Goal: Task Accomplishment & Management: Use online tool/utility

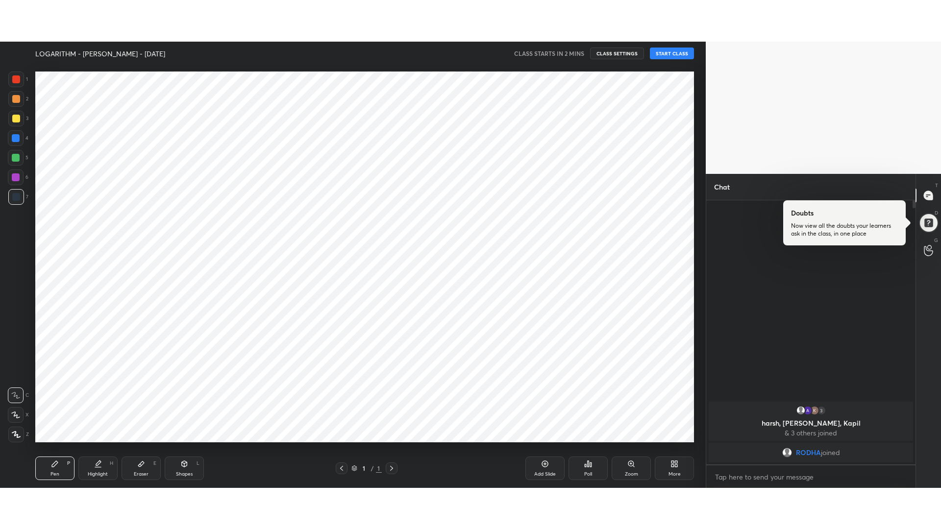
scroll to position [48606, 48324]
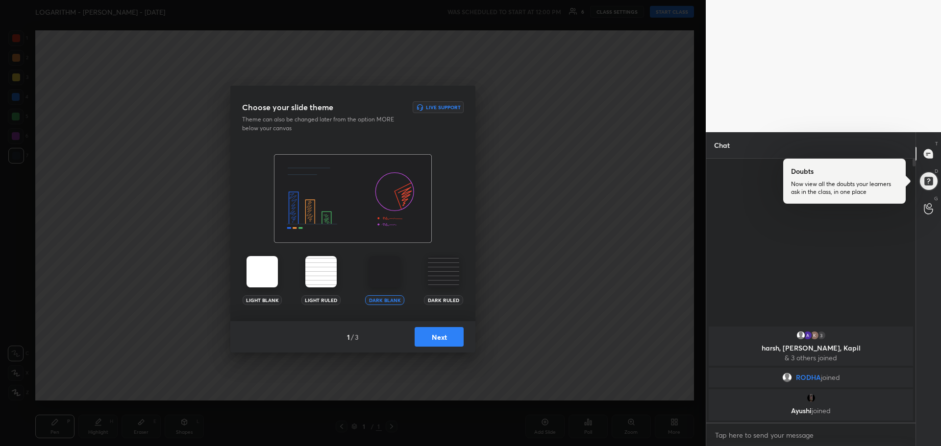
click at [442, 334] on button "Next" at bounding box center [438, 337] width 49 height 20
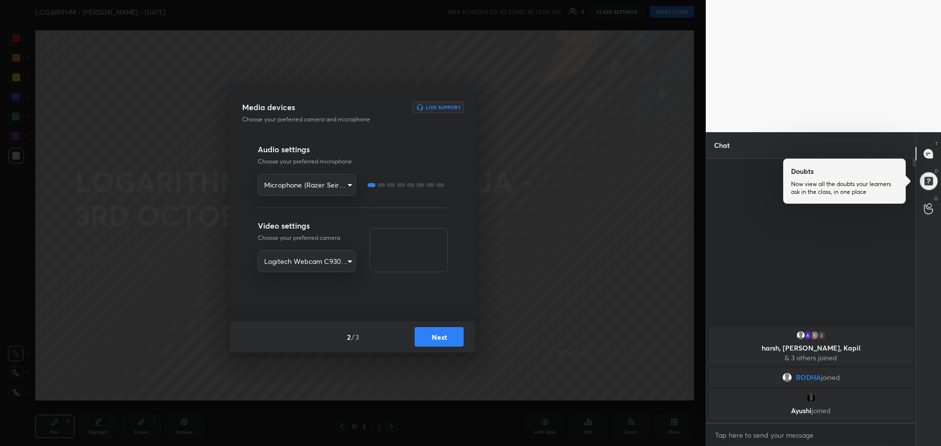
click at [440, 329] on button "Next" at bounding box center [438, 337] width 49 height 20
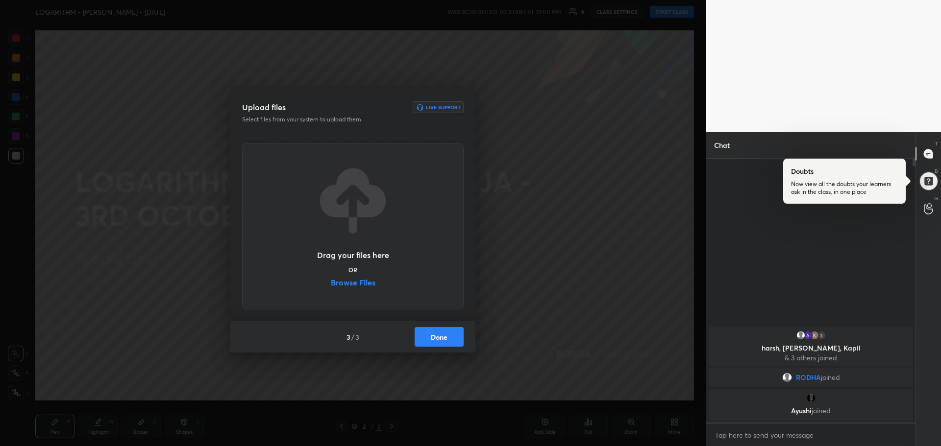
click at [364, 281] on label "Browse Files" at bounding box center [353, 284] width 45 height 10
click at [331, 281] on input "Browse Files" at bounding box center [331, 284] width 0 height 10
click at [350, 288] on label "Browse Files" at bounding box center [353, 284] width 45 height 10
click at [331, 288] on input "Browse Files" at bounding box center [331, 284] width 0 height 10
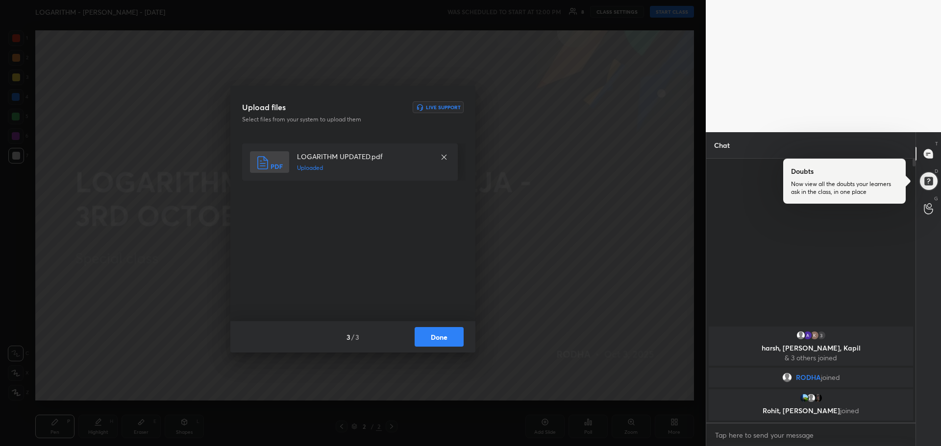
click at [452, 350] on div "3 / 3 Done" at bounding box center [352, 336] width 245 height 31
click at [448, 345] on button "Done" at bounding box center [438, 337] width 49 height 20
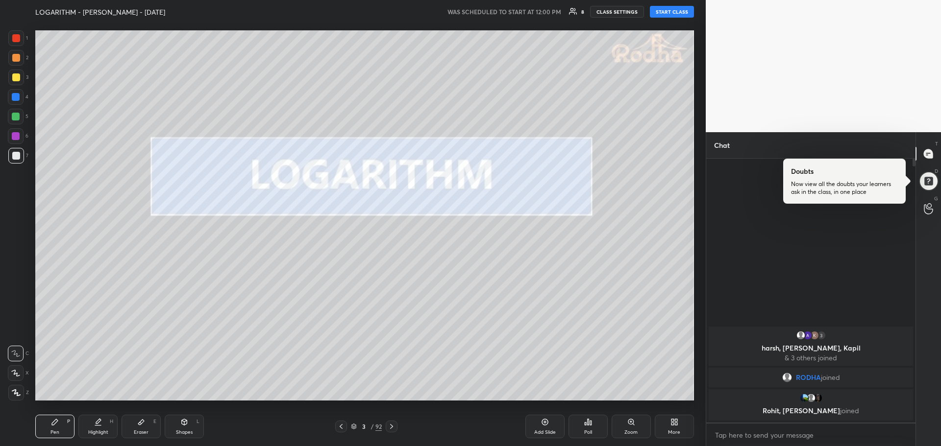
click at [19, 397] on div at bounding box center [16, 393] width 16 height 16
click at [142, 433] on div "Eraser" at bounding box center [141, 432] width 15 height 5
click at [20, 337] on span "Erase all" at bounding box center [15, 333] width 15 height 7
click at [21, 394] on div at bounding box center [16, 393] width 16 height 16
click at [63, 419] on div "Pen P" at bounding box center [54, 427] width 39 height 24
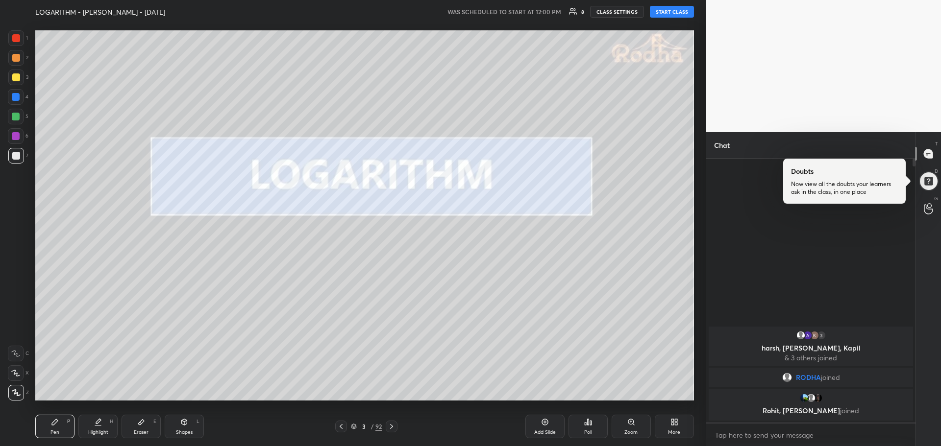
click at [675, 428] on div "More" at bounding box center [674, 427] width 39 height 24
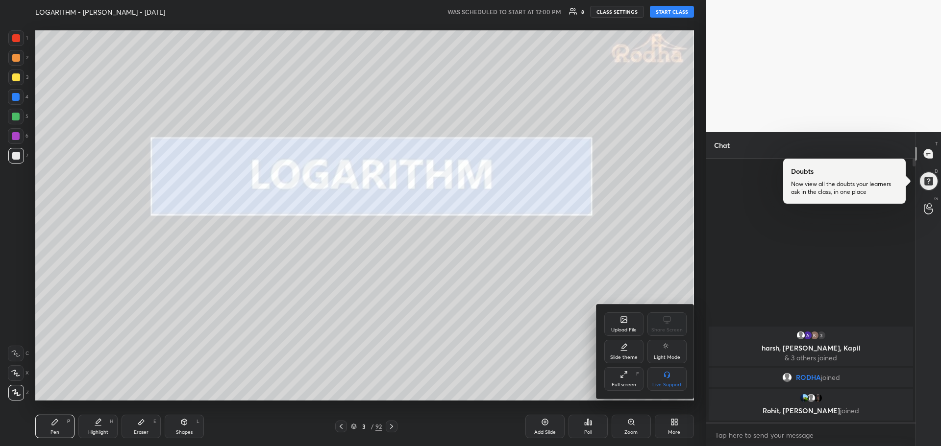
click at [676, 429] on div at bounding box center [470, 223] width 941 height 446
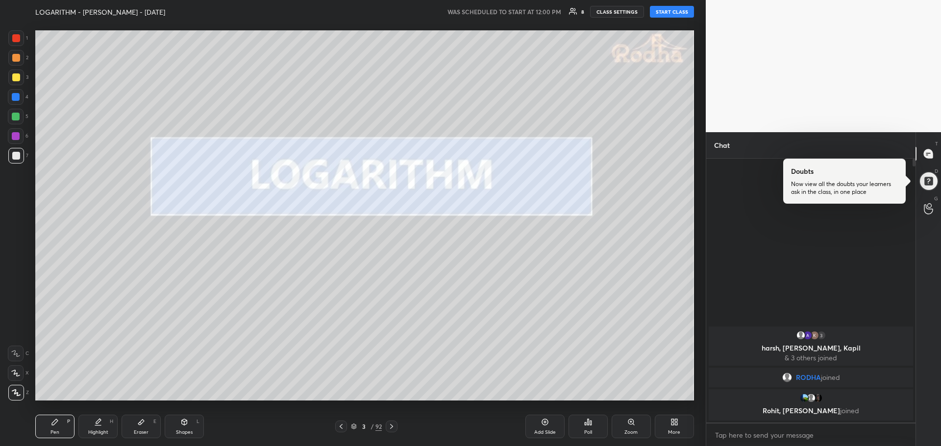
click at [676, 429] on div "More" at bounding box center [674, 427] width 39 height 24
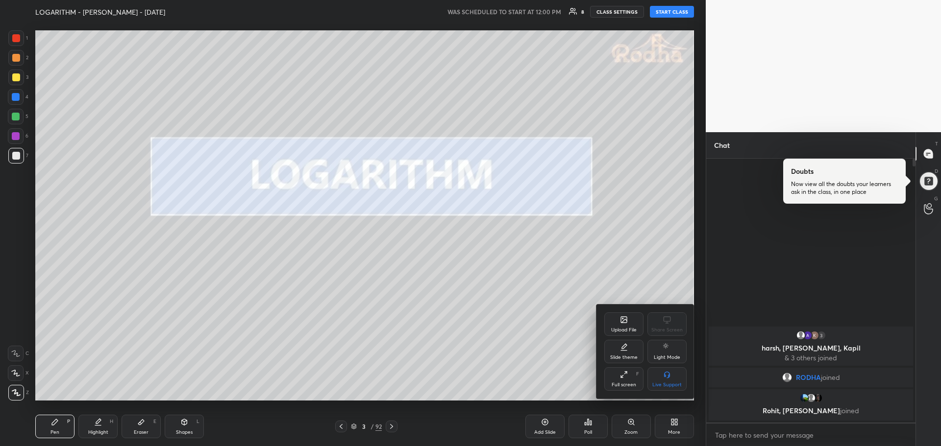
click at [631, 376] on div "Full screen F" at bounding box center [623, 379] width 39 height 24
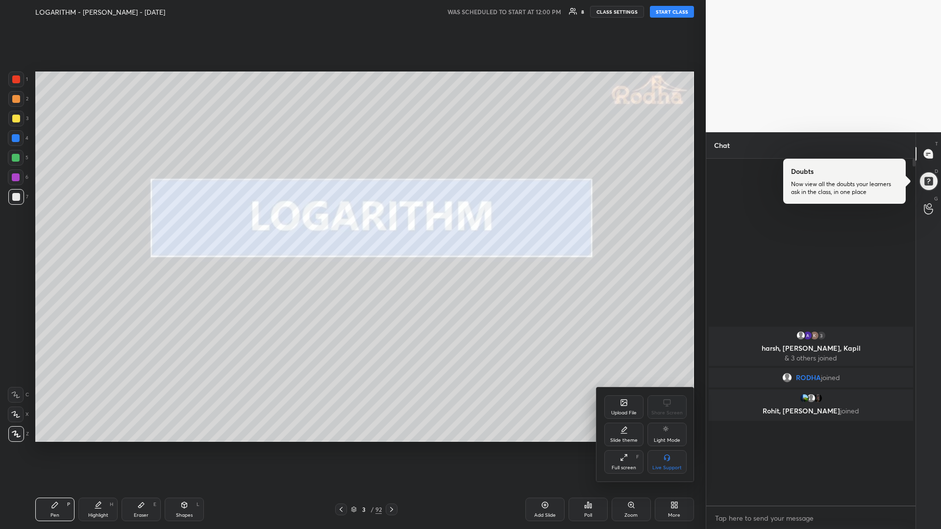
scroll to position [368, 206]
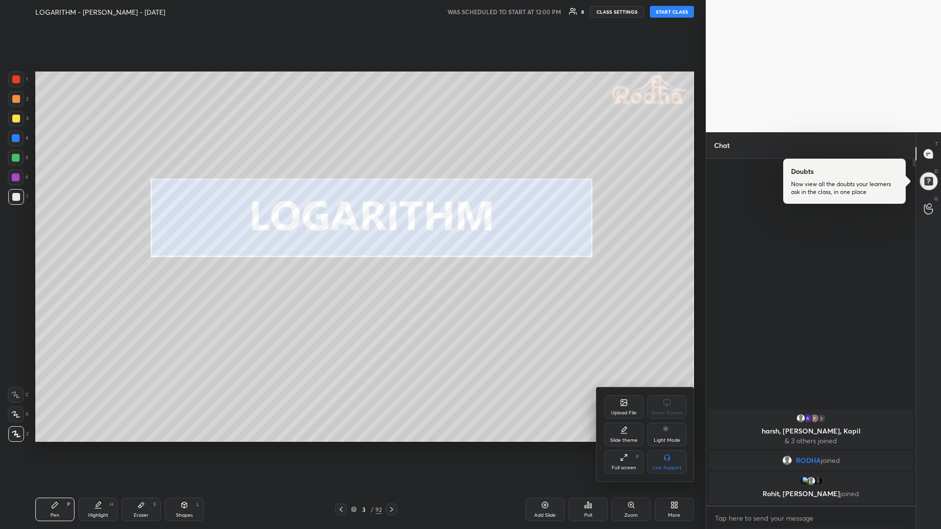
click at [668, 13] on div at bounding box center [470, 264] width 941 height 529
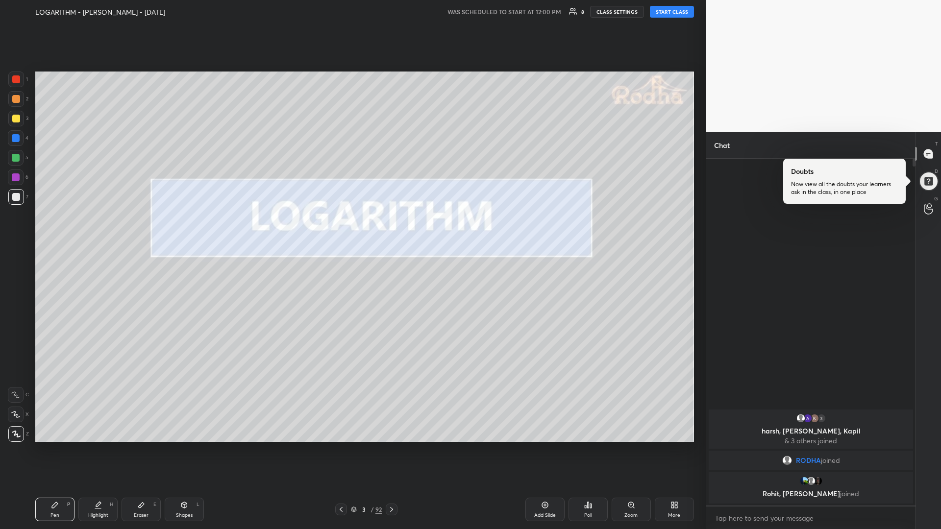
click at [683, 15] on button "START CLASS" at bounding box center [672, 12] width 44 height 12
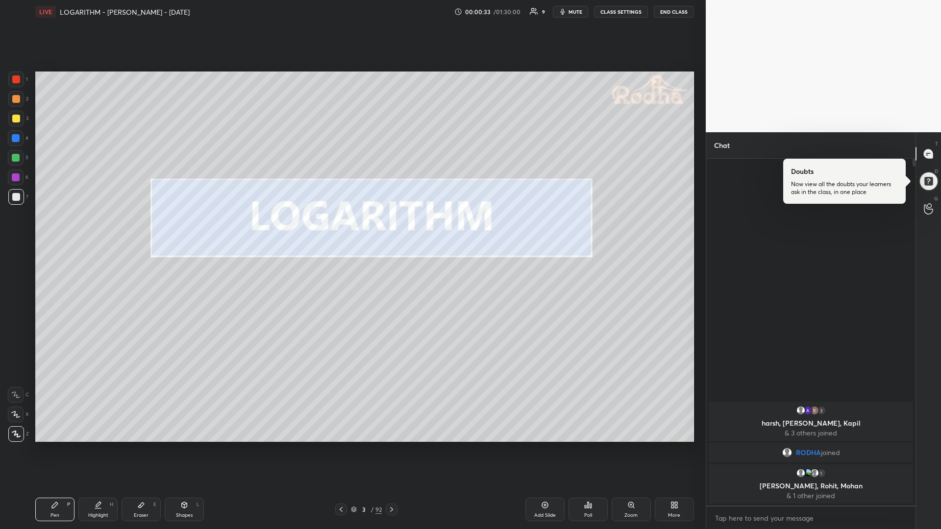
click at [762, 446] on div "x" at bounding box center [810, 518] width 209 height 23
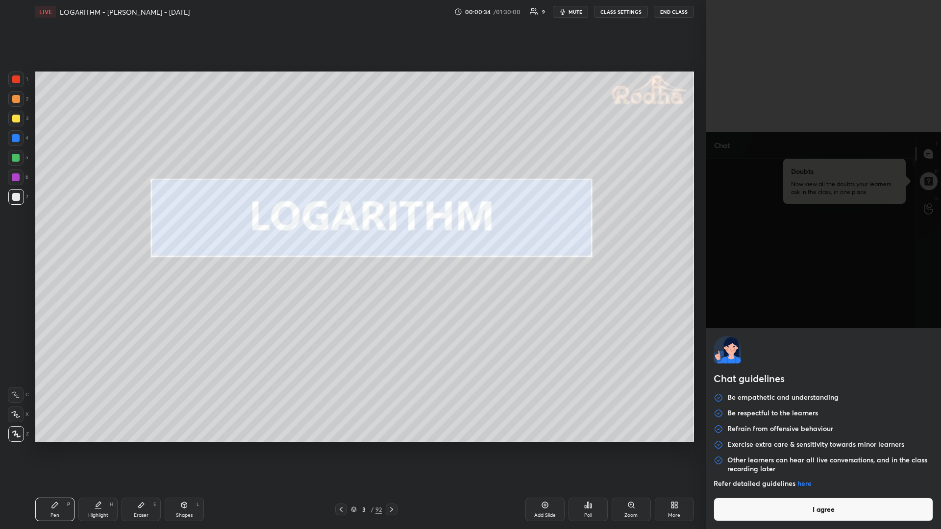
click at [786, 446] on button "I agree" at bounding box center [822, 510] width 219 height 24
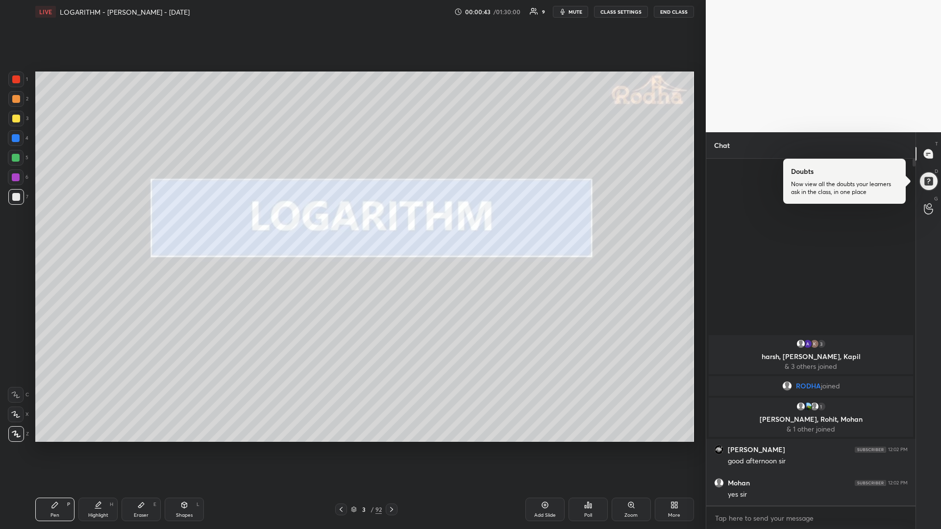
click at [17, 158] on div at bounding box center [16, 158] width 8 height 8
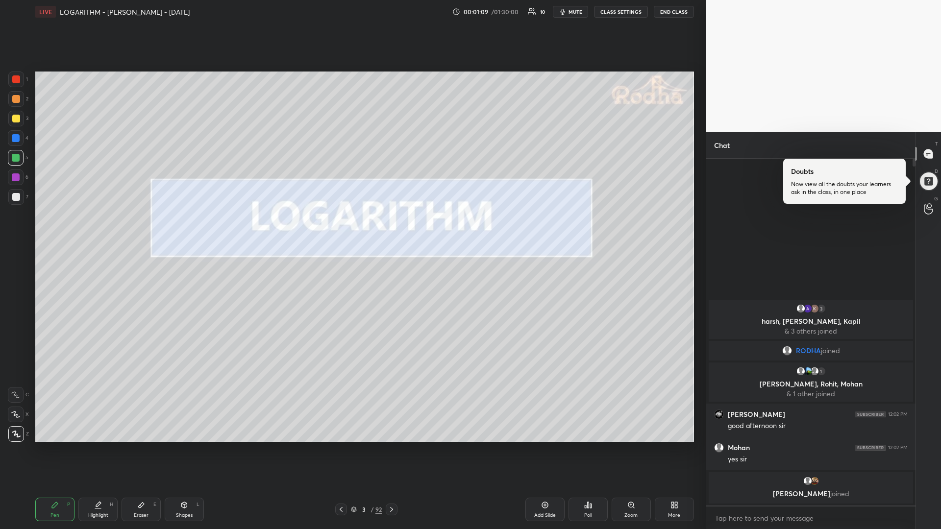
click at [536, 446] on div "Add Slide" at bounding box center [544, 510] width 39 height 24
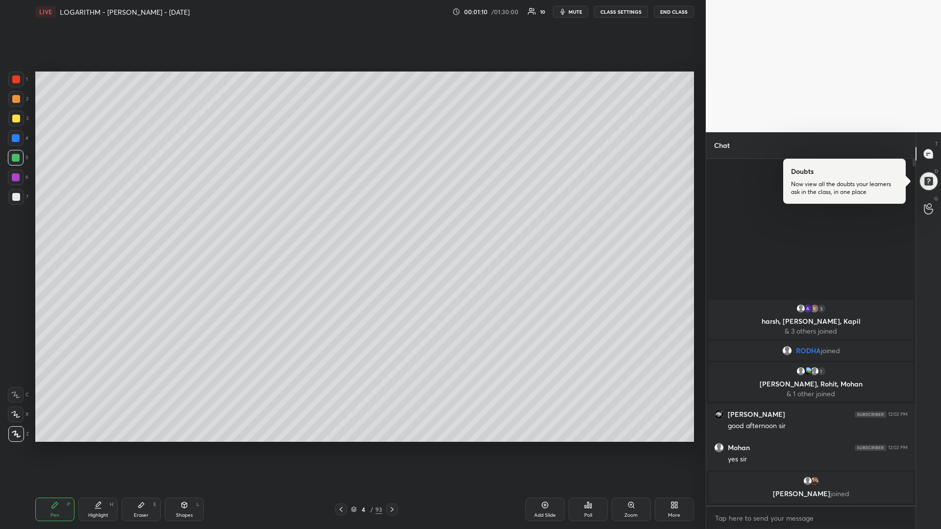
drag, startPoint x: 14, startPoint y: 119, endPoint x: 23, endPoint y: 121, distance: 9.4
click at [13, 120] on div at bounding box center [16, 119] width 8 height 8
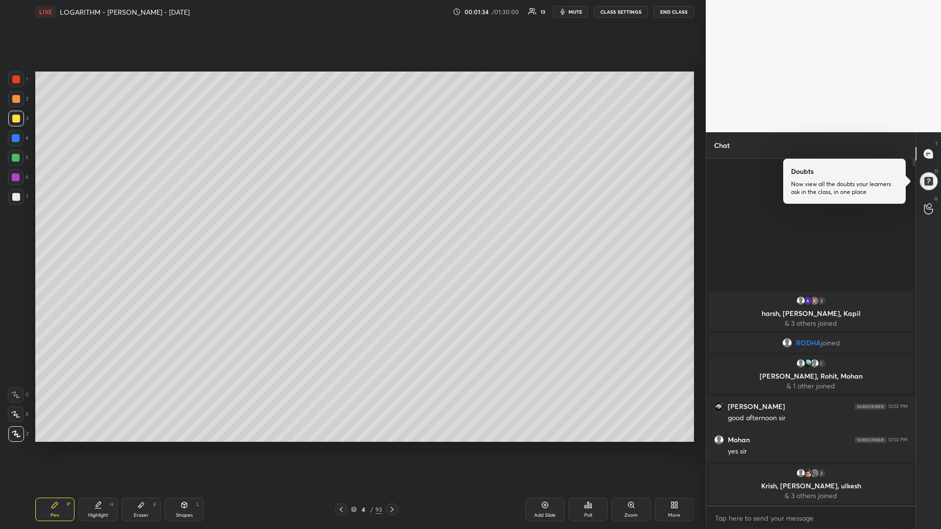
click at [19, 158] on div at bounding box center [16, 158] width 16 height 16
click at [18, 197] on div at bounding box center [16, 197] width 8 height 8
click at [394, 446] on icon at bounding box center [392, 510] width 8 height 8
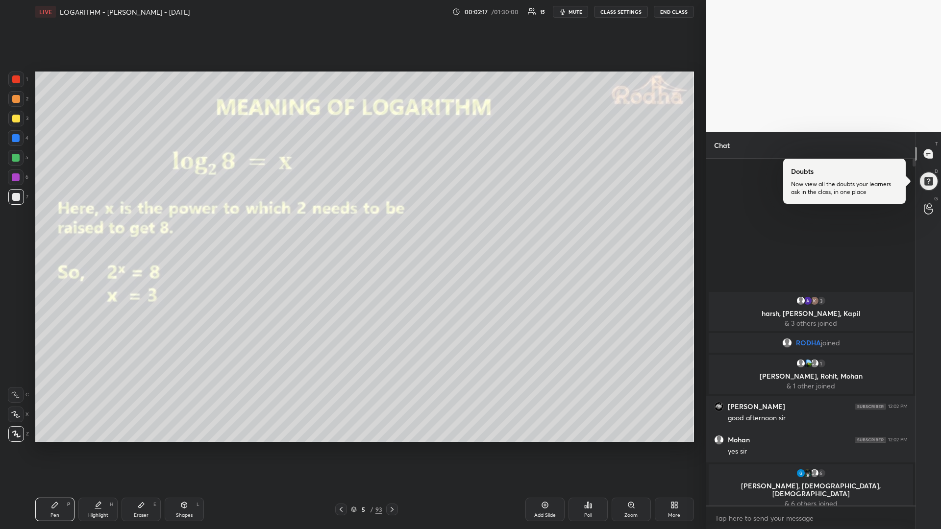
click at [186, 446] on icon at bounding box center [184, 505] width 8 height 8
click at [16, 433] on icon at bounding box center [16, 434] width 7 height 7
click at [53, 446] on icon at bounding box center [55, 505] width 8 height 8
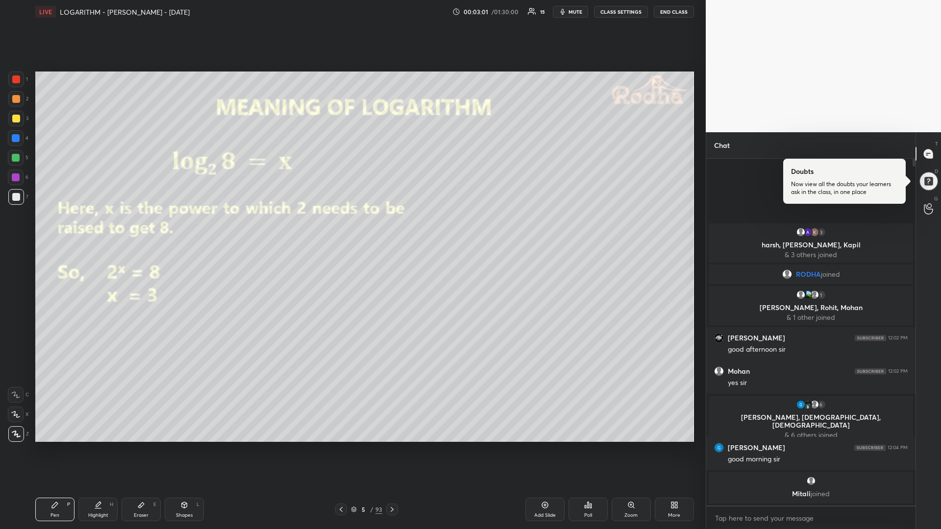
click at [539, 446] on div "Add Slide" at bounding box center [544, 510] width 39 height 24
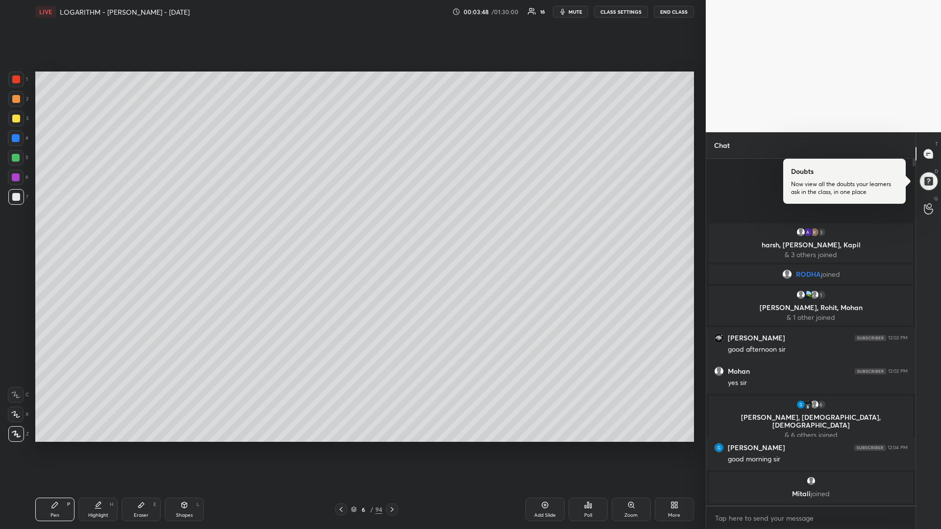
click at [16, 119] on div at bounding box center [16, 119] width 8 height 8
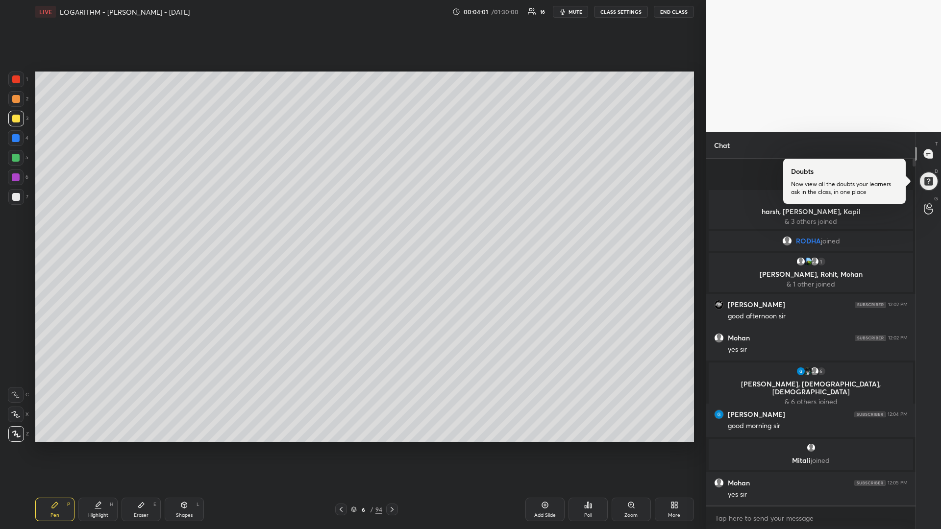
drag, startPoint x: 394, startPoint y: 507, endPoint x: 401, endPoint y: 509, distance: 7.0
click at [394, 446] on icon at bounding box center [392, 510] width 8 height 8
click at [18, 158] on div at bounding box center [16, 158] width 8 height 8
click at [814, 446] on textarea at bounding box center [811, 518] width 194 height 16
click at [18, 157] on div at bounding box center [16, 158] width 8 height 8
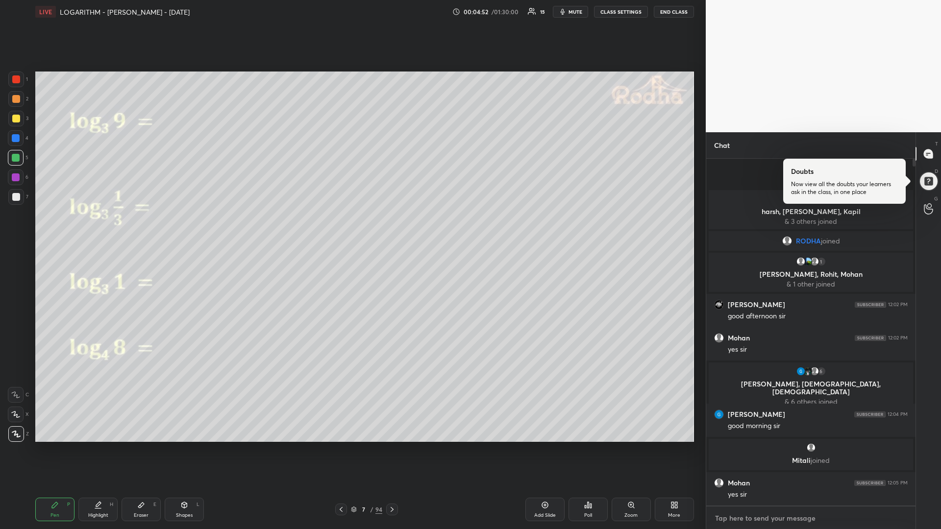
type textarea "x"
click at [744, 446] on textarea at bounding box center [811, 518] width 194 height 16
type textarea "A"
type textarea "x"
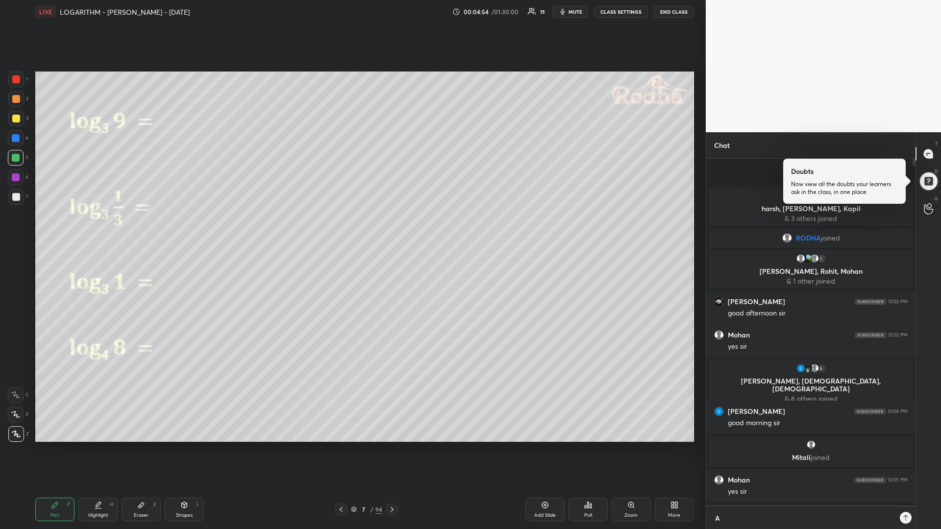
type textarea "AR"
type textarea "x"
type textarea "ARE"
type textarea "x"
type textarea "ARE"
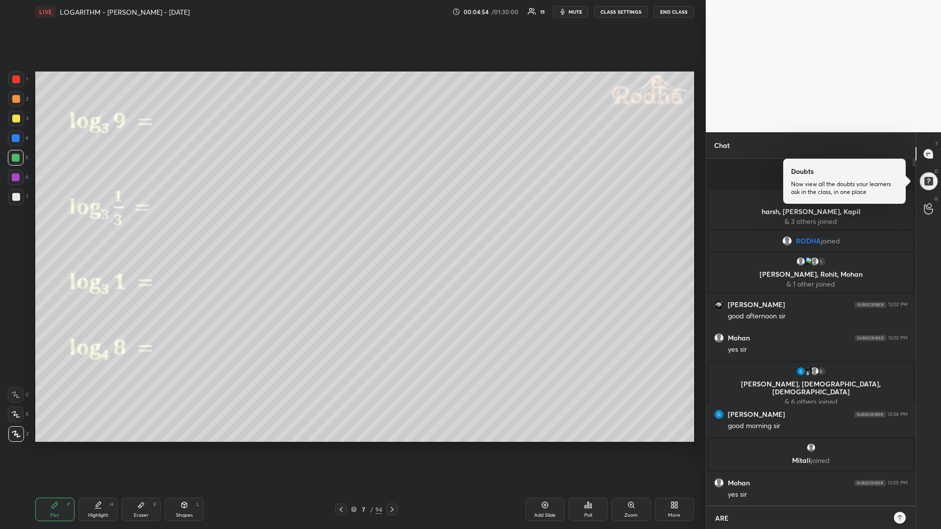
type textarea "x"
type textarea "ARE U"
type textarea "x"
type textarea "ARE U"
type textarea "x"
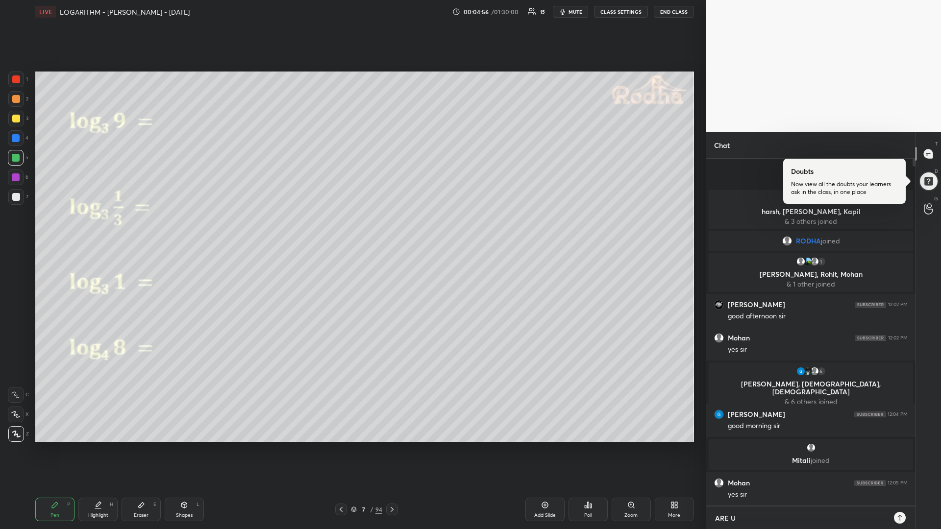
type textarea "ARE U G"
type textarea "x"
type textarea "ARE U GE"
type textarea "x"
type textarea "ARE U GET"
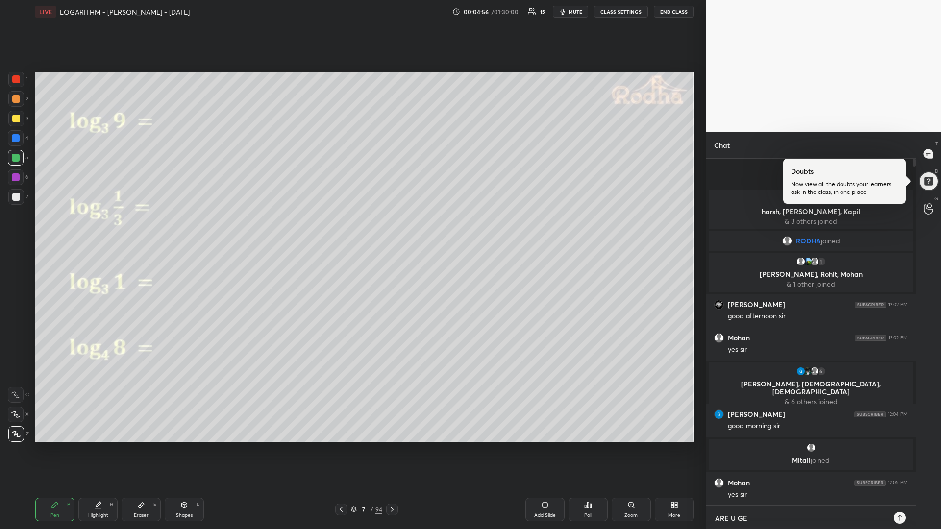
type textarea "x"
type textarea "ARE U GETT"
type textarea "x"
type textarea "ARE U GETTI"
type textarea "x"
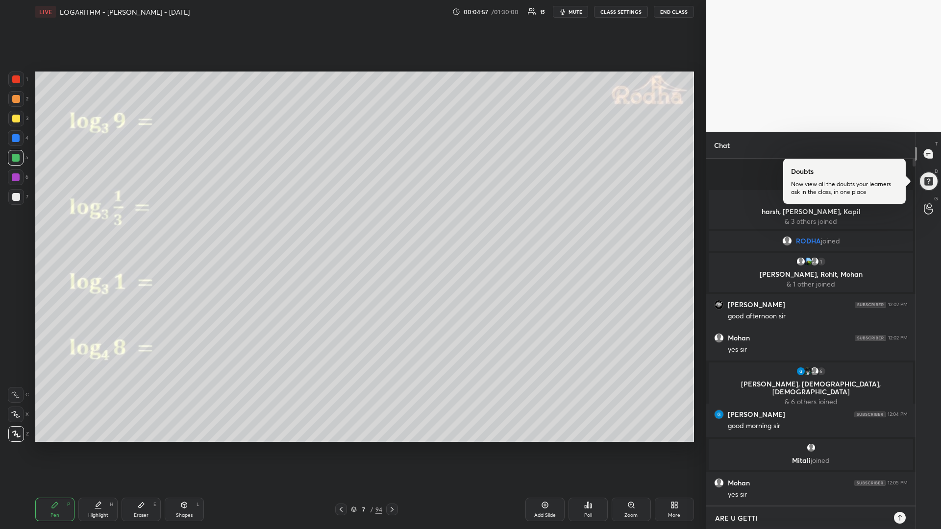
type textarea "ARE U GETTIN"
type textarea "x"
type textarea "ARE U GETTING"
type textarea "x"
type textarea "ARE U GETTING"
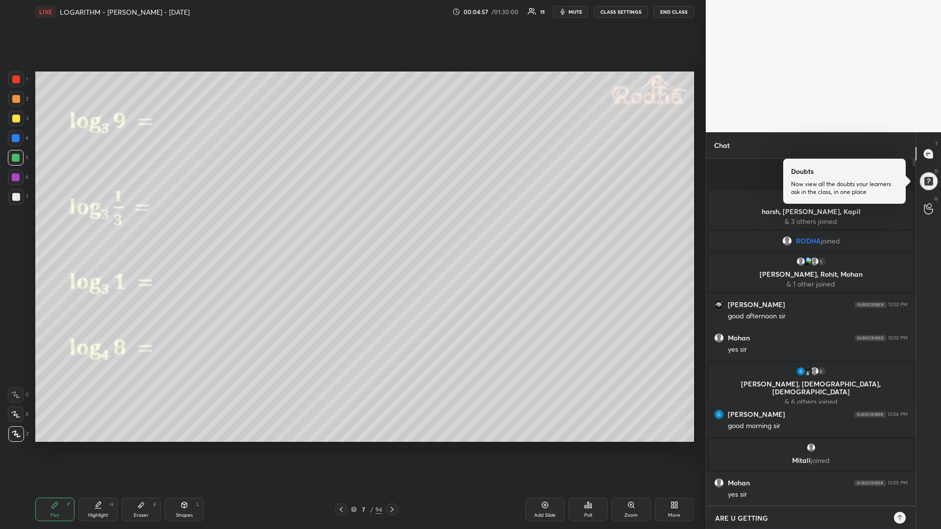
type textarea "x"
type textarea "ARE U GETTING T"
type textarea "x"
type textarea "ARE U GETTING TH"
type textarea "x"
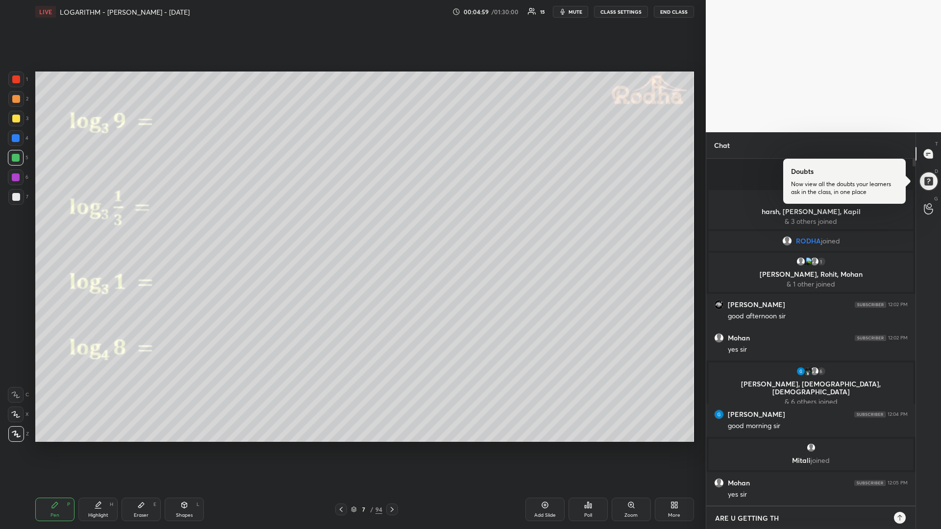
type textarea "ARE U GETTING THI"
type textarea "x"
type textarea "ARE U GETTING THIS"
type textarea "x"
type textarea "ARE U GETTING THIS"
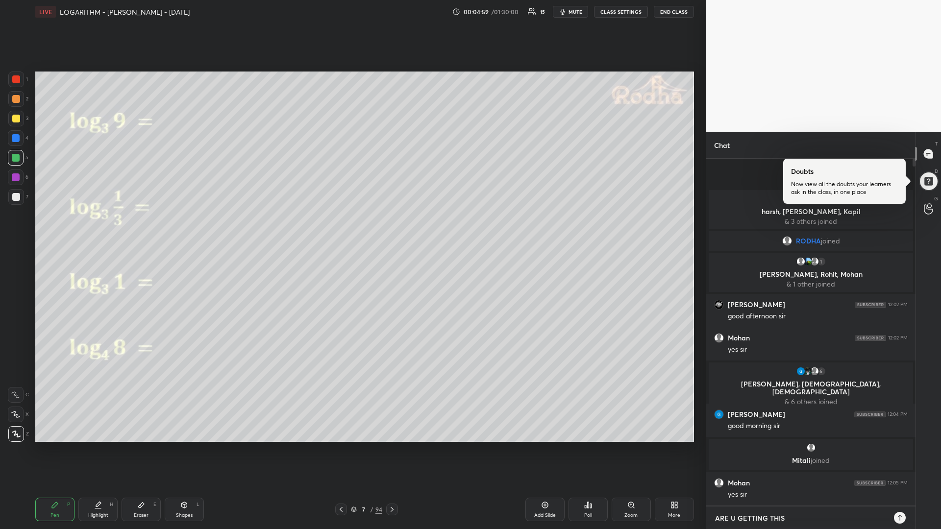
type textarea "x"
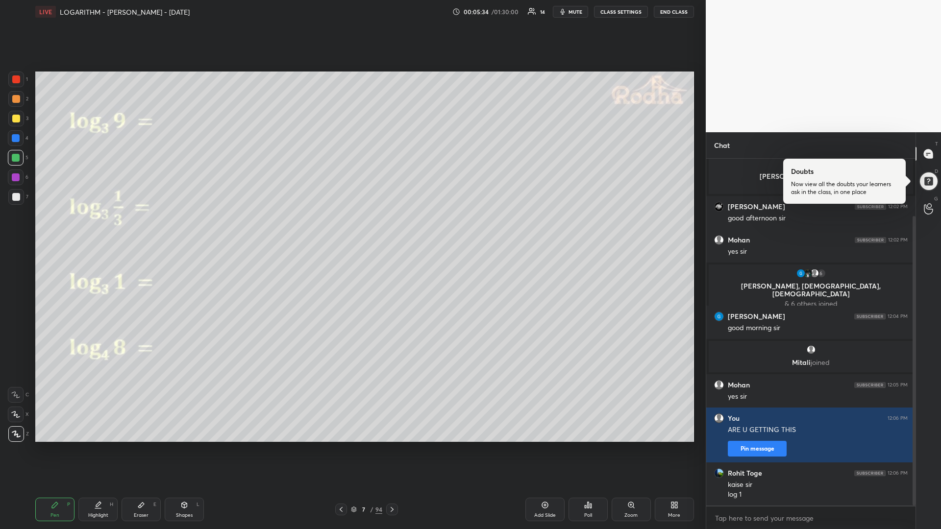
scroll to position [102, 0]
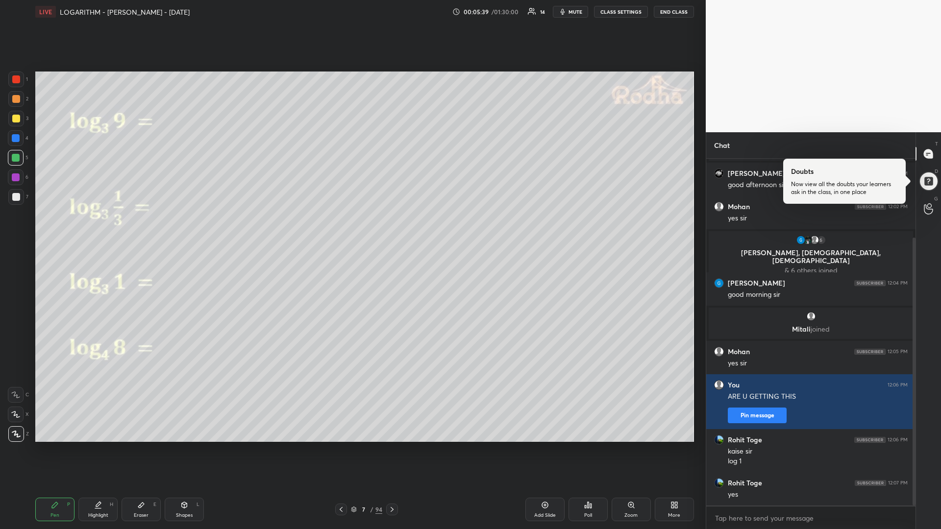
click at [15, 177] on div at bounding box center [16, 177] width 8 height 8
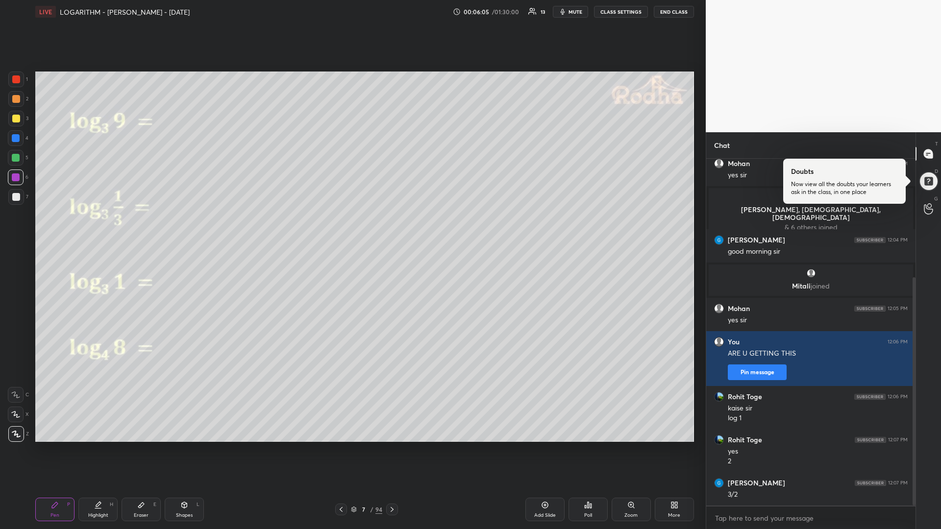
scroll to position [180, 0]
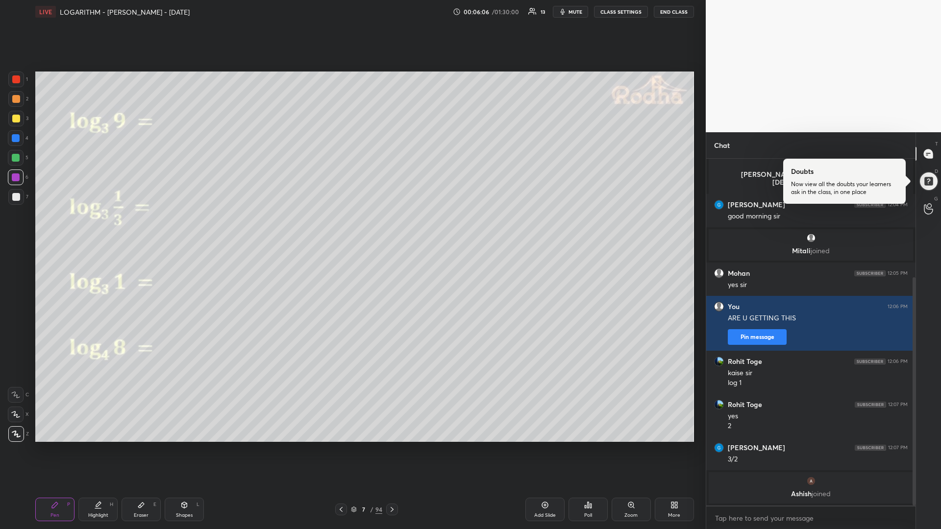
click at [16, 160] on div at bounding box center [16, 158] width 8 height 8
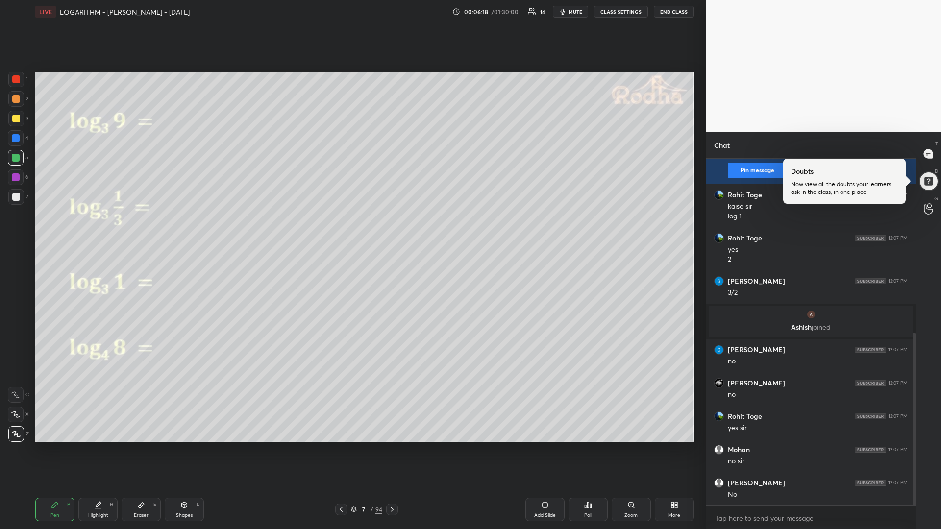
scroll to position [350, 0]
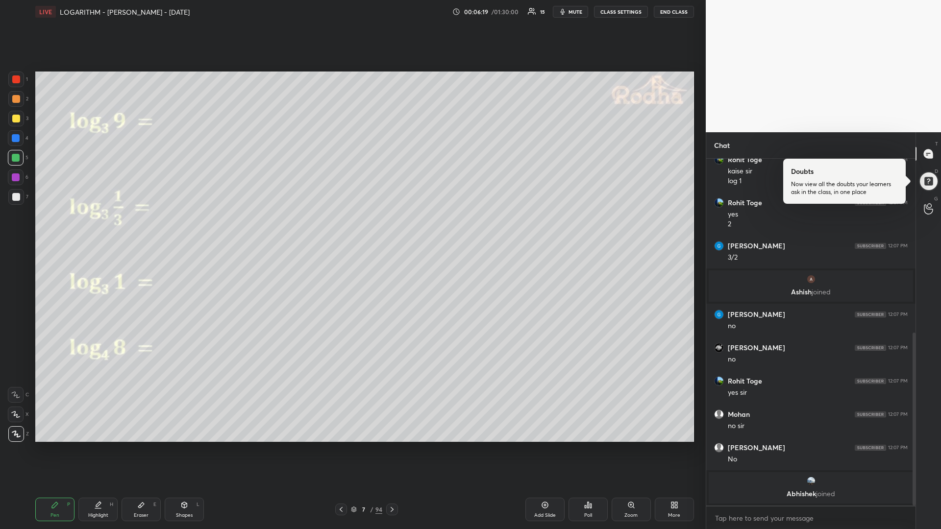
click at [17, 158] on div at bounding box center [16, 158] width 8 height 8
click at [536, 446] on div "Add Slide" at bounding box center [544, 510] width 39 height 24
drag, startPoint x: 18, startPoint y: 121, endPoint x: 6, endPoint y: 131, distance: 15.4
click at [17, 122] on div at bounding box center [16, 119] width 16 height 16
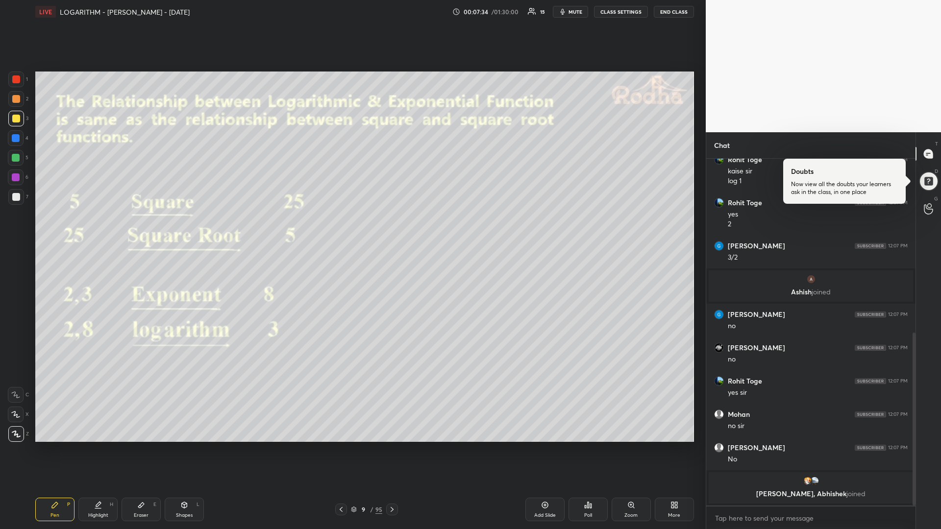
drag, startPoint x: 16, startPoint y: 181, endPoint x: 4, endPoint y: 183, distance: 11.9
click at [15, 181] on div at bounding box center [16, 177] width 8 height 8
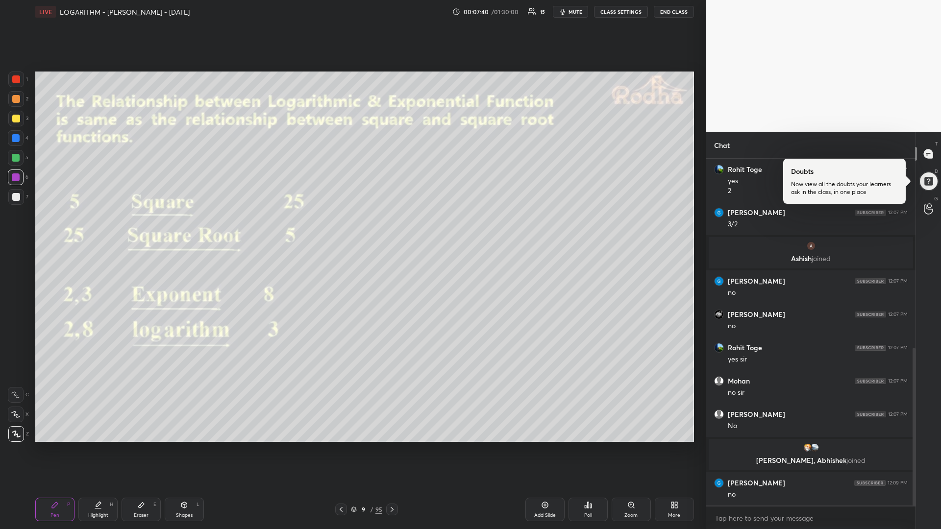
click at [392, 446] on icon at bounding box center [392, 510] width 8 height 8
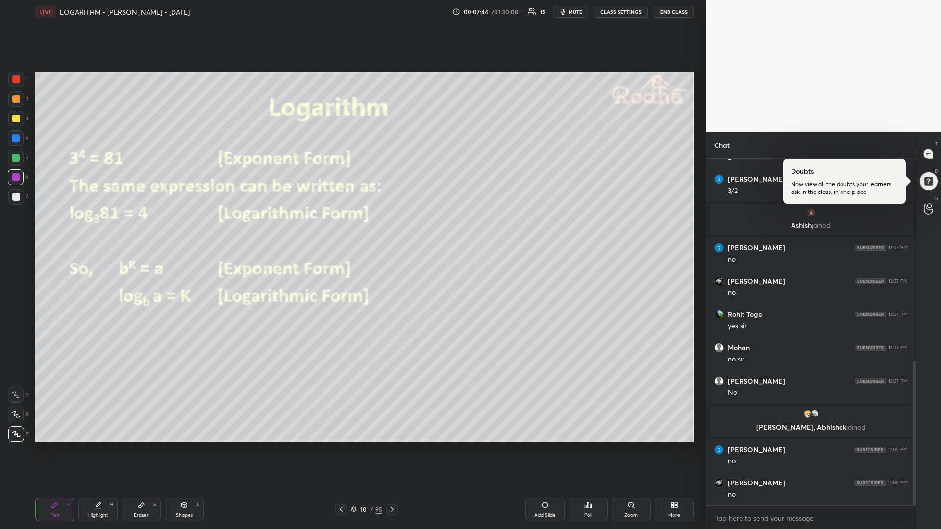
scroll to position [482, 0]
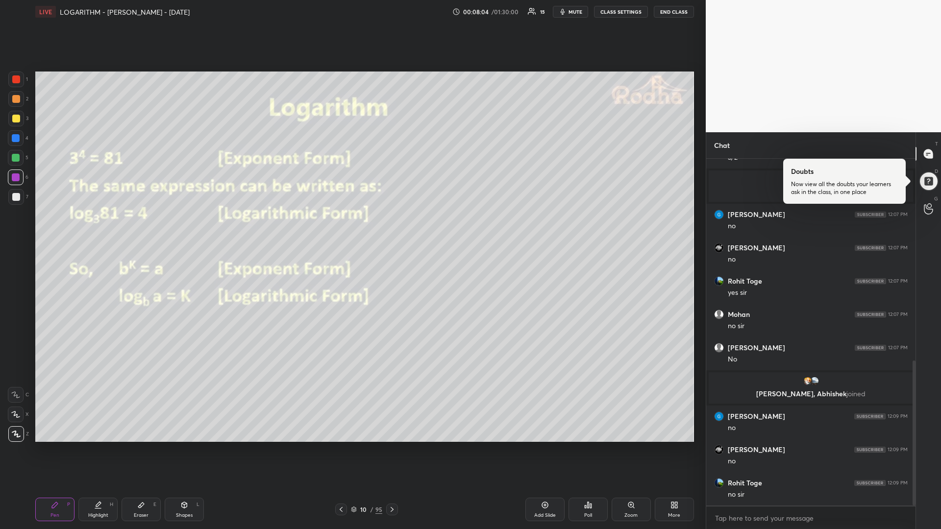
drag, startPoint x: 18, startPoint y: 159, endPoint x: 5, endPoint y: 161, distance: 12.5
click at [17, 159] on div at bounding box center [16, 158] width 8 height 8
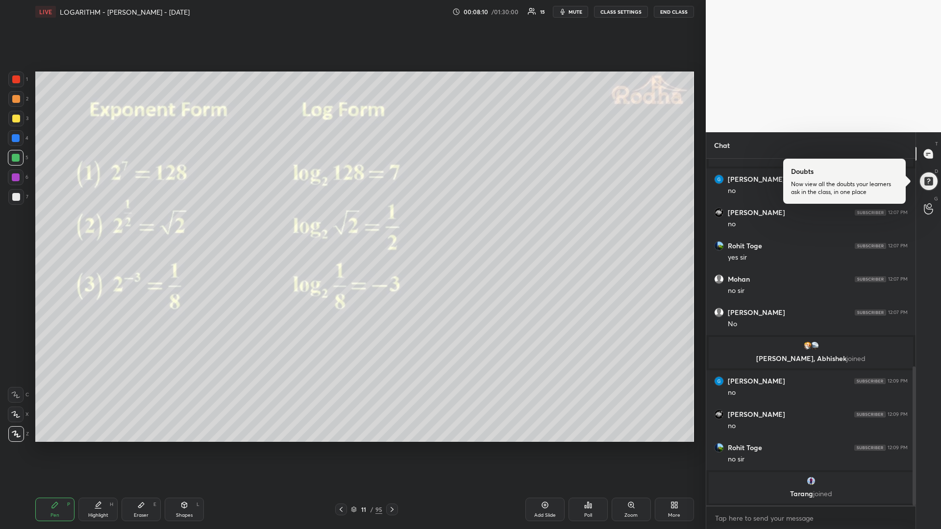
scroll to position [532, 0]
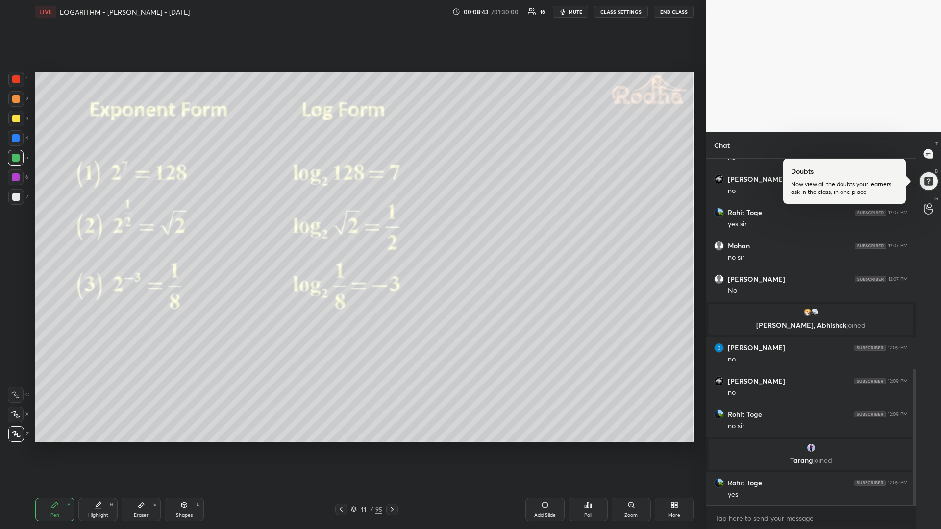
click at [14, 161] on div at bounding box center [16, 158] width 8 height 8
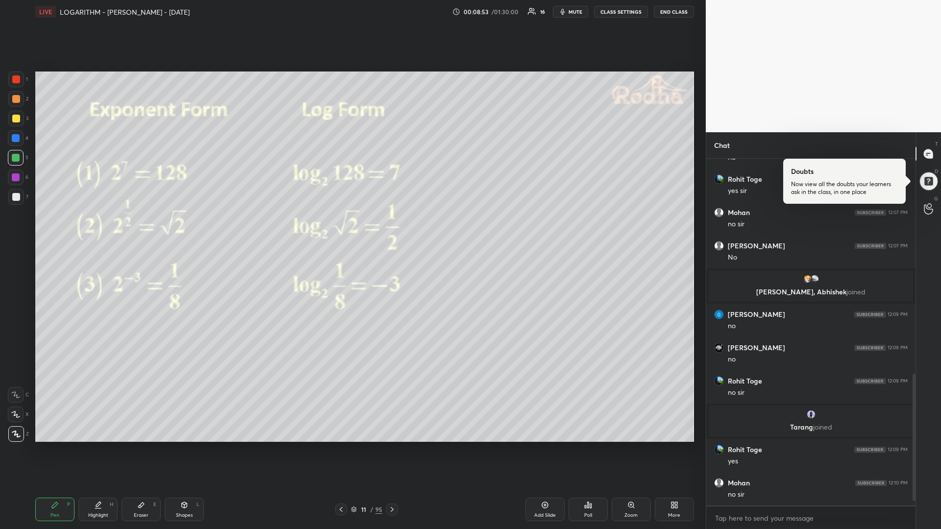
scroll to position [599, 0]
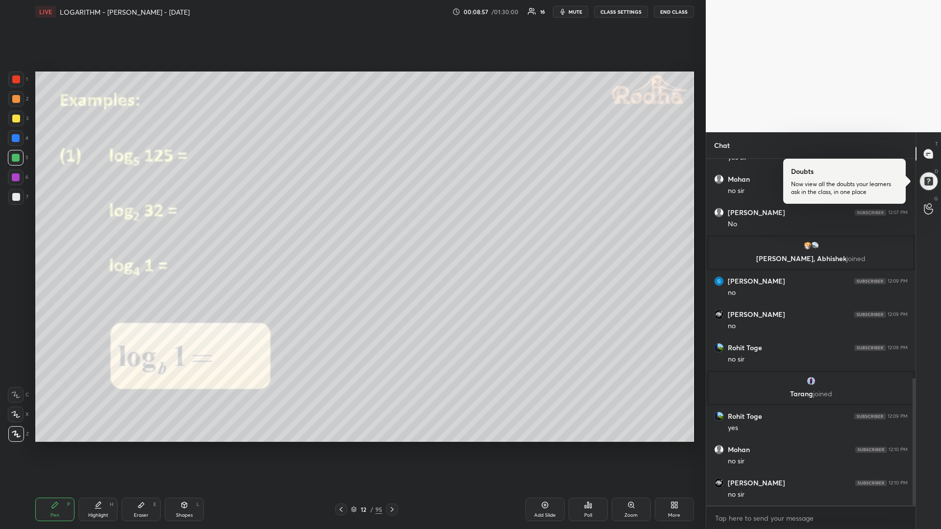
click at [16, 159] on div at bounding box center [16, 158] width 8 height 8
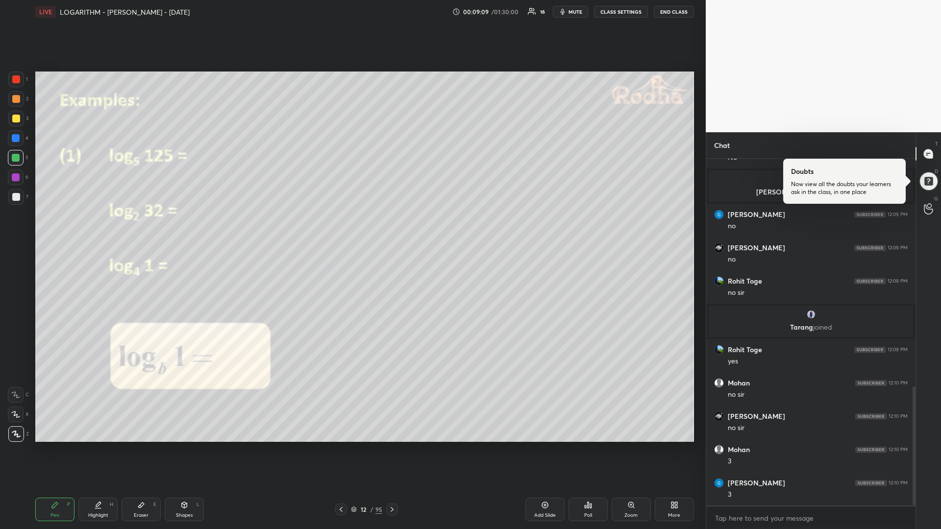
scroll to position [699, 0]
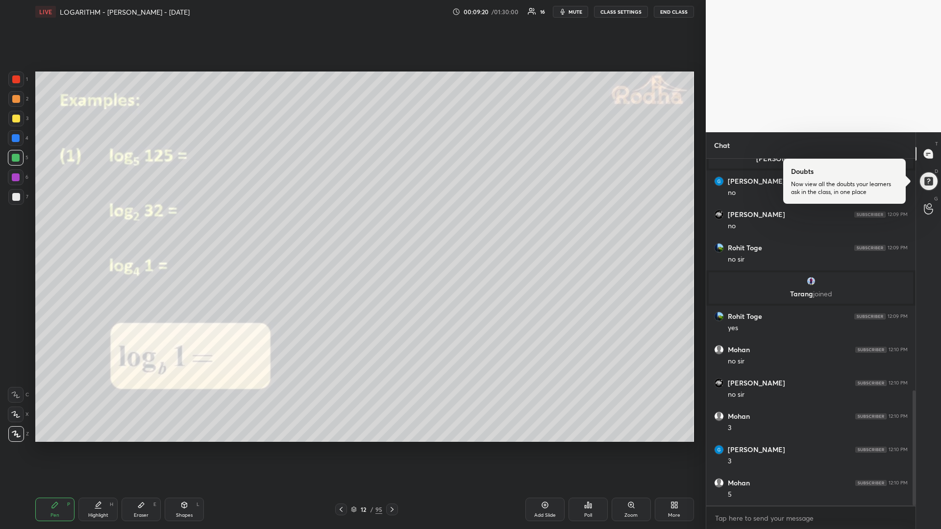
drag, startPoint x: 18, startPoint y: 158, endPoint x: 20, endPoint y: 163, distance: 5.6
click at [18, 158] on div at bounding box center [16, 158] width 8 height 8
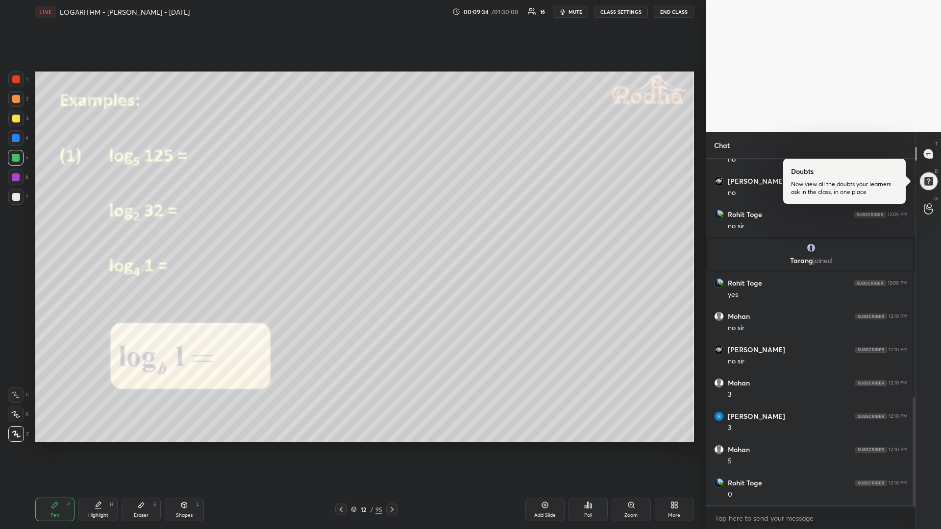
scroll to position [765, 0]
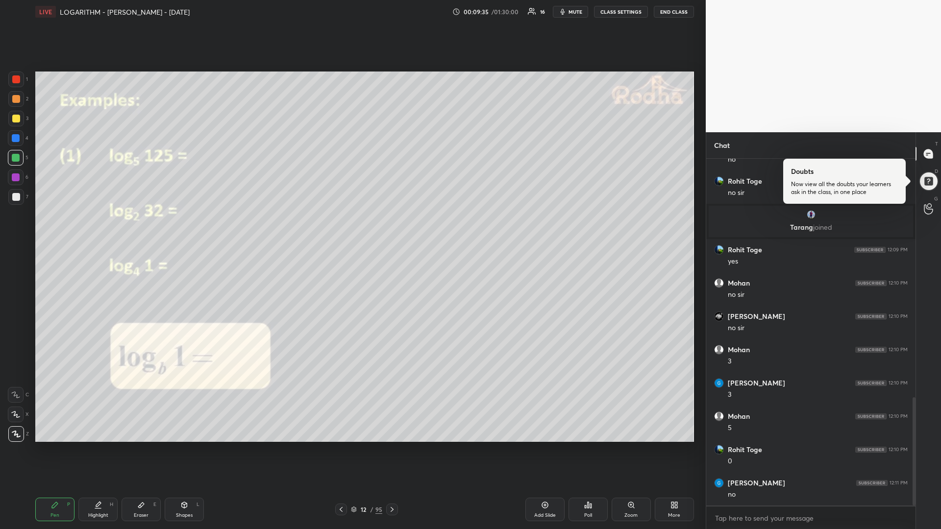
drag, startPoint x: 391, startPoint y: 508, endPoint x: 406, endPoint y: 497, distance: 18.3
click at [389, 446] on icon at bounding box center [392, 510] width 8 height 8
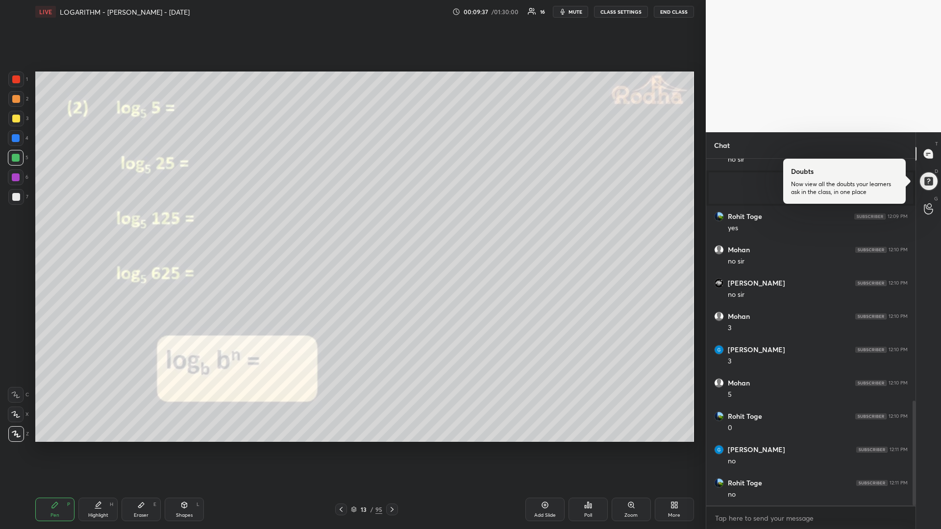
scroll to position [324, 206]
click at [18, 158] on div at bounding box center [16, 158] width 8 height 8
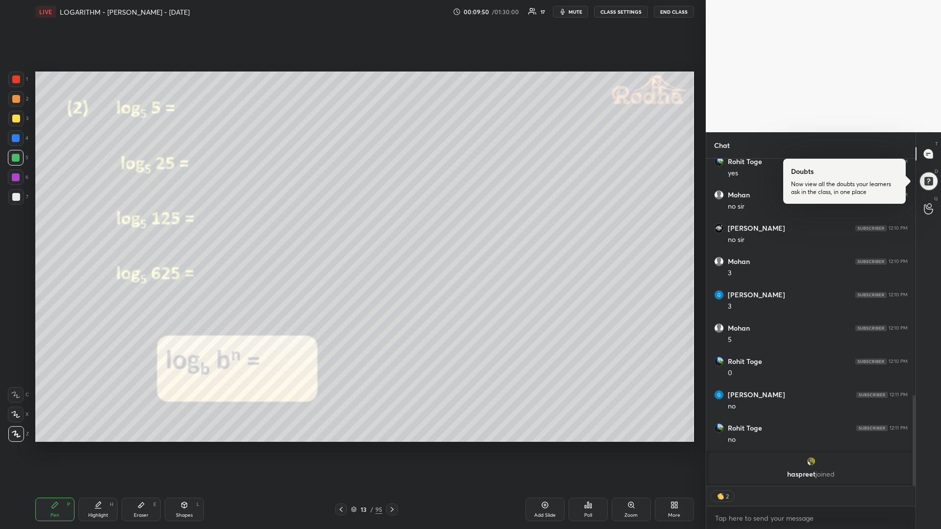
type textarea "x"
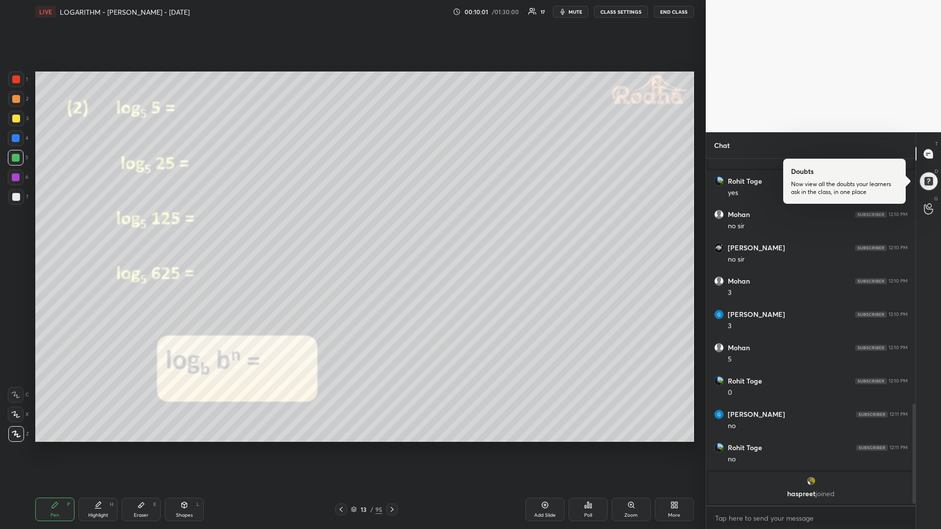
scroll to position [712, 0]
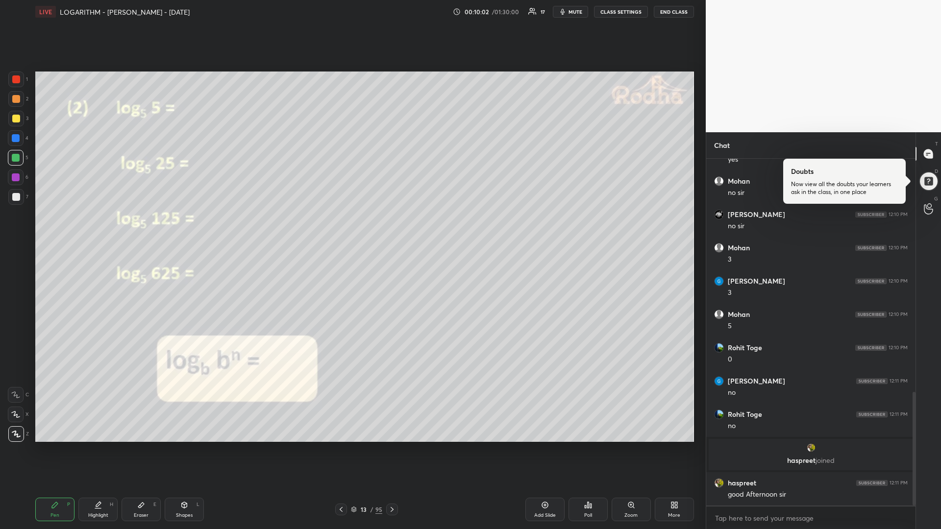
drag, startPoint x: 19, startPoint y: 160, endPoint x: 13, endPoint y: 162, distance: 6.2
click at [18, 159] on div at bounding box center [16, 158] width 8 height 8
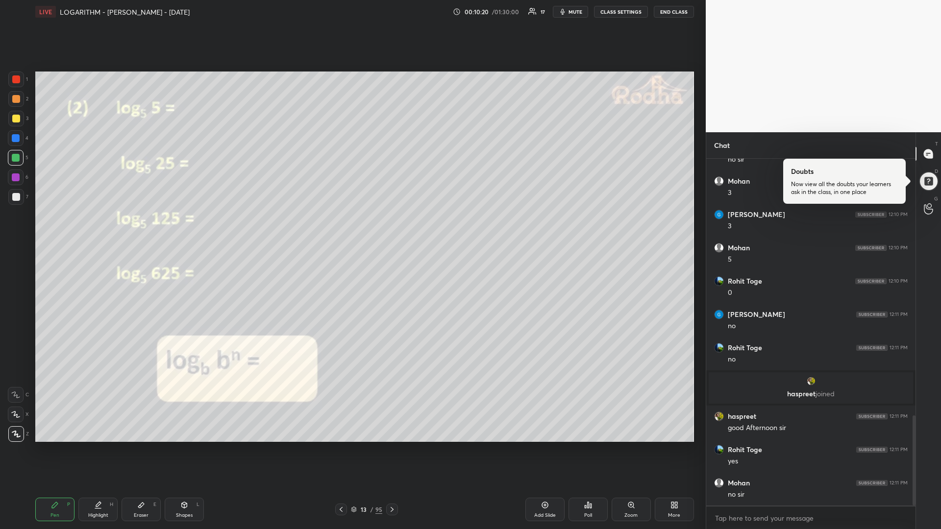
scroll to position [986, 0]
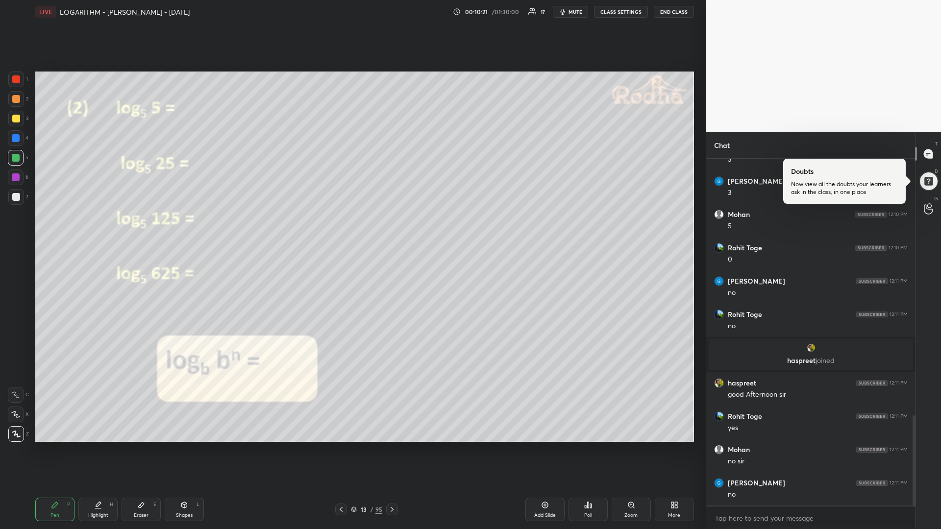
click at [389, 446] on icon at bounding box center [392, 510] width 8 height 8
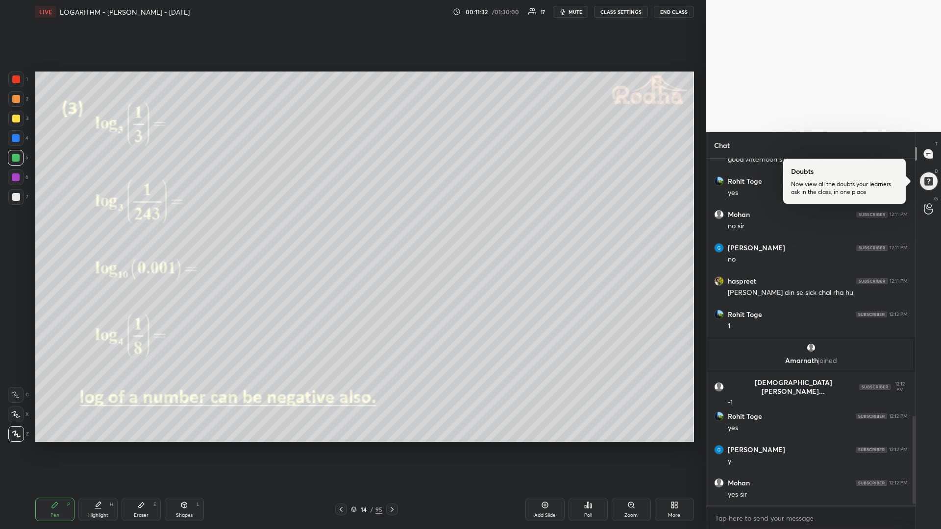
scroll to position [1026, 0]
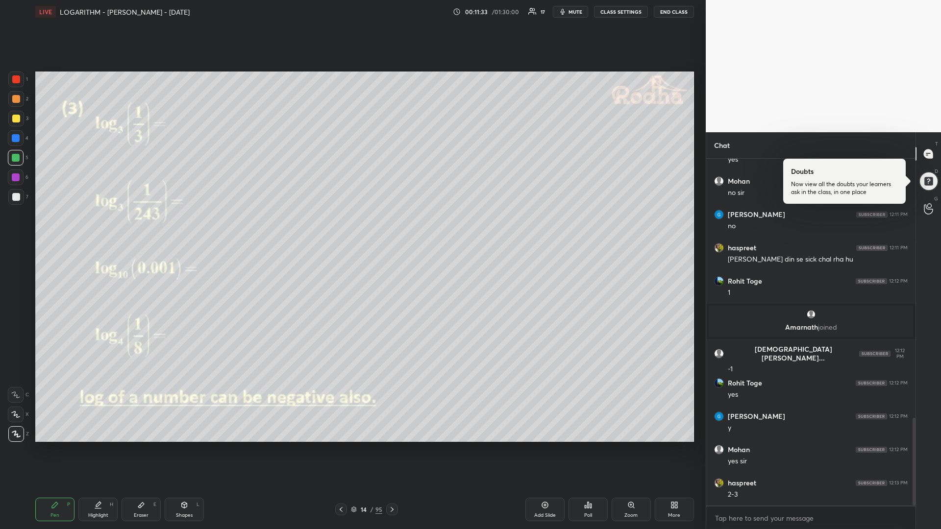
click at [17, 158] on div at bounding box center [16, 158] width 8 height 8
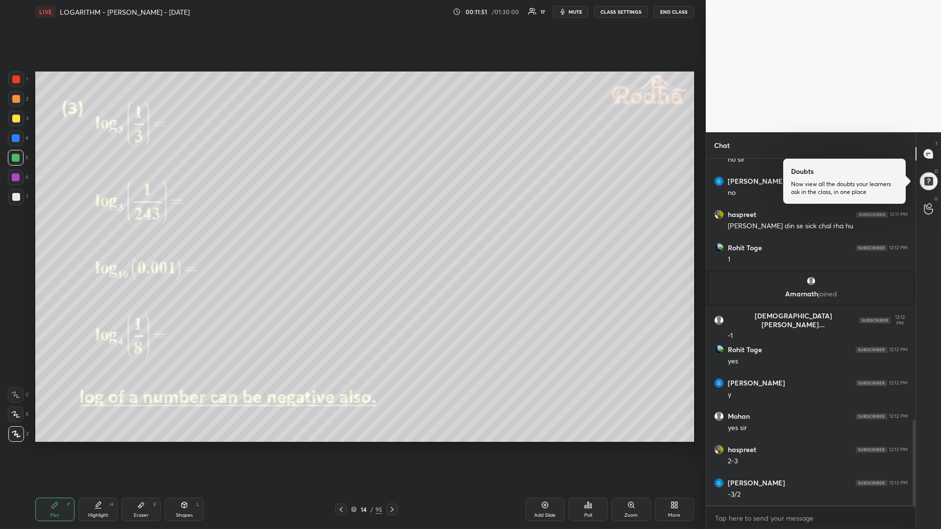
drag, startPoint x: 19, startPoint y: 119, endPoint x: 7, endPoint y: 120, distance: 11.8
click at [17, 120] on div at bounding box center [16, 119] width 8 height 8
drag, startPoint x: 13, startPoint y: 157, endPoint x: 7, endPoint y: 162, distance: 7.3
click at [11, 157] on div at bounding box center [16, 158] width 16 height 16
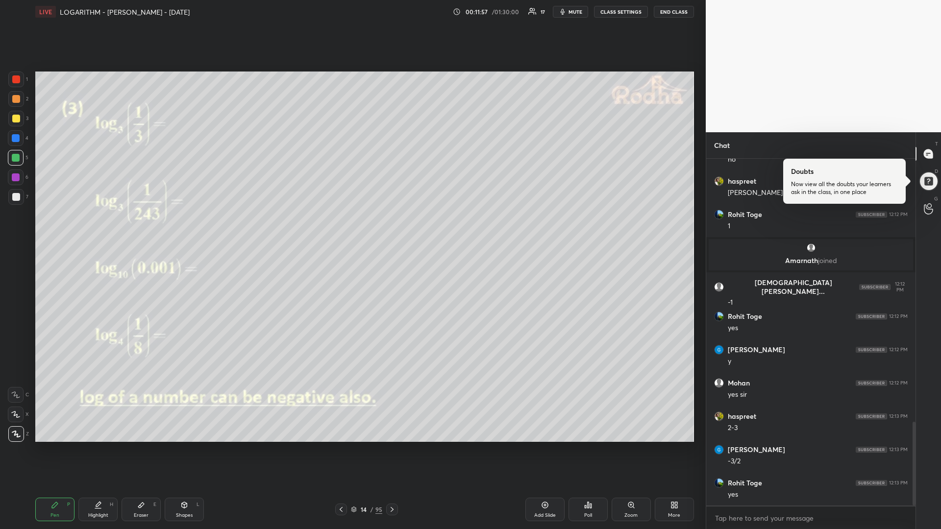
click at [138, 446] on div "Eraser E" at bounding box center [140, 510] width 39 height 24
click at [178, 446] on div "Shapes" at bounding box center [184, 515] width 17 height 5
click at [143, 446] on icon at bounding box center [141, 505] width 8 height 8
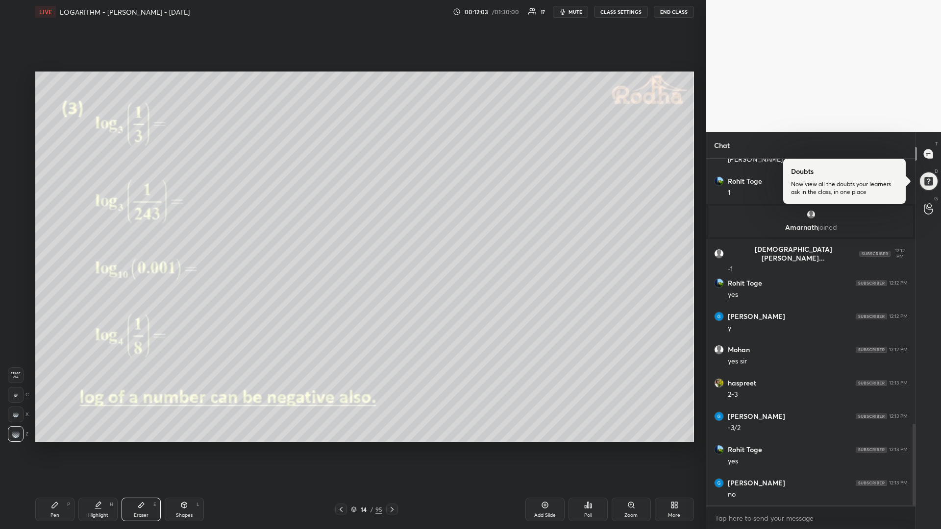
click at [58, 446] on div "Pen P" at bounding box center [54, 510] width 39 height 24
click at [391, 446] on icon at bounding box center [392, 510] width 8 height 8
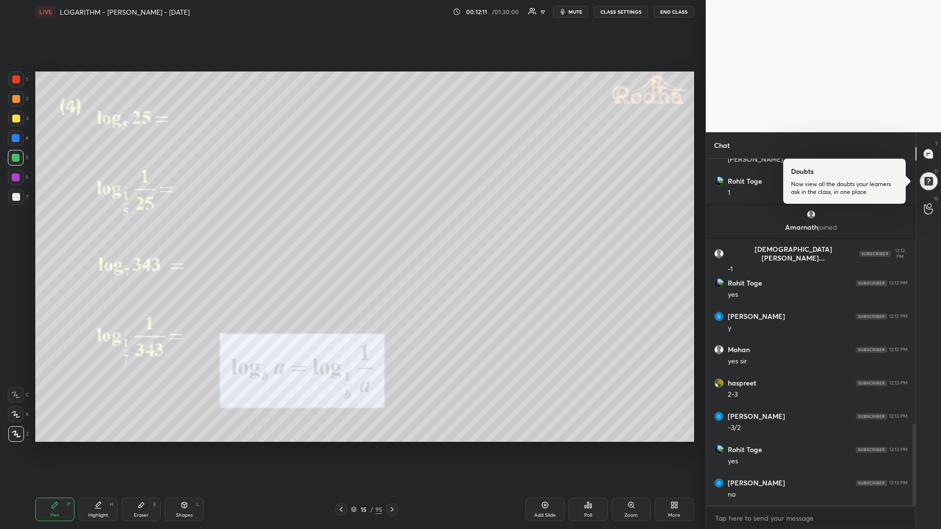
click at [14, 159] on div at bounding box center [16, 158] width 8 height 8
click at [52, 446] on icon at bounding box center [55, 505] width 6 height 6
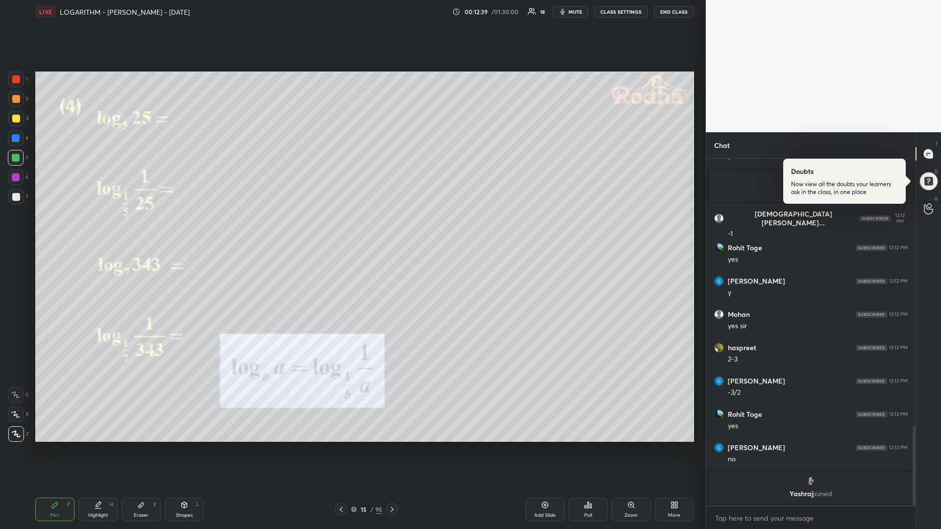
scroll to position [1111, 0]
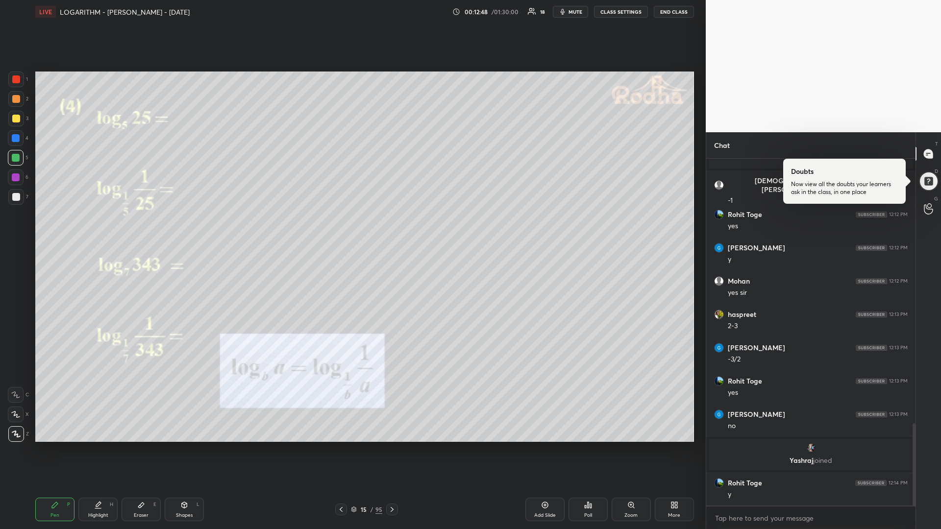
click at [391, 446] on icon at bounding box center [392, 510] width 8 height 8
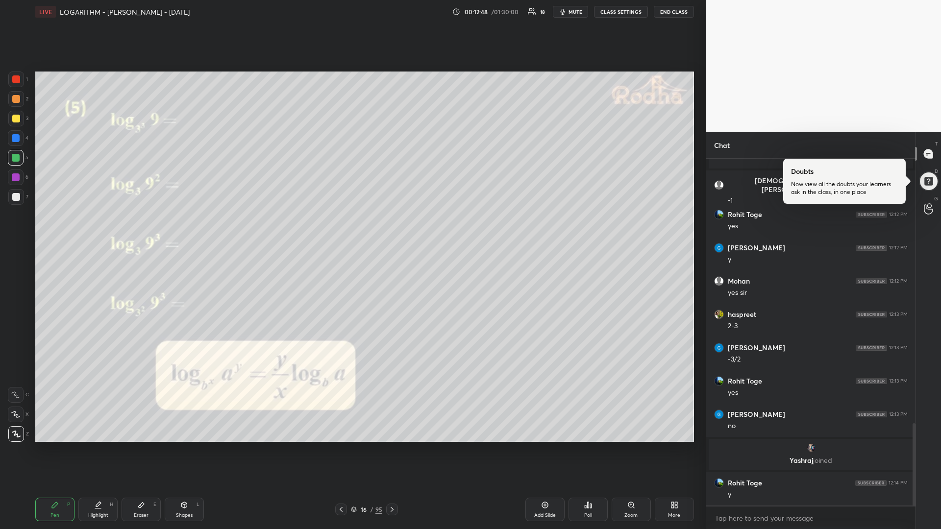
scroll to position [1144, 0]
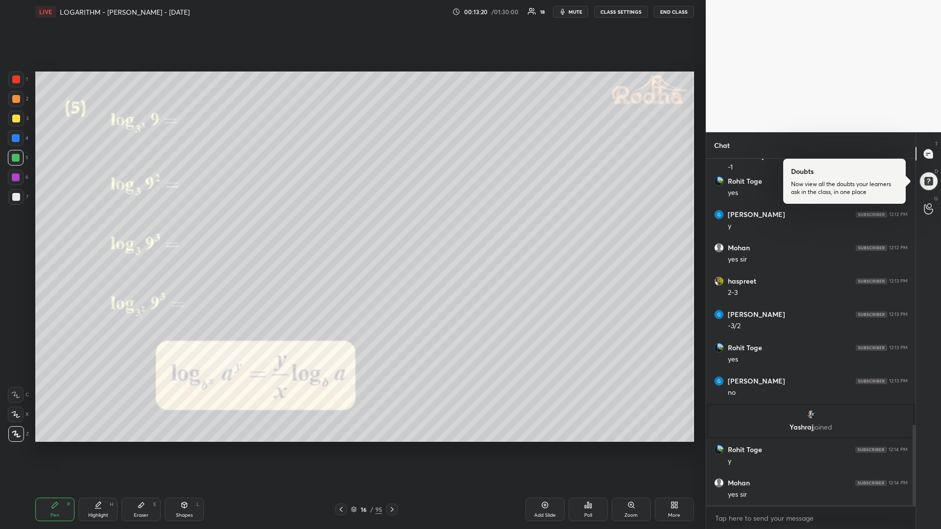
click at [21, 180] on div at bounding box center [16, 178] width 16 height 16
drag, startPoint x: 99, startPoint y: 508, endPoint x: 105, endPoint y: 480, distance: 28.1
click at [97, 446] on div "Highlight H" at bounding box center [97, 510] width 39 height 24
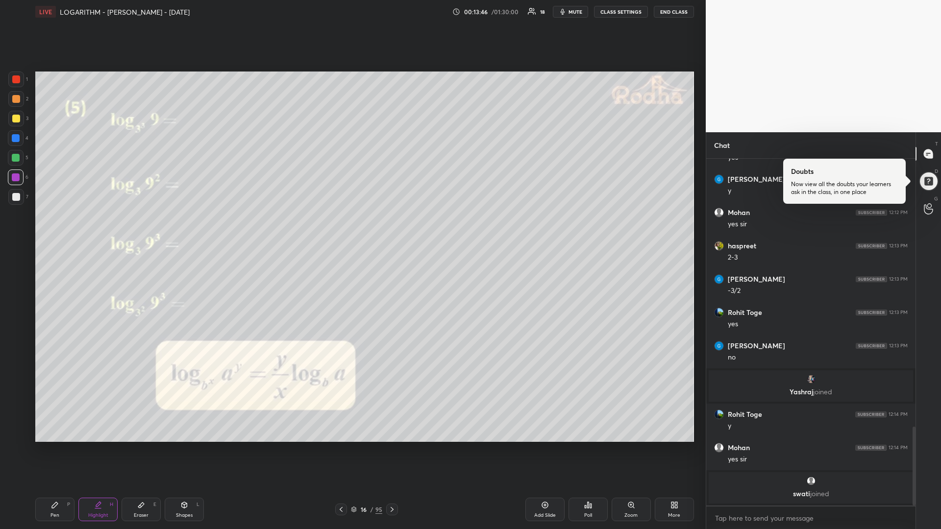
click at [51, 446] on icon at bounding box center [55, 505] width 8 height 8
click at [546, 446] on div "Add Slide" at bounding box center [544, 510] width 39 height 24
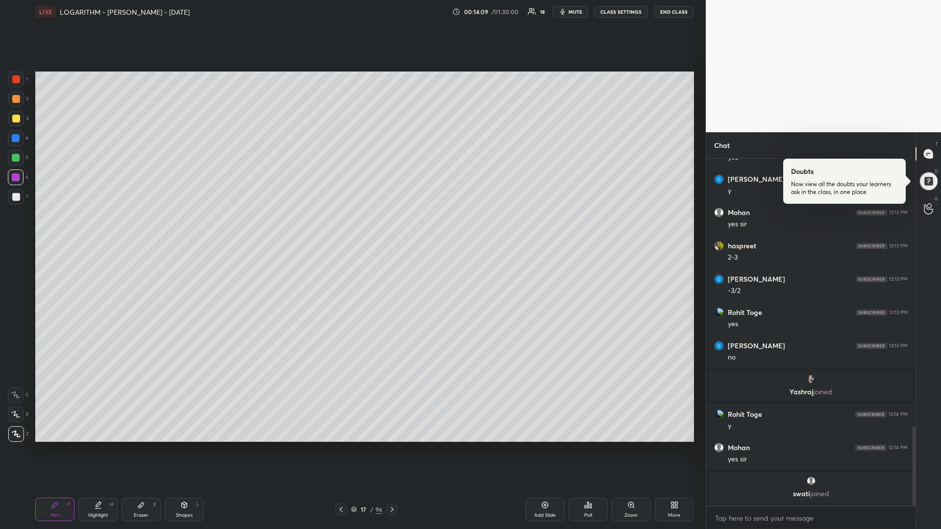
click at [0, 118] on div "1 2 3 4 5 6 7 R O A L C X Z Erase all C X Z" at bounding box center [15, 257] width 31 height 370
drag, startPoint x: 19, startPoint y: 119, endPoint x: 10, endPoint y: 126, distance: 11.2
click at [19, 120] on div at bounding box center [16, 119] width 8 height 8
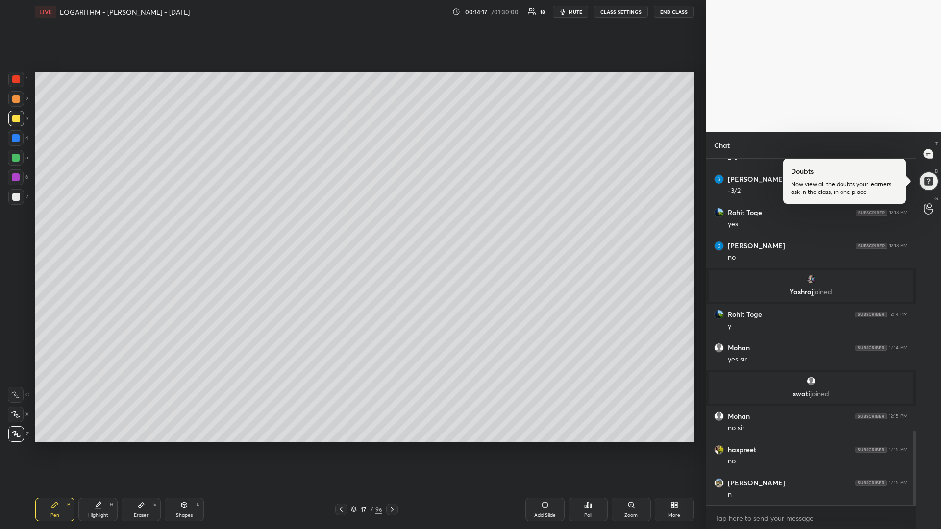
scroll to position [1286, 0]
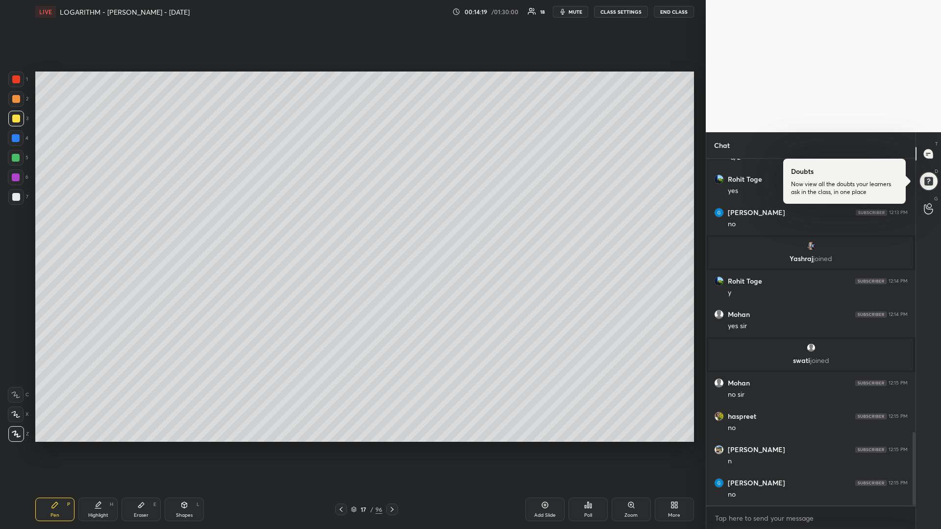
click at [339, 446] on icon at bounding box center [341, 510] width 8 height 8
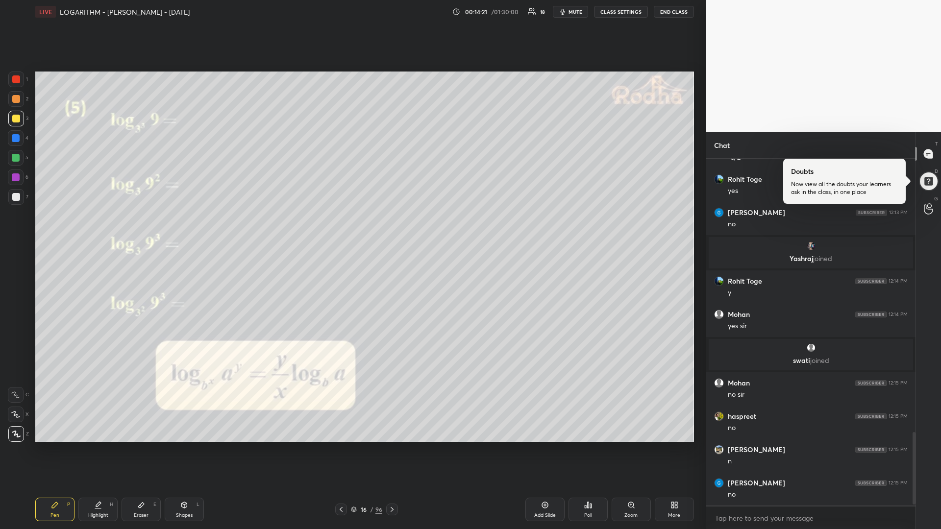
scroll to position [1320, 0]
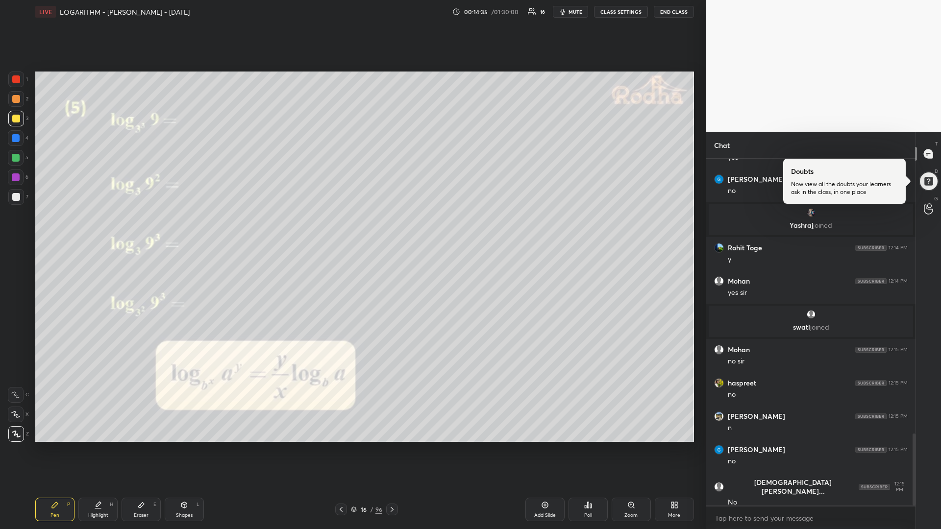
click at [18, 176] on div at bounding box center [16, 177] width 8 height 8
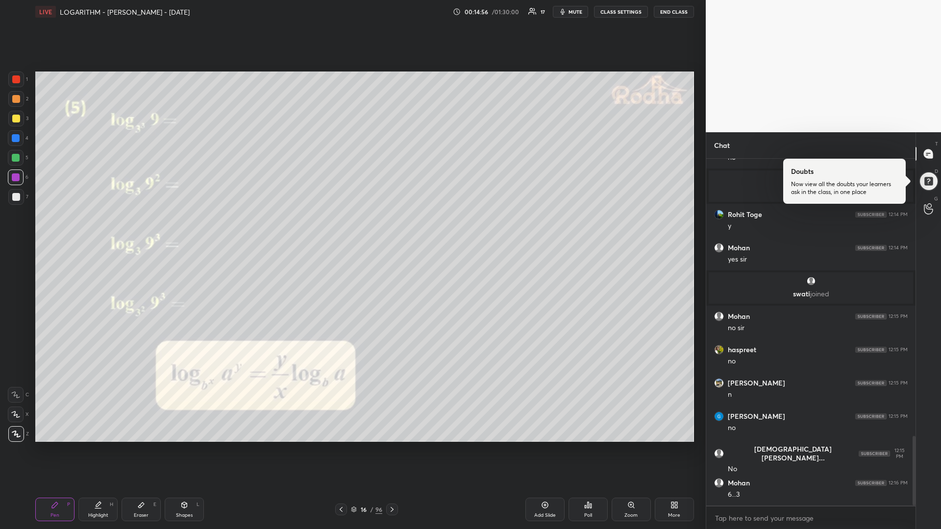
scroll to position [1386, 0]
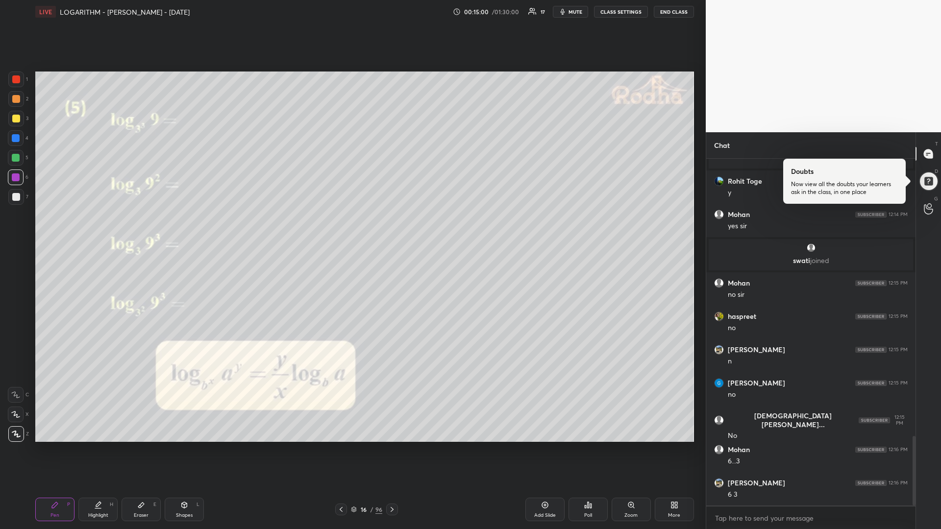
drag, startPoint x: 18, startPoint y: 199, endPoint x: 5, endPoint y: 205, distance: 13.8
click at [17, 199] on div at bounding box center [16, 197] width 8 height 8
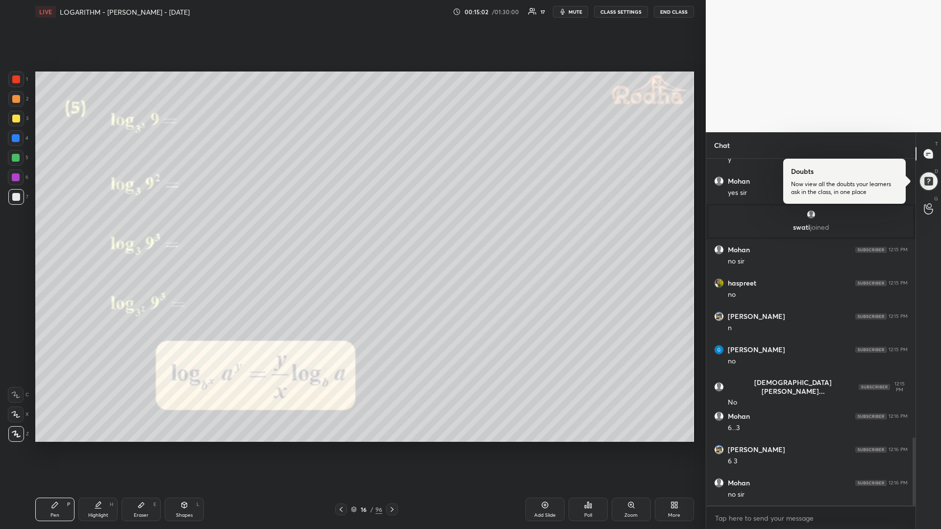
scroll to position [1486, 0]
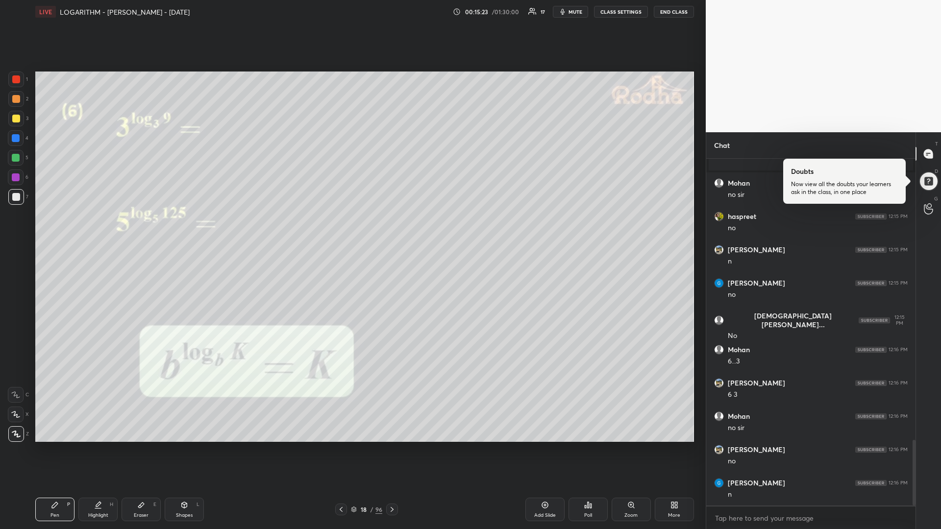
click at [15, 157] on div at bounding box center [16, 158] width 8 height 8
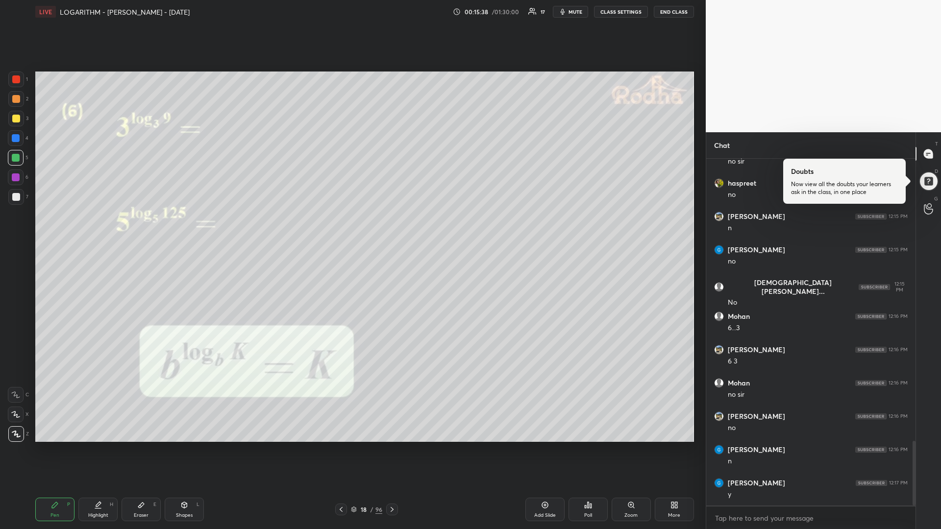
click at [15, 197] on div at bounding box center [16, 197] width 8 height 8
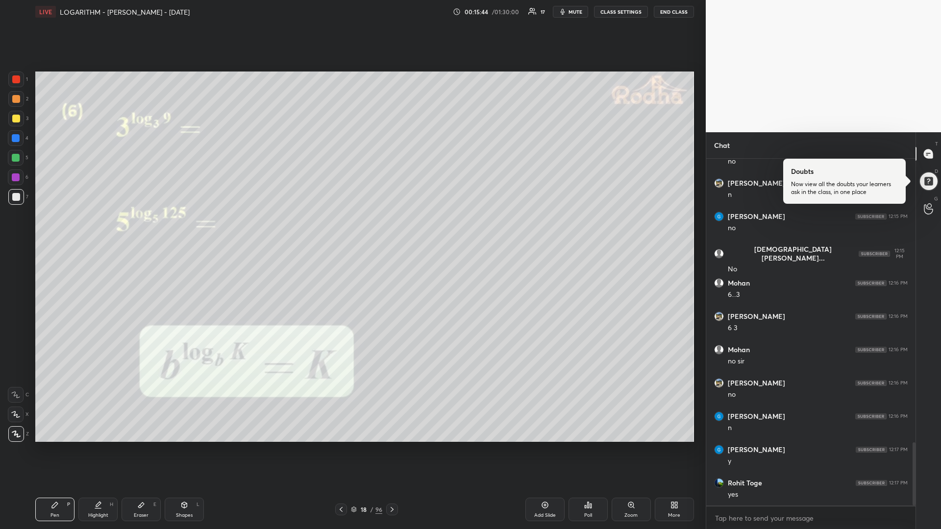
drag, startPoint x: 17, startPoint y: 177, endPoint x: 24, endPoint y: 193, distance: 16.7
click at [17, 177] on div at bounding box center [16, 177] width 8 height 8
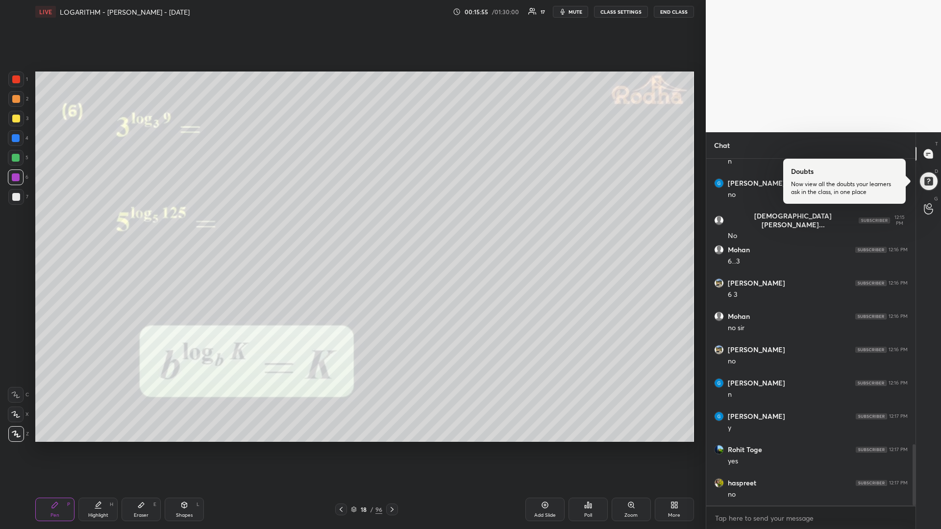
scroll to position [1620, 0]
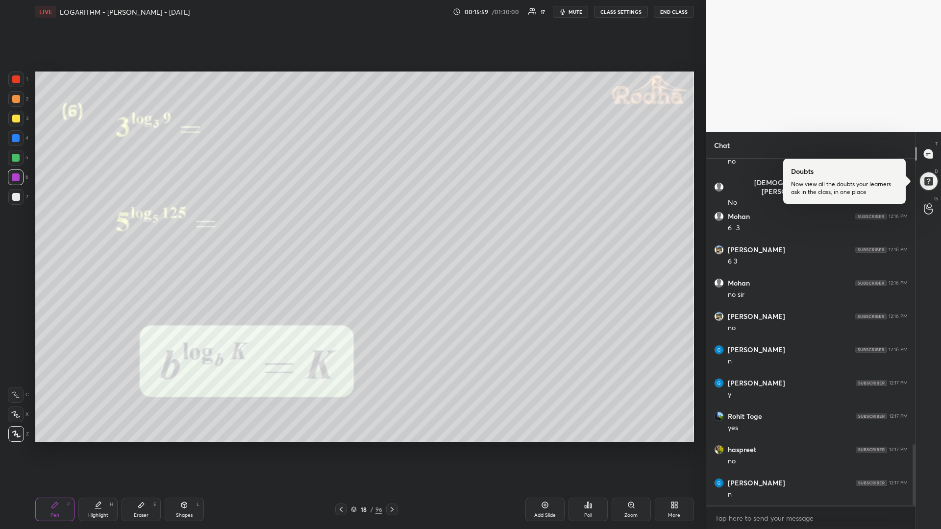
click at [396, 446] on div at bounding box center [392, 510] width 12 height 12
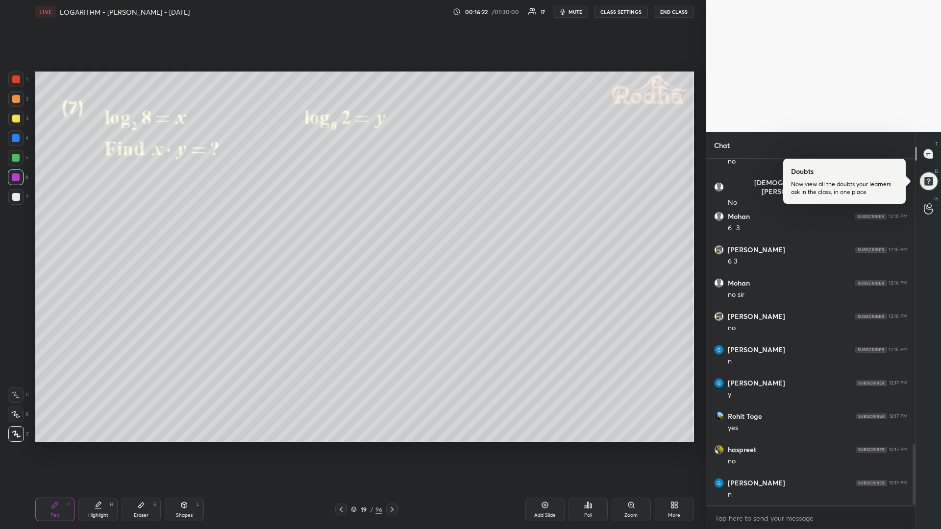
scroll to position [1653, 0]
click at [17, 157] on div at bounding box center [16, 158] width 8 height 8
click at [19, 180] on div at bounding box center [16, 178] width 16 height 16
click at [178, 446] on div "Shapes L" at bounding box center [184, 510] width 39 height 24
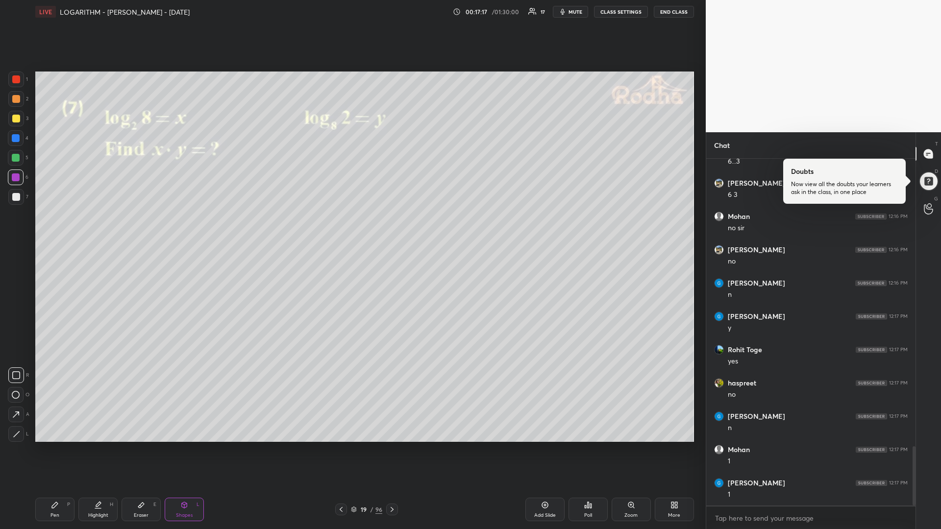
click at [54, 446] on div "Pen" at bounding box center [54, 515] width 9 height 5
click at [16, 84] on div at bounding box center [16, 80] width 16 height 16
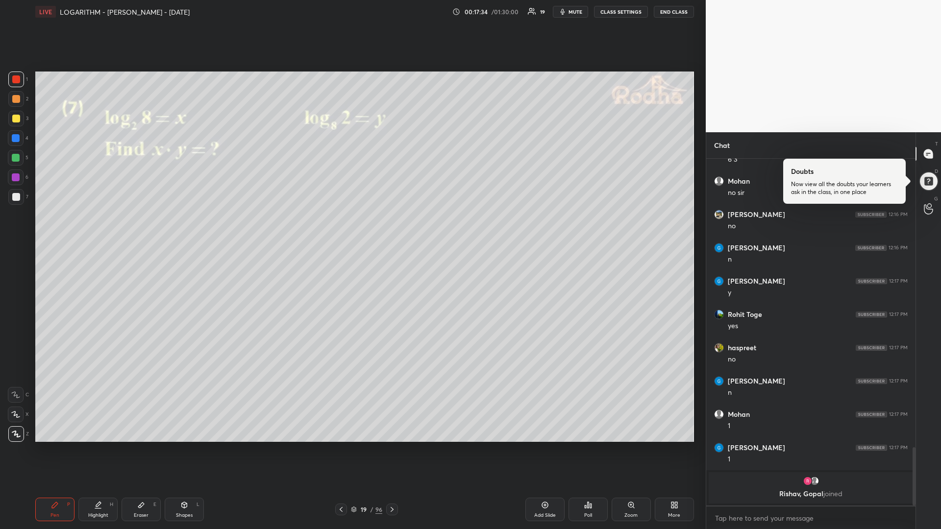
click at [17, 156] on div at bounding box center [16, 158] width 8 height 8
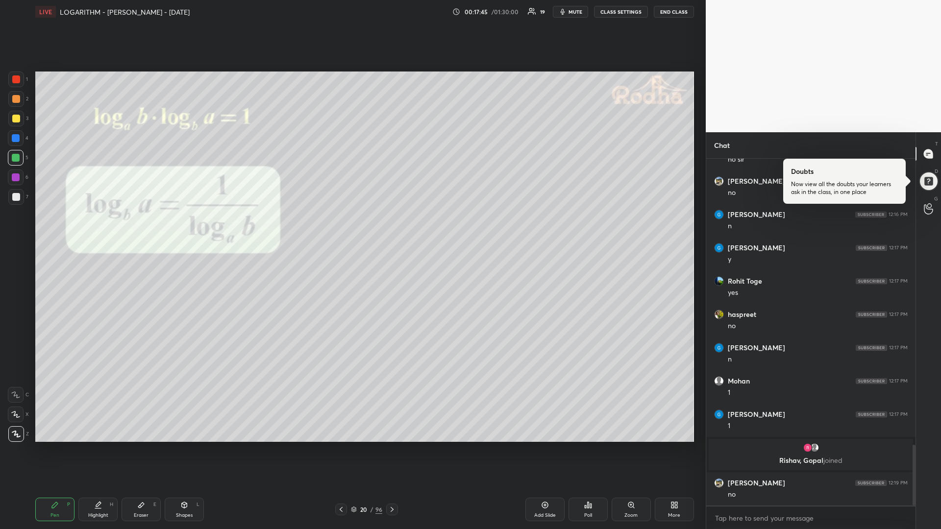
scroll to position [1634, 0]
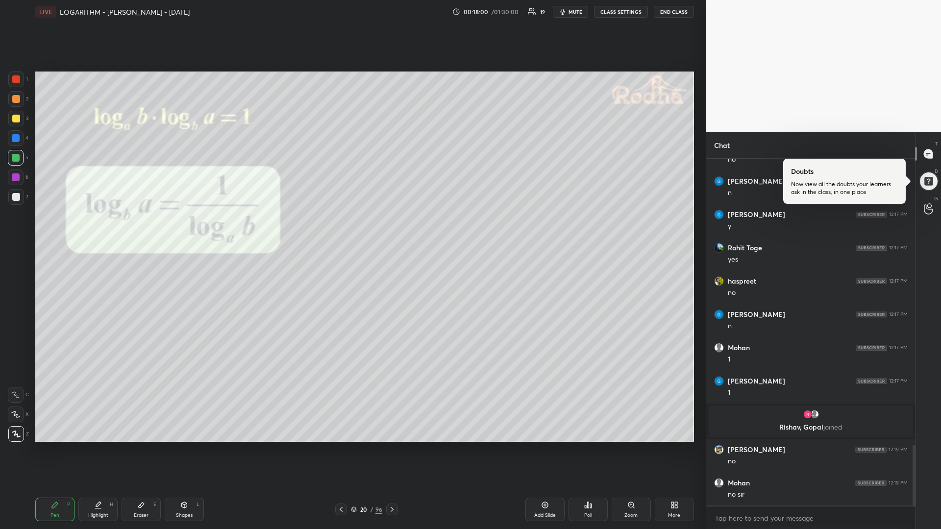
click at [20, 120] on div at bounding box center [16, 119] width 16 height 16
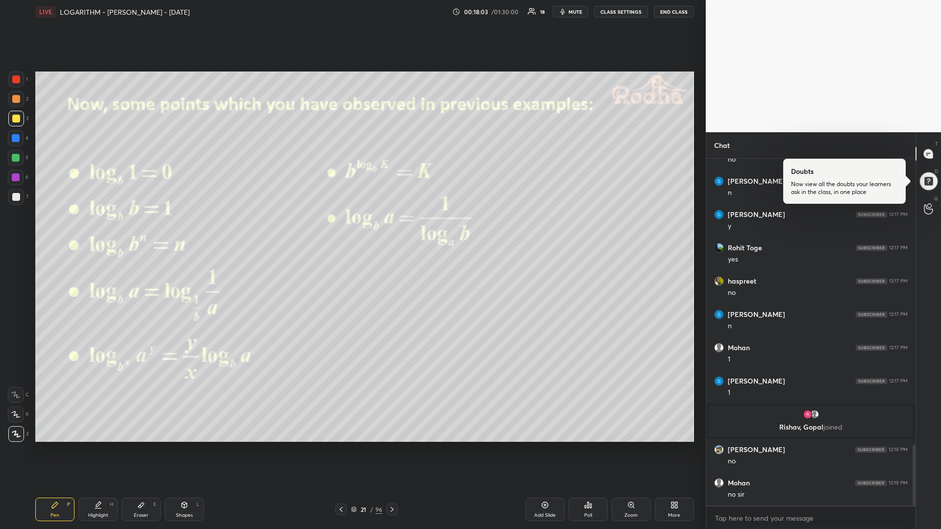
scroll to position [1670, 0]
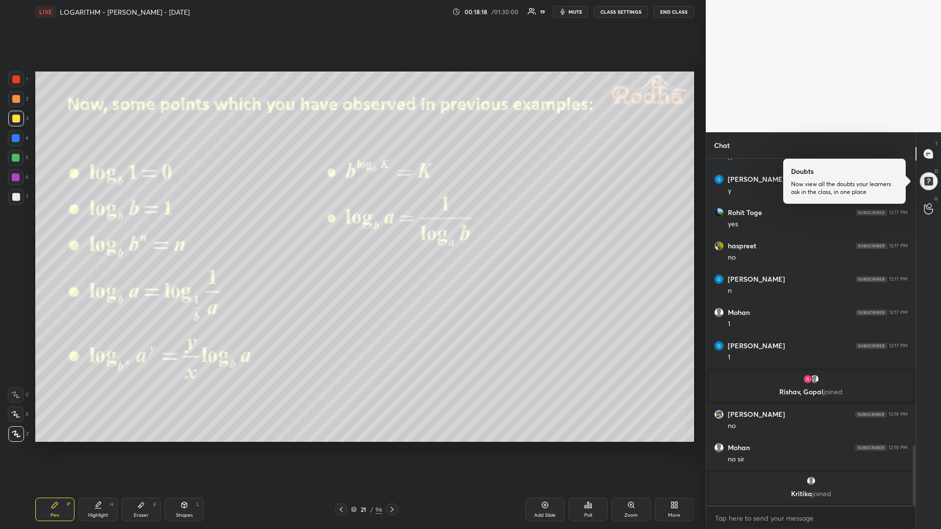
click at [183, 446] on icon at bounding box center [184, 505] width 5 height 6
click at [12, 158] on div at bounding box center [16, 158] width 8 height 8
drag, startPoint x: 55, startPoint y: 507, endPoint x: 55, endPoint y: 494, distance: 12.2
click at [54, 446] on icon at bounding box center [55, 505] width 6 height 6
click at [16, 194] on div at bounding box center [16, 197] width 8 height 8
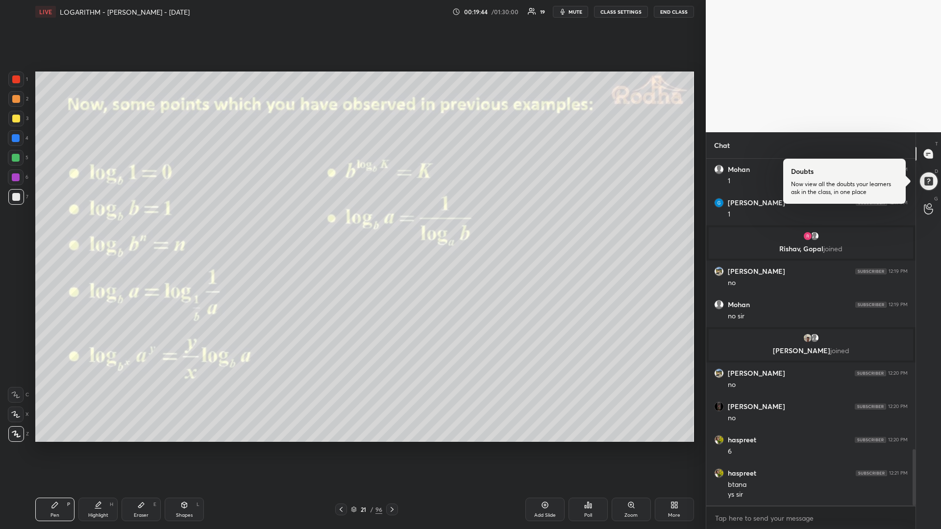
scroll to position [1818, 0]
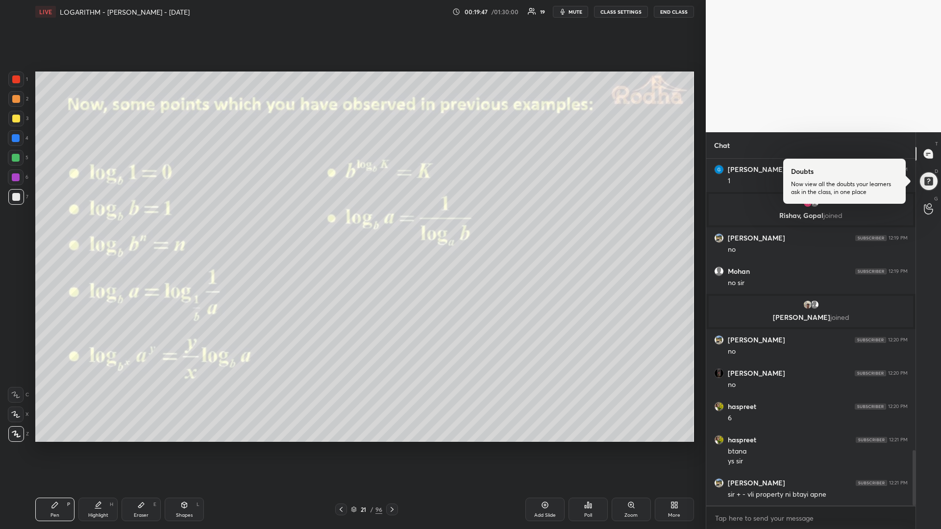
click at [535, 446] on div "Add Slide" at bounding box center [544, 510] width 39 height 24
drag, startPoint x: 18, startPoint y: 157, endPoint x: 26, endPoint y: 151, distance: 10.2
click at [17, 157] on div at bounding box center [16, 158] width 8 height 8
drag, startPoint x: 21, startPoint y: 115, endPoint x: 31, endPoint y: 125, distance: 14.6
click at [21, 117] on div at bounding box center [16, 119] width 16 height 16
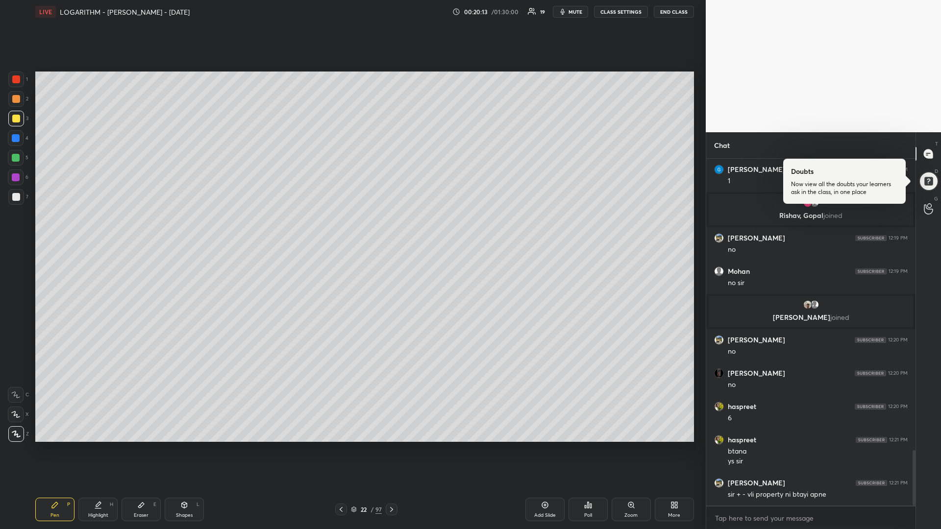
scroll to position [1851, 0]
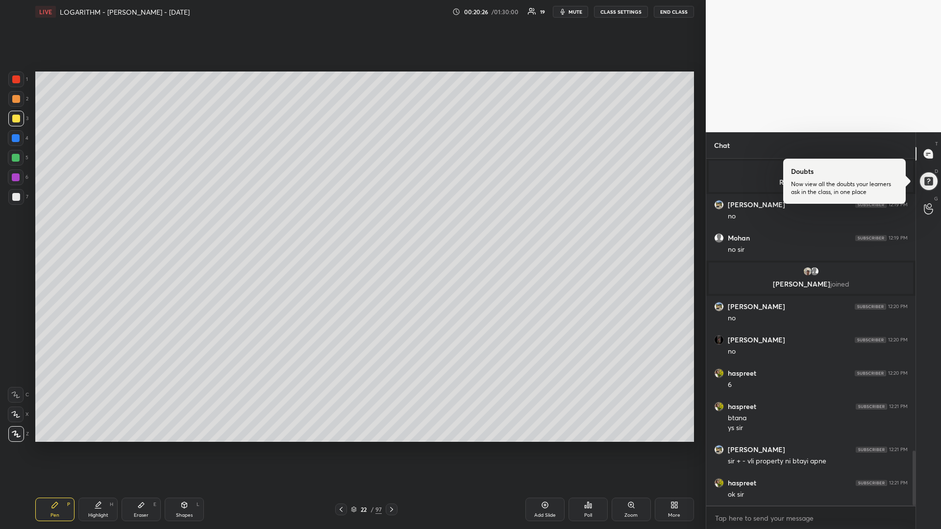
drag, startPoint x: 18, startPoint y: 177, endPoint x: 12, endPoint y: 177, distance: 5.4
click at [14, 178] on div at bounding box center [16, 177] width 8 height 8
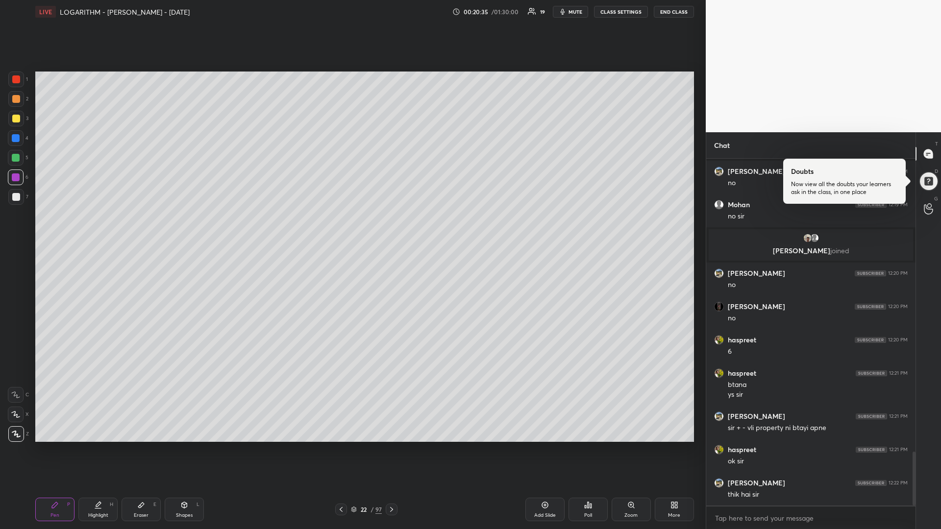
drag, startPoint x: 16, startPoint y: 199, endPoint x: 11, endPoint y: 198, distance: 5.5
click at [15, 199] on div at bounding box center [16, 197] width 8 height 8
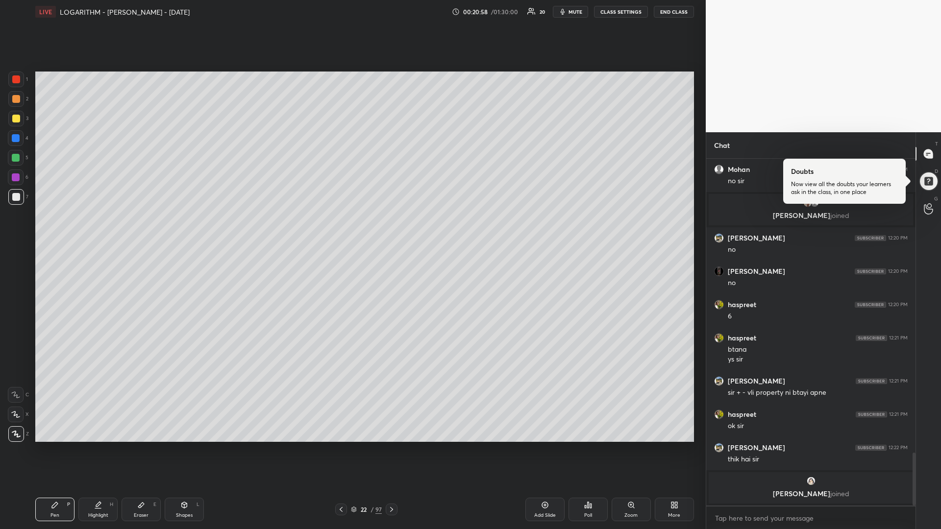
click at [18, 158] on div at bounding box center [16, 158] width 8 height 8
click at [393, 446] on icon at bounding box center [392, 510] width 8 height 8
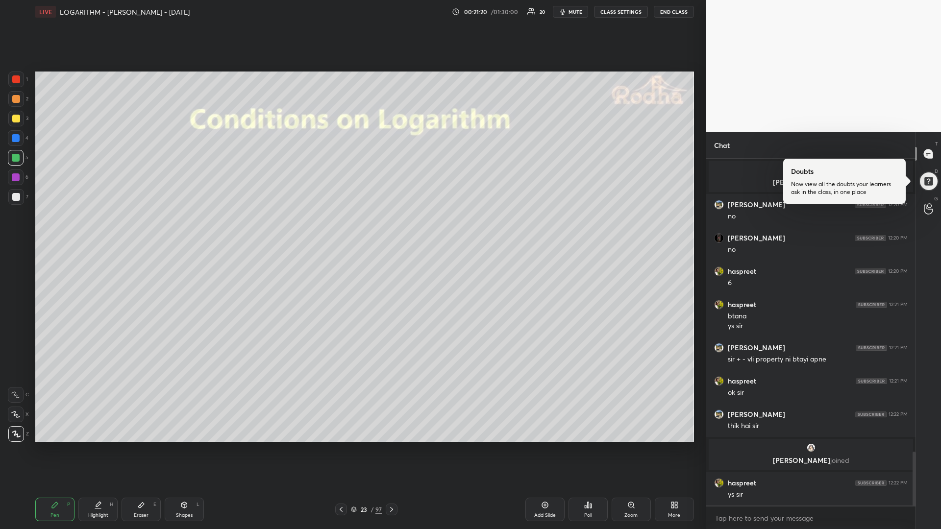
click at [394, 446] on icon at bounding box center [392, 510] width 8 height 8
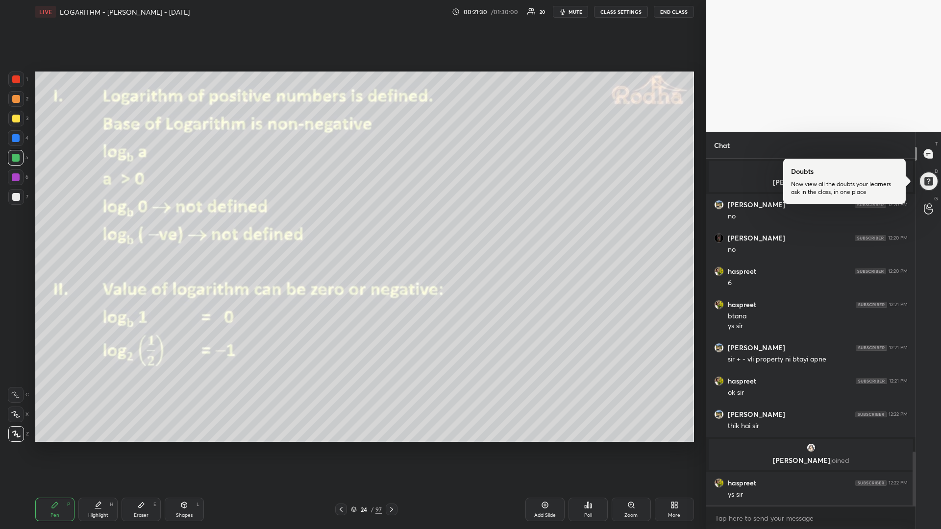
click at [183, 446] on div "Shapes L" at bounding box center [184, 510] width 39 height 24
click at [52, 446] on div "Pen" at bounding box center [54, 515] width 9 height 5
drag, startPoint x: 340, startPoint y: 509, endPoint x: 342, endPoint y: 499, distance: 10.0
click at [340, 446] on icon at bounding box center [341, 510] width 8 height 8
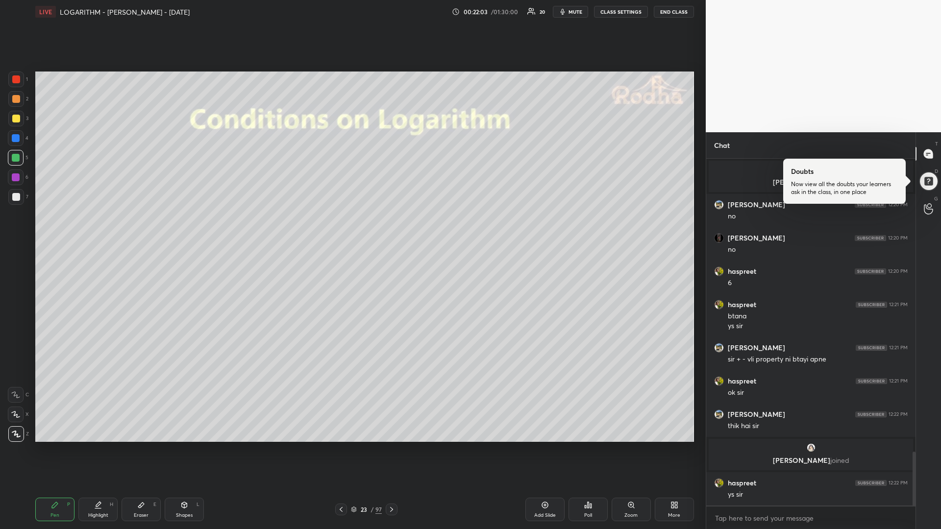
click at [392, 446] on icon at bounding box center [392, 510] width 8 height 8
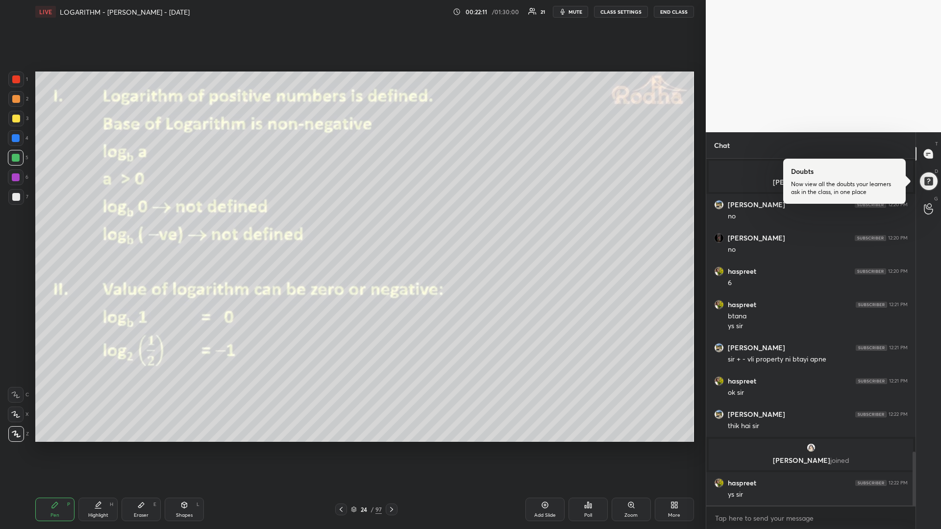
click at [390, 446] on icon at bounding box center [392, 510] width 8 height 8
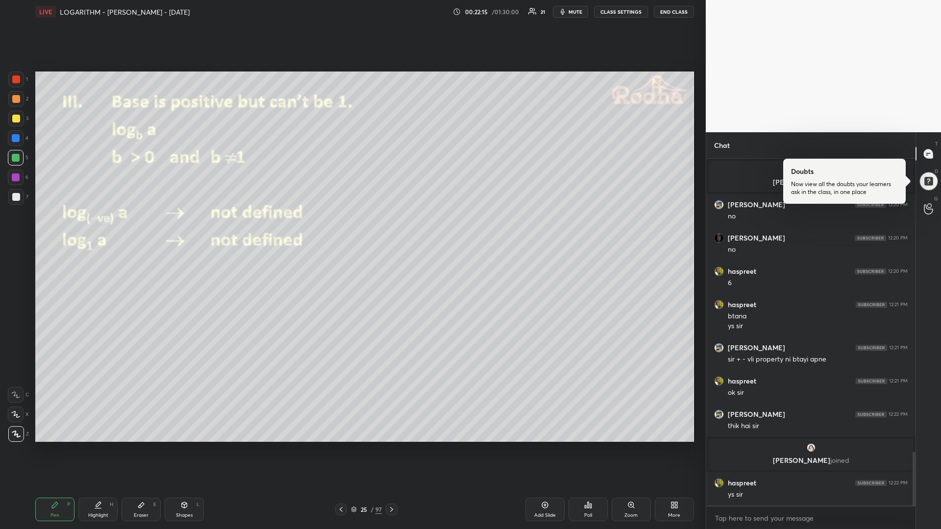
click at [339, 446] on icon at bounding box center [341, 510] width 8 height 8
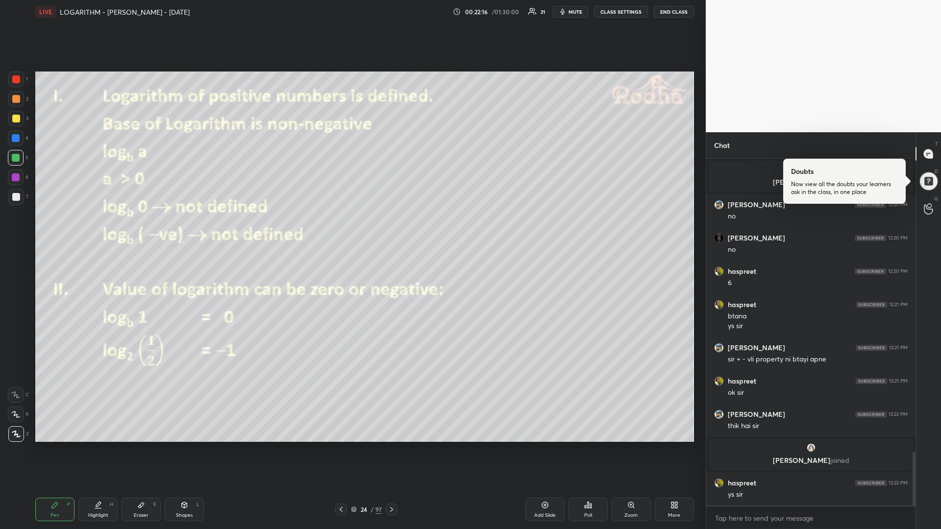
click at [338, 446] on icon at bounding box center [341, 510] width 8 height 8
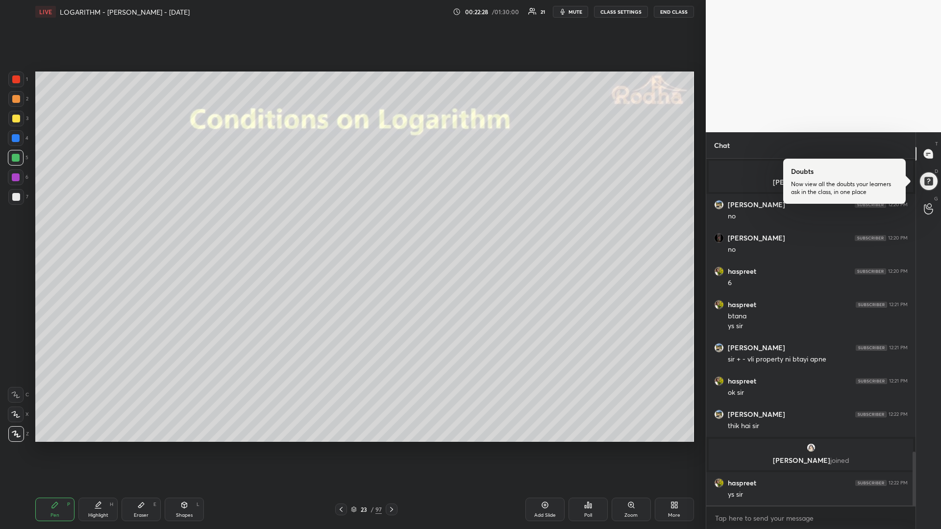
click at [389, 446] on icon at bounding box center [392, 510] width 8 height 8
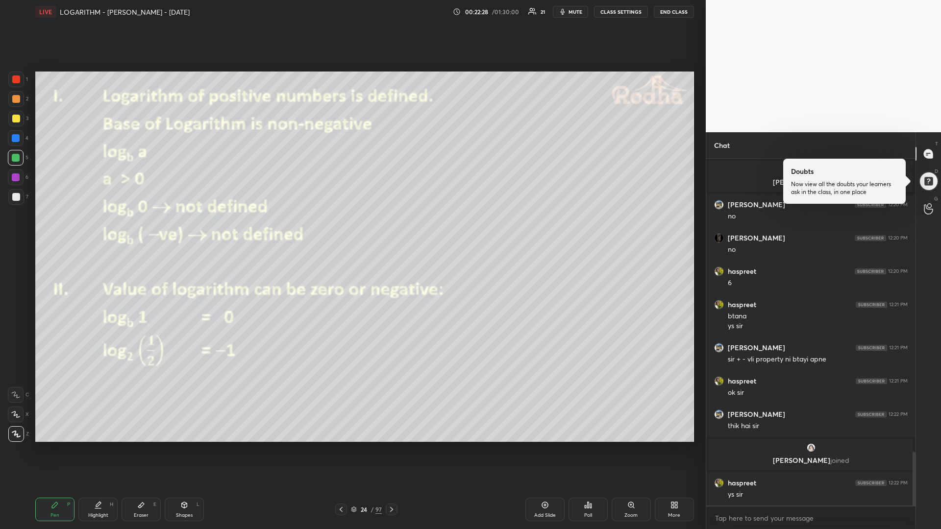
click at [391, 446] on icon at bounding box center [392, 510] width 8 height 8
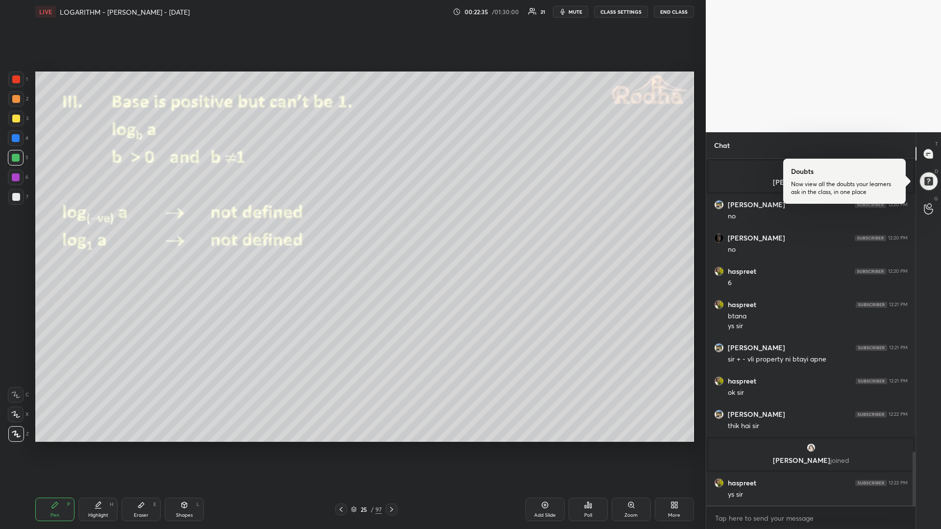
click at [177, 446] on div "Shapes L" at bounding box center [184, 510] width 39 height 24
click at [16, 376] on icon at bounding box center [16, 375] width 8 height 8
click at [19, 179] on div at bounding box center [16, 177] width 8 height 8
click at [56, 446] on icon at bounding box center [55, 505] width 8 height 8
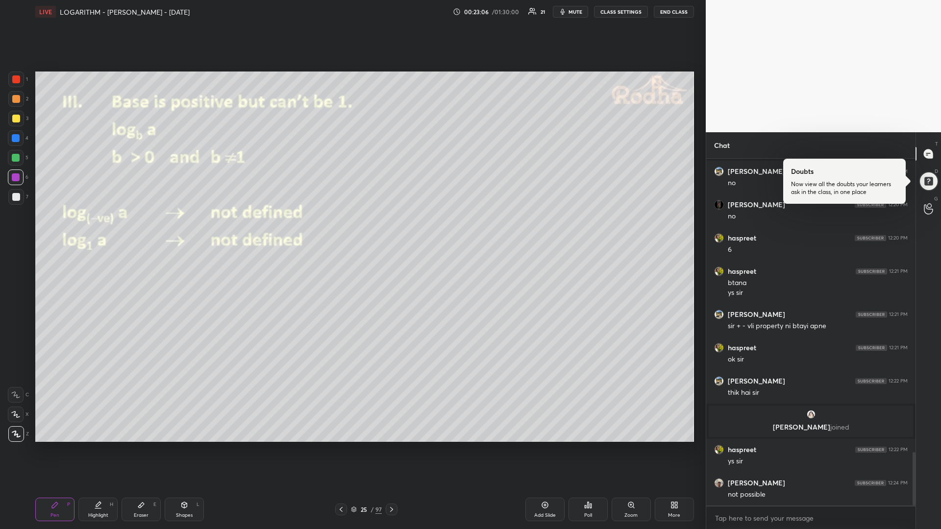
scroll to position [1947, 0]
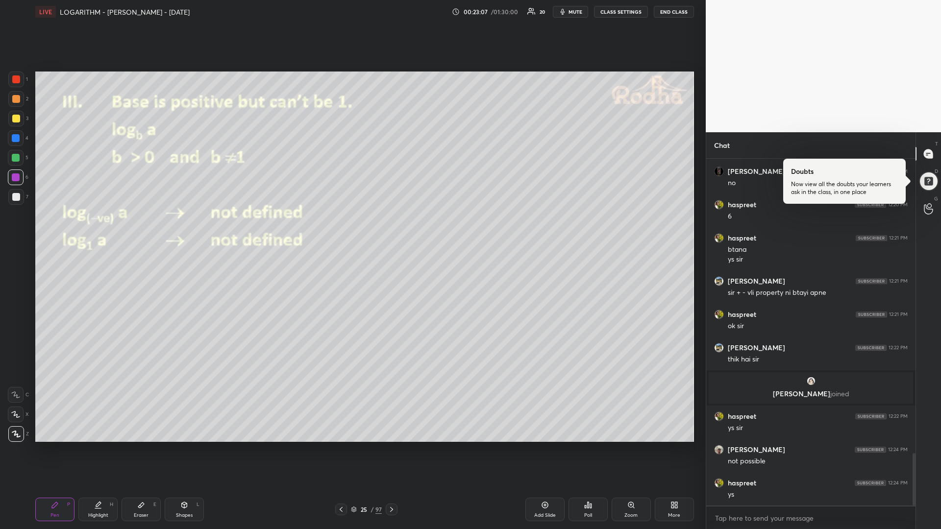
click at [341, 446] on icon at bounding box center [341, 510] width 8 height 8
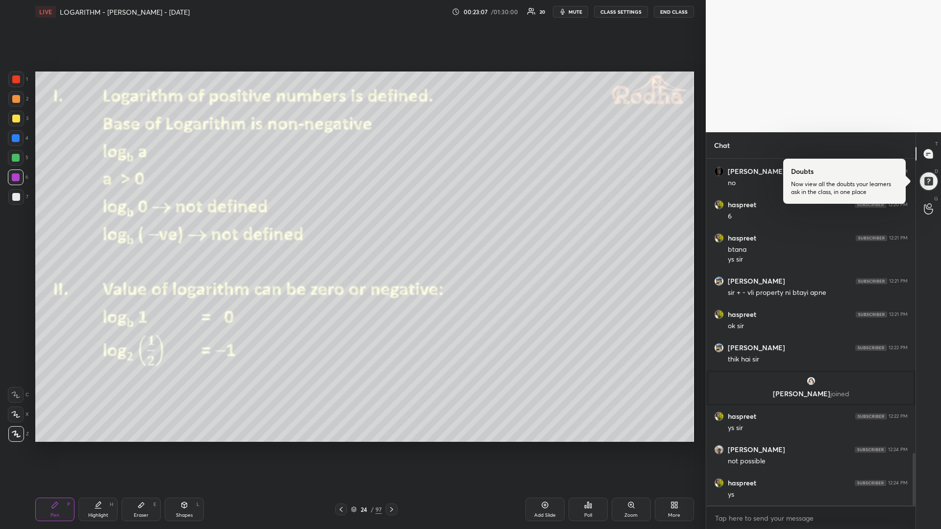
click at [341, 446] on icon at bounding box center [341, 510] width 8 height 8
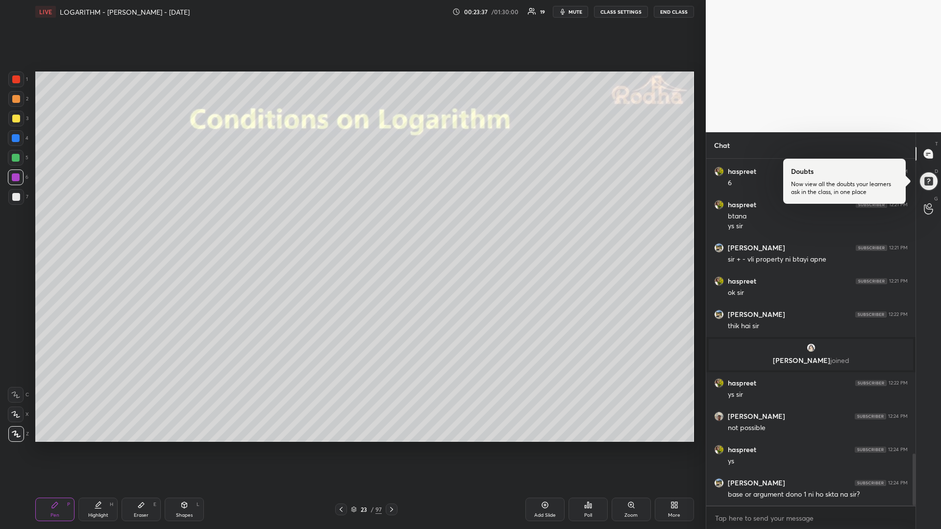
drag, startPoint x: 15, startPoint y: 117, endPoint x: 34, endPoint y: 132, distance: 24.7
click at [13, 117] on div at bounding box center [16, 119] width 8 height 8
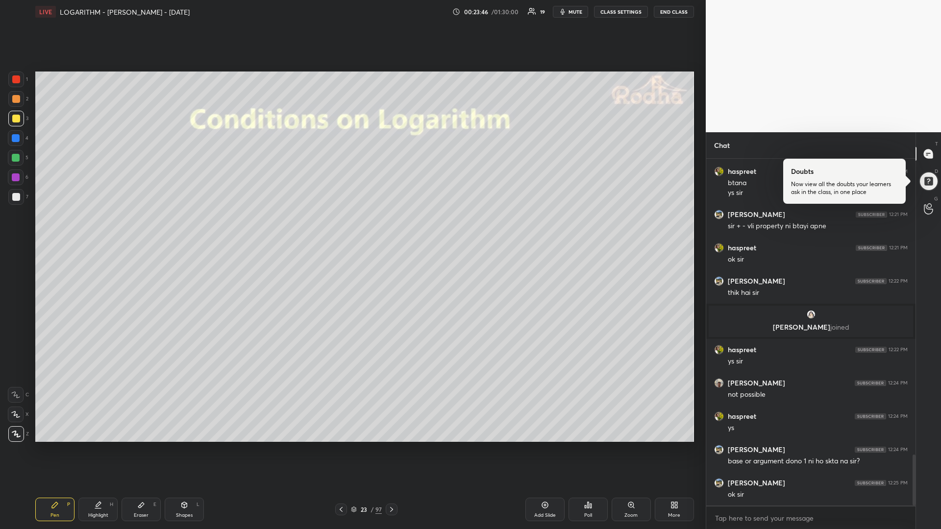
drag, startPoint x: 341, startPoint y: 509, endPoint x: 340, endPoint y: 500, distance: 8.9
click at [341, 446] on icon at bounding box center [341, 510] width 8 height 8
click at [390, 446] on icon at bounding box center [392, 510] width 8 height 8
click at [389, 446] on icon at bounding box center [392, 510] width 8 height 8
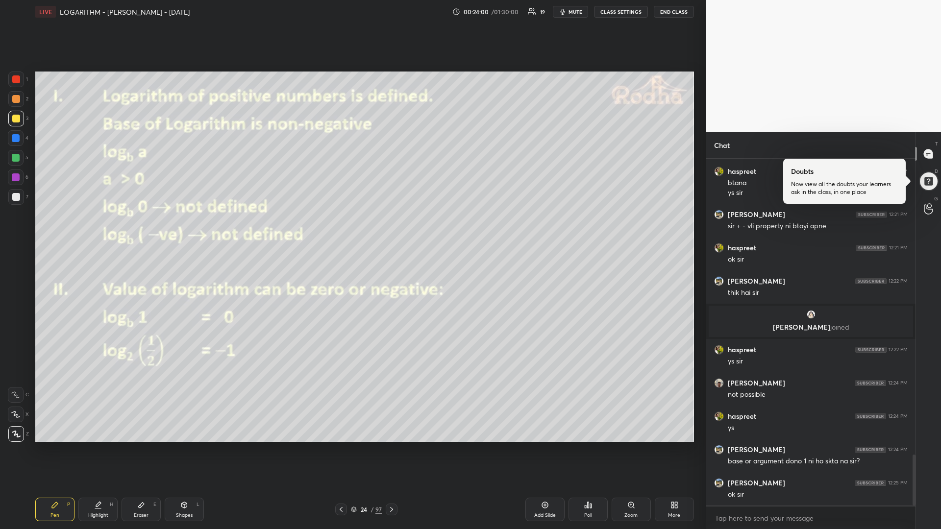
click at [342, 446] on icon at bounding box center [341, 510] width 8 height 8
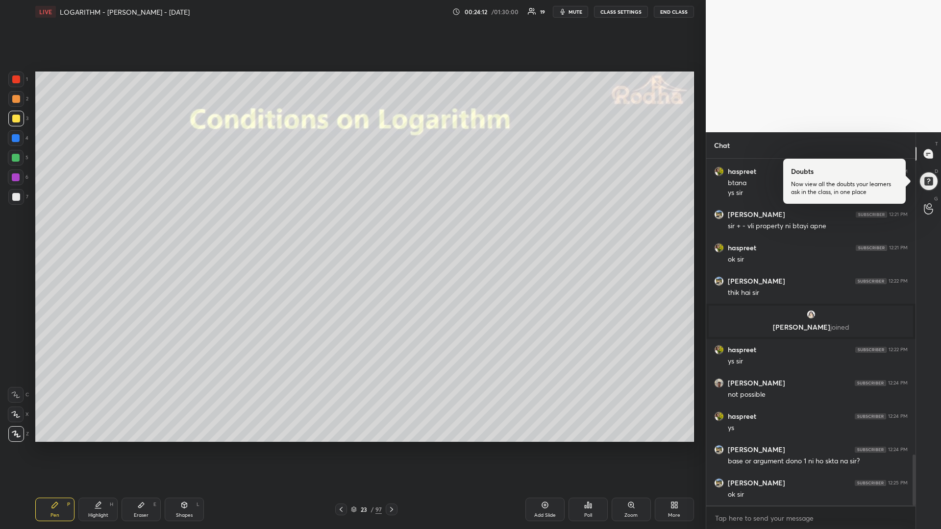
click at [391, 446] on icon at bounding box center [391, 509] width 3 height 5
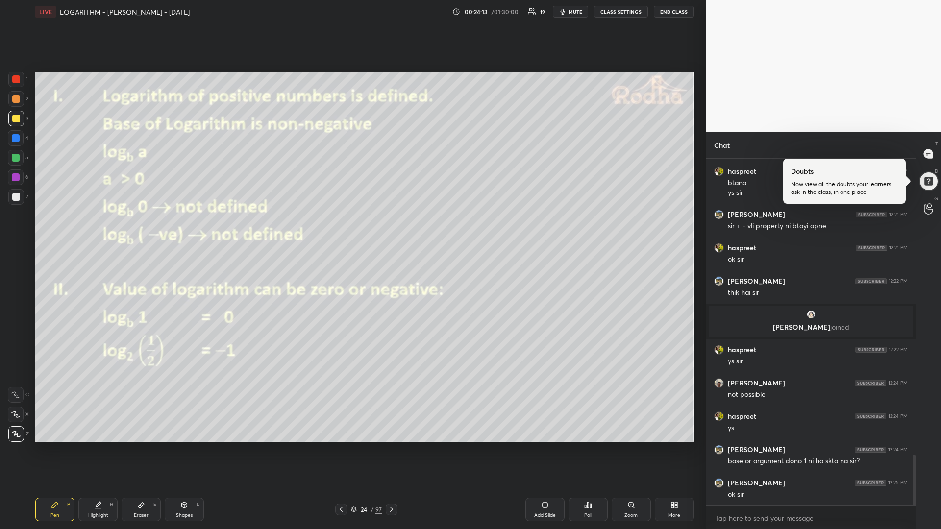
scroll to position [2047, 0]
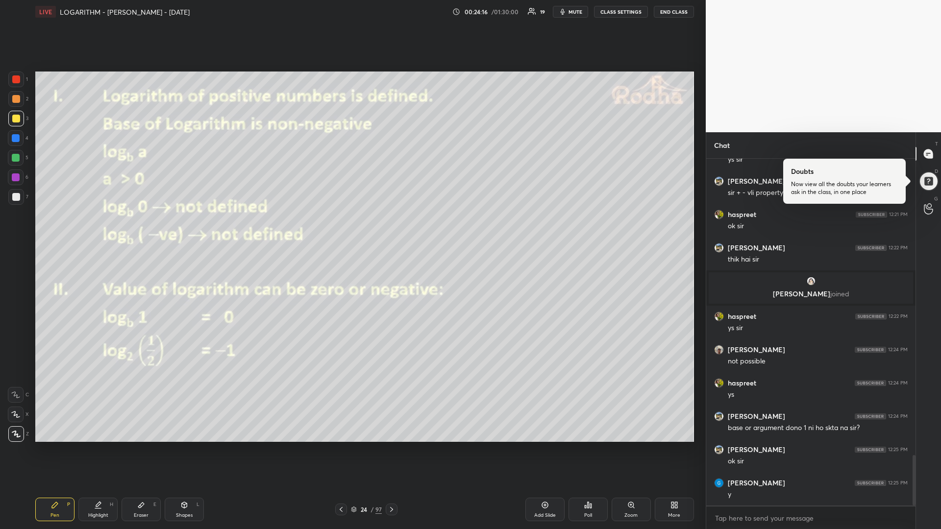
click at [393, 446] on icon at bounding box center [392, 510] width 8 height 8
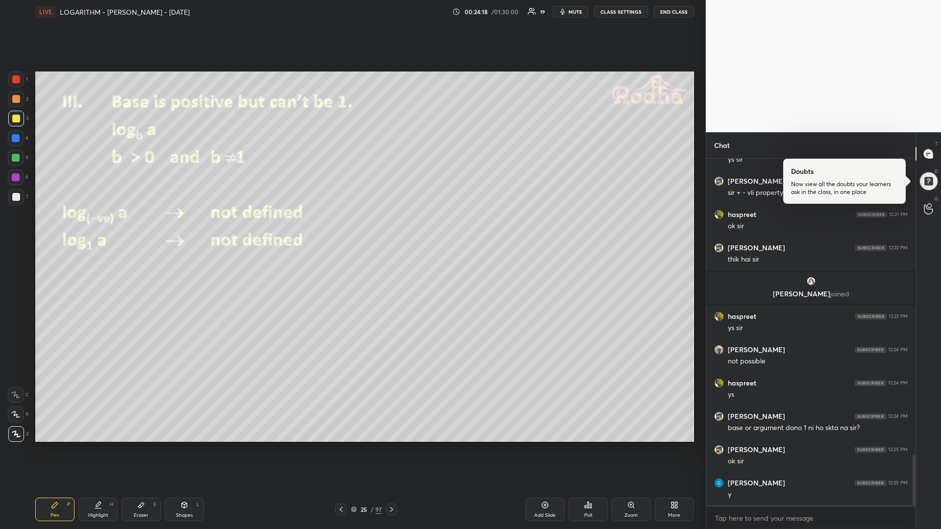
drag, startPoint x: 538, startPoint y: 507, endPoint x: 531, endPoint y: 504, distance: 7.9
click at [533, 446] on div "Add Slide" at bounding box center [544, 510] width 39 height 24
click at [17, 155] on div at bounding box center [16, 158] width 8 height 8
drag, startPoint x: 17, startPoint y: 119, endPoint x: 7, endPoint y: 126, distance: 12.2
click at [16, 120] on div at bounding box center [16, 119] width 8 height 8
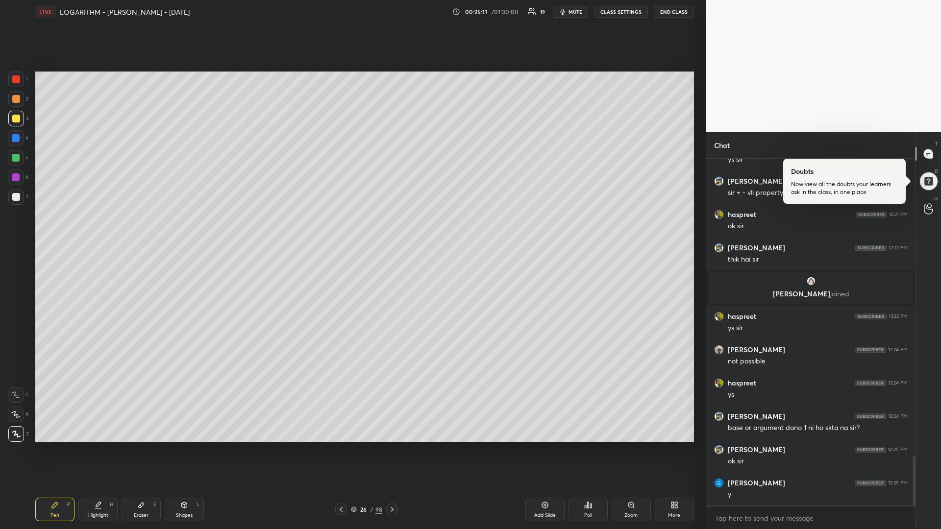
scroll to position [2080, 0]
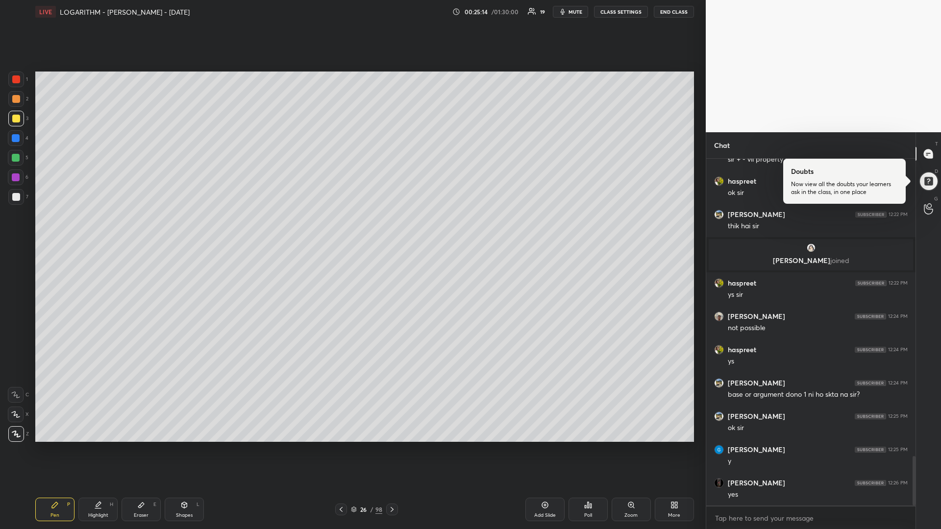
click at [392, 446] on icon at bounding box center [392, 510] width 8 height 8
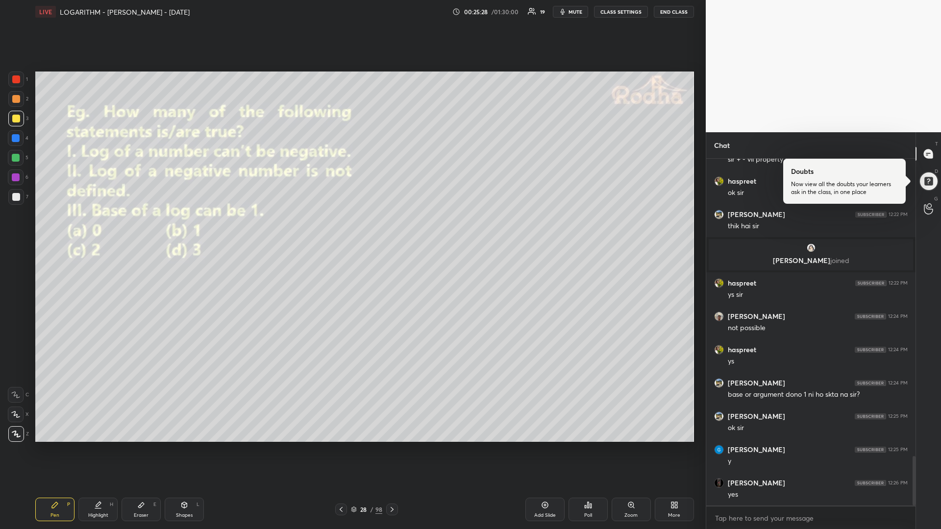
drag, startPoint x: 16, startPoint y: 160, endPoint x: 4, endPoint y: 166, distance: 13.4
click at [16, 159] on div at bounding box center [16, 158] width 8 height 8
drag, startPoint x: 16, startPoint y: 157, endPoint x: 10, endPoint y: 159, distance: 5.6
click at [15, 157] on div at bounding box center [16, 158] width 8 height 8
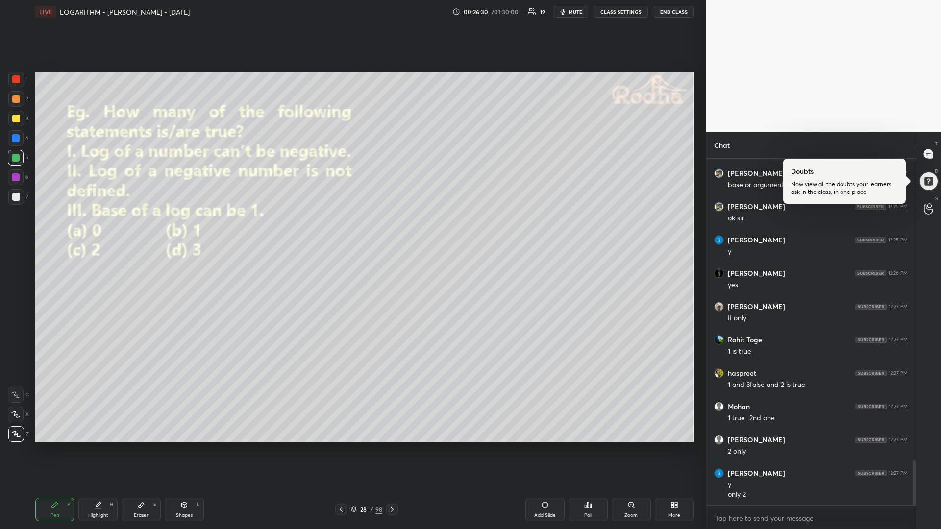
scroll to position [2323, 0]
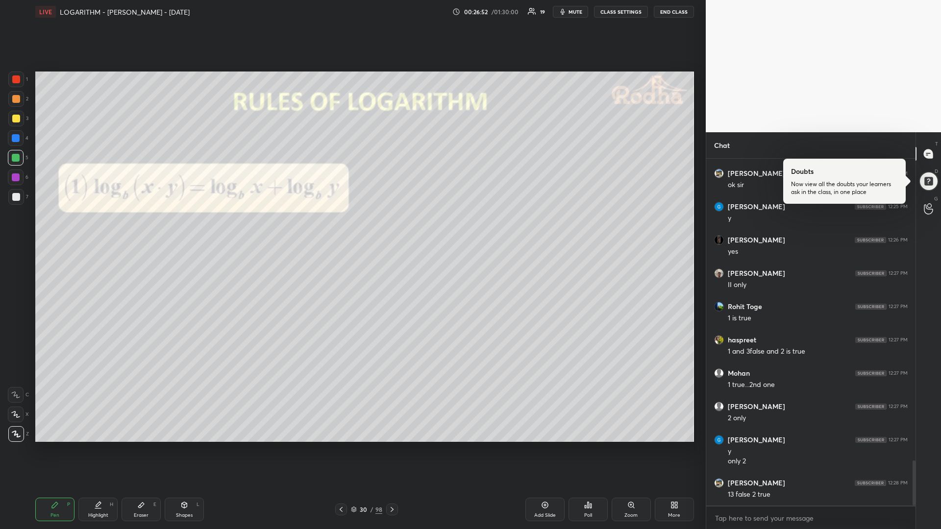
click at [16, 118] on div at bounding box center [16, 119] width 8 height 8
click at [16, 162] on div at bounding box center [16, 158] width 16 height 16
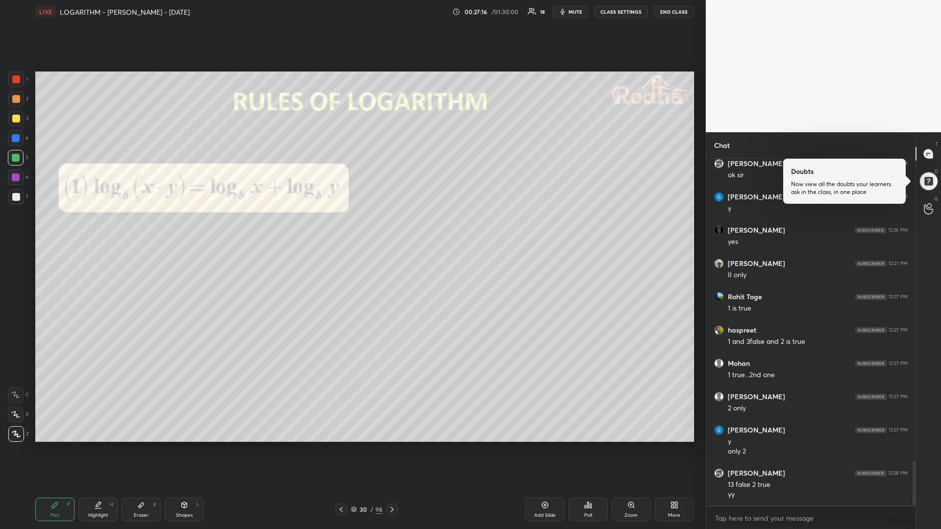
scroll to position [2366, 0]
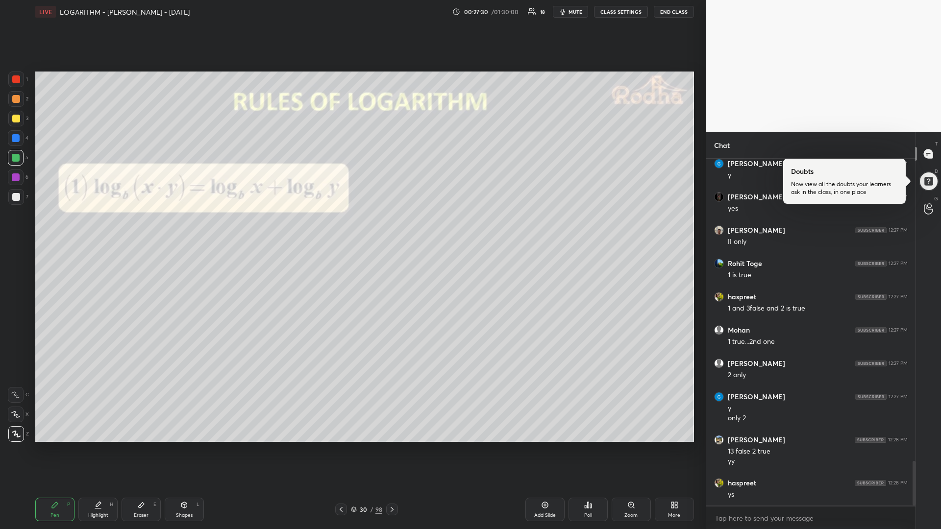
drag, startPoint x: 540, startPoint y: 497, endPoint x: 529, endPoint y: 496, distance: 11.8
click at [538, 446] on div "Pen P Highlight H Eraser E Shapes L 30 / 98 Add Slide Poll Zoom More" at bounding box center [364, 509] width 658 height 39
click at [530, 446] on div "Add Slide" at bounding box center [544, 510] width 39 height 24
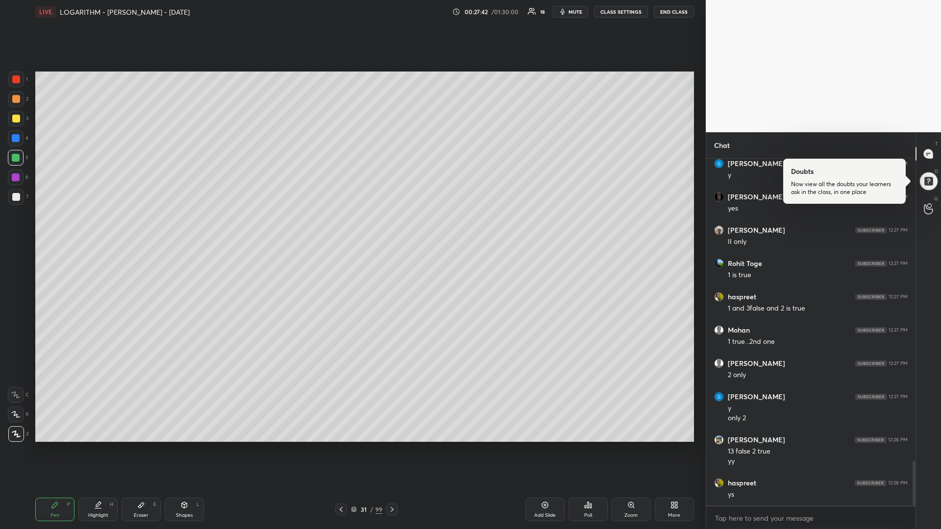
click at [15, 119] on div at bounding box center [16, 119] width 8 height 8
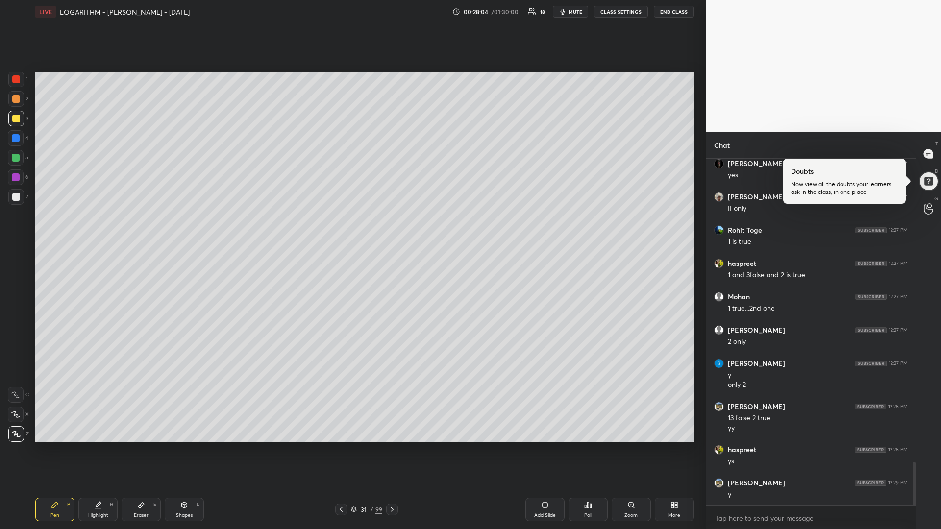
click at [17, 163] on div at bounding box center [16, 158] width 16 height 16
click at [392, 446] on icon at bounding box center [392, 510] width 8 height 8
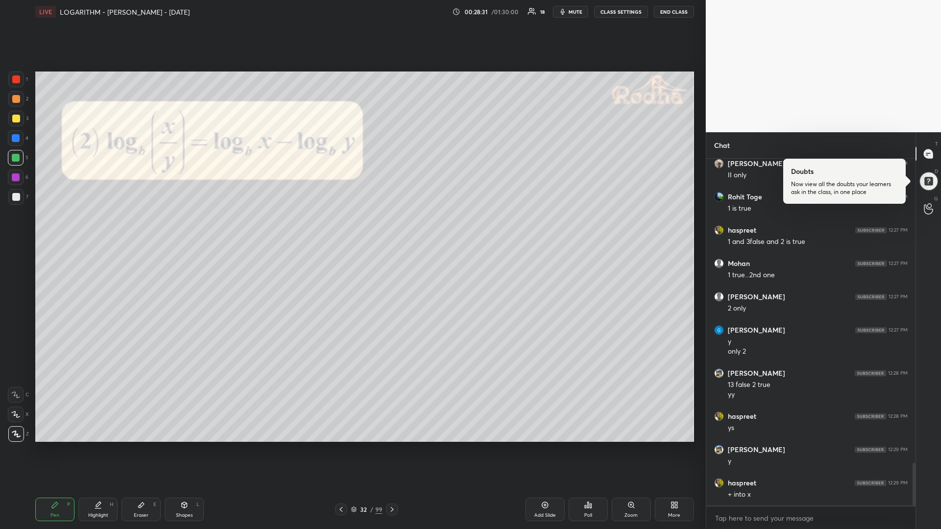
scroll to position [2468, 0]
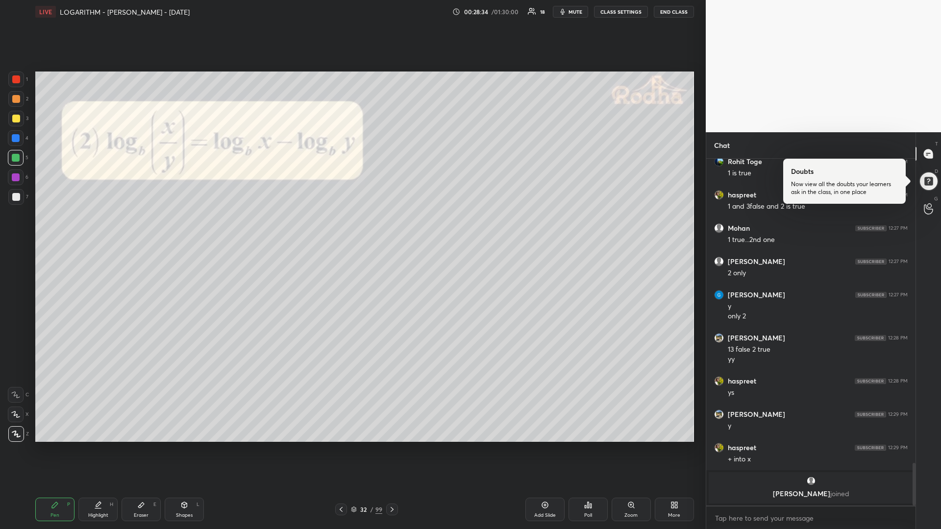
click at [17, 161] on div at bounding box center [16, 158] width 8 height 8
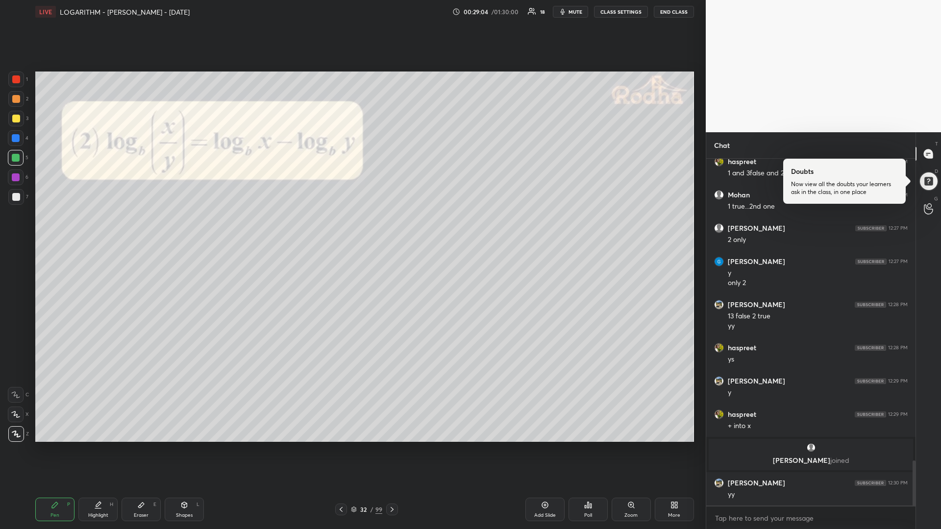
drag, startPoint x: 15, startPoint y: 118, endPoint x: 9, endPoint y: 117, distance: 5.4
click at [13, 118] on div at bounding box center [16, 119] width 8 height 8
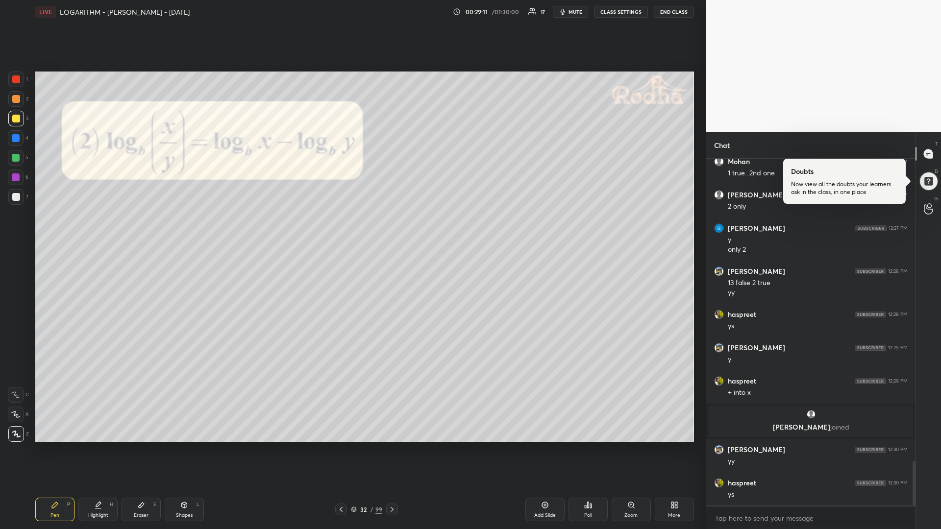
click at [392, 446] on icon at bounding box center [392, 510] width 8 height 8
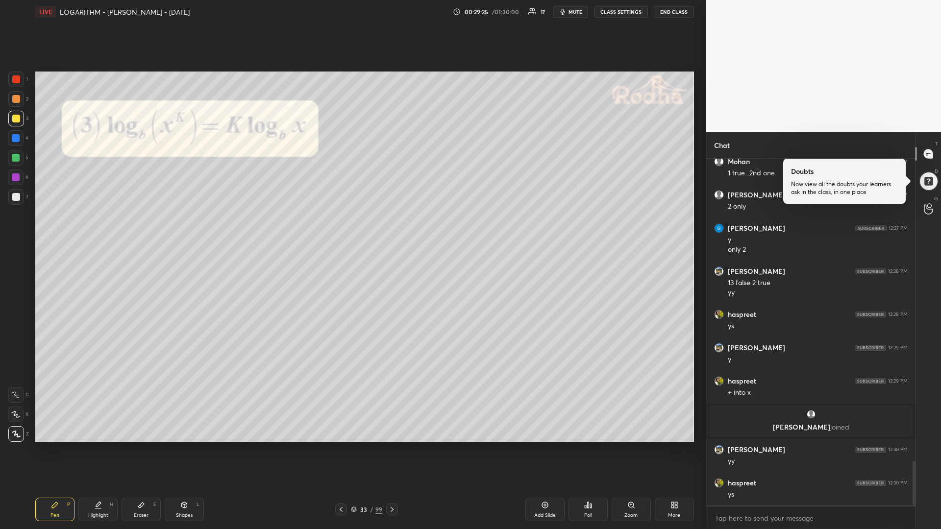
click at [16, 158] on div at bounding box center [16, 158] width 8 height 8
click at [15, 122] on div at bounding box center [16, 119] width 16 height 16
click at [391, 446] on icon at bounding box center [392, 510] width 8 height 8
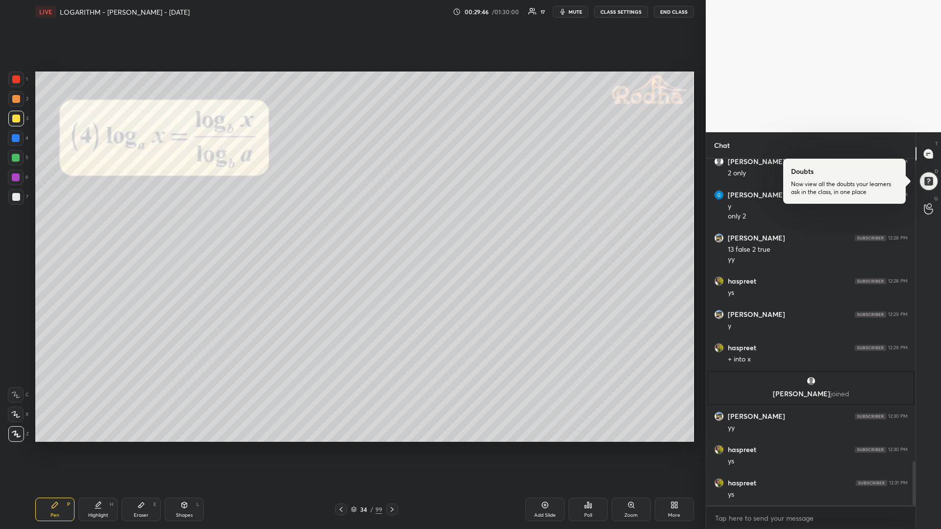
scroll to position [2429, 0]
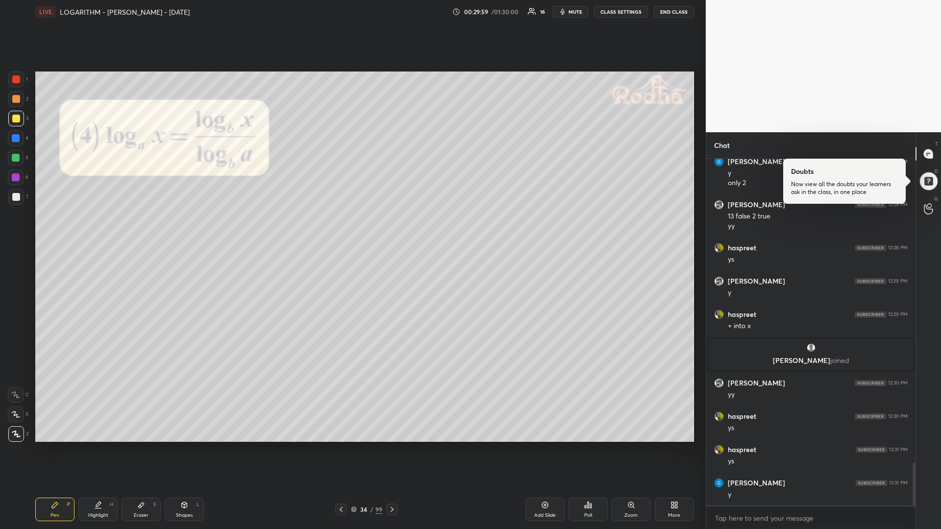
click at [16, 159] on div at bounding box center [16, 158] width 8 height 8
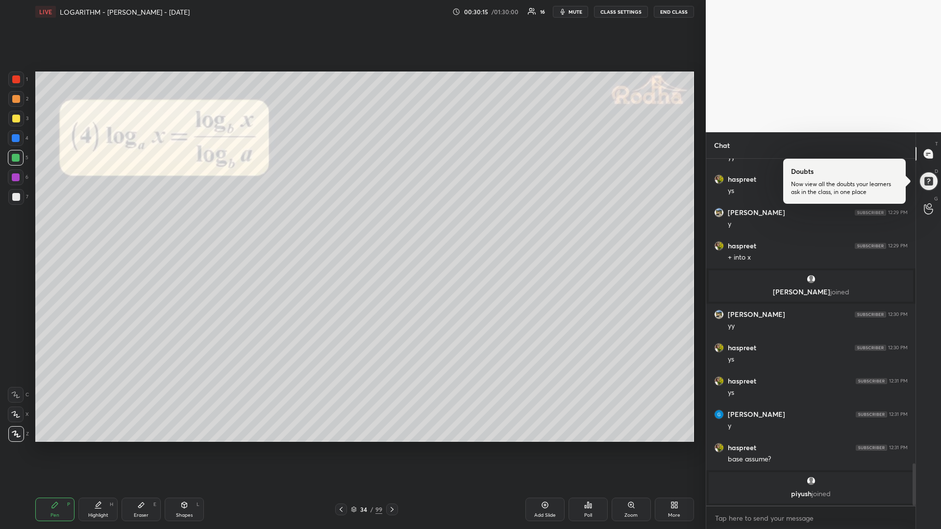
scroll to position [2476, 0]
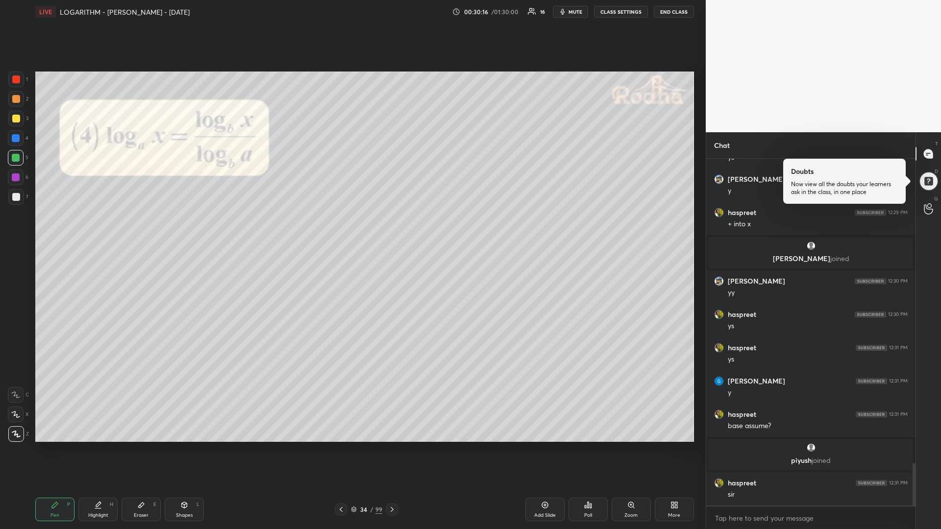
click at [21, 181] on div at bounding box center [16, 178] width 16 height 16
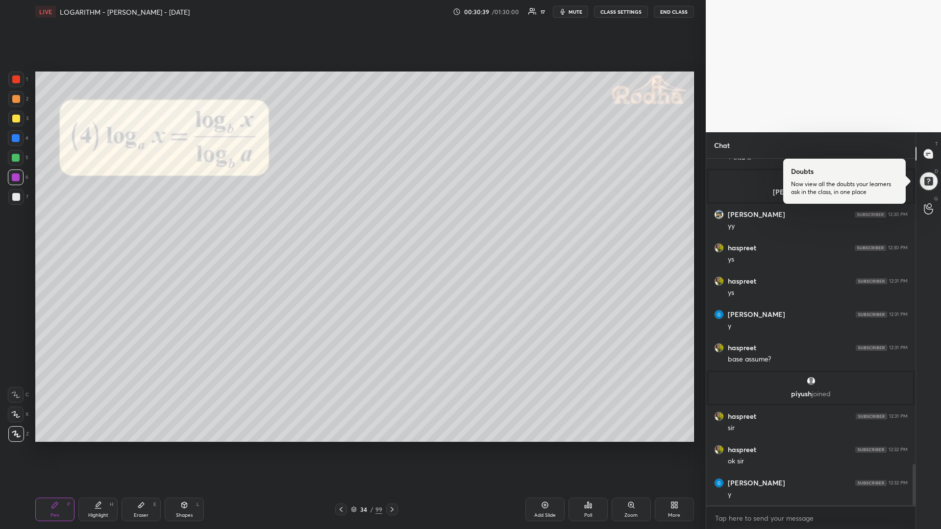
scroll to position [2576, 0]
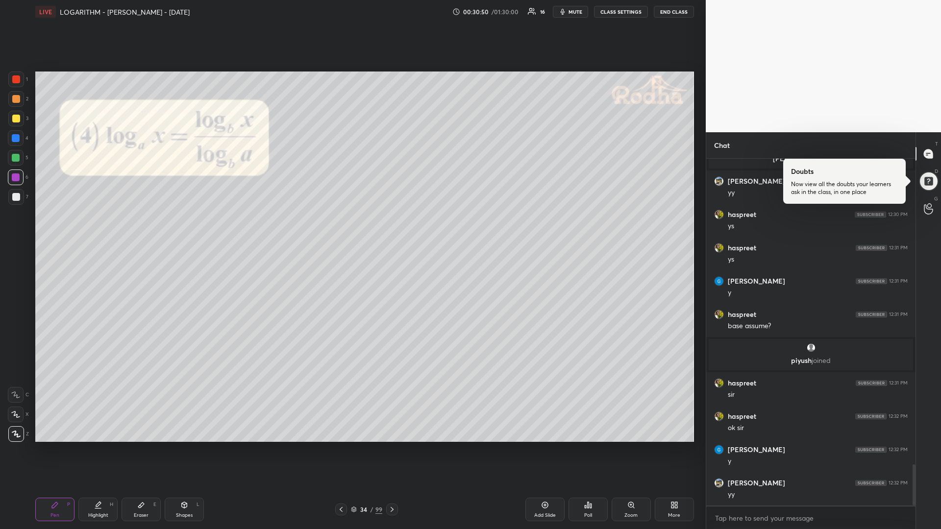
drag, startPoint x: 184, startPoint y: 507, endPoint x: 179, endPoint y: 505, distance: 5.3
click at [183, 446] on icon at bounding box center [184, 505] width 5 height 6
drag, startPoint x: 16, startPoint y: 435, endPoint x: 26, endPoint y: 416, distance: 21.5
click at [15, 435] on icon at bounding box center [16, 433] width 5 height 5
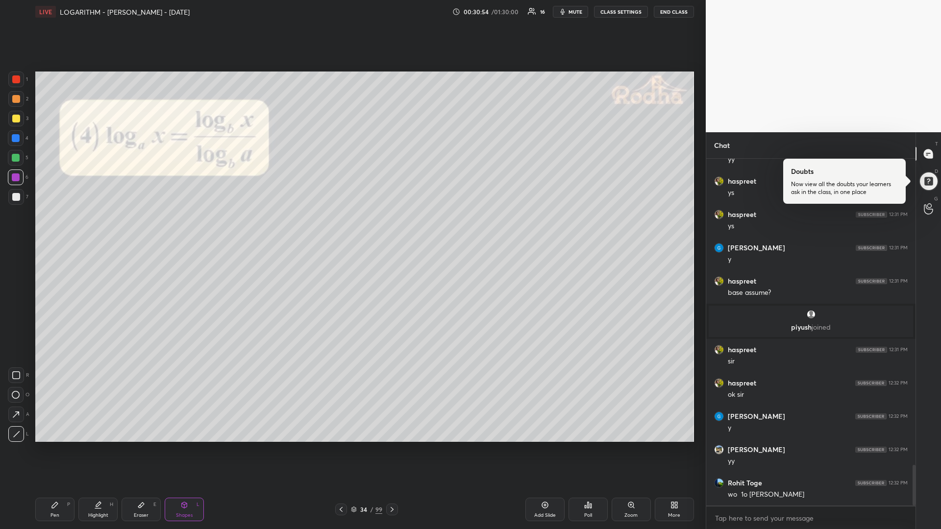
click at [48, 446] on div "Pen P" at bounding box center [54, 510] width 39 height 24
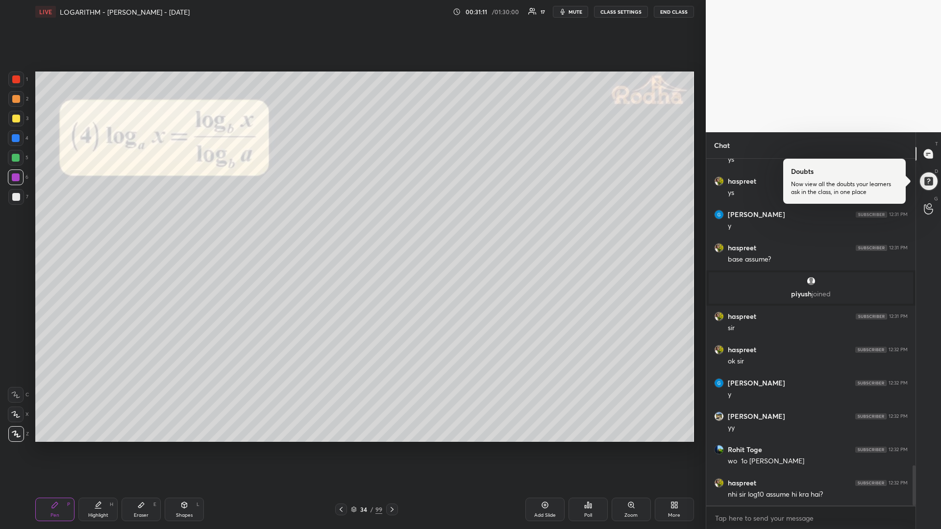
click at [18, 199] on div at bounding box center [16, 197] width 8 height 8
drag, startPoint x: 21, startPoint y: 162, endPoint x: 10, endPoint y: 165, distance: 11.2
click at [20, 160] on div at bounding box center [16, 158] width 16 height 16
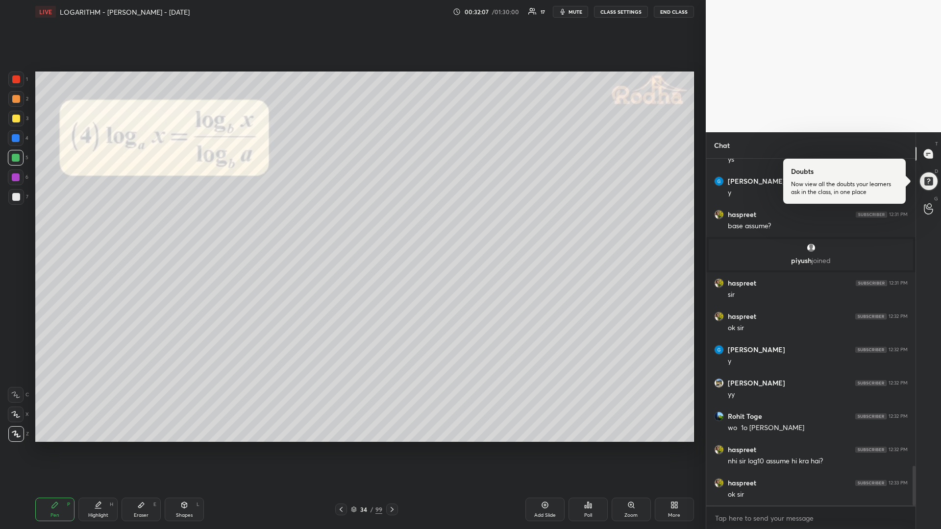
click at [17, 113] on div at bounding box center [16, 119] width 16 height 16
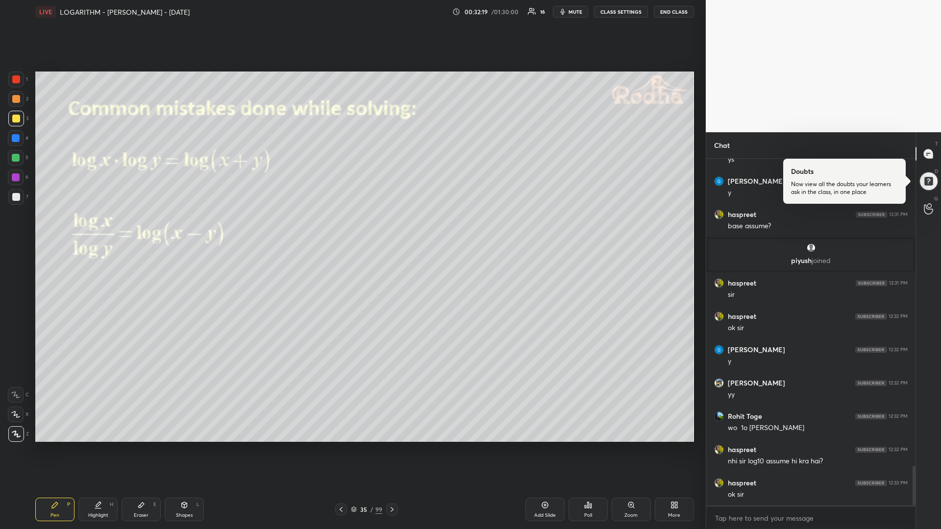
drag, startPoint x: 181, startPoint y: 504, endPoint x: 176, endPoint y: 506, distance: 5.3
click at [179, 446] on div "Shapes L" at bounding box center [184, 510] width 39 height 24
click at [19, 434] on icon at bounding box center [16, 434] width 7 height 7
click at [54, 446] on icon at bounding box center [55, 505] width 6 height 6
click at [14, 159] on div at bounding box center [16, 158] width 8 height 8
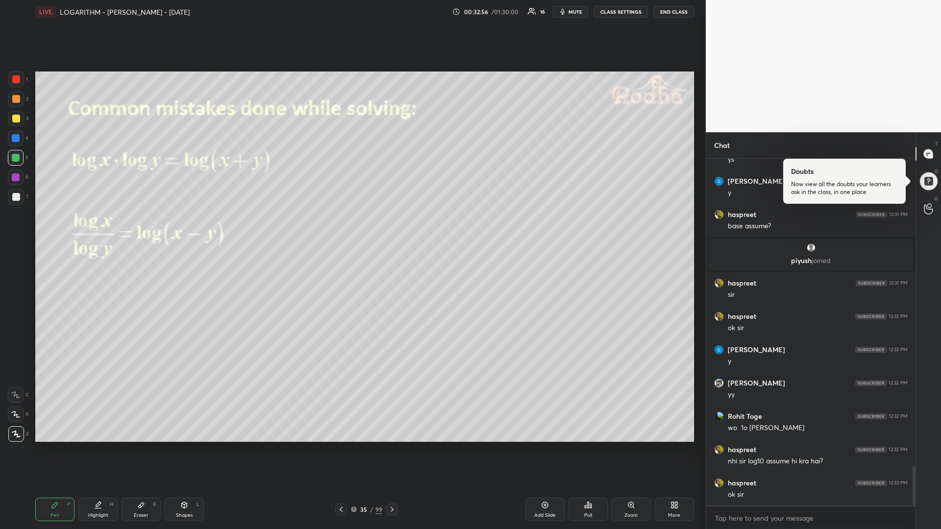
drag, startPoint x: 17, startPoint y: 121, endPoint x: 8, endPoint y: 127, distance: 10.5
click at [15, 121] on div at bounding box center [16, 119] width 8 height 8
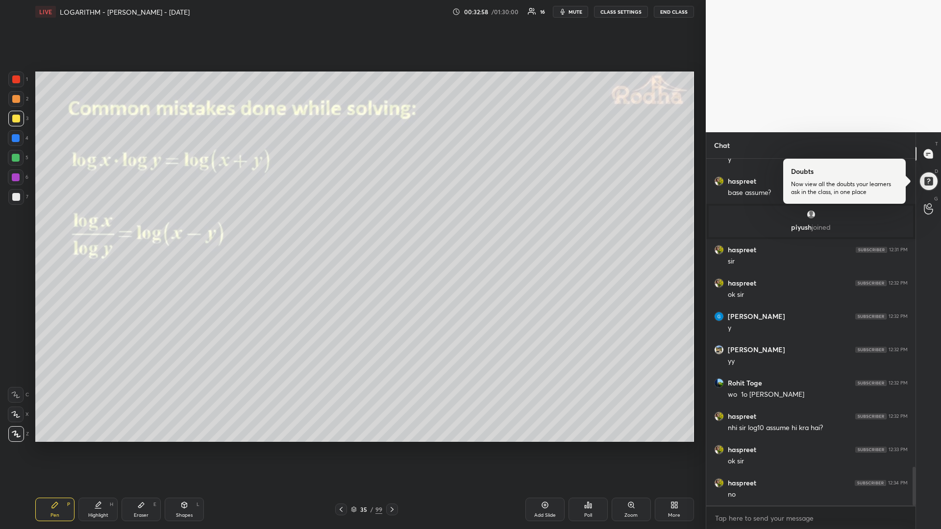
scroll to position [2742, 0]
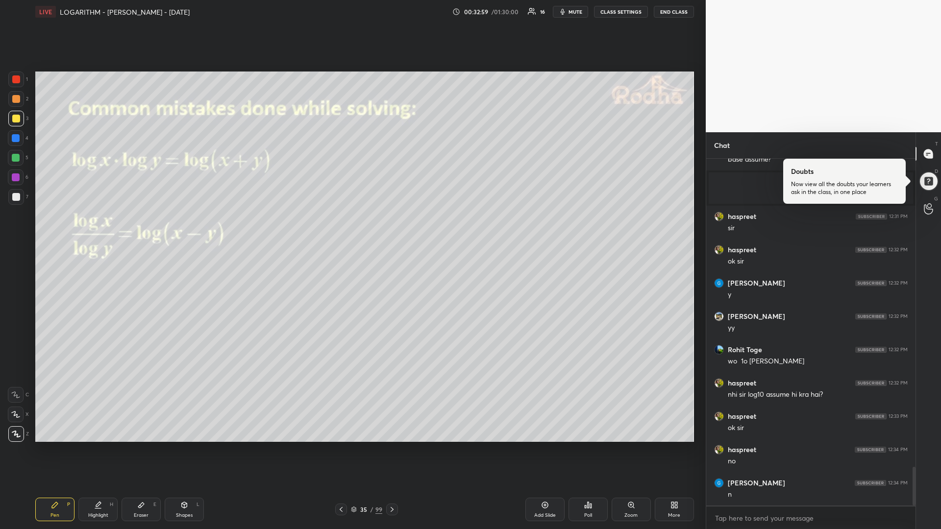
drag, startPoint x: 390, startPoint y: 506, endPoint x: 388, endPoint y: 511, distance: 5.9
click at [388, 446] on icon at bounding box center [392, 510] width 8 height 8
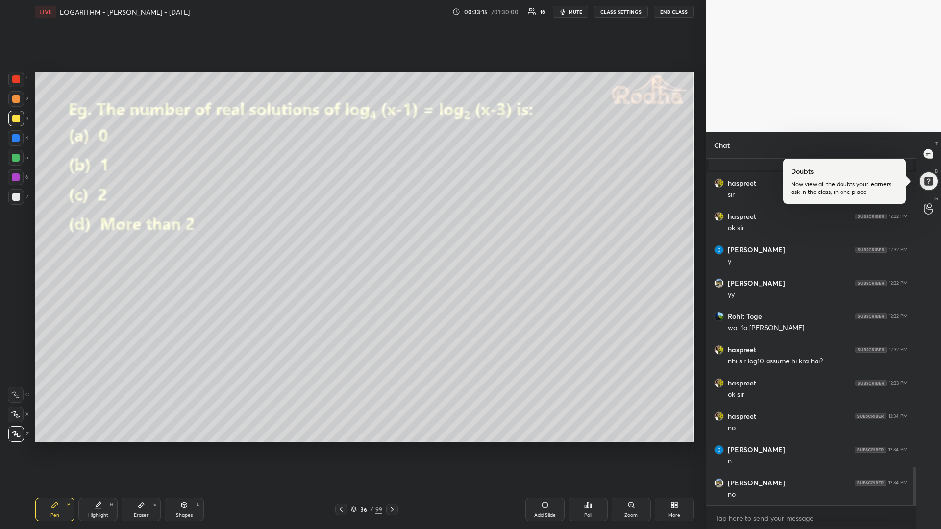
click at [15, 156] on div at bounding box center [16, 158] width 8 height 8
drag, startPoint x: 16, startPoint y: 158, endPoint x: 7, endPoint y: 177, distance: 20.4
click at [15, 158] on div at bounding box center [16, 158] width 8 height 8
click at [11, 161] on div at bounding box center [16, 158] width 16 height 16
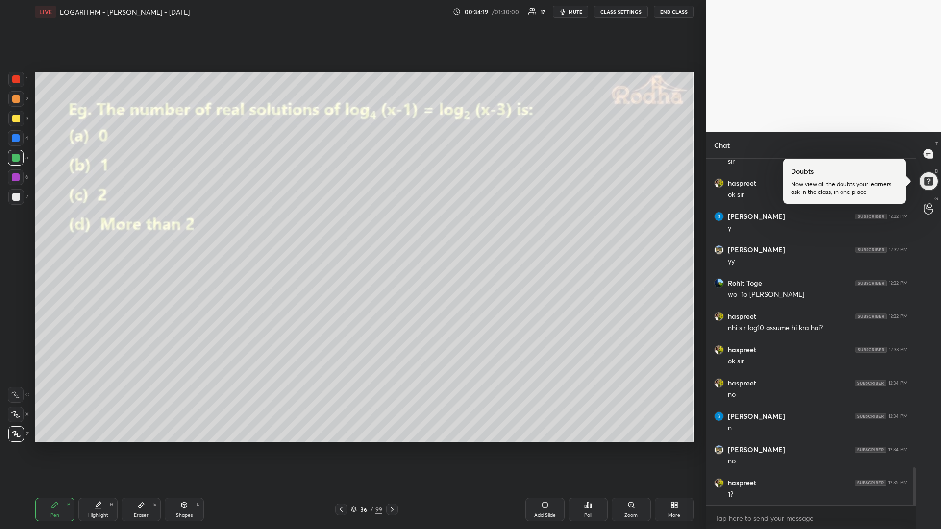
drag, startPoint x: 13, startPoint y: 182, endPoint x: 14, endPoint y: 190, distance: 7.9
click at [14, 182] on div at bounding box center [16, 178] width 16 height 16
click at [18, 158] on div at bounding box center [16, 158] width 8 height 8
click at [19, 201] on div at bounding box center [16, 197] width 16 height 16
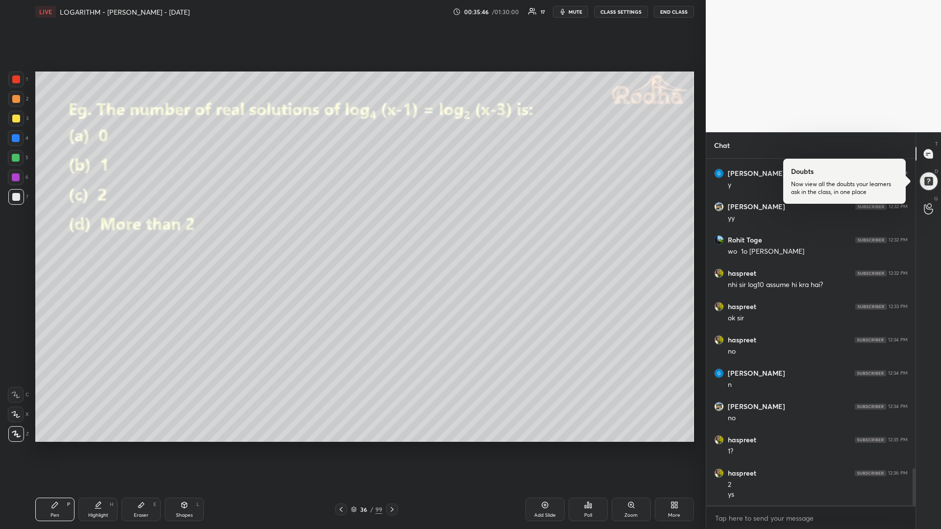
scroll to position [2886, 0]
click at [15, 157] on div at bounding box center [16, 158] width 8 height 8
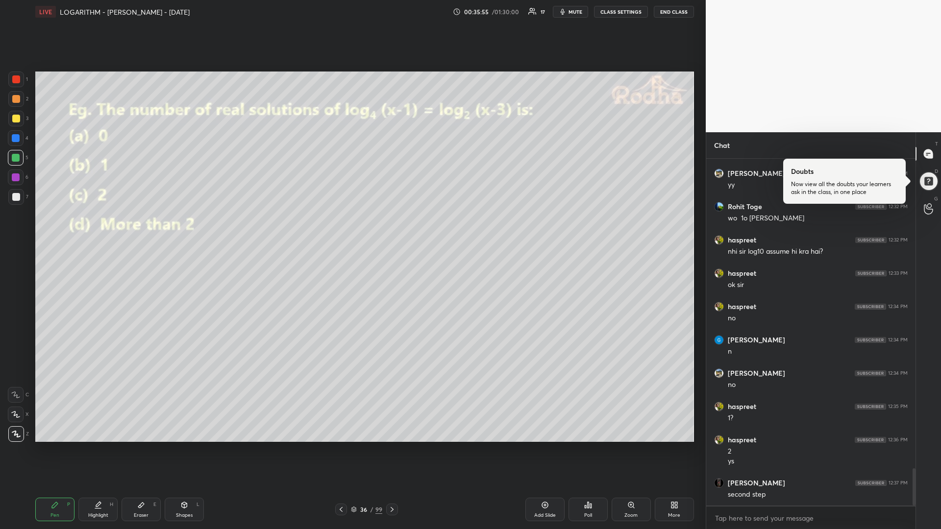
click at [99, 446] on icon at bounding box center [98, 505] width 8 height 8
click at [18, 118] on div at bounding box center [16, 119] width 8 height 8
click at [57, 446] on div "Pen P" at bounding box center [54, 510] width 39 height 24
click at [96, 446] on div "Highlight H" at bounding box center [97, 510] width 39 height 24
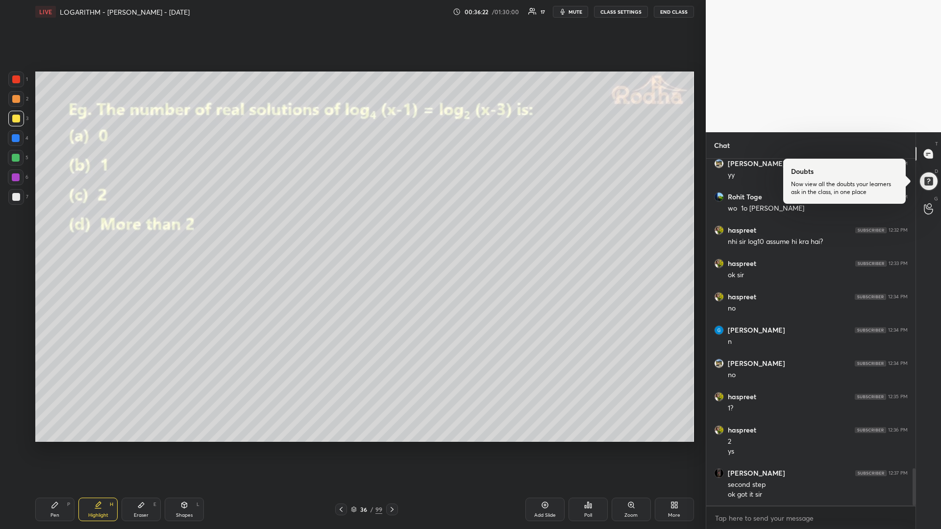
click at [341, 446] on icon at bounding box center [340, 509] width 3 height 5
click at [342, 446] on icon at bounding box center [341, 510] width 8 height 8
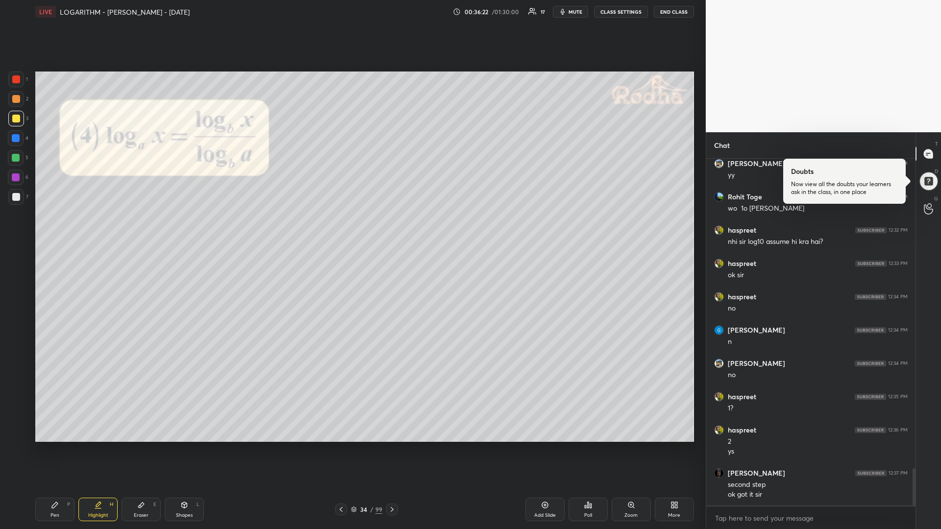
click at [342, 446] on icon at bounding box center [341, 510] width 8 height 8
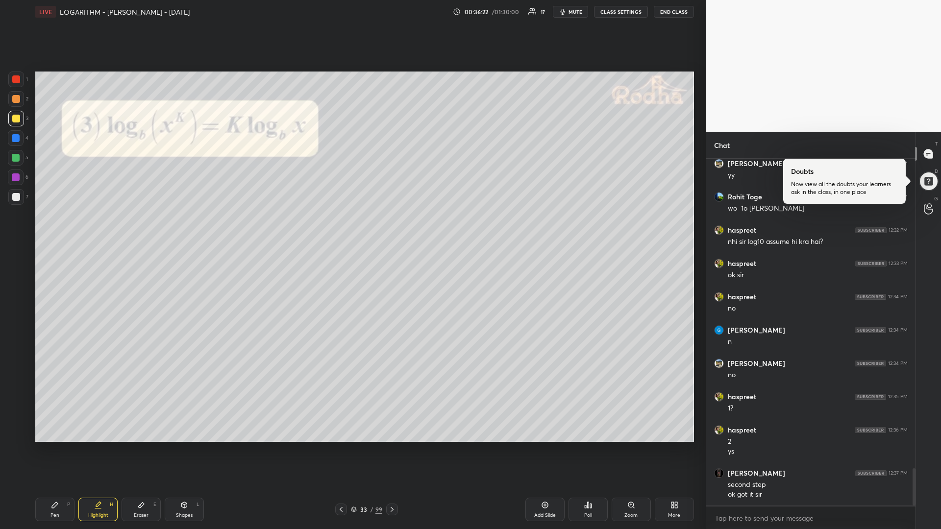
click at [342, 446] on icon at bounding box center [341, 510] width 8 height 8
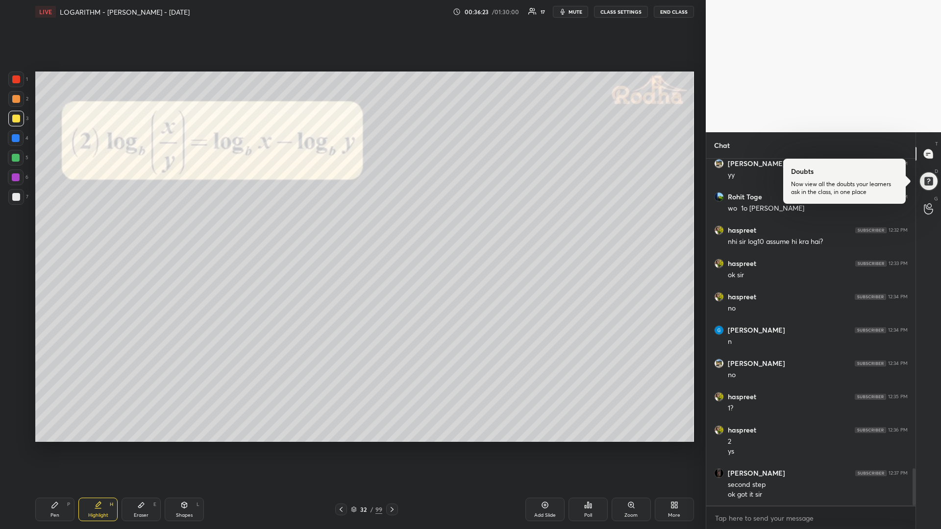
click at [343, 446] on icon at bounding box center [341, 510] width 8 height 8
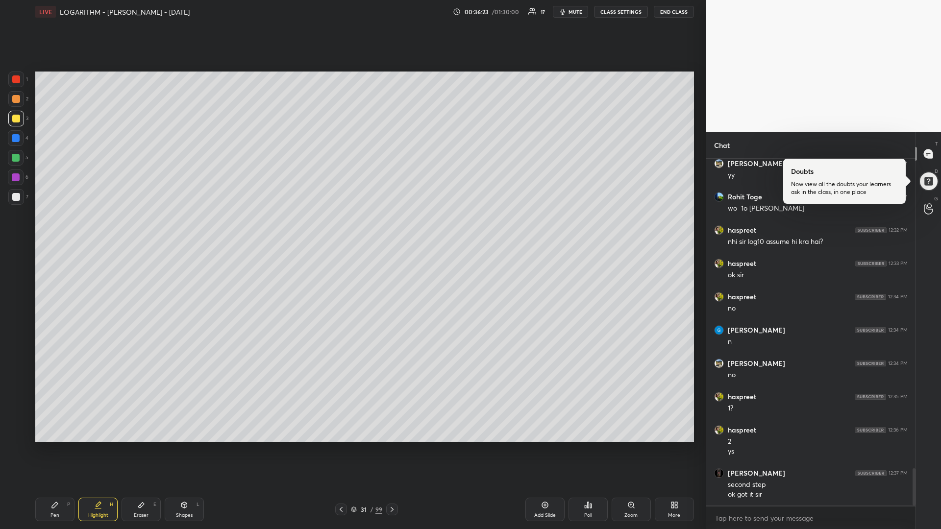
click at [343, 446] on icon at bounding box center [341, 510] width 8 height 8
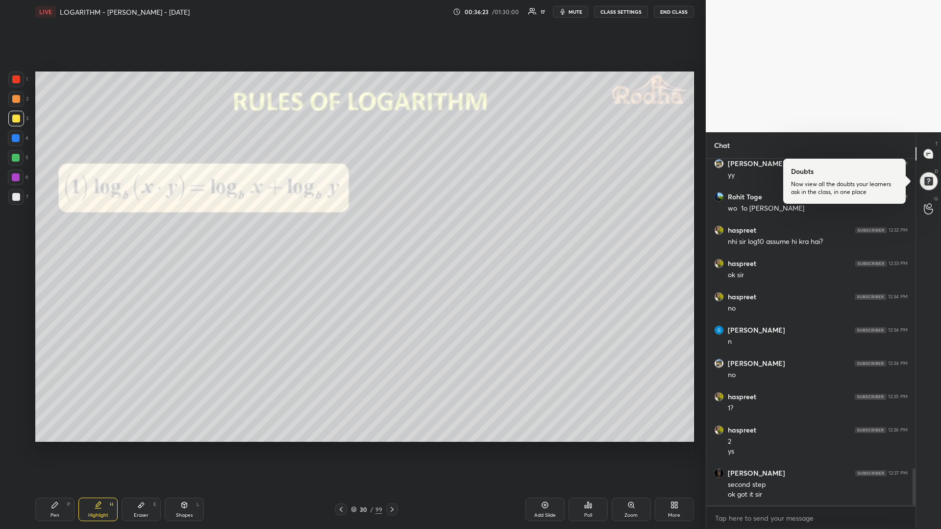
click at [344, 446] on icon at bounding box center [341, 510] width 8 height 8
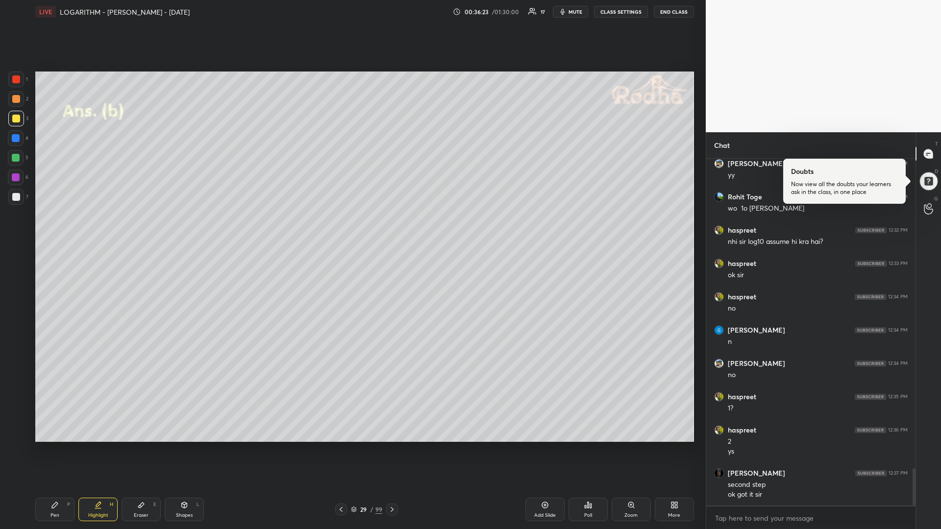
click at [345, 446] on div at bounding box center [341, 510] width 12 height 12
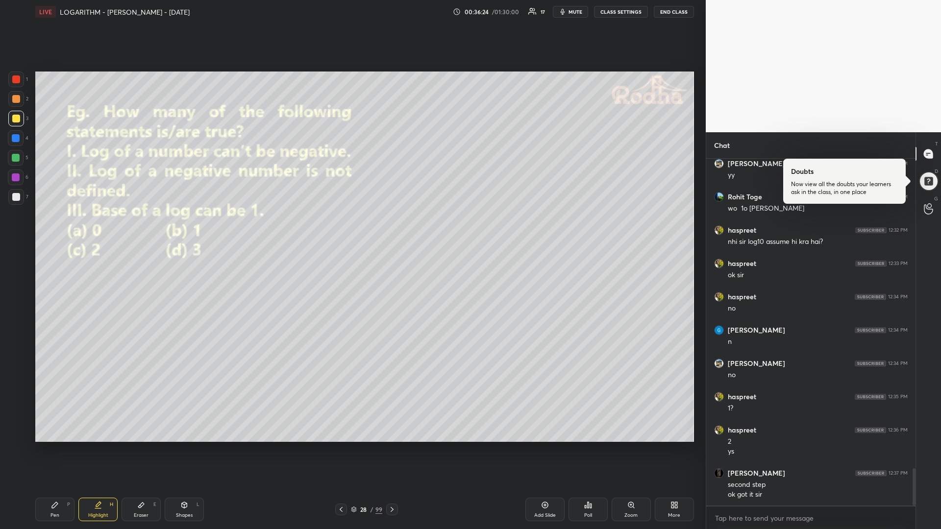
click at [345, 446] on div at bounding box center [341, 510] width 12 height 12
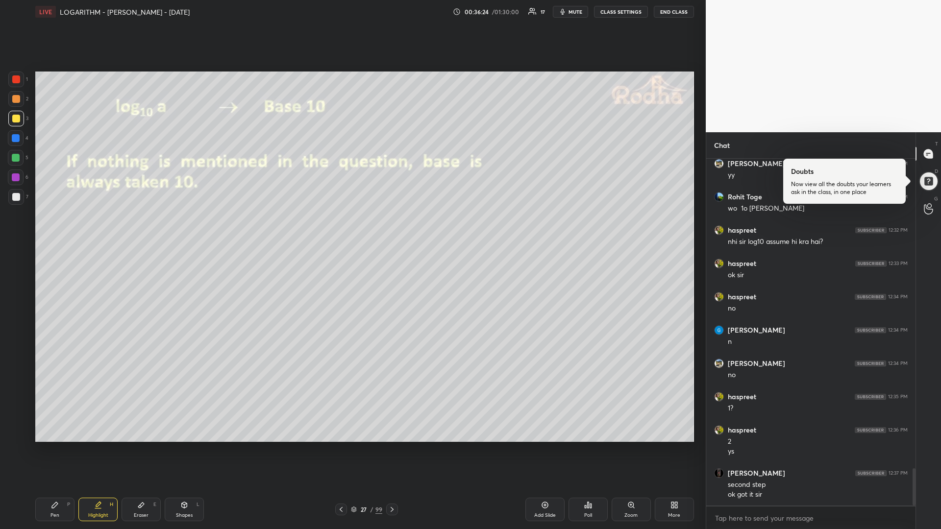
click at [346, 446] on div at bounding box center [341, 510] width 12 height 12
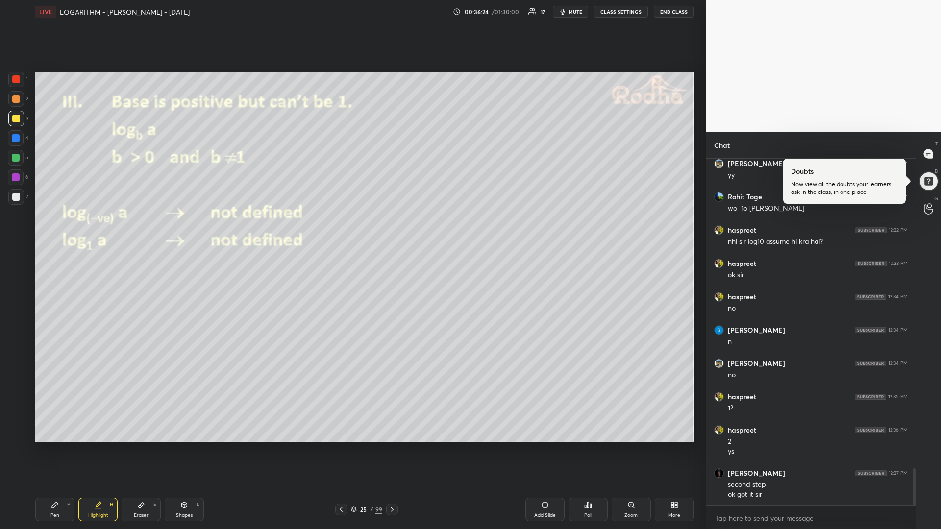
click at [347, 446] on div "25 / 99" at bounding box center [366, 510] width 63 height 12
click at [348, 446] on div "25 / 99" at bounding box center [366, 510] width 63 height 12
click at [343, 446] on icon at bounding box center [341, 510] width 8 height 8
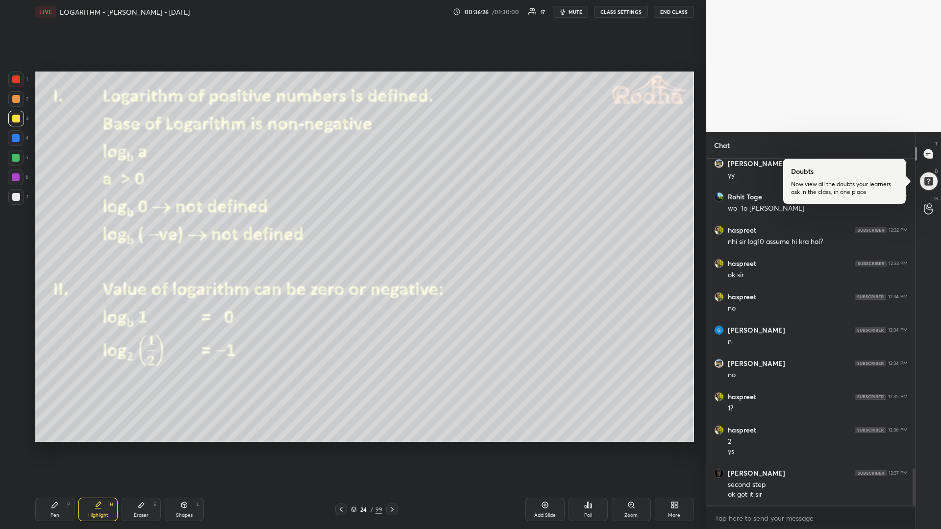
click at [342, 446] on icon at bounding box center [341, 510] width 8 height 8
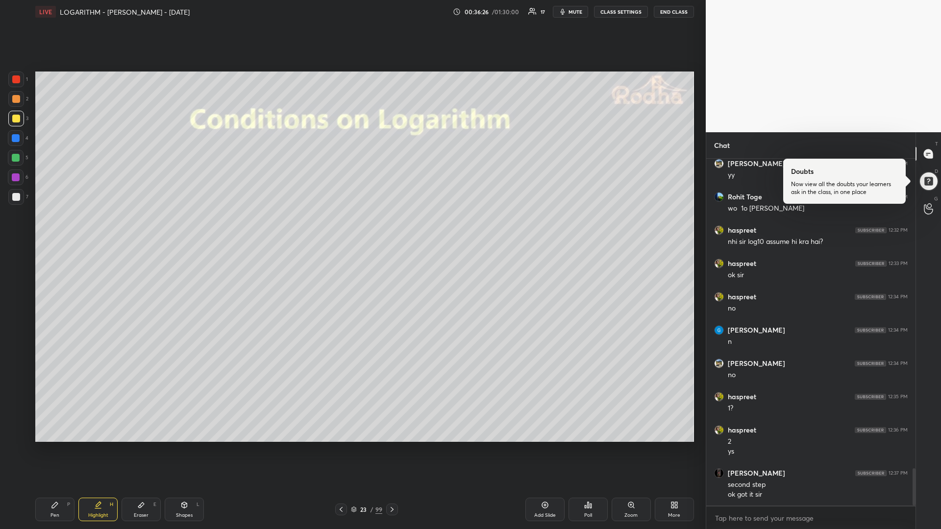
click at [344, 446] on icon at bounding box center [341, 510] width 8 height 8
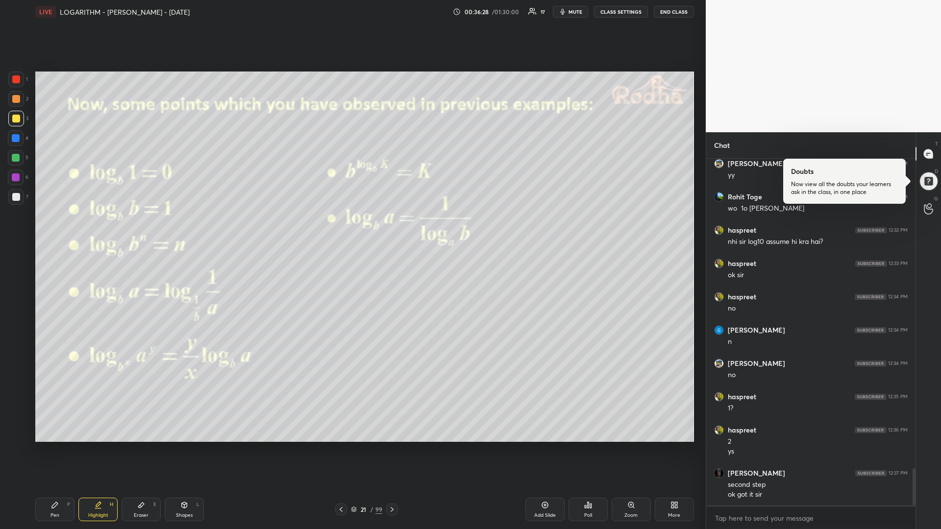
click at [344, 446] on icon at bounding box center [341, 510] width 8 height 8
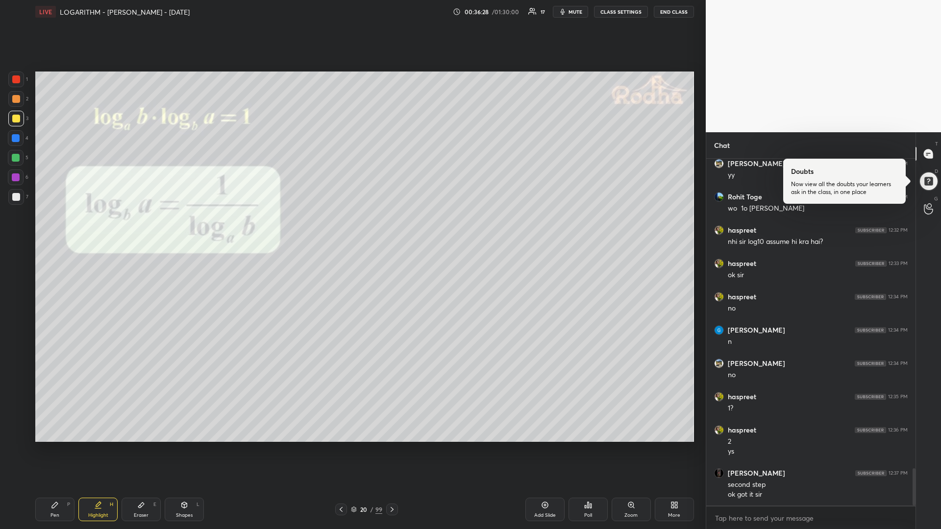
click at [343, 446] on icon at bounding box center [341, 510] width 8 height 8
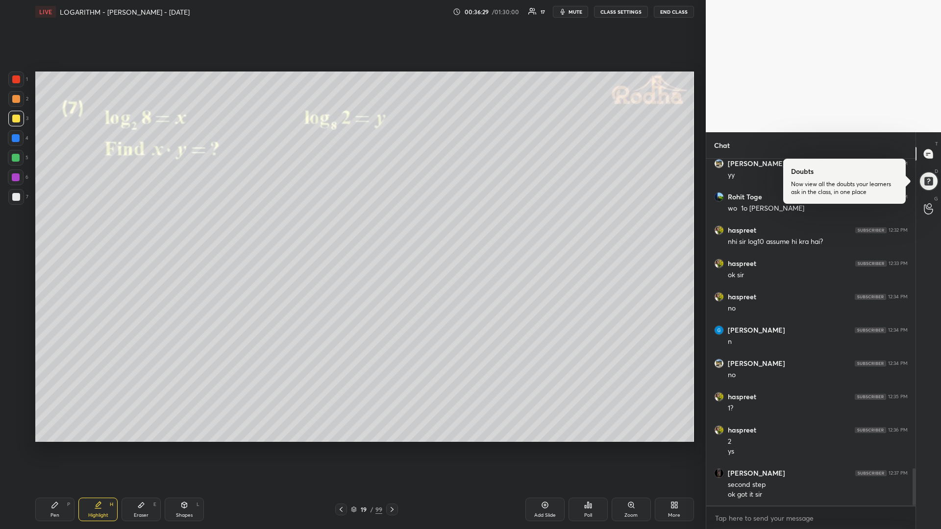
click at [343, 446] on icon at bounding box center [341, 510] width 8 height 8
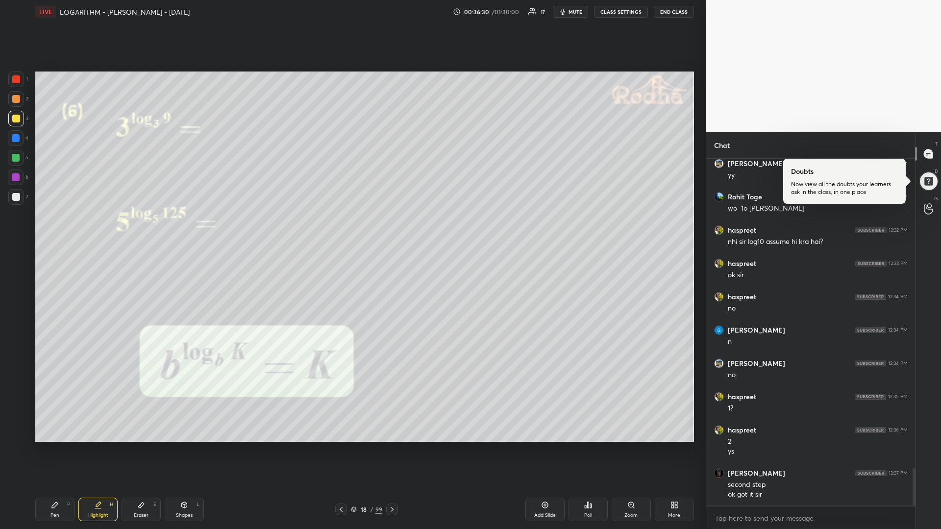
click at [344, 446] on icon at bounding box center [341, 510] width 8 height 8
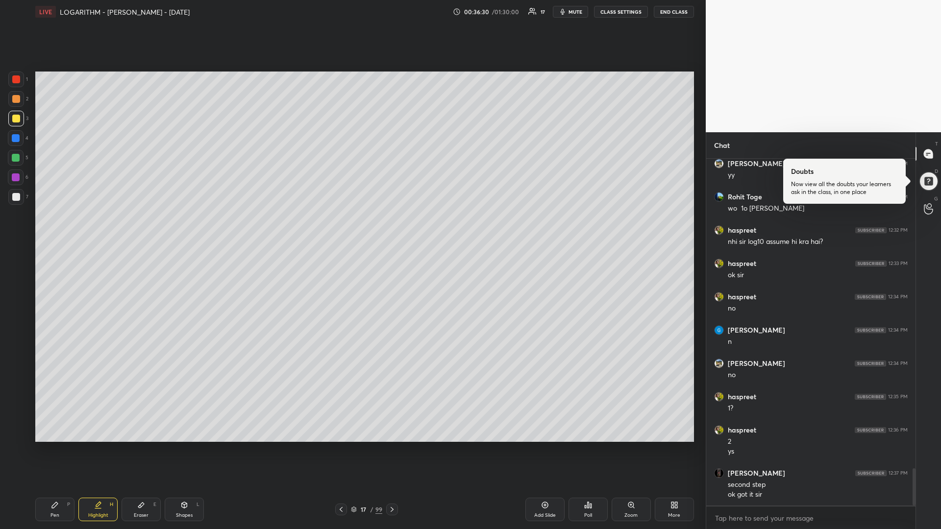
click at [345, 446] on div at bounding box center [341, 510] width 12 height 12
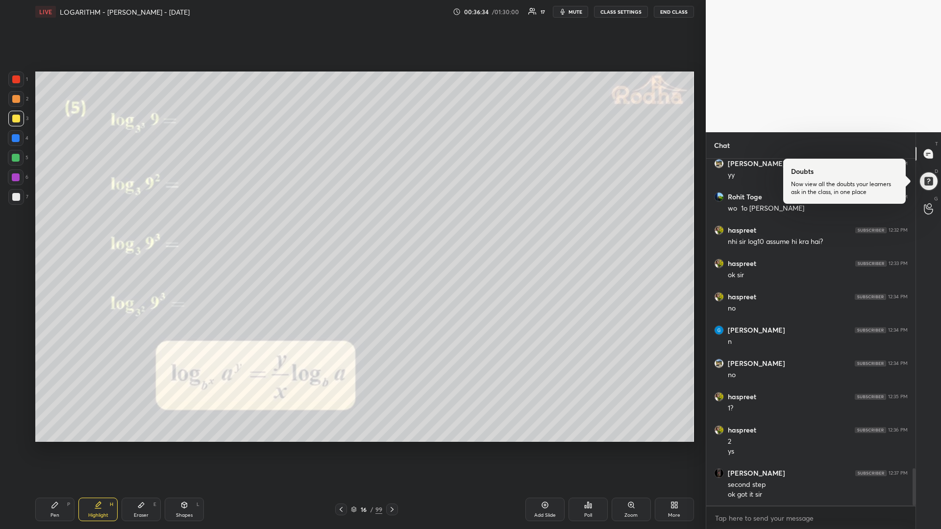
click at [16, 160] on div at bounding box center [16, 158] width 8 height 8
click at [19, 200] on div at bounding box center [16, 197] width 8 height 8
click at [354, 446] on icon at bounding box center [353, 508] width 5 height 2
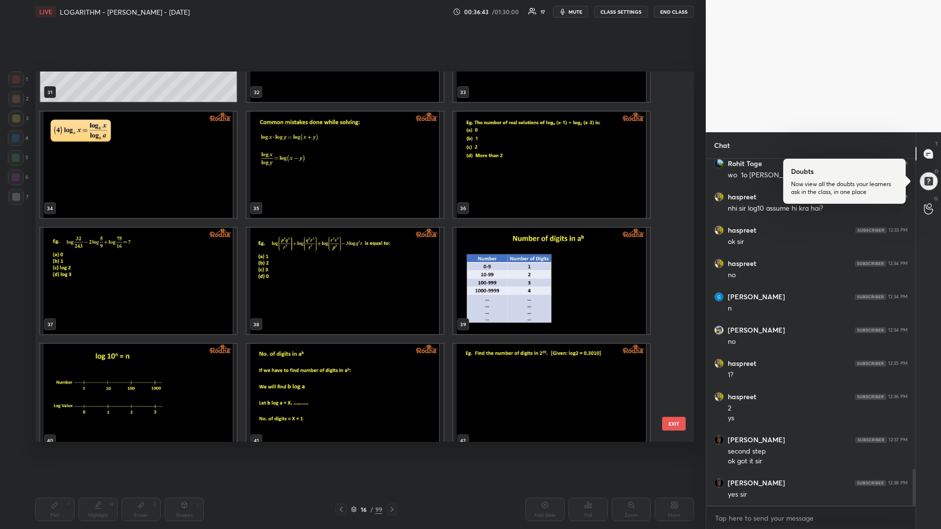
scroll to position [1208, 0]
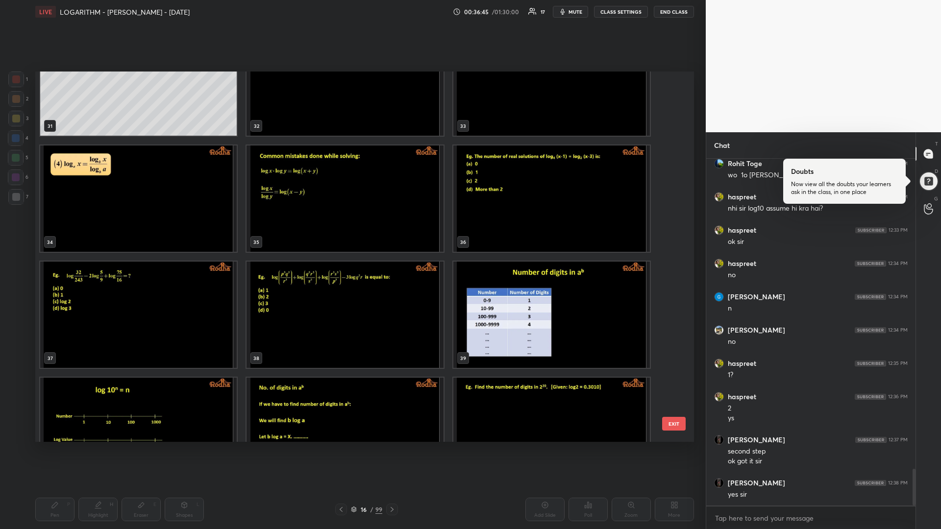
click at [74, 316] on img "grid" at bounding box center [138, 315] width 196 height 106
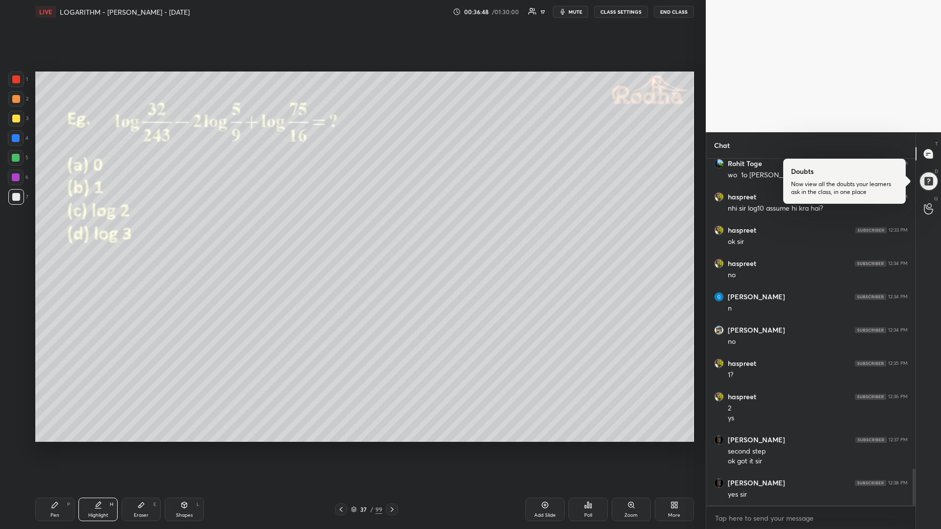
drag, startPoint x: 18, startPoint y: 159, endPoint x: 11, endPoint y: 169, distance: 12.4
click at [17, 158] on div at bounding box center [16, 158] width 8 height 8
click at [54, 446] on div "Pen P" at bounding box center [54, 510] width 39 height 24
click at [16, 197] on div at bounding box center [16, 197] width 8 height 8
click at [18, 159] on div at bounding box center [16, 158] width 8 height 8
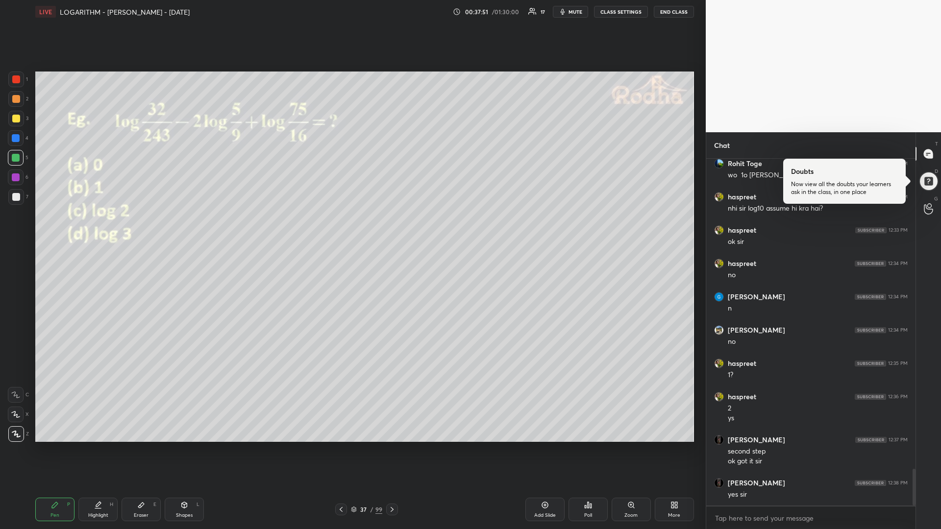
scroll to position [2962, 0]
click at [392, 446] on icon at bounding box center [392, 510] width 8 height 8
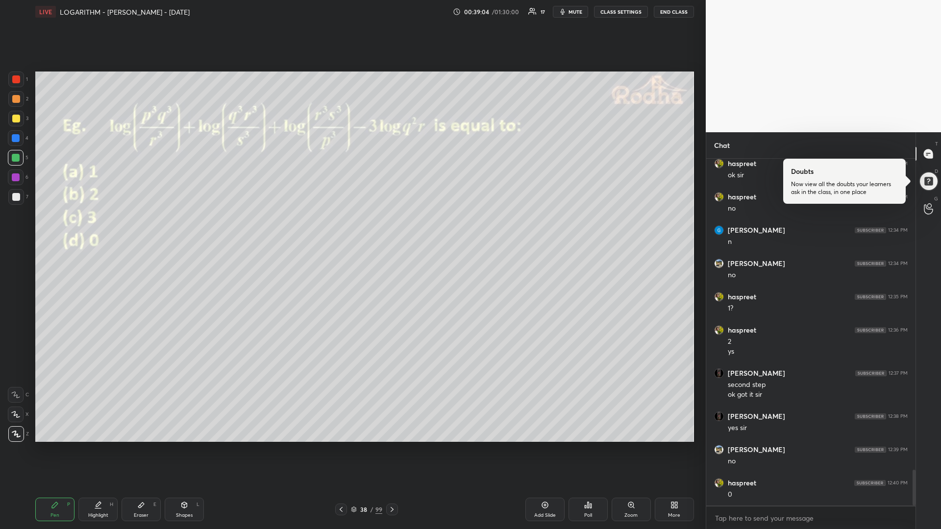
scroll to position [3029, 0]
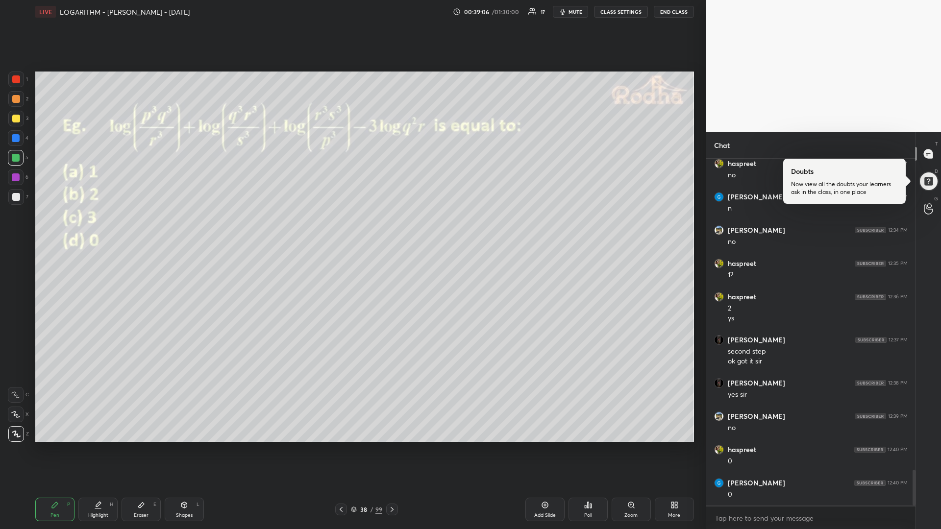
click at [18, 120] on div at bounding box center [16, 119] width 8 height 8
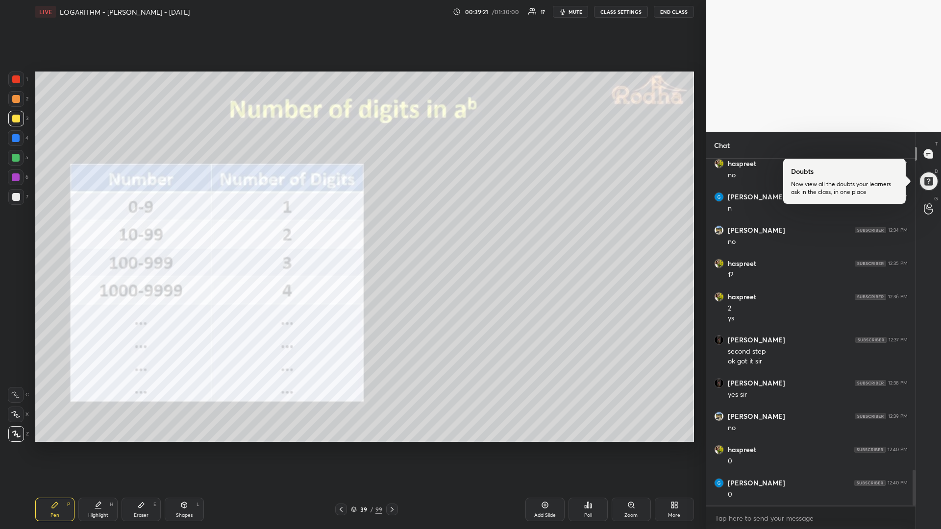
click at [184, 446] on icon at bounding box center [184, 506] width 0 height 3
click at [54, 446] on icon at bounding box center [55, 505] width 8 height 8
click at [14, 159] on div at bounding box center [16, 158] width 8 height 8
click at [535, 446] on div "Add Slide" at bounding box center [544, 510] width 39 height 24
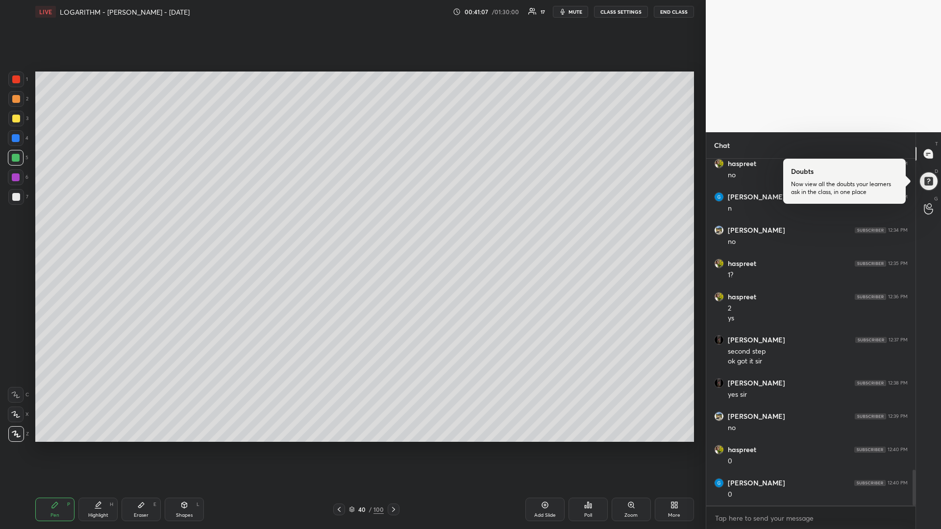
click at [20, 116] on div at bounding box center [16, 119] width 16 height 16
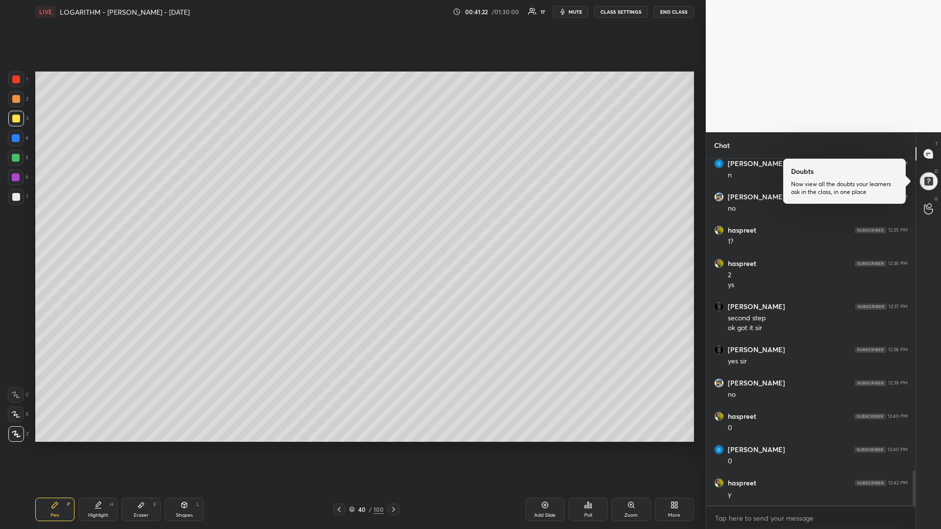
drag, startPoint x: 398, startPoint y: 504, endPoint x: 395, endPoint y: 497, distance: 7.5
click at [397, 446] on div "Pen P Highlight H Eraser E Shapes L 40 / 100 Add Slide Poll Zoom More" at bounding box center [364, 509] width 658 height 39
click at [393, 446] on div at bounding box center [394, 510] width 12 height 12
click at [14, 158] on div at bounding box center [16, 158] width 8 height 8
click at [19, 121] on div at bounding box center [16, 119] width 8 height 8
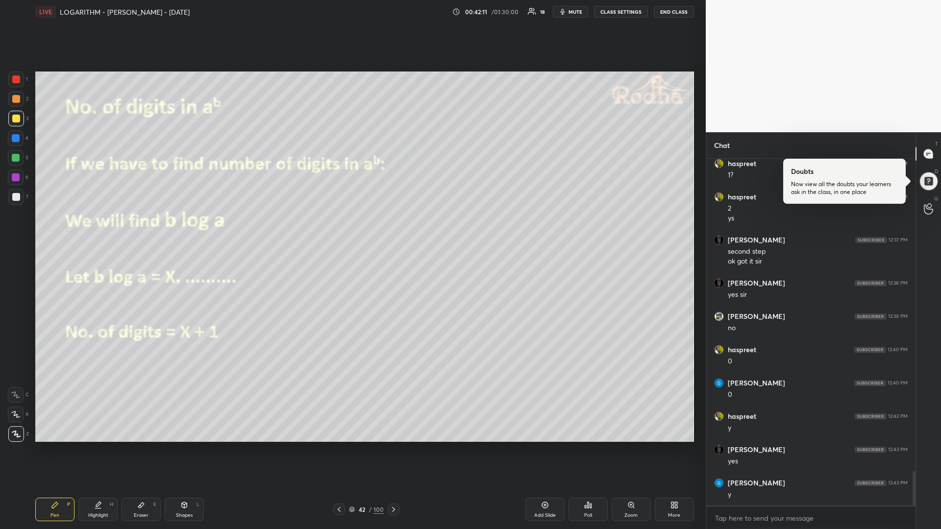
scroll to position [3162, 0]
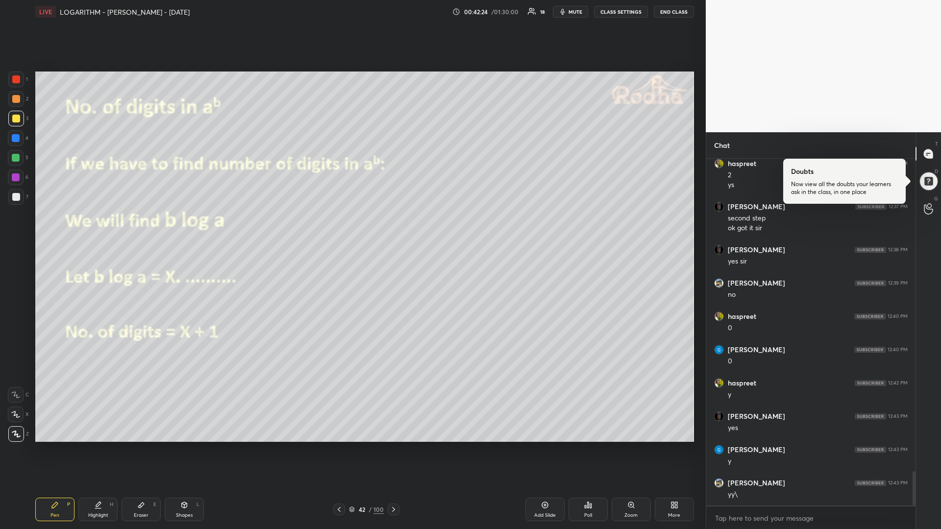
click at [19, 198] on div at bounding box center [16, 197] width 8 height 8
click at [178, 446] on div "Shapes L" at bounding box center [184, 510] width 39 height 24
click at [14, 374] on icon at bounding box center [16, 375] width 8 height 8
click at [51, 446] on div "Pen P" at bounding box center [54, 510] width 39 height 24
click at [15, 156] on div at bounding box center [16, 158] width 8 height 8
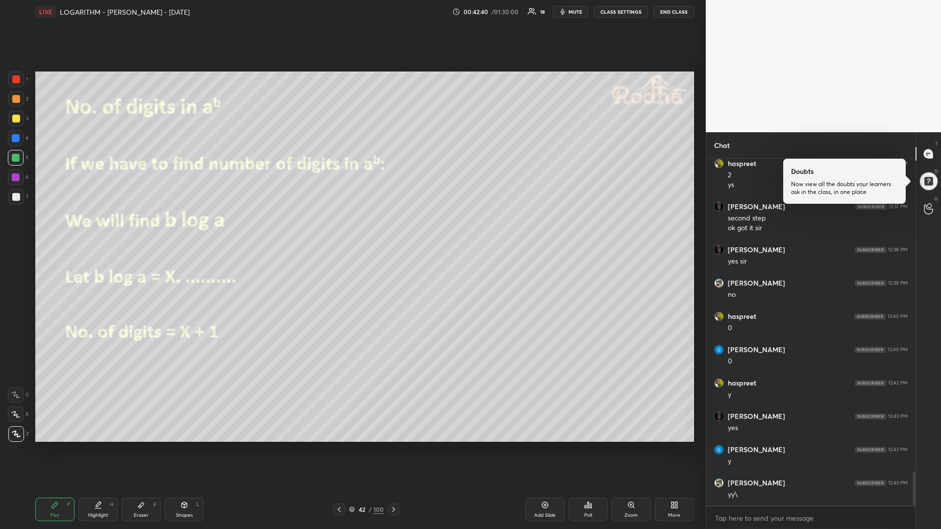
scroll to position [3197, 0]
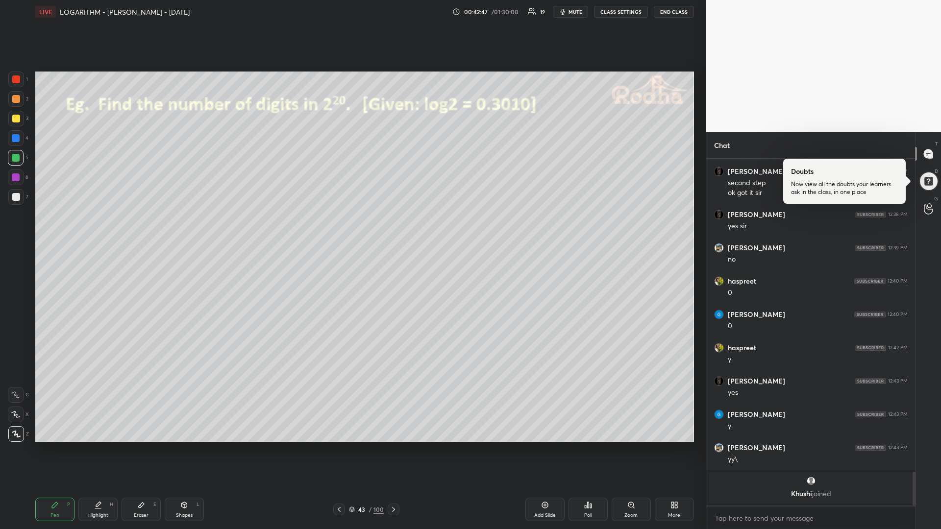
drag, startPoint x: 16, startPoint y: 194, endPoint x: 26, endPoint y: 195, distance: 10.4
click at [16, 194] on div at bounding box center [16, 197] width 8 height 8
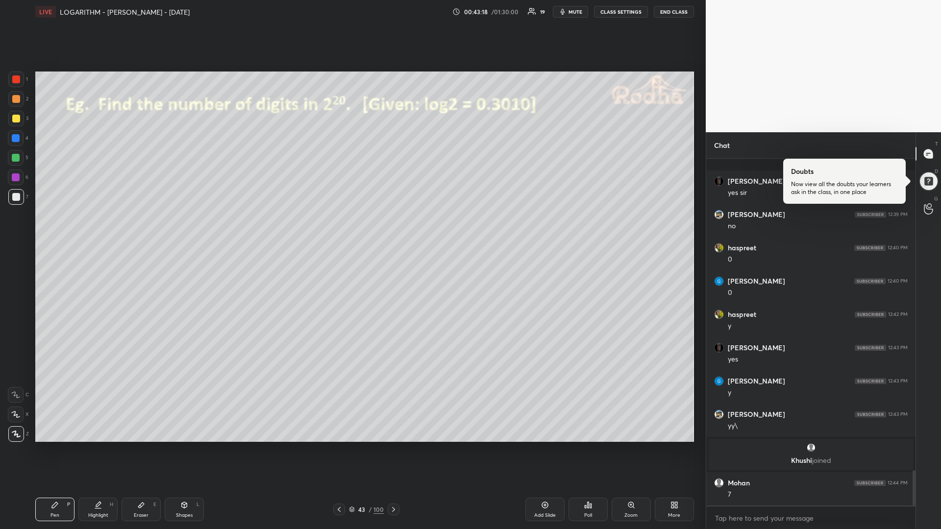
scroll to position [3079, 0]
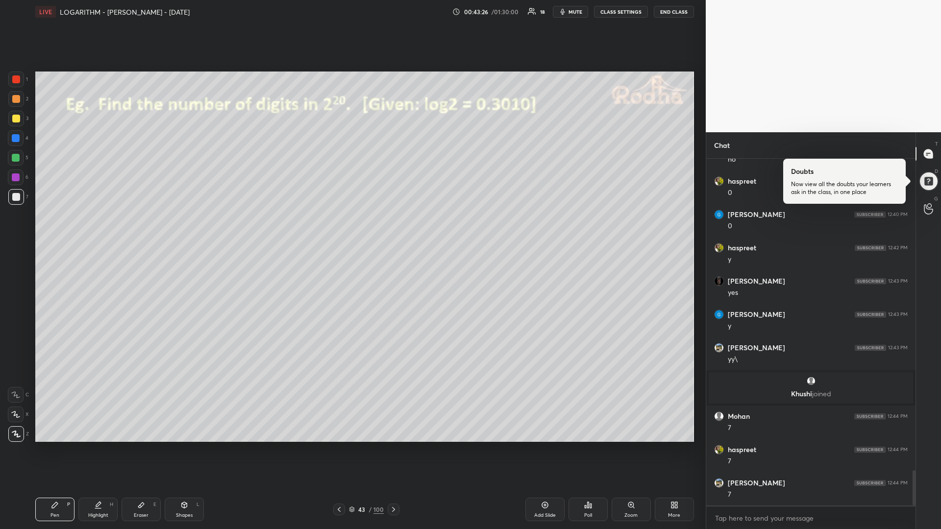
click at [15, 160] on div at bounding box center [16, 158] width 8 height 8
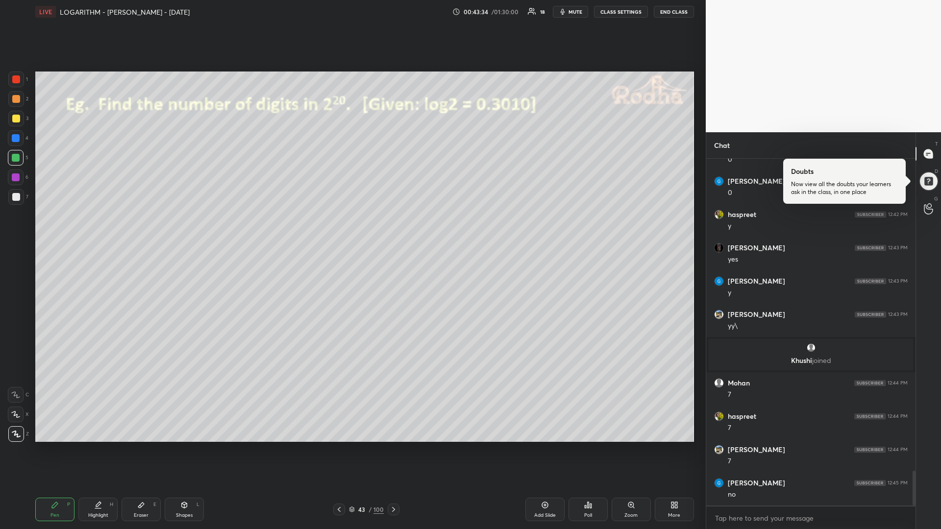
click at [391, 446] on icon at bounding box center [393, 510] width 8 height 8
click at [183, 446] on icon at bounding box center [184, 505] width 8 height 8
click at [51, 446] on div "Pen" at bounding box center [54, 515] width 9 height 5
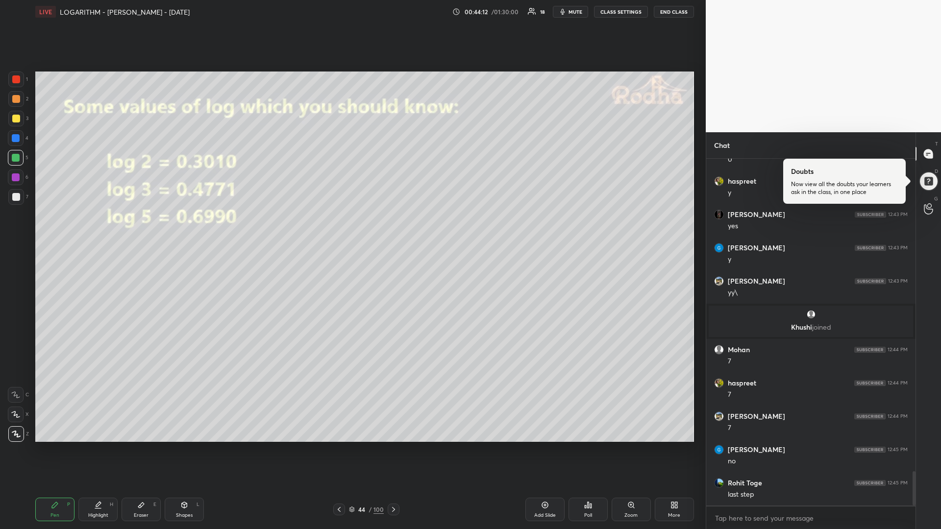
click at [336, 446] on icon at bounding box center [339, 510] width 8 height 8
click at [14, 157] on div at bounding box center [16, 158] width 8 height 8
drag, startPoint x: 391, startPoint y: 510, endPoint x: 386, endPoint y: 510, distance: 5.9
click at [391, 446] on icon at bounding box center [393, 510] width 8 height 8
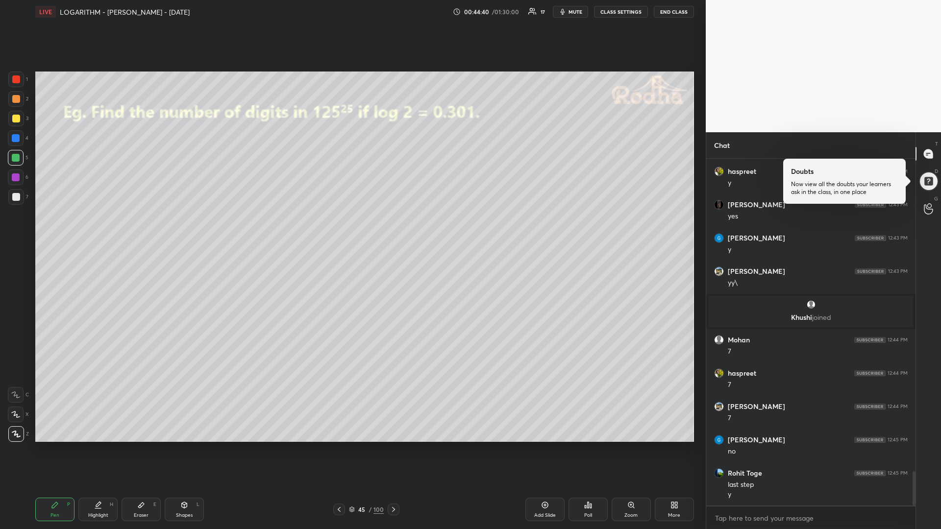
scroll to position [3191, 0]
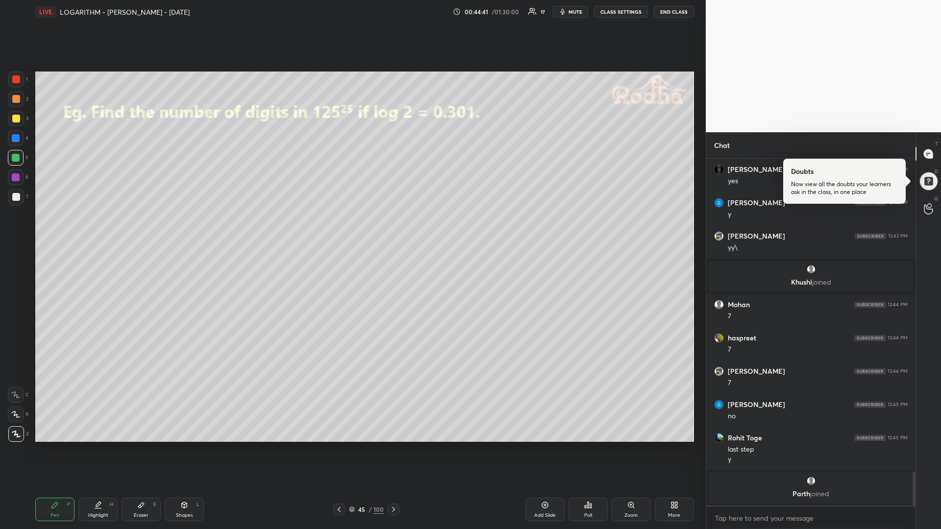
drag, startPoint x: 17, startPoint y: 79, endPoint x: 22, endPoint y: 82, distance: 5.5
click at [17, 78] on div at bounding box center [16, 79] width 8 height 8
click at [16, 155] on div at bounding box center [16, 158] width 8 height 8
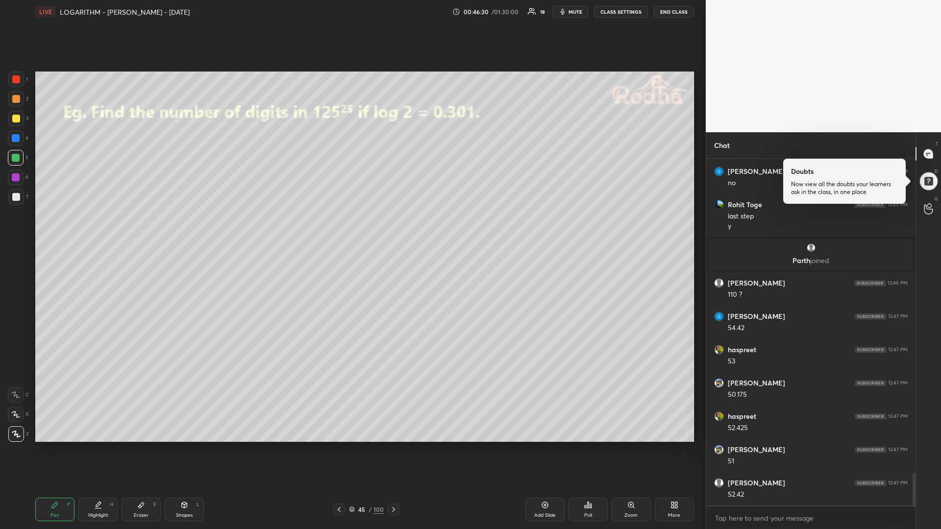
scroll to position [3405, 0]
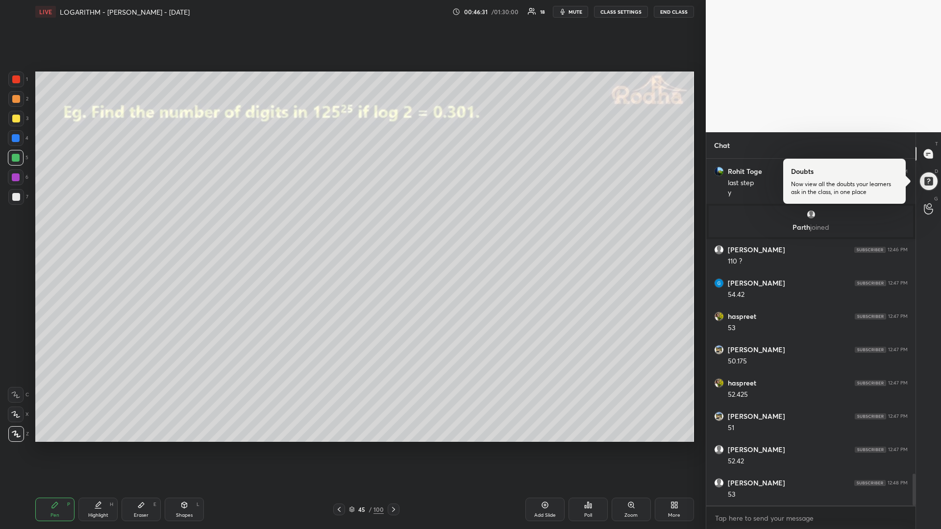
drag, startPoint x: 18, startPoint y: 120, endPoint x: 5, endPoint y: 119, distance: 12.8
click at [17, 119] on div at bounding box center [16, 119] width 8 height 8
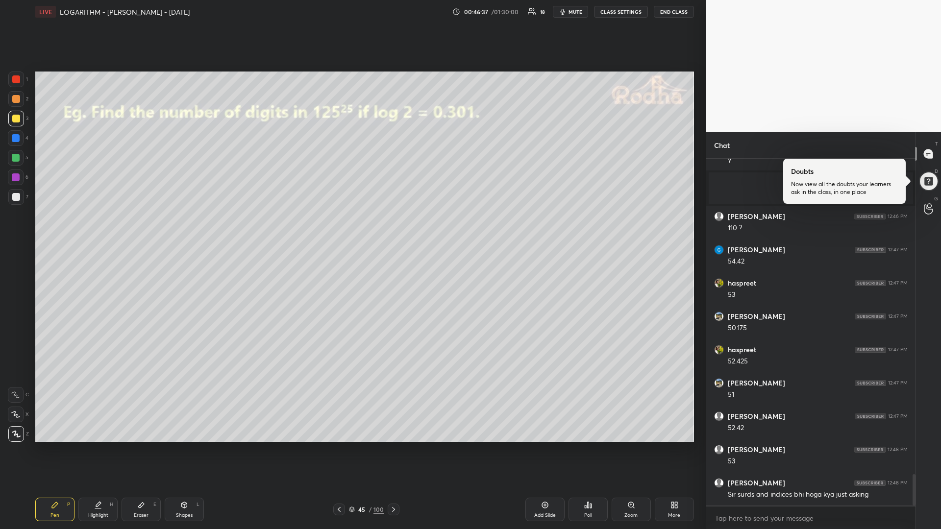
scroll to position [3471, 0]
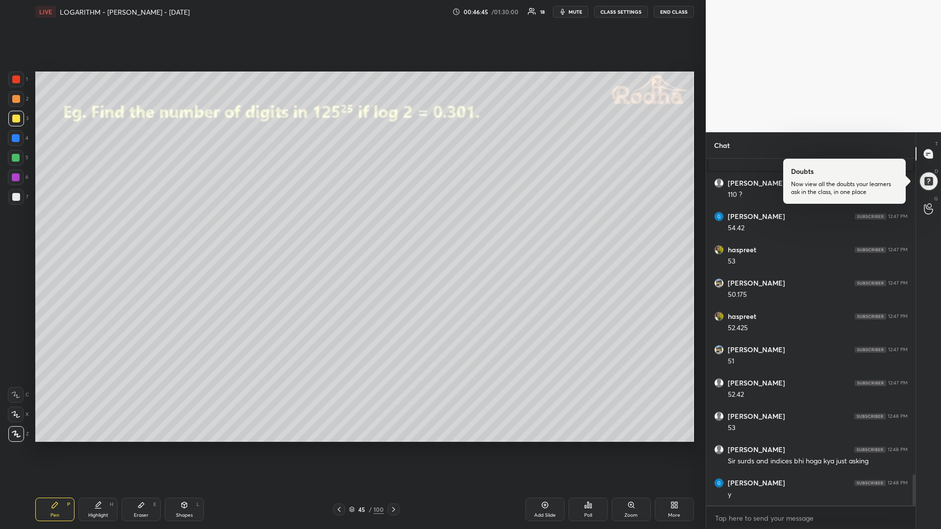
click at [14, 158] on div at bounding box center [16, 158] width 8 height 8
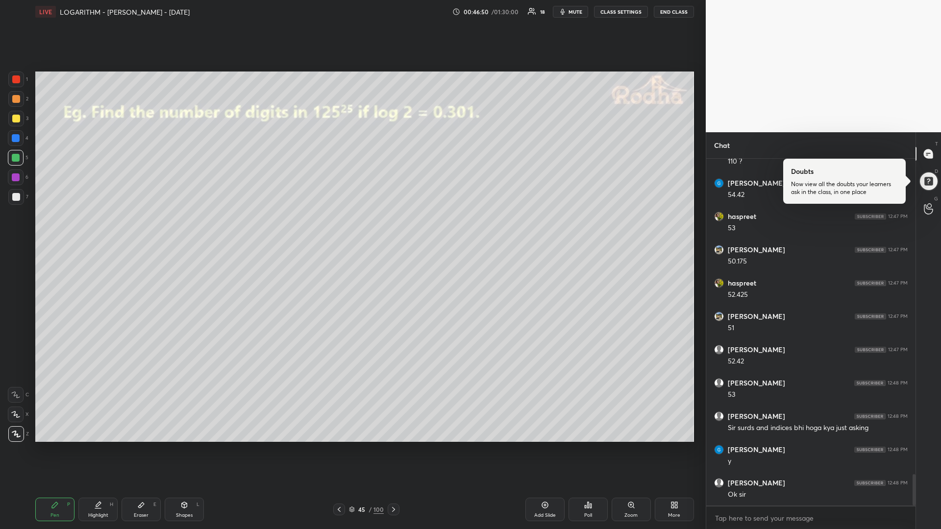
click at [394, 446] on icon at bounding box center [393, 510] width 8 height 8
drag, startPoint x: 14, startPoint y: 121, endPoint x: 2, endPoint y: 130, distance: 15.0
click at [16, 121] on div at bounding box center [16, 119] width 8 height 8
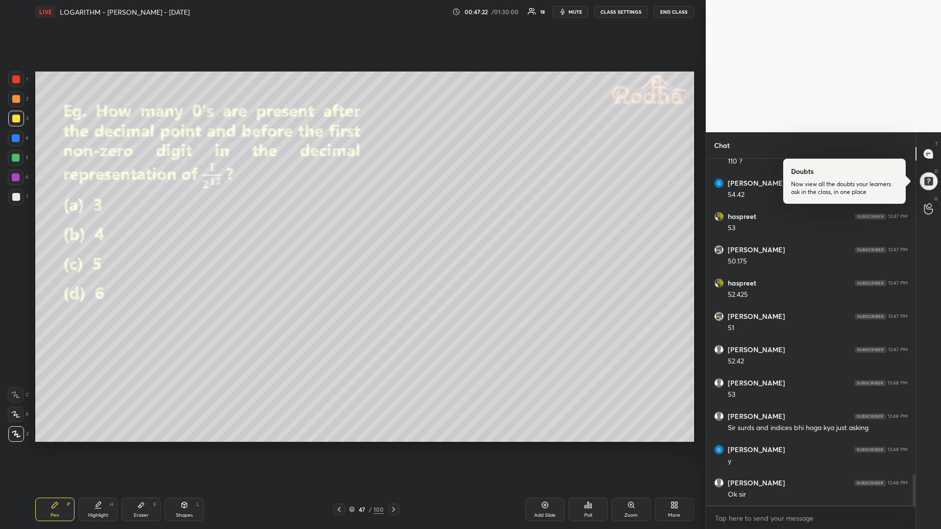
scroll to position [3515, 0]
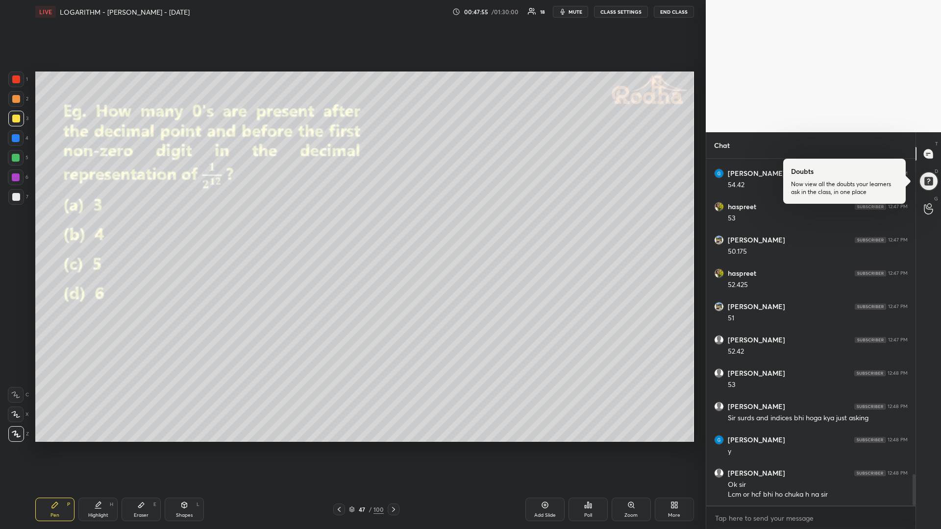
drag, startPoint x: 18, startPoint y: 163, endPoint x: 6, endPoint y: 165, distance: 11.8
click at [17, 162] on div at bounding box center [16, 158] width 16 height 16
click at [541, 446] on icon at bounding box center [545, 505] width 8 height 8
click at [148, 446] on div "Eraser E" at bounding box center [140, 510] width 39 height 24
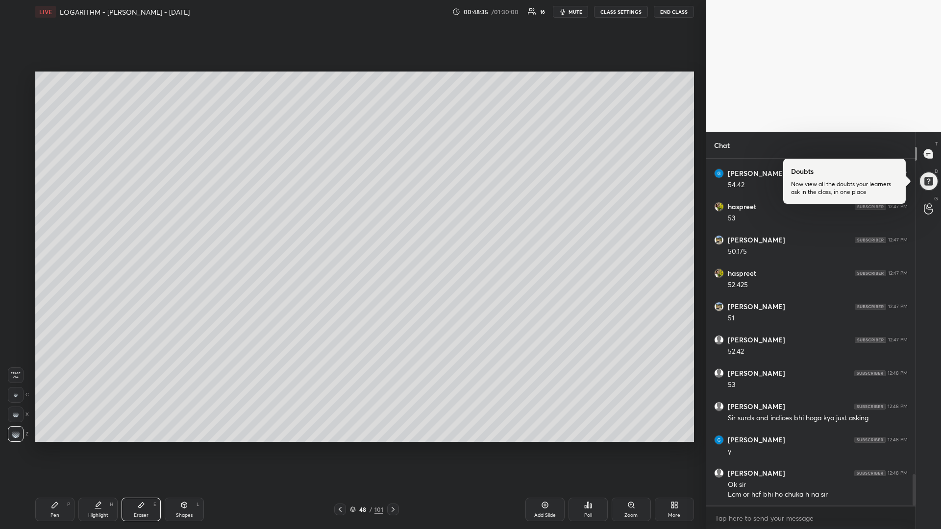
click at [51, 446] on div "Pen P" at bounding box center [54, 510] width 39 height 24
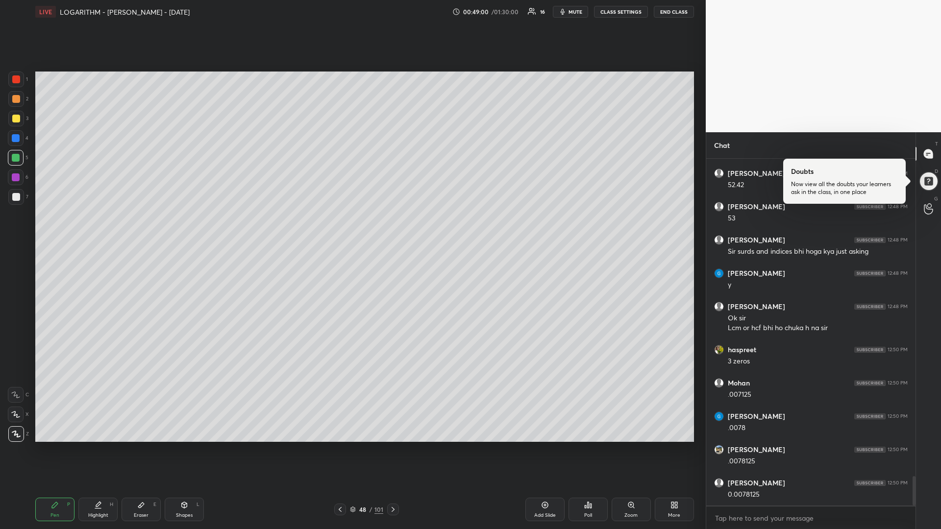
scroll to position [3714, 0]
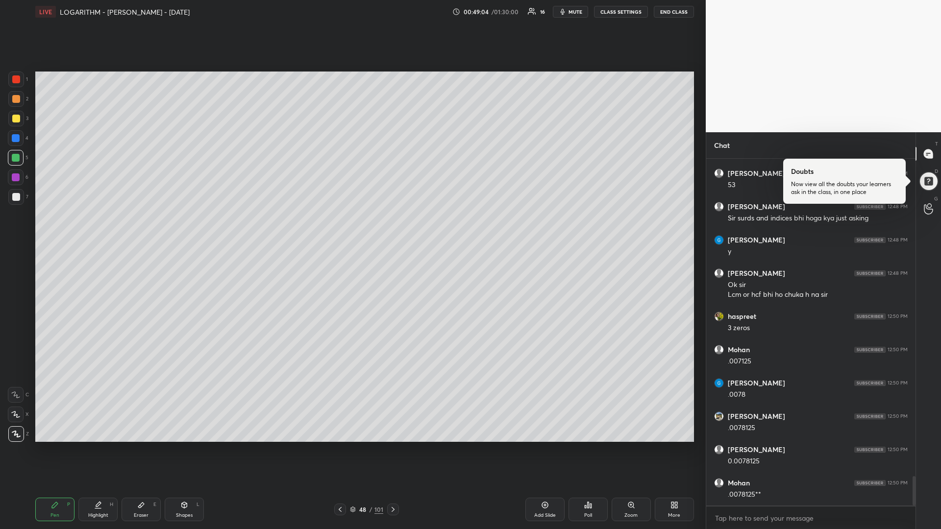
click at [19, 124] on div at bounding box center [16, 119] width 16 height 16
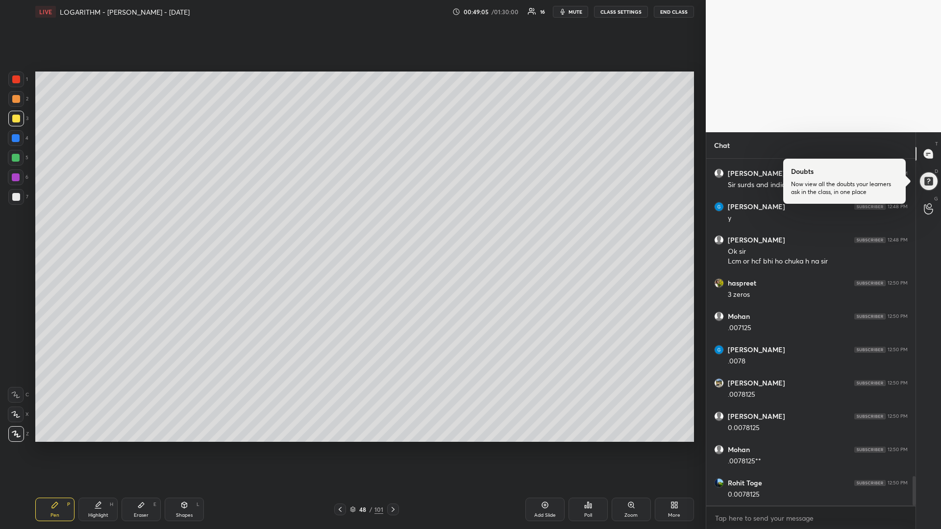
click at [341, 446] on icon at bounding box center [340, 510] width 8 height 8
click at [391, 446] on div "Pen P Highlight H Eraser E Shapes L 47 / 101 Add Slide Poll Zoom More" at bounding box center [364, 509] width 658 height 39
click at [392, 446] on icon at bounding box center [393, 510] width 8 height 8
click at [337, 446] on div at bounding box center [340, 510] width 12 height 12
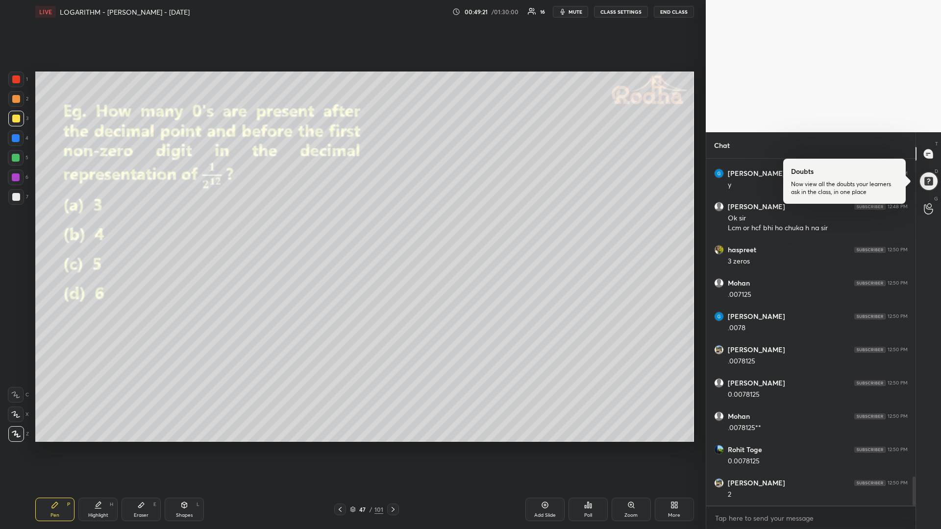
click at [16, 160] on div at bounding box center [16, 158] width 8 height 8
click at [14, 122] on div at bounding box center [16, 119] width 8 height 8
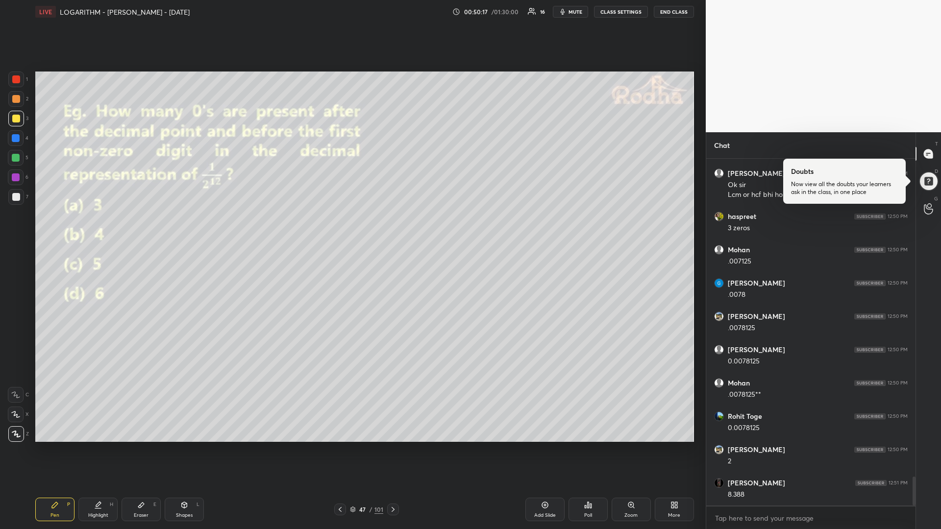
scroll to position [3848, 0]
click at [16, 154] on div at bounding box center [16, 158] width 8 height 8
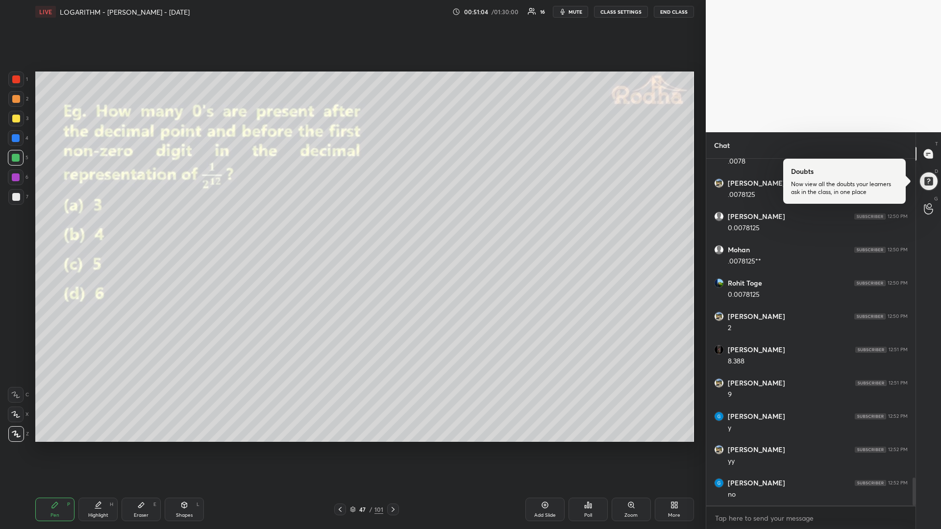
scroll to position [3990, 0]
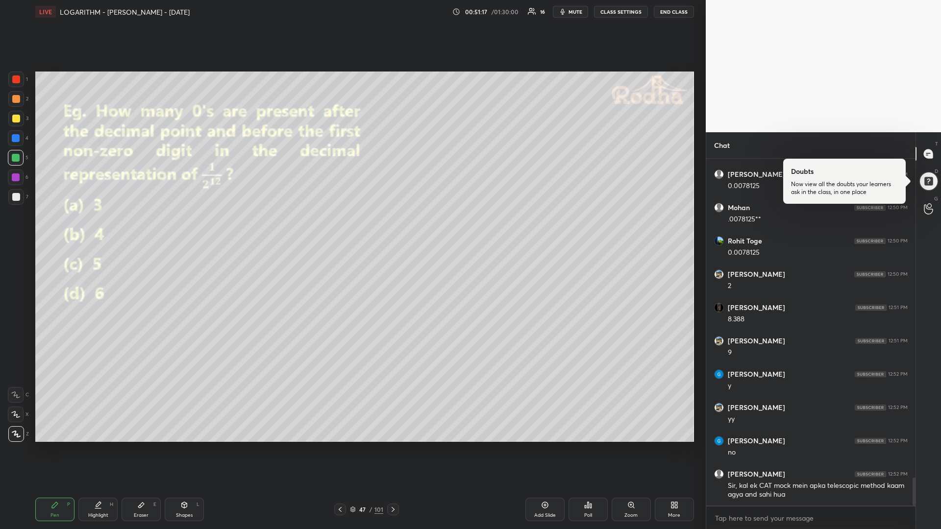
drag, startPoint x: 15, startPoint y: 121, endPoint x: 4, endPoint y: 139, distance: 20.0
click at [13, 122] on div at bounding box center [16, 119] width 8 height 8
click at [533, 446] on div "Add Slide" at bounding box center [544, 510] width 39 height 24
drag, startPoint x: 14, startPoint y: 157, endPoint x: 8, endPoint y: 163, distance: 8.3
click at [13, 158] on div at bounding box center [16, 158] width 8 height 8
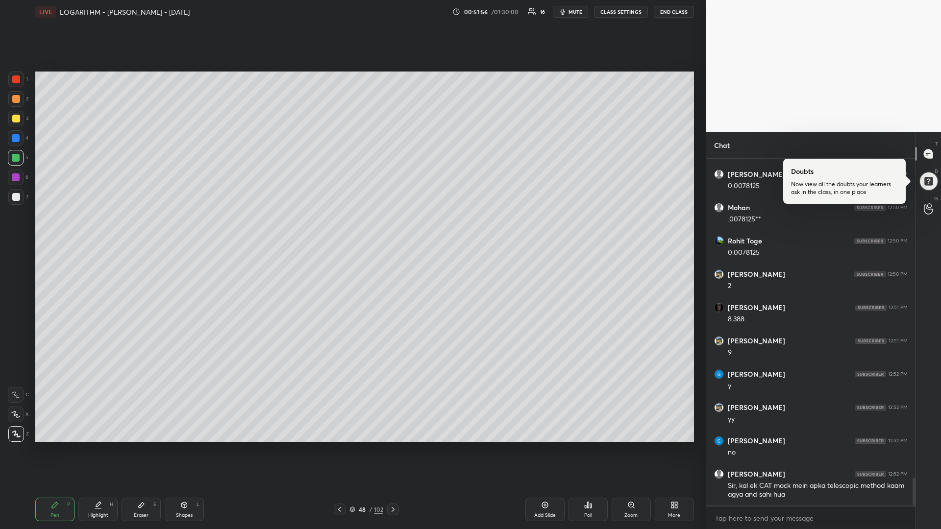
click at [17, 179] on div at bounding box center [16, 177] width 8 height 8
click at [397, 446] on div at bounding box center [393, 510] width 12 height 12
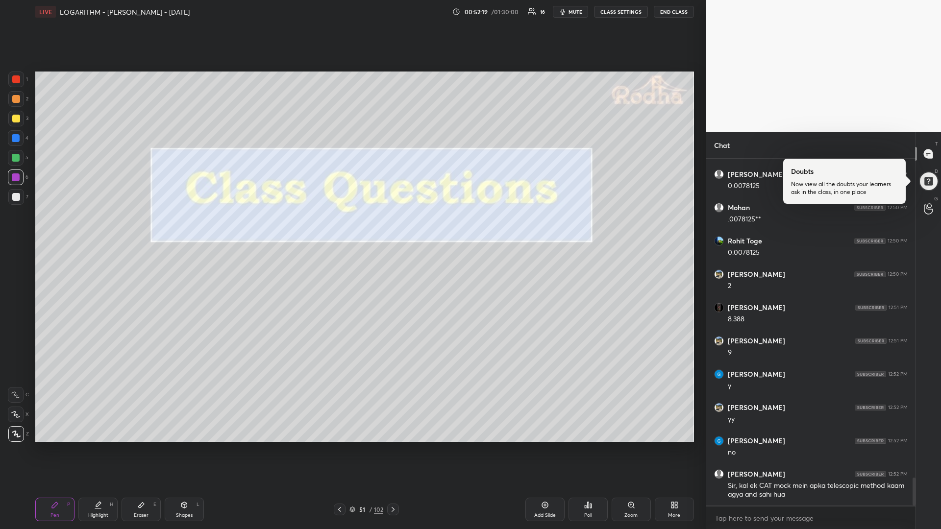
click at [20, 159] on div at bounding box center [16, 158] width 16 height 16
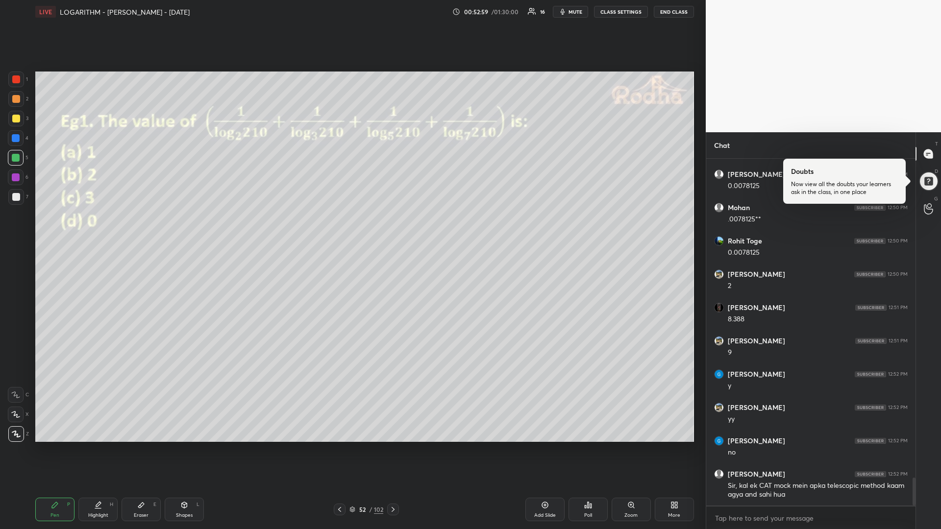
drag, startPoint x: 15, startPoint y: 158, endPoint x: 11, endPoint y: 167, distance: 10.3
click at [14, 157] on div at bounding box center [16, 158] width 8 height 8
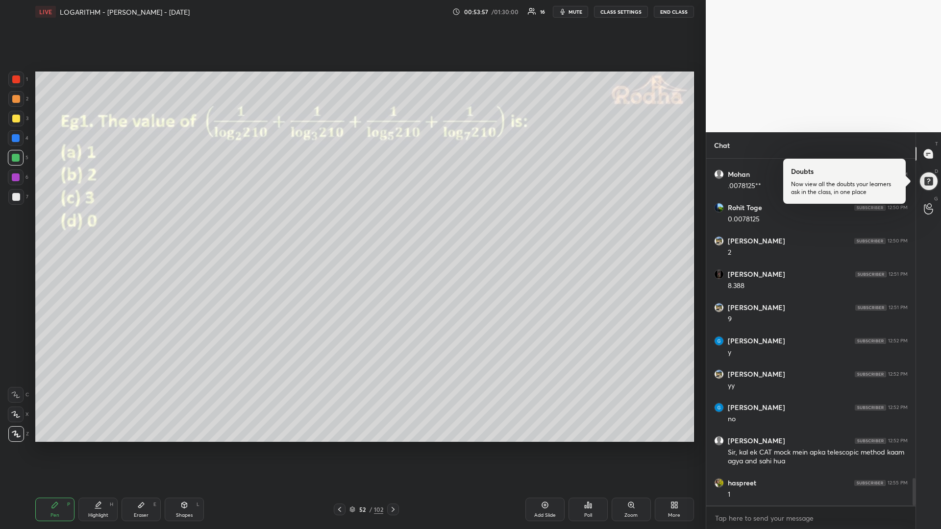
drag, startPoint x: 15, startPoint y: 122, endPoint x: 9, endPoint y: 122, distance: 5.9
click at [15, 122] on div at bounding box center [16, 119] width 8 height 8
drag, startPoint x: 17, startPoint y: 161, endPoint x: 11, endPoint y: 169, distance: 9.4
click at [18, 163] on div at bounding box center [16, 158] width 16 height 16
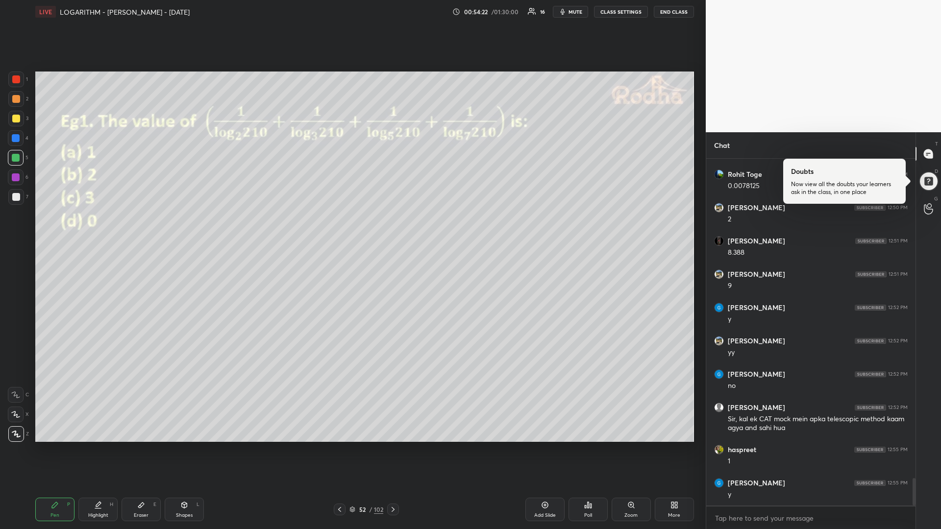
click at [393, 446] on icon at bounding box center [393, 510] width 8 height 8
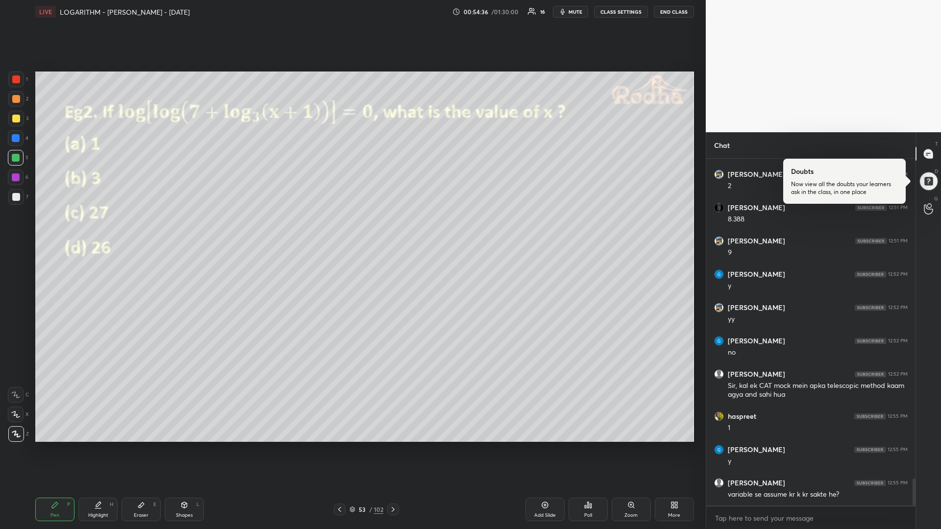
drag, startPoint x: 12, startPoint y: 119, endPoint x: 0, endPoint y: 117, distance: 11.9
click at [13, 119] on div at bounding box center [16, 119] width 8 height 8
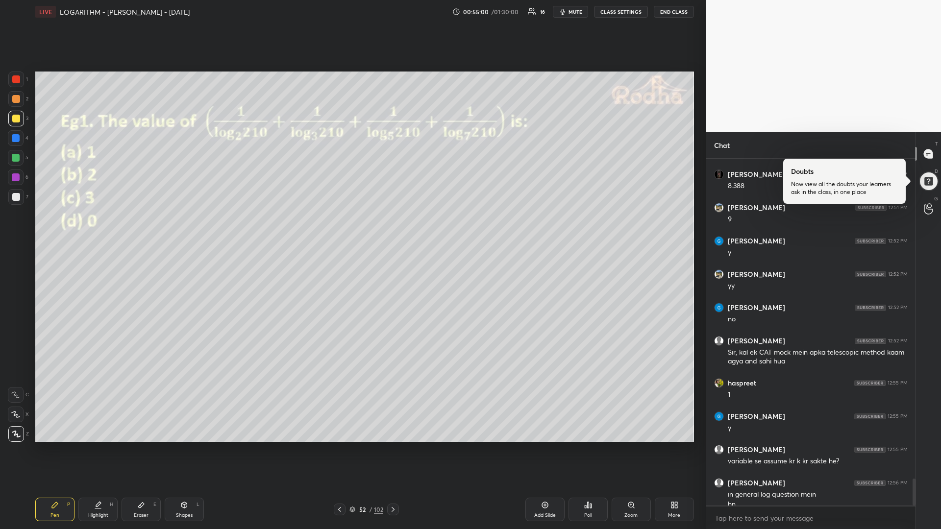
scroll to position [4133, 0]
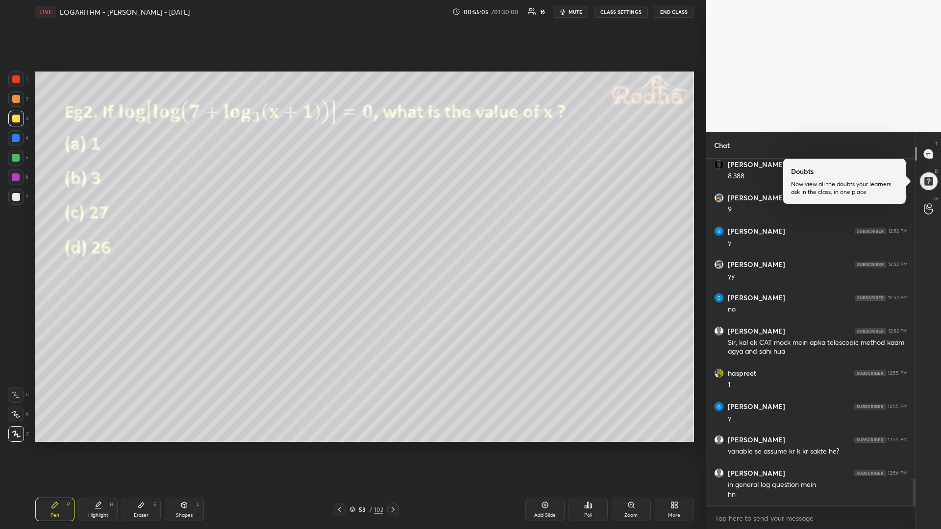
drag, startPoint x: 14, startPoint y: 157, endPoint x: 5, endPoint y: 153, distance: 9.2
click at [13, 155] on div at bounding box center [16, 158] width 8 height 8
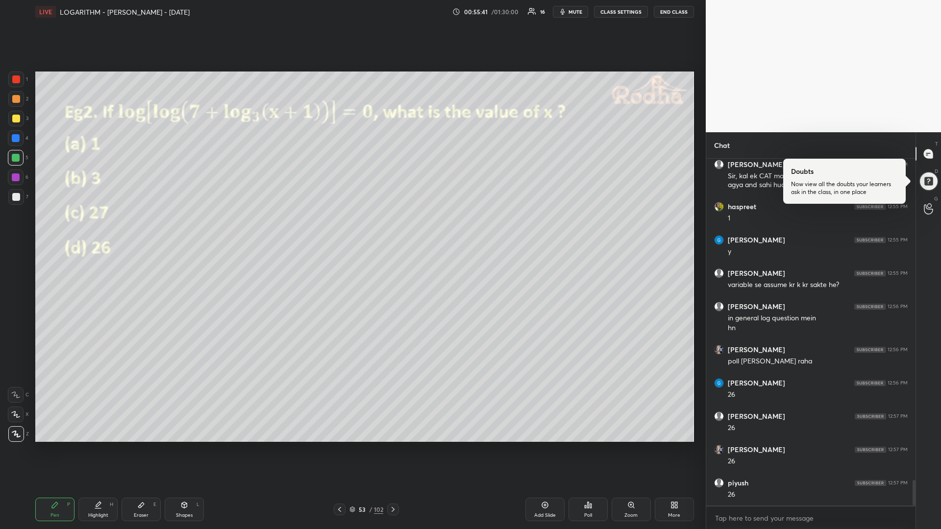
scroll to position [4333, 0]
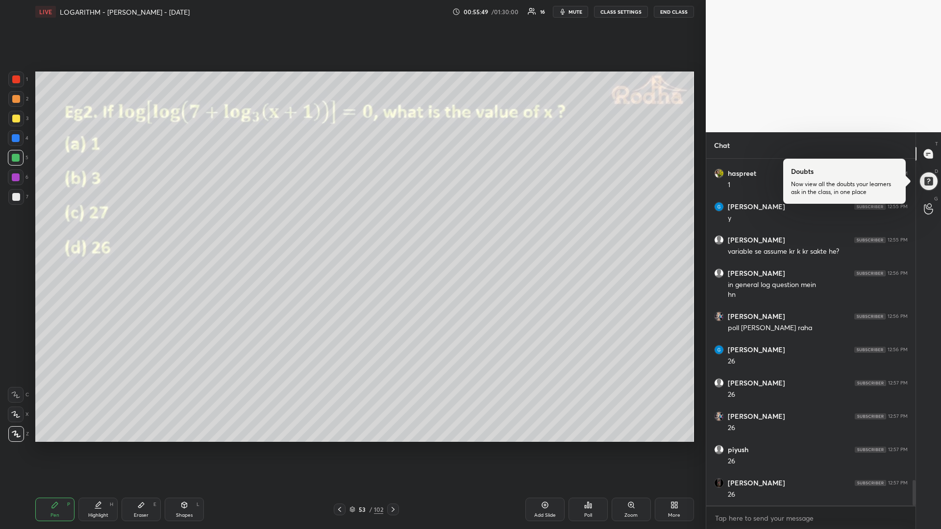
click at [18, 174] on div at bounding box center [16, 178] width 16 height 16
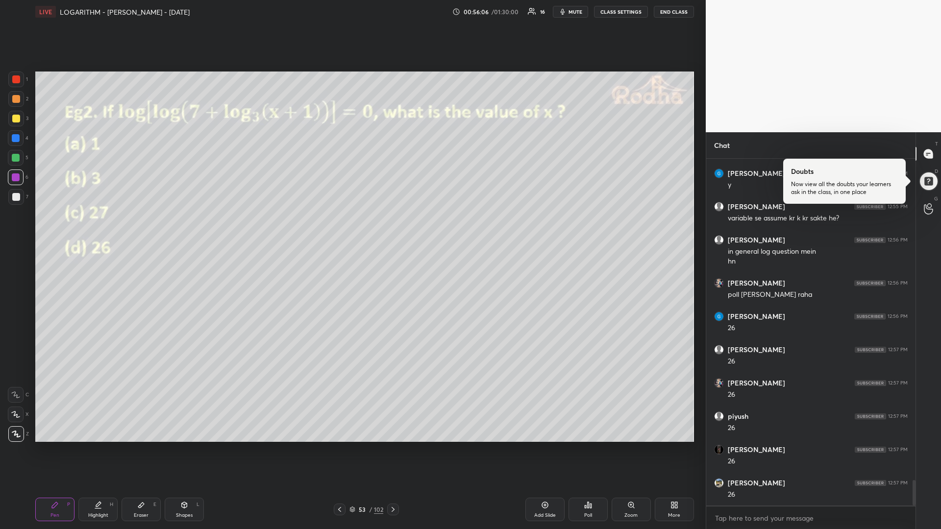
click at [185, 446] on icon at bounding box center [184, 505] width 5 height 6
click at [141, 446] on icon at bounding box center [141, 505] width 8 height 8
click at [52, 446] on icon at bounding box center [55, 505] width 6 height 6
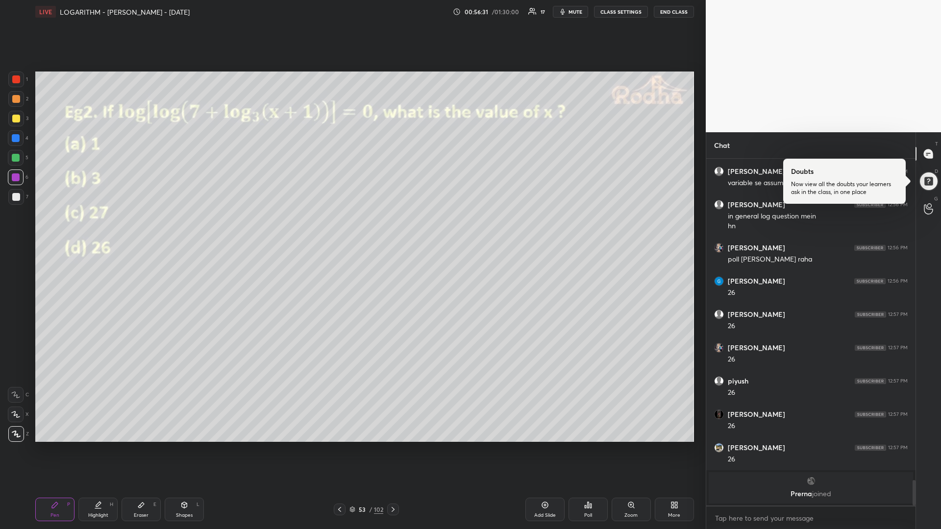
drag, startPoint x: 16, startPoint y: 157, endPoint x: 11, endPoint y: 161, distance: 6.7
click at [18, 158] on div at bounding box center [16, 158] width 8 height 8
click at [578, 446] on div "Poll" at bounding box center [587, 510] width 39 height 24
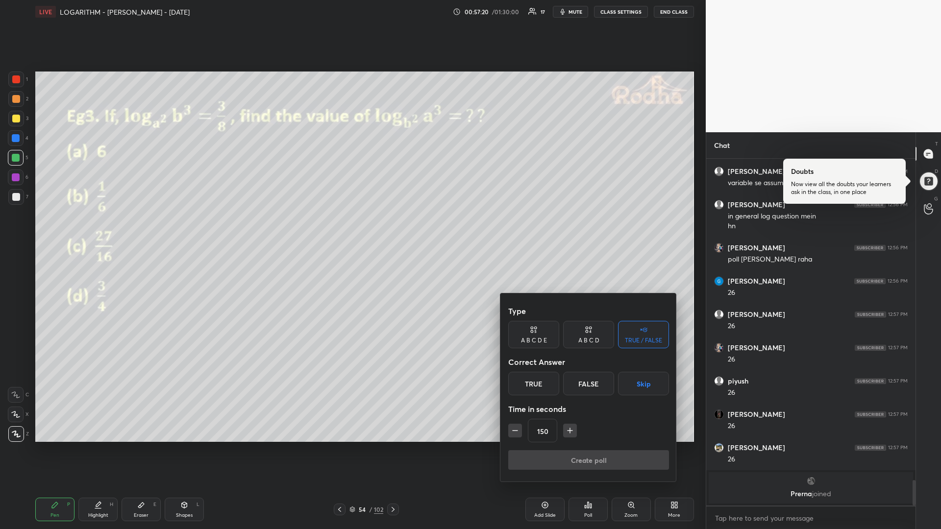
click at [580, 336] on div "A B C D" at bounding box center [588, 334] width 51 height 27
click at [524, 383] on div "A" at bounding box center [522, 384] width 29 height 24
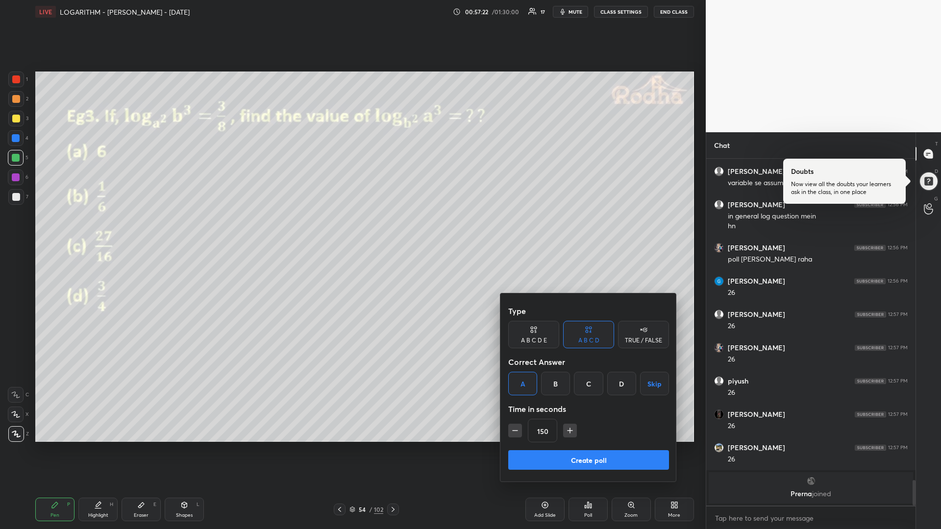
click at [513, 428] on icon "button" at bounding box center [515, 431] width 10 height 10
click at [513, 430] on icon "button" at bounding box center [515, 431] width 10 height 10
click at [511, 430] on icon "button" at bounding box center [515, 431] width 10 height 10
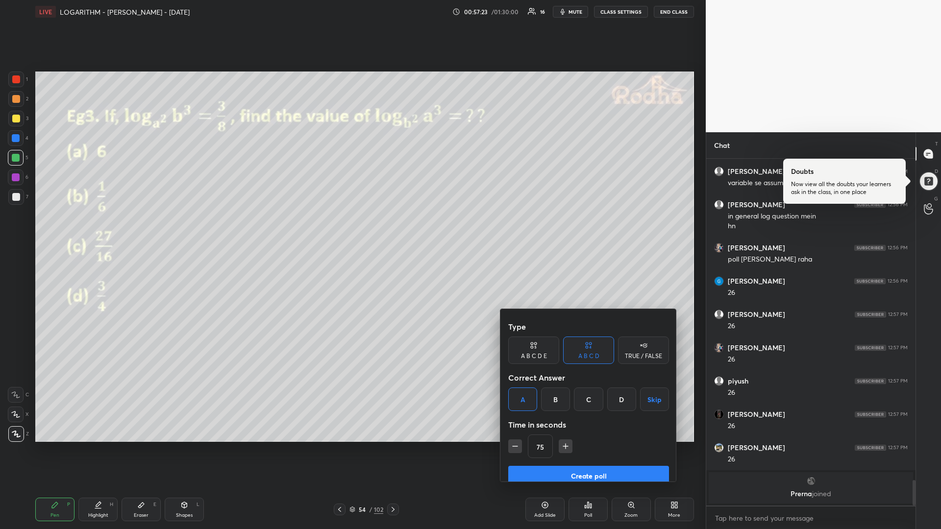
click at [512, 441] on icon "button" at bounding box center [515, 446] width 10 height 10
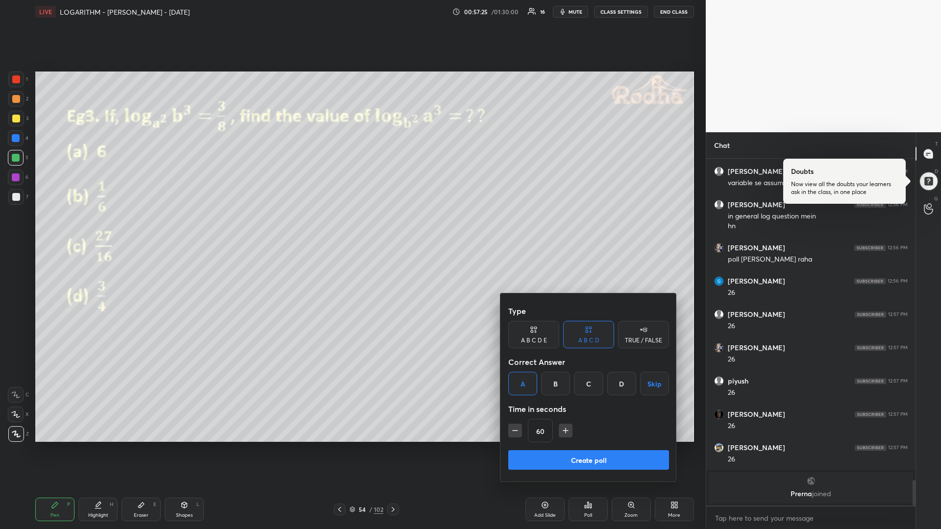
click at [512, 431] on icon "button" at bounding box center [515, 431] width 10 height 10
drag, startPoint x: 512, startPoint y: 430, endPoint x: 519, endPoint y: 437, distance: 9.7
click at [514, 431] on icon "button" at bounding box center [515, 431] width 10 height 10
type input "30"
click at [553, 446] on button "Create poll" at bounding box center [588, 460] width 161 height 20
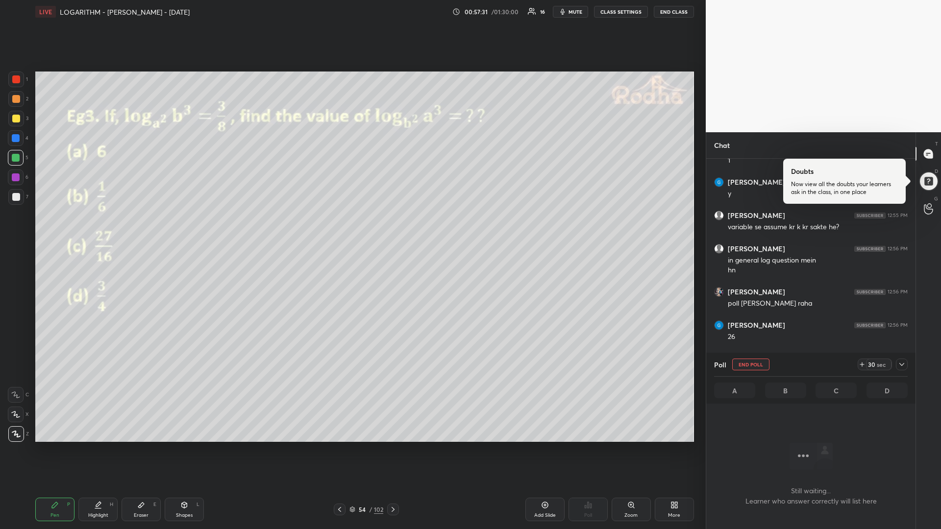
scroll to position [0, 0]
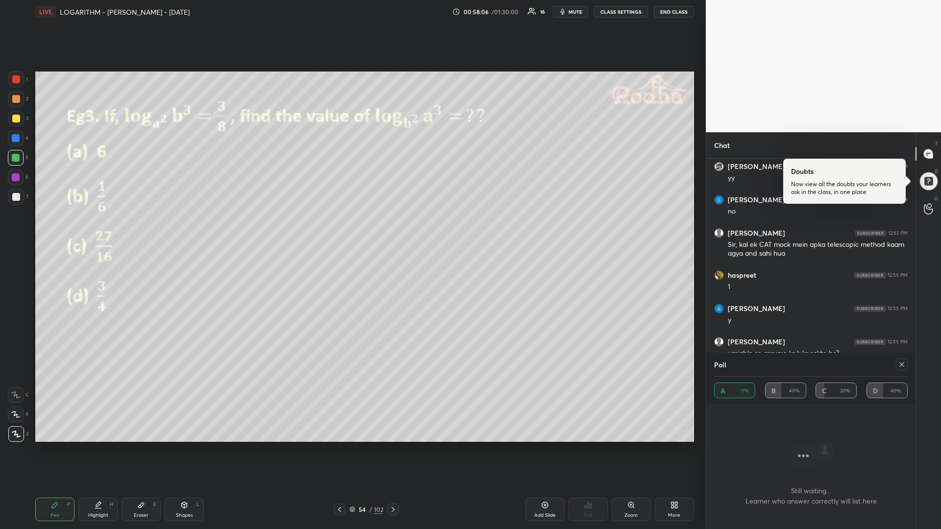
drag, startPoint x: 98, startPoint y: 500, endPoint x: 114, endPoint y: 458, distance: 45.1
click at [97, 446] on div "Highlight H" at bounding box center [97, 510] width 39 height 24
click at [43, 446] on div "Pen P" at bounding box center [54, 510] width 39 height 24
click at [16, 195] on div at bounding box center [16, 197] width 8 height 8
drag, startPoint x: 184, startPoint y: 507, endPoint x: 159, endPoint y: 464, distance: 49.4
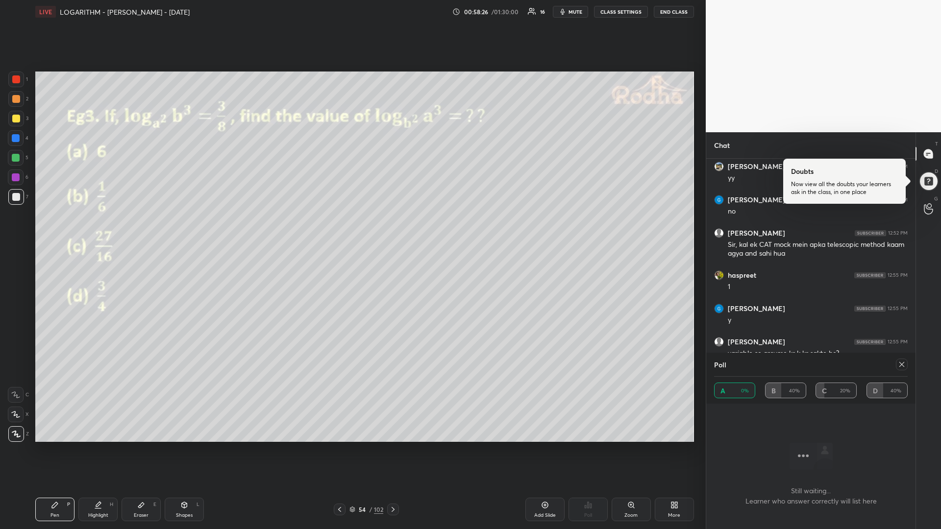
click at [182, 446] on icon at bounding box center [184, 505] width 8 height 8
drag, startPoint x: 16, startPoint y: 433, endPoint x: 21, endPoint y: 431, distance: 5.3
click at [17, 434] on icon at bounding box center [16, 434] width 7 height 7
click at [60, 446] on div "Pen P" at bounding box center [54, 510] width 39 height 24
click at [902, 364] on icon at bounding box center [901, 365] width 8 height 8
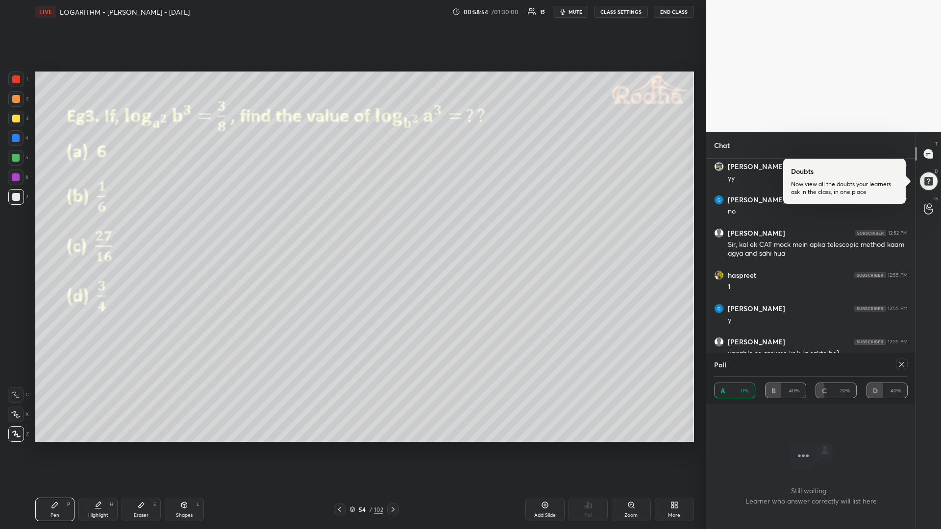
type textarea "x"
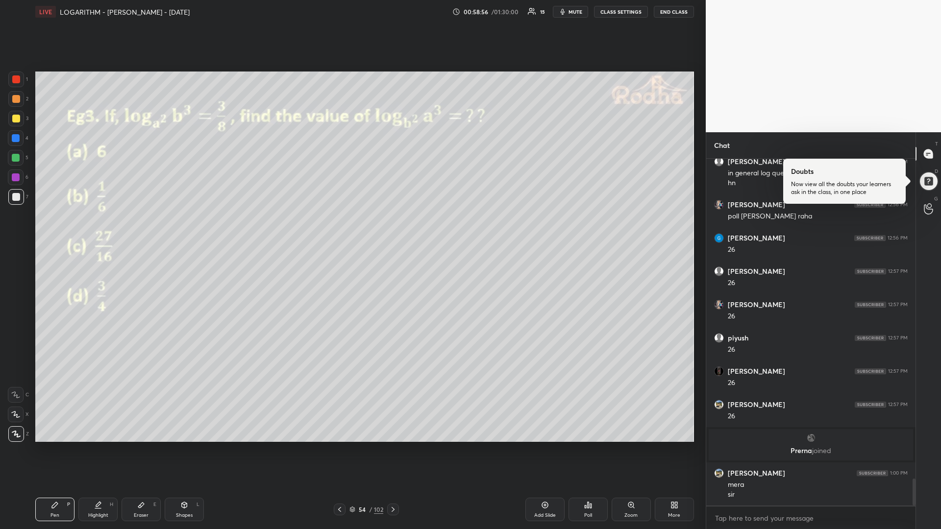
scroll to position [4135, 0]
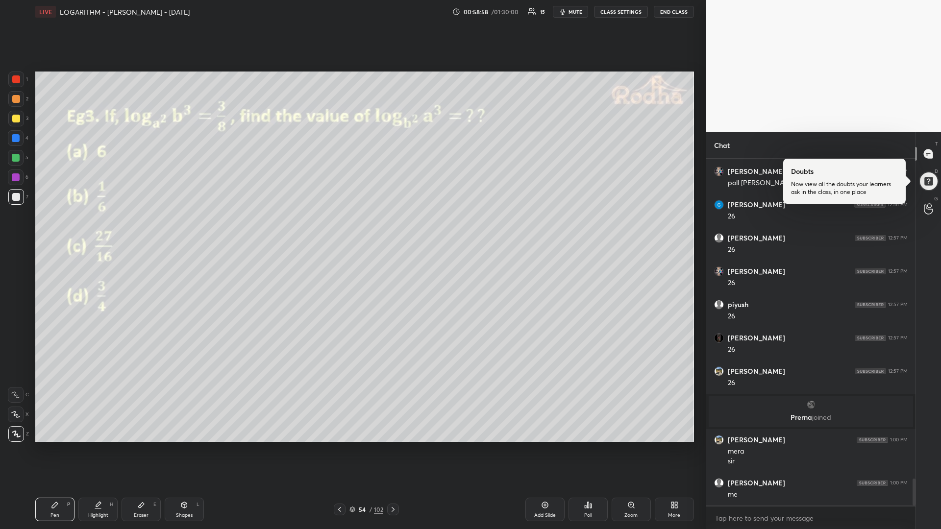
click at [681, 446] on div "More" at bounding box center [674, 510] width 39 height 24
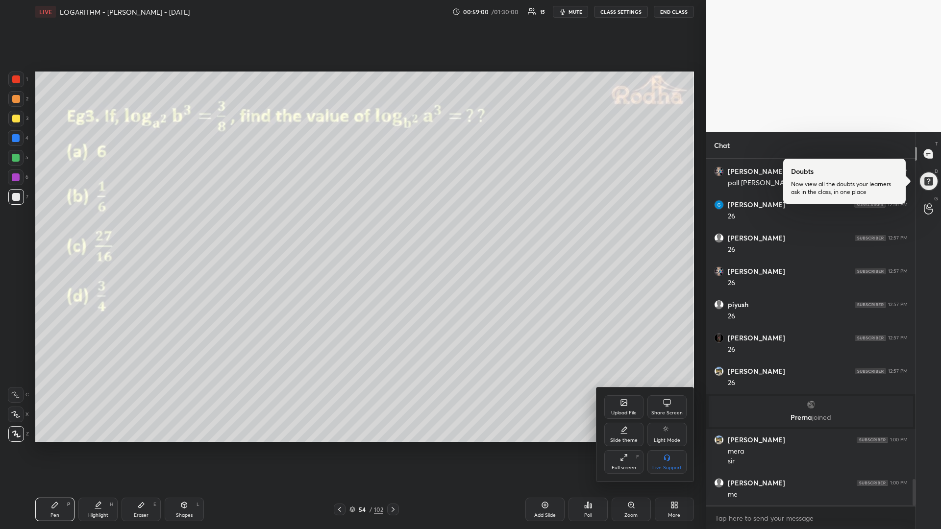
scroll to position [4168, 0]
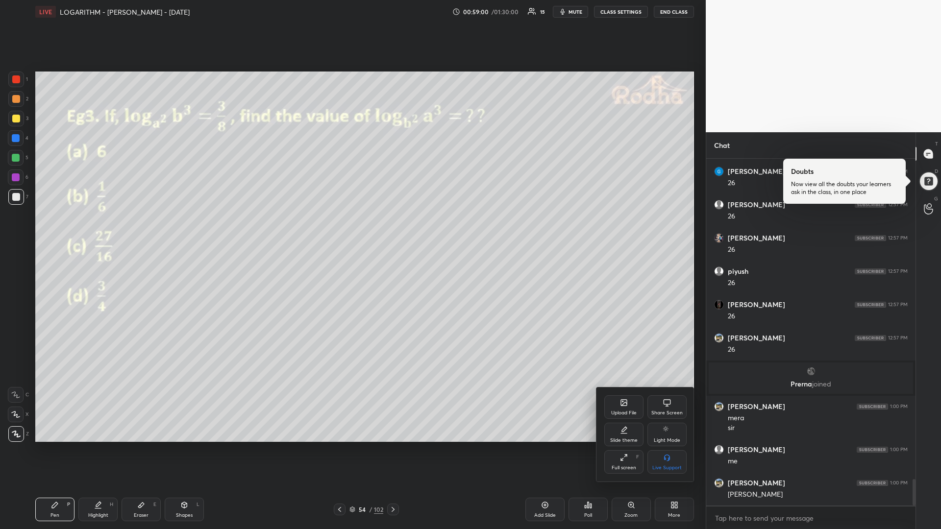
click at [590, 446] on div at bounding box center [470, 264] width 941 height 529
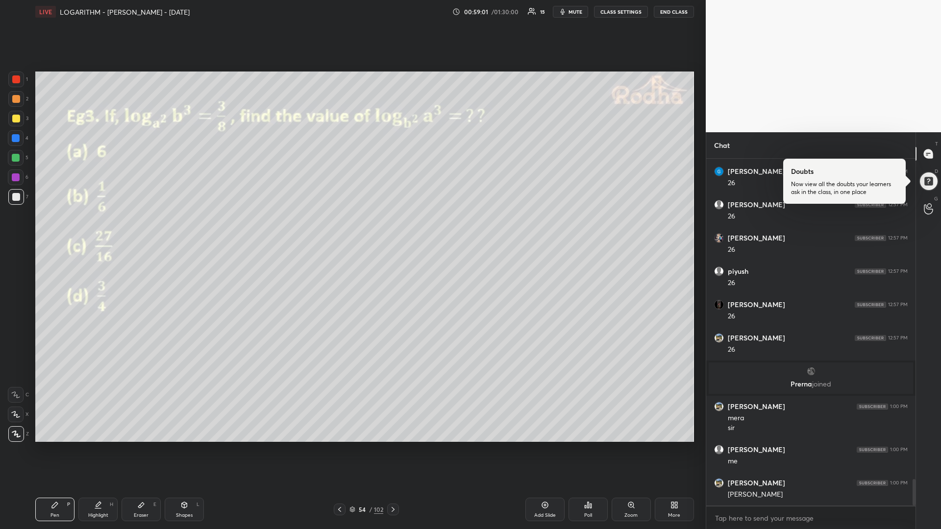
scroll to position [4201, 0]
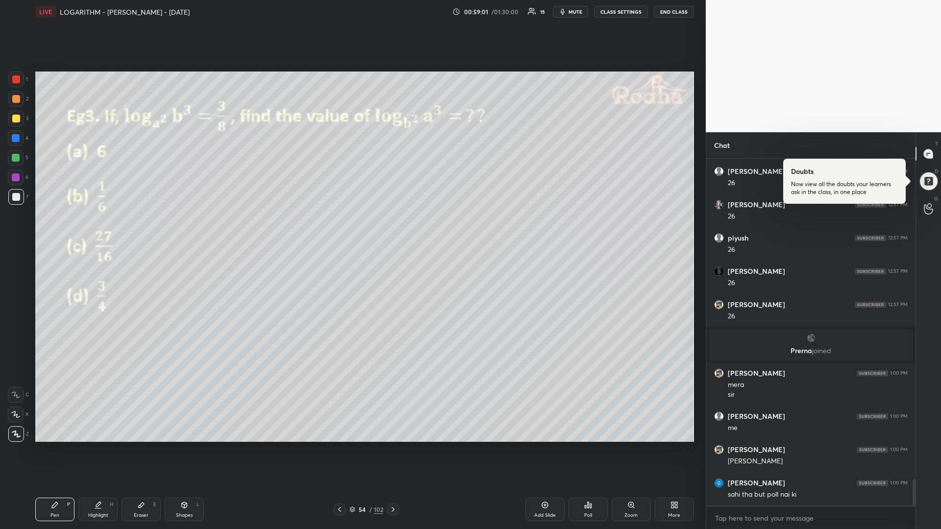
click at [588, 446] on div "Poll" at bounding box center [587, 510] width 39 height 24
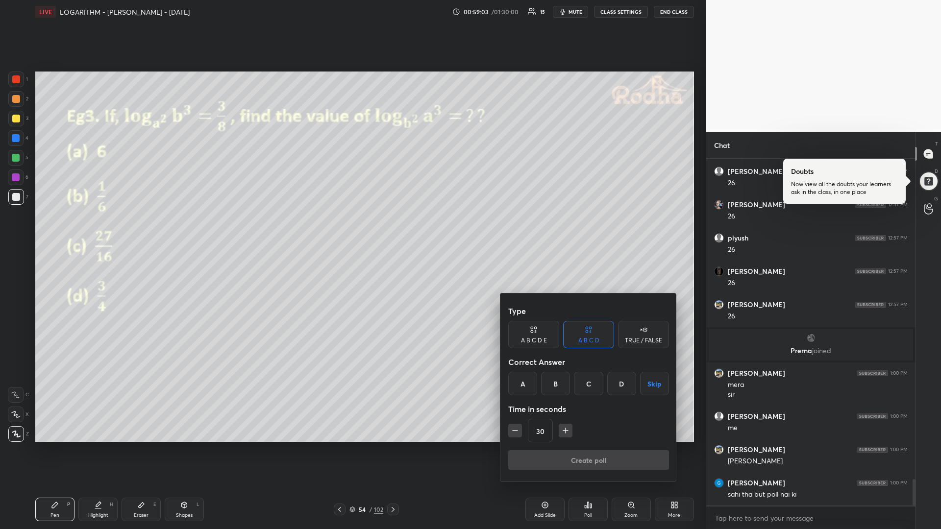
click at [577, 446] on div "Type A B C D E A B C D TRUE / FALSE Correct Answer A B C D Skip Time in seconds…" at bounding box center [588, 387] width 176 height 188
click at [423, 446] on div at bounding box center [470, 264] width 941 height 529
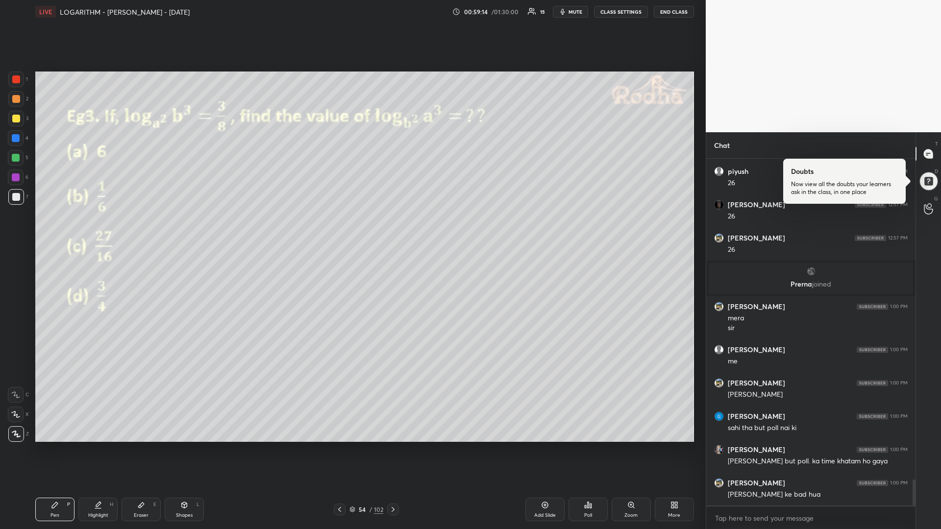
scroll to position [4301, 0]
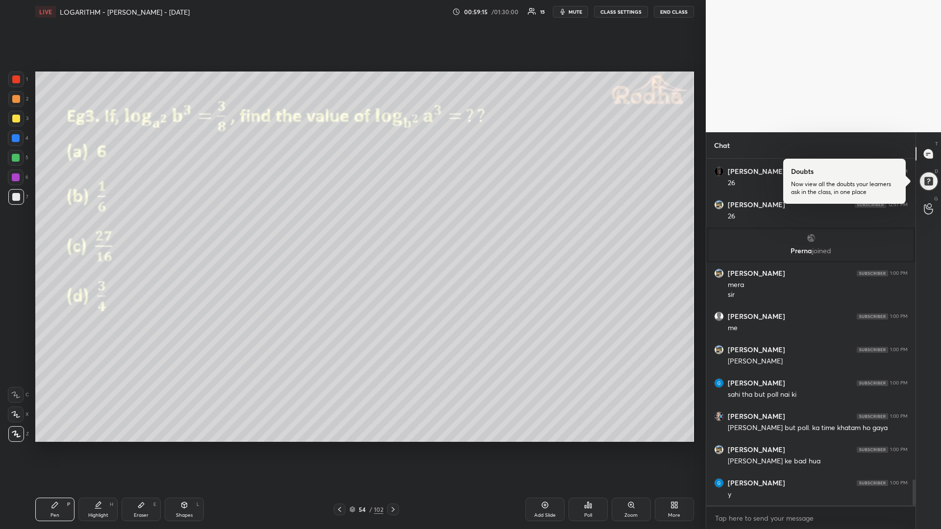
click at [392, 446] on icon at bounding box center [393, 510] width 8 height 8
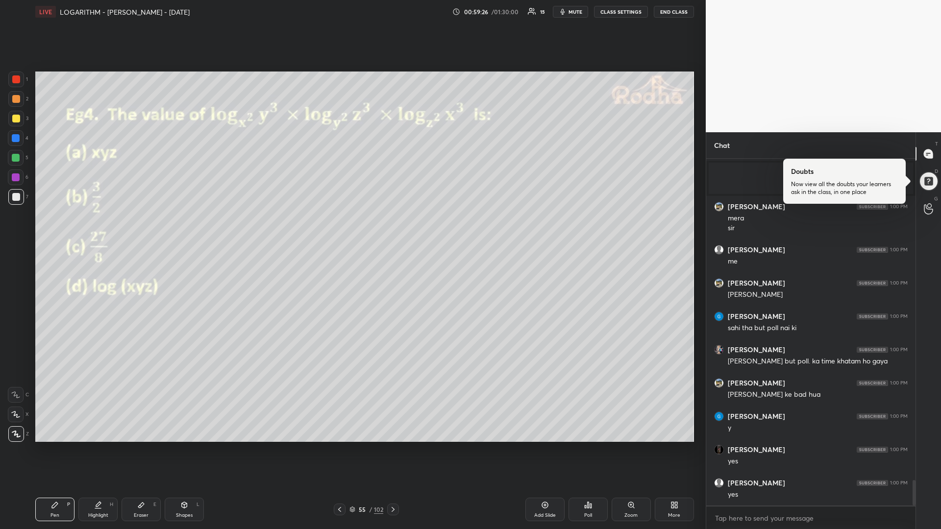
scroll to position [4378, 0]
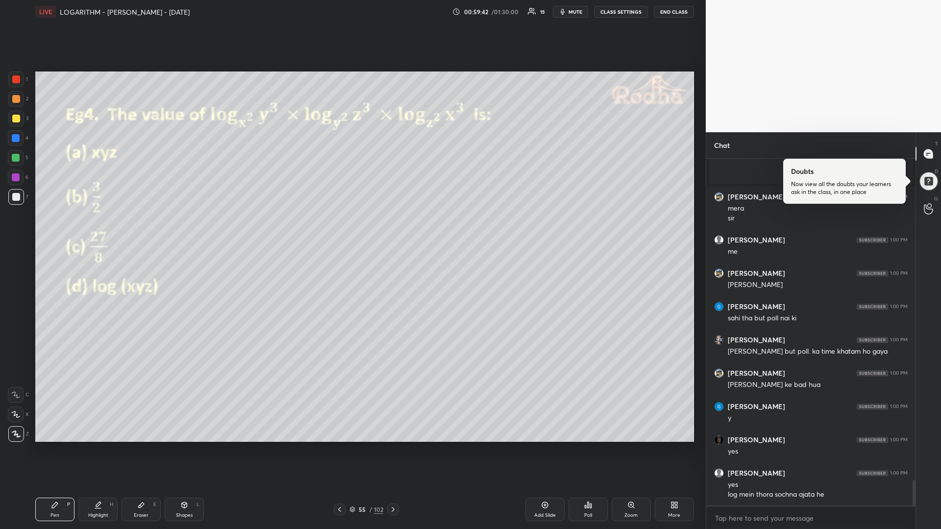
click at [591, 446] on div "Poll" at bounding box center [587, 510] width 39 height 24
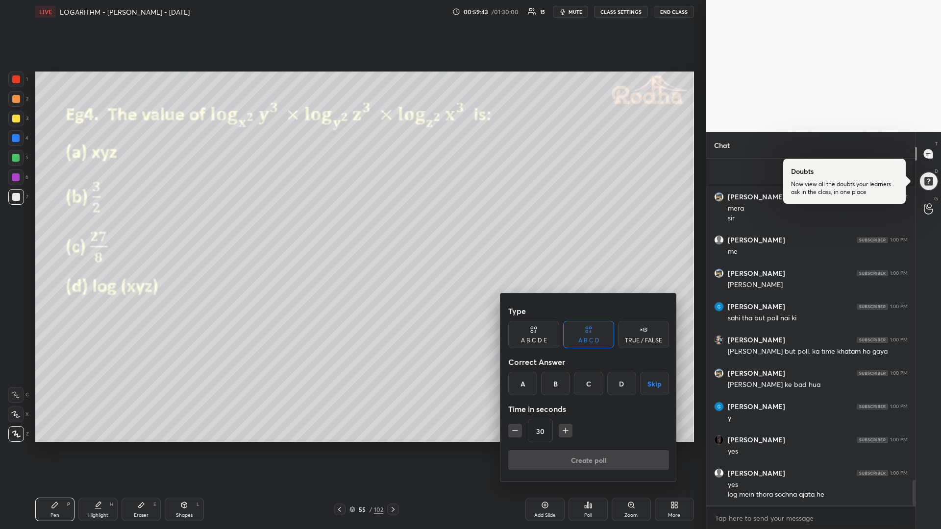
click at [587, 384] on div "C" at bounding box center [588, 384] width 29 height 24
click at [561, 431] on icon "button" at bounding box center [565, 431] width 10 height 10
click at [564, 431] on icon "button" at bounding box center [565, 431] width 10 height 10
drag, startPoint x: 517, startPoint y: 433, endPoint x: 523, endPoint y: 446, distance: 14.7
click at [516, 433] on icon "button" at bounding box center [515, 431] width 10 height 10
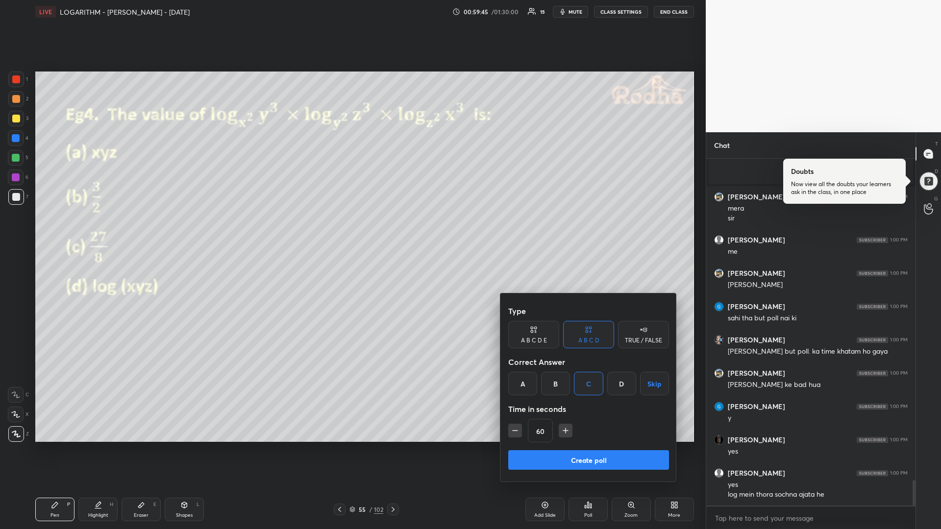
type input "45"
drag, startPoint x: 546, startPoint y: 462, endPoint x: 542, endPoint y: 458, distance: 5.6
click at [545, 446] on button "Create poll" at bounding box center [588, 460] width 161 height 20
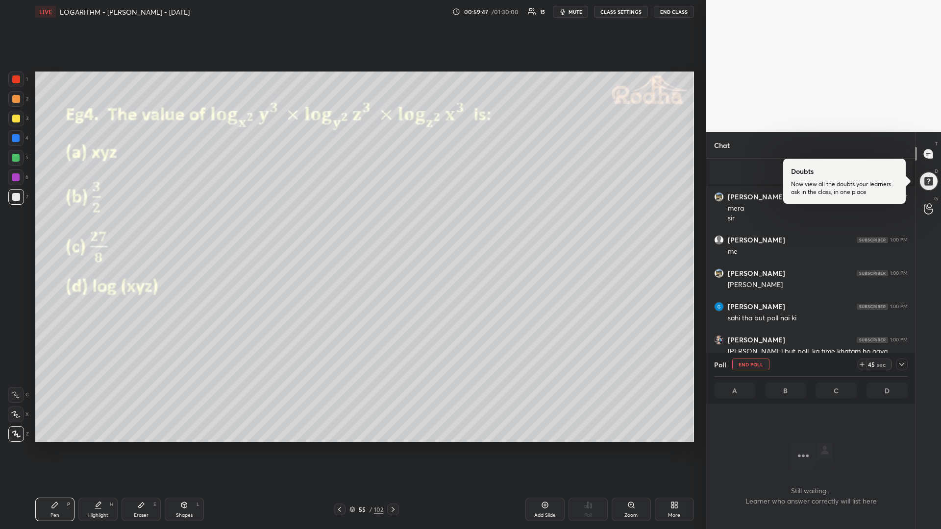
scroll to position [3, 3]
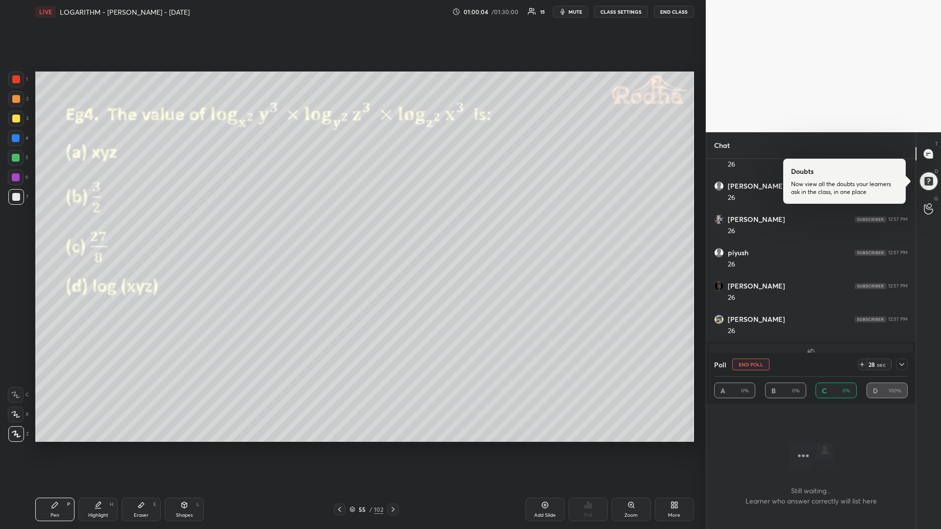
click at [858, 362] on icon at bounding box center [862, 365] width 8 height 8
click at [18, 157] on div at bounding box center [16, 158] width 8 height 8
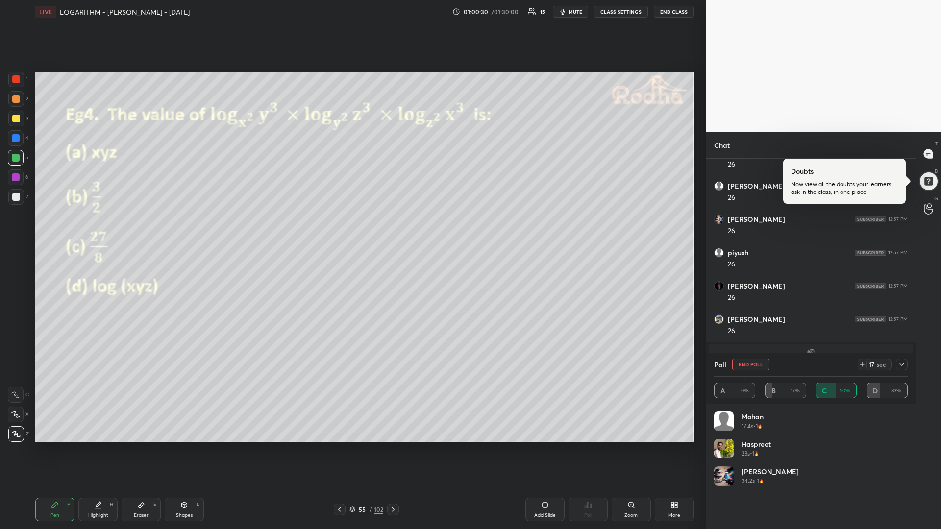
click at [16, 197] on div at bounding box center [16, 197] width 8 height 8
drag, startPoint x: 20, startPoint y: 158, endPoint x: 15, endPoint y: 154, distance: 5.9
click at [19, 158] on div at bounding box center [16, 158] width 8 height 8
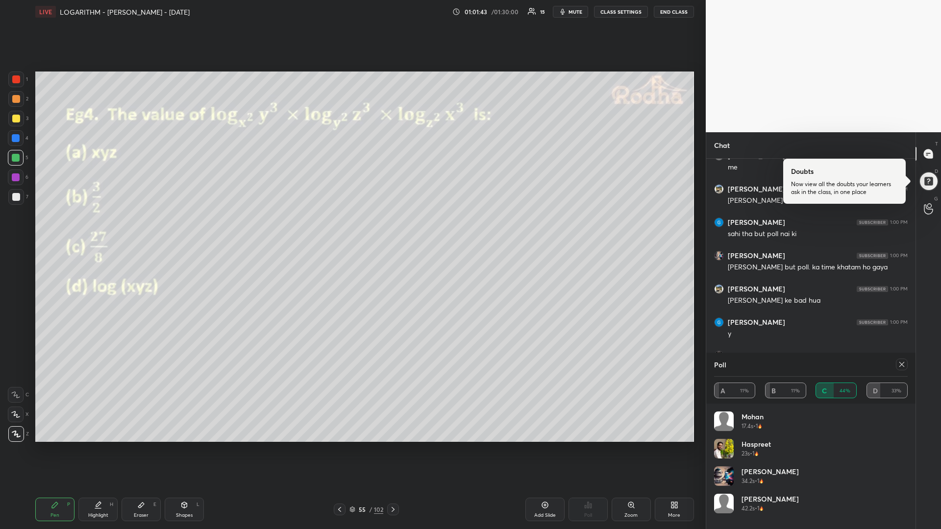
scroll to position [4425, 0]
click at [393, 446] on icon at bounding box center [392, 509] width 3 height 5
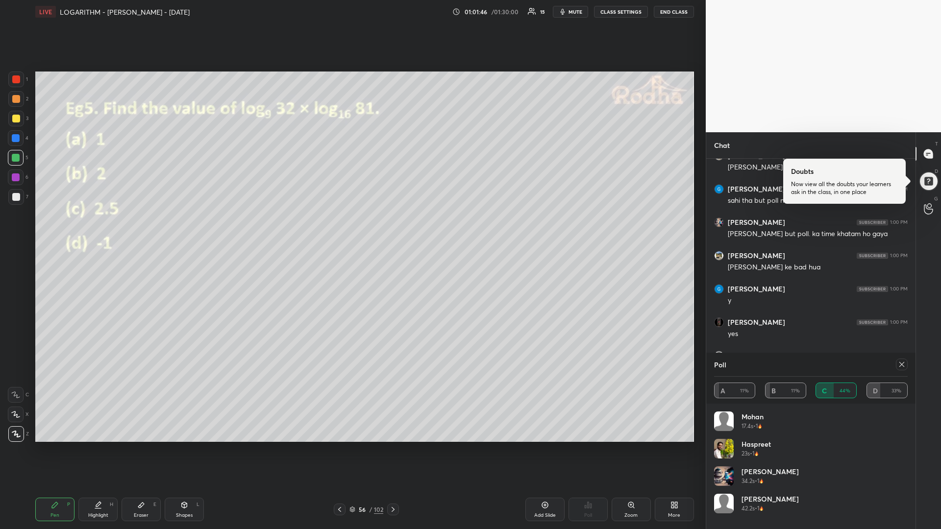
click at [902, 365] on icon at bounding box center [901, 364] width 5 height 5
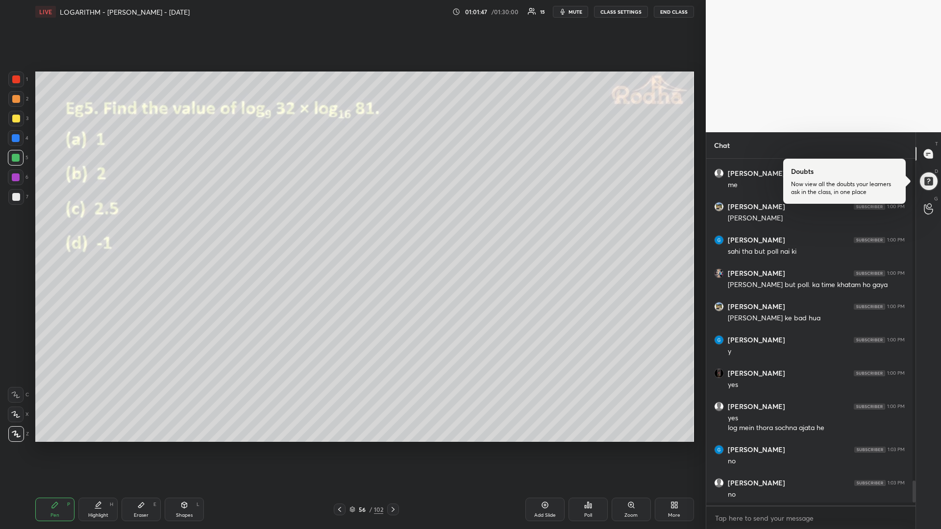
scroll to position [3, 3]
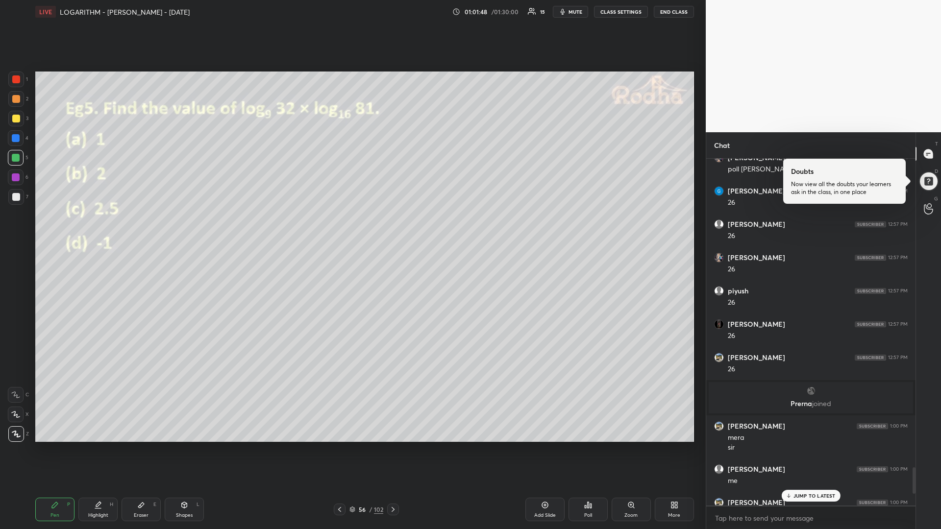
click at [818, 446] on p "JUMP TO LATEST" at bounding box center [814, 496] width 42 height 6
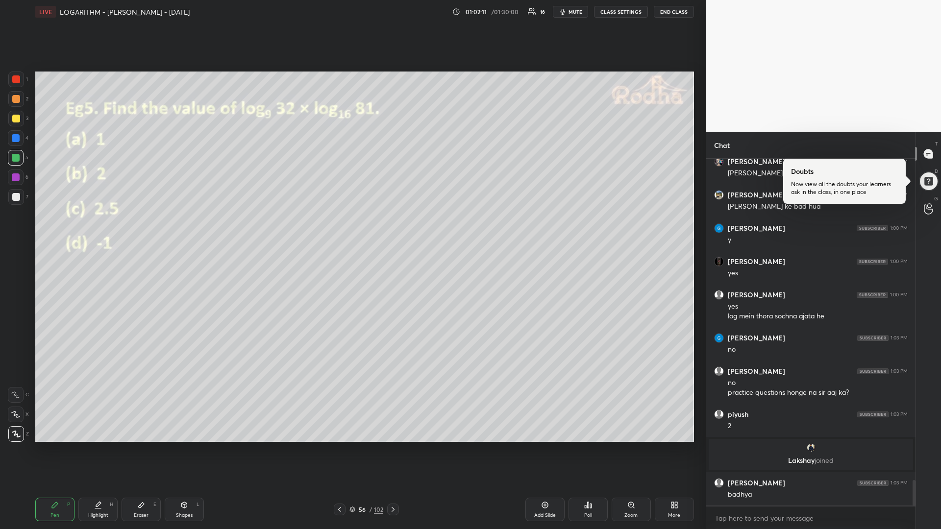
scroll to position [4425, 0]
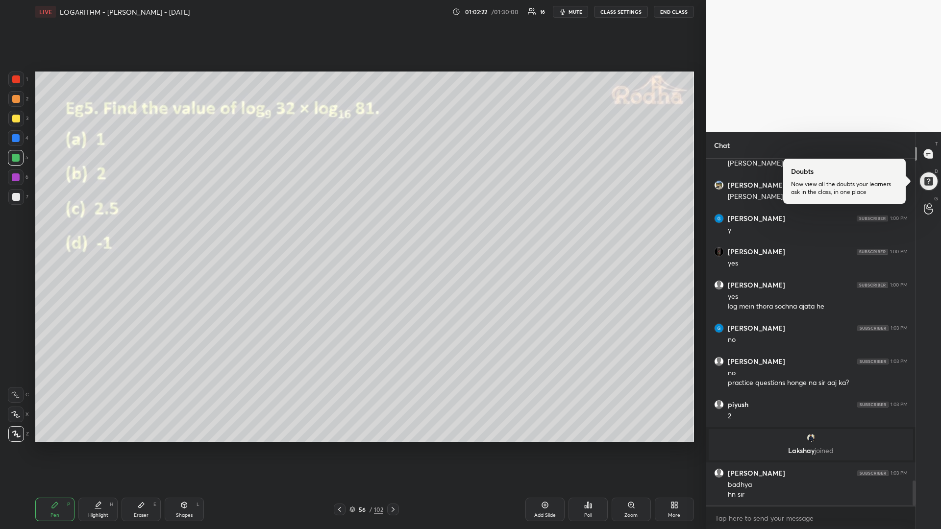
click at [585, 446] on icon at bounding box center [588, 505] width 8 height 8
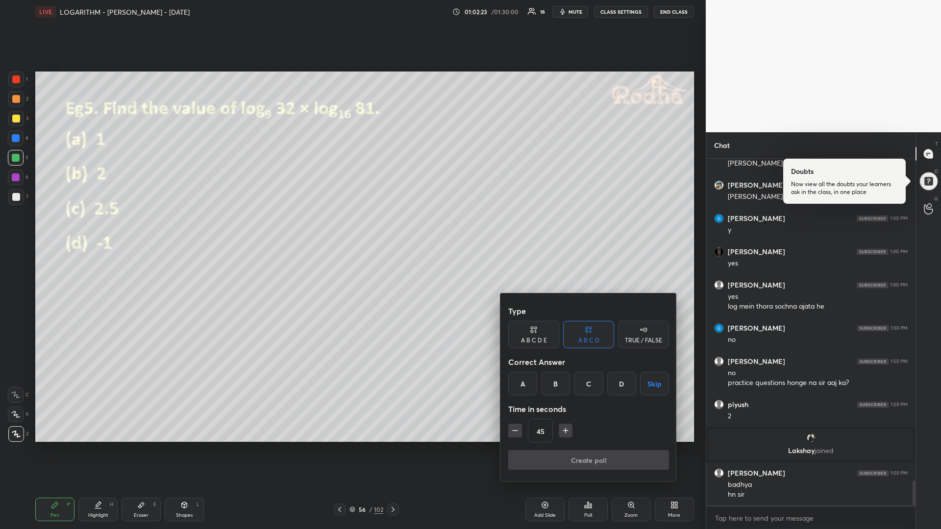
click at [581, 381] on div "C" at bounding box center [588, 384] width 29 height 24
click at [539, 446] on button "Create poll" at bounding box center [588, 460] width 161 height 20
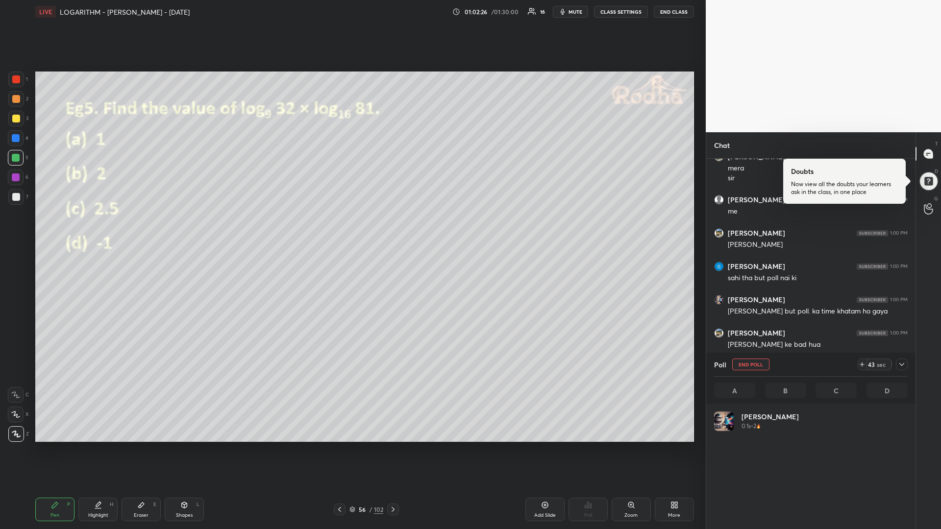
scroll to position [3, 3]
click at [11, 198] on div at bounding box center [16, 197] width 16 height 16
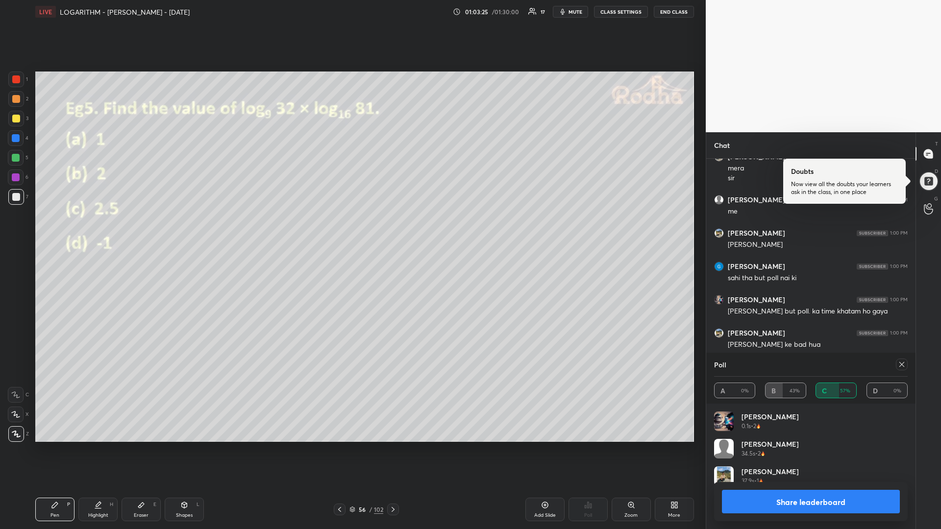
click at [13, 159] on div at bounding box center [16, 158] width 8 height 8
drag, startPoint x: 895, startPoint y: 365, endPoint x: 890, endPoint y: 369, distance: 6.0
click at [894, 366] on div at bounding box center [900, 365] width 16 height 12
click at [905, 364] on icon at bounding box center [901, 365] width 8 height 8
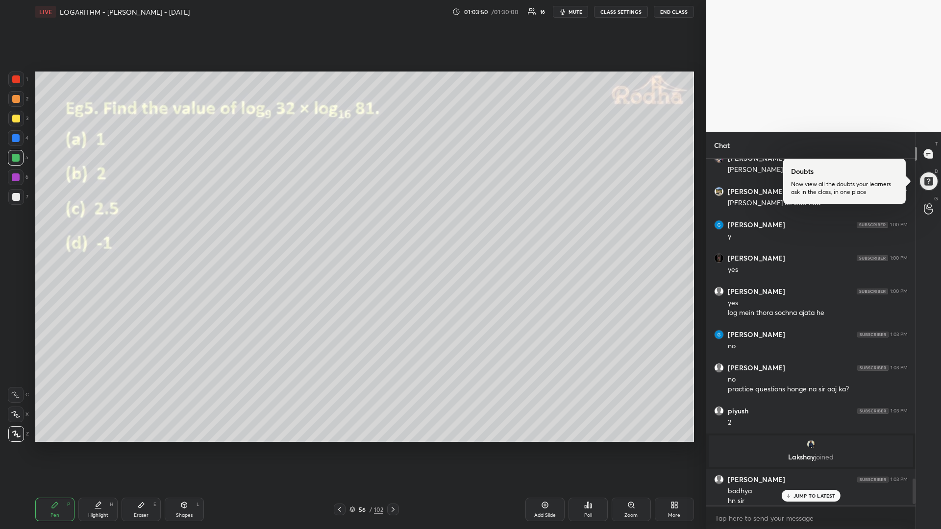
scroll to position [4478, 0]
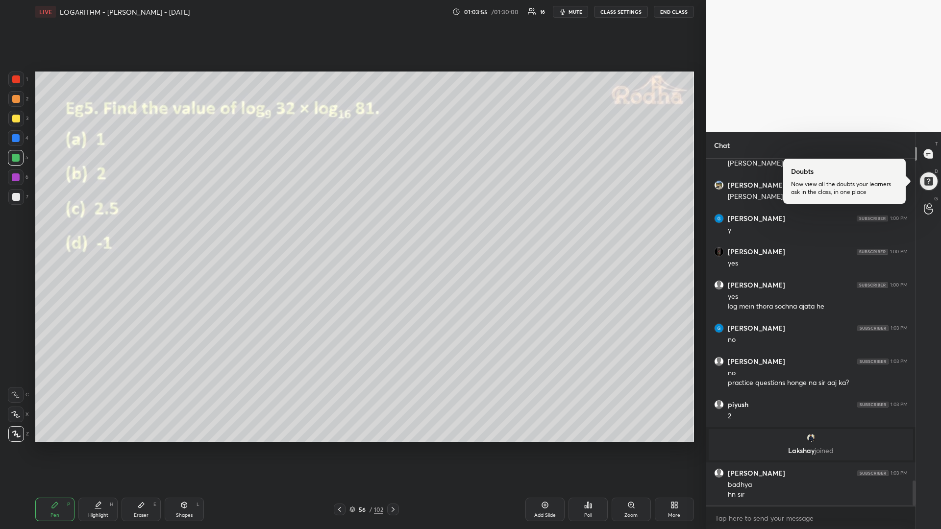
drag, startPoint x: 16, startPoint y: 176, endPoint x: 9, endPoint y: 176, distance: 6.9
click at [13, 177] on div at bounding box center [16, 177] width 8 height 8
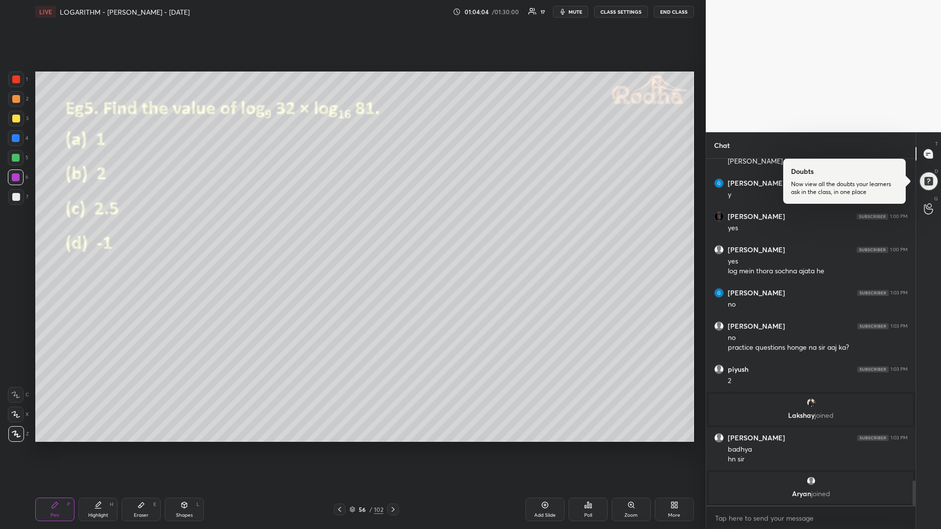
click at [390, 446] on icon at bounding box center [393, 510] width 8 height 8
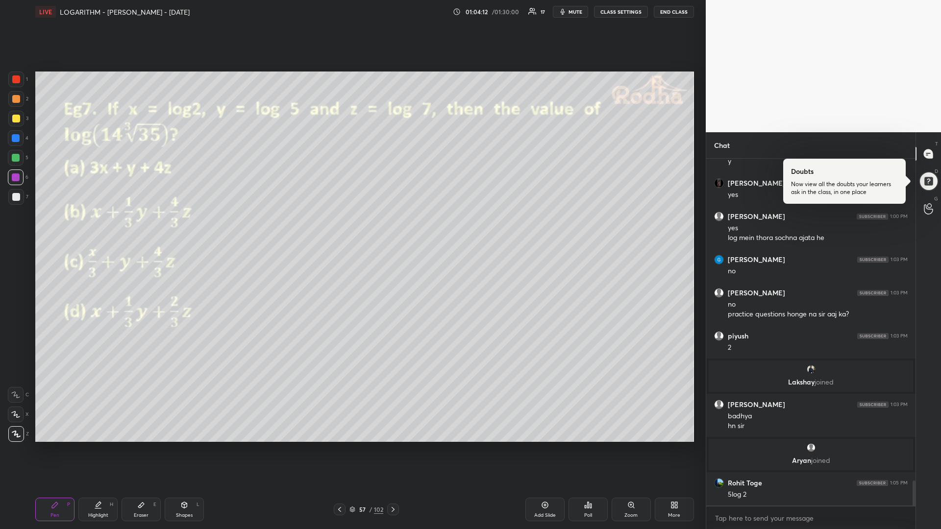
click at [339, 446] on icon at bounding box center [340, 510] width 8 height 8
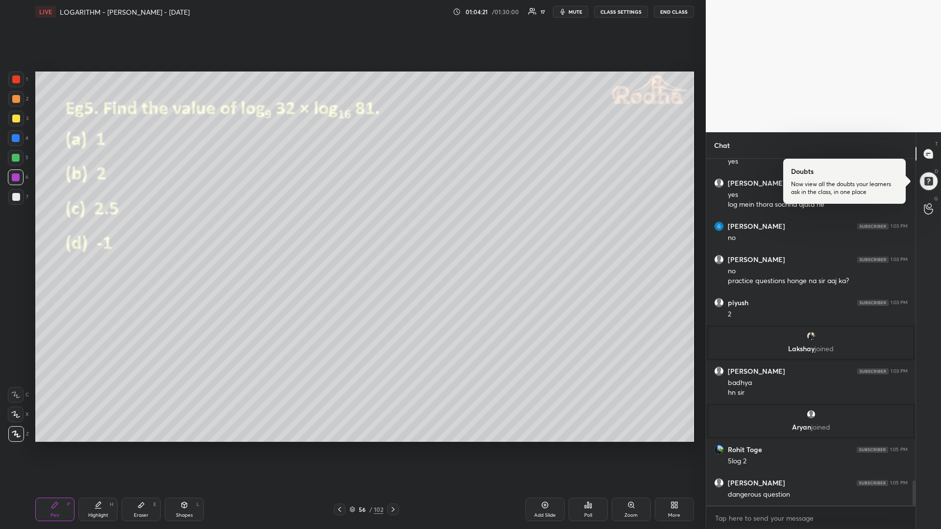
drag, startPoint x: 19, startPoint y: 122, endPoint x: 25, endPoint y: 141, distance: 20.3
click at [19, 122] on div at bounding box center [16, 119] width 16 height 16
click at [388, 446] on div at bounding box center [393, 510] width 12 height 12
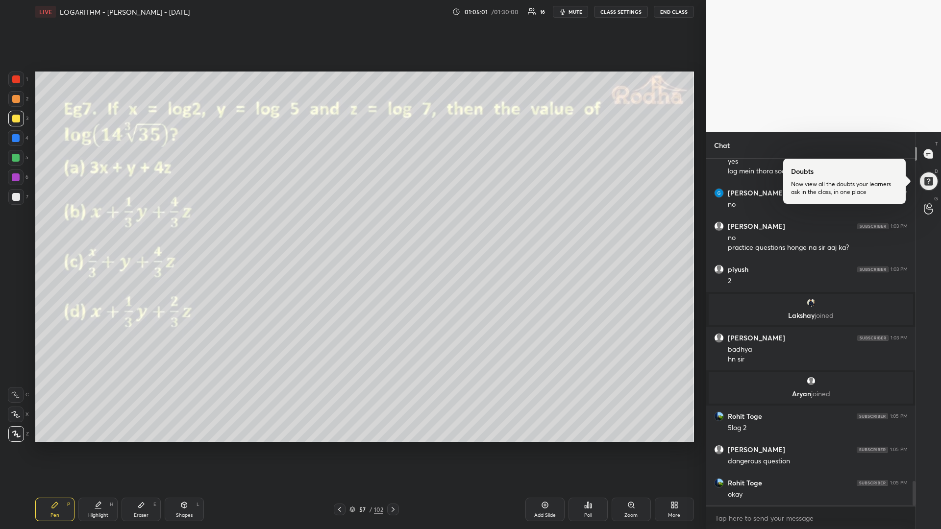
click at [14, 158] on div at bounding box center [16, 158] width 8 height 8
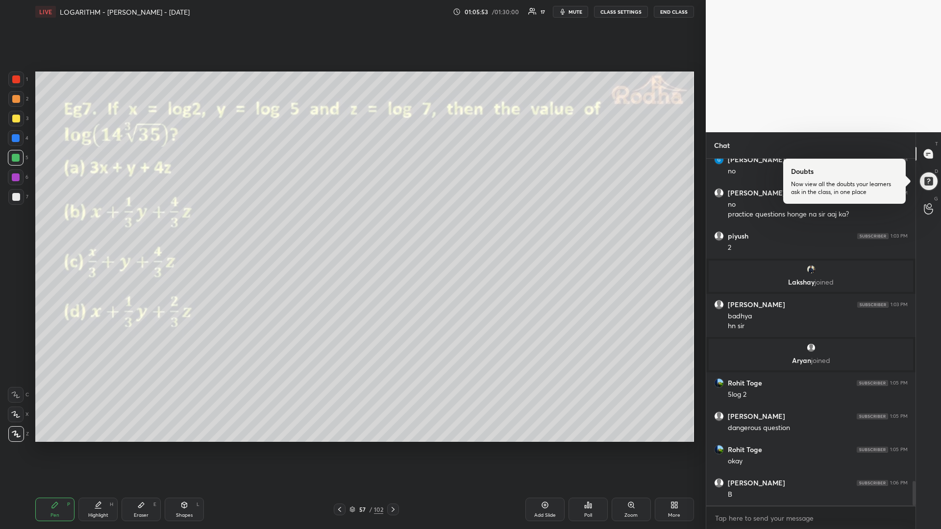
drag, startPoint x: 18, startPoint y: 178, endPoint x: 10, endPoint y: 183, distance: 9.7
click at [18, 178] on div at bounding box center [16, 177] width 8 height 8
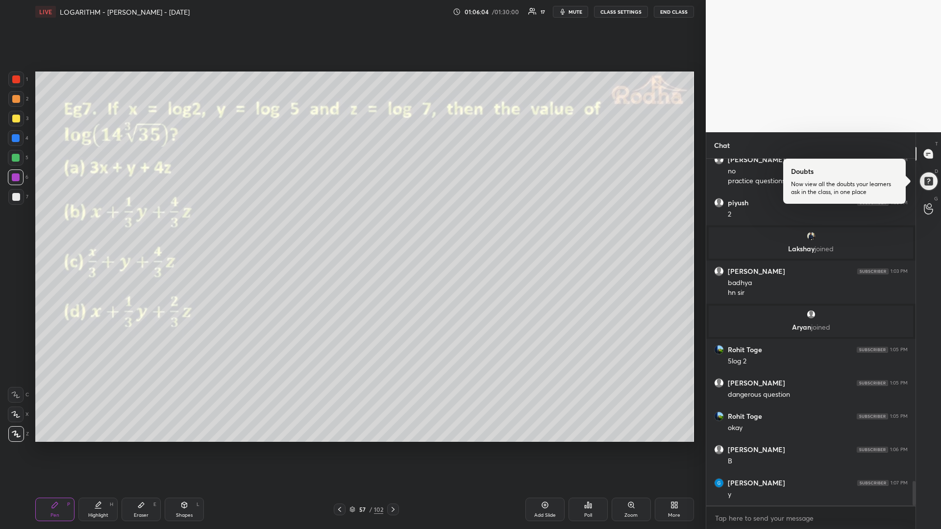
scroll to position [4624, 0]
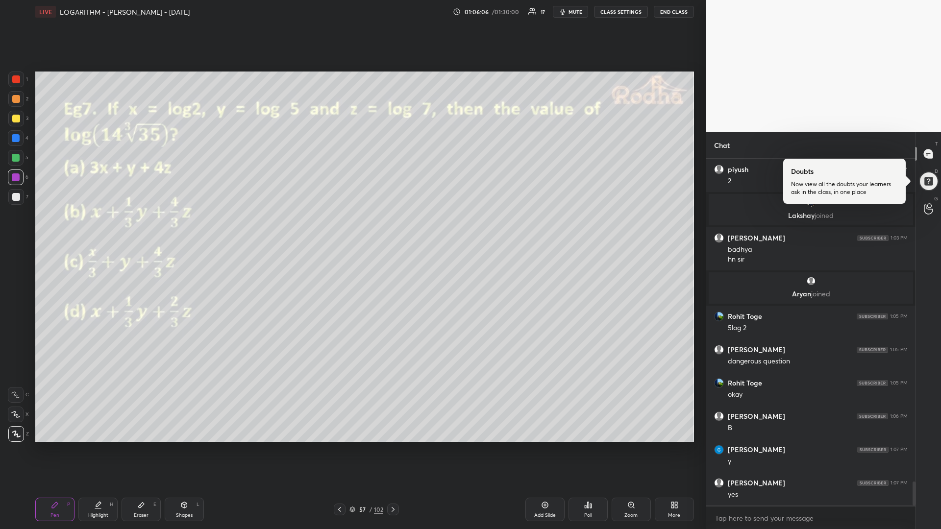
click at [390, 446] on icon at bounding box center [393, 510] width 8 height 8
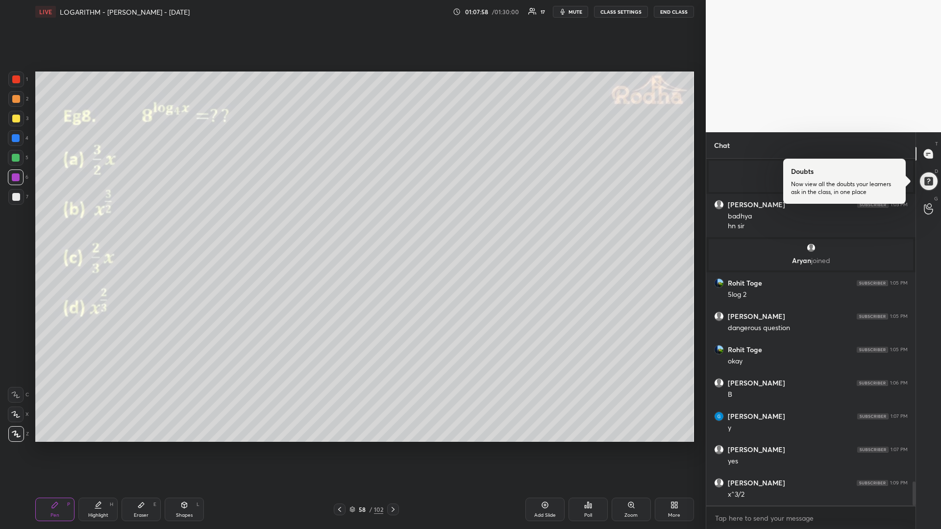
click at [16, 161] on div at bounding box center [16, 158] width 8 height 8
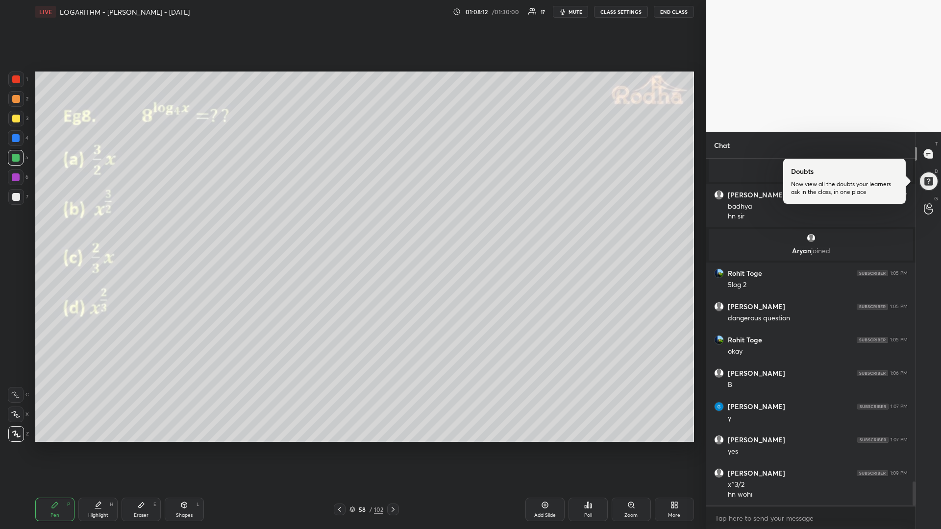
drag, startPoint x: 18, startPoint y: 198, endPoint x: 28, endPoint y: 201, distance: 10.6
click at [17, 198] on div at bounding box center [16, 197] width 8 height 8
click at [141, 446] on icon at bounding box center [141, 505] width 6 height 5
click at [59, 446] on div "Pen P" at bounding box center [54, 510] width 39 height 24
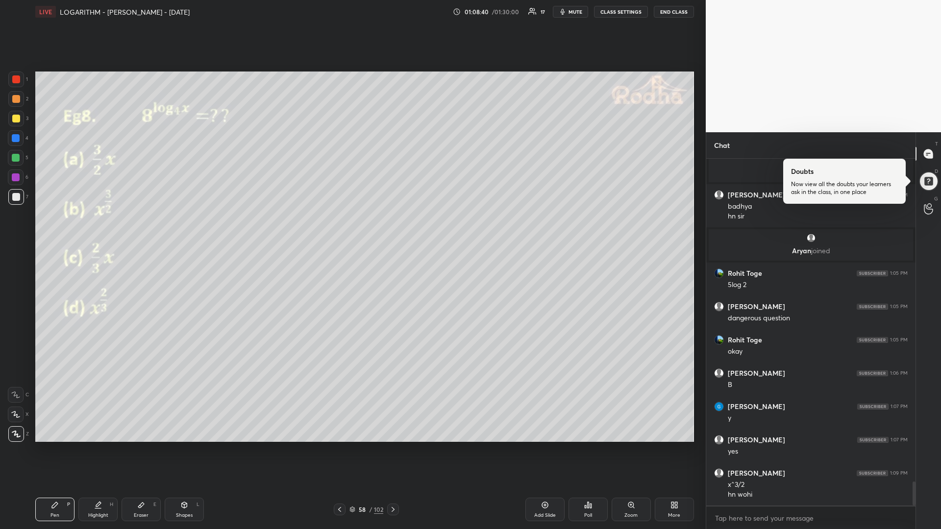
click at [100, 446] on div "Highlight H" at bounding box center [97, 510] width 39 height 24
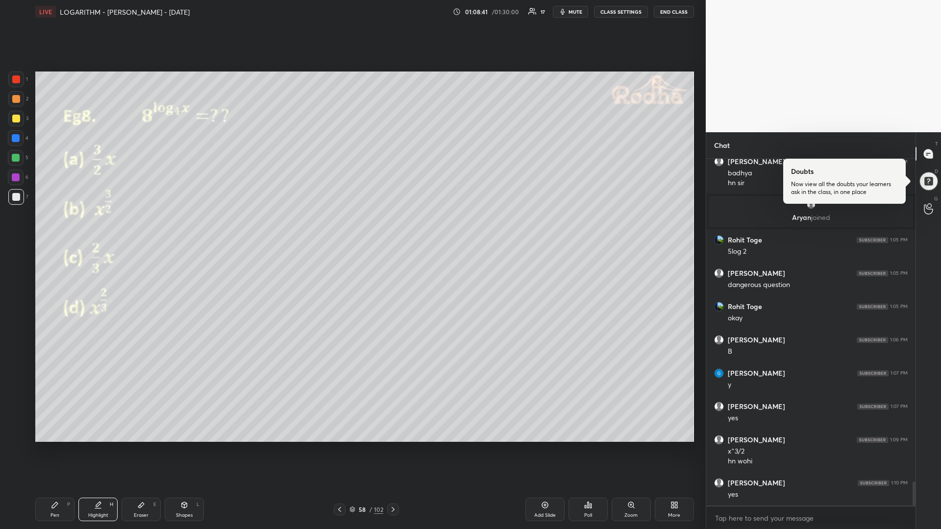
scroll to position [4733, 0]
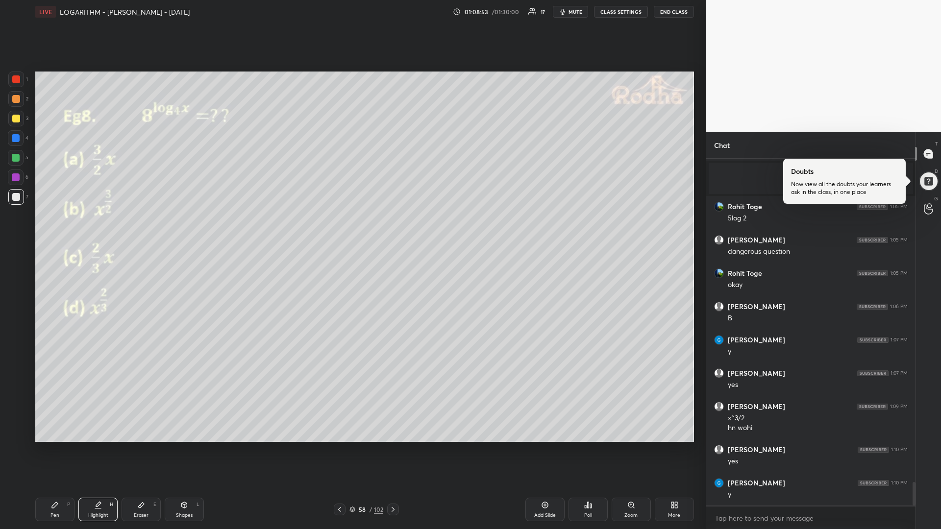
click at [57, 446] on icon at bounding box center [55, 505] width 8 height 8
click at [136, 446] on div "Eraser E" at bounding box center [140, 510] width 39 height 24
click at [57, 446] on icon at bounding box center [55, 505] width 8 height 8
click at [98, 446] on icon at bounding box center [98, 505] width 8 height 8
click at [59, 446] on div "Pen P" at bounding box center [54, 510] width 39 height 24
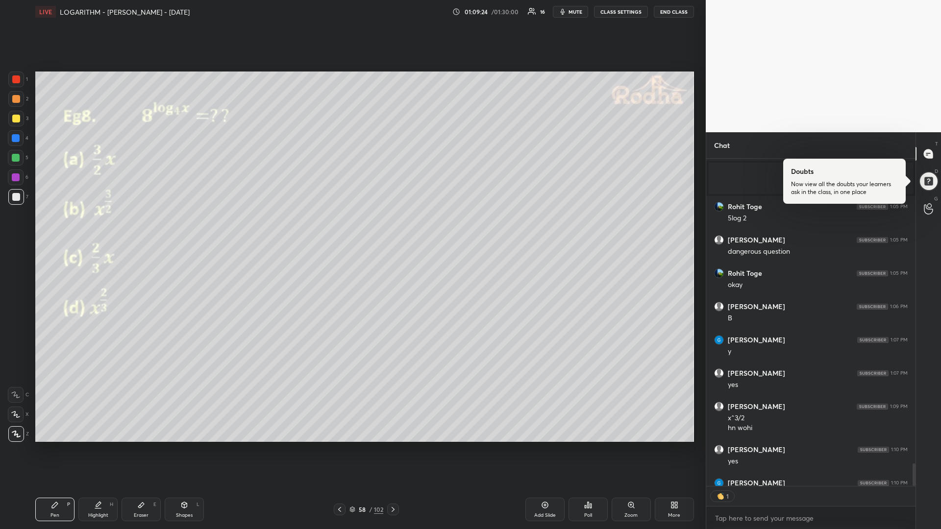
scroll to position [324, 206]
drag, startPoint x: 141, startPoint y: 509, endPoint x: 141, endPoint y: 504, distance: 4.9
click at [141, 446] on icon at bounding box center [141, 505] width 8 height 8
drag, startPoint x: 56, startPoint y: 509, endPoint x: 102, endPoint y: 480, distance: 54.6
click at [61, 446] on div "Pen P" at bounding box center [54, 510] width 39 height 24
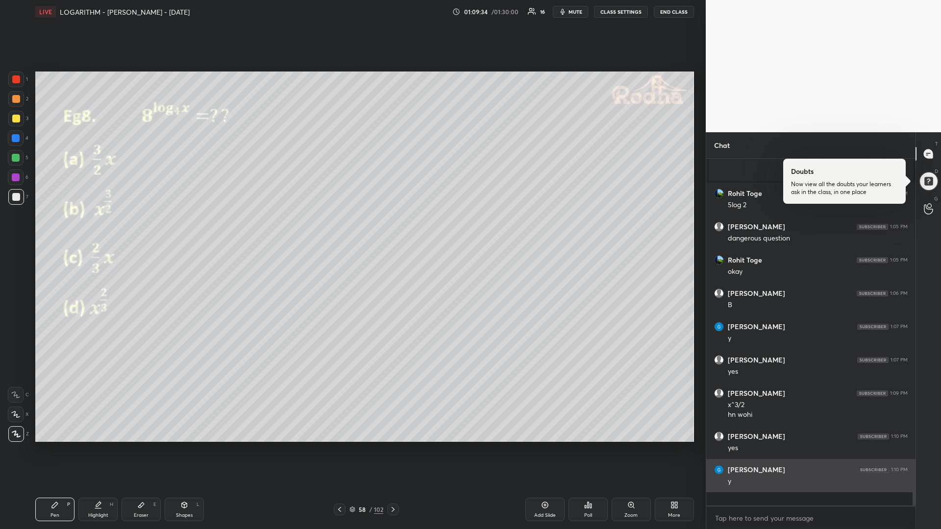
scroll to position [4733, 0]
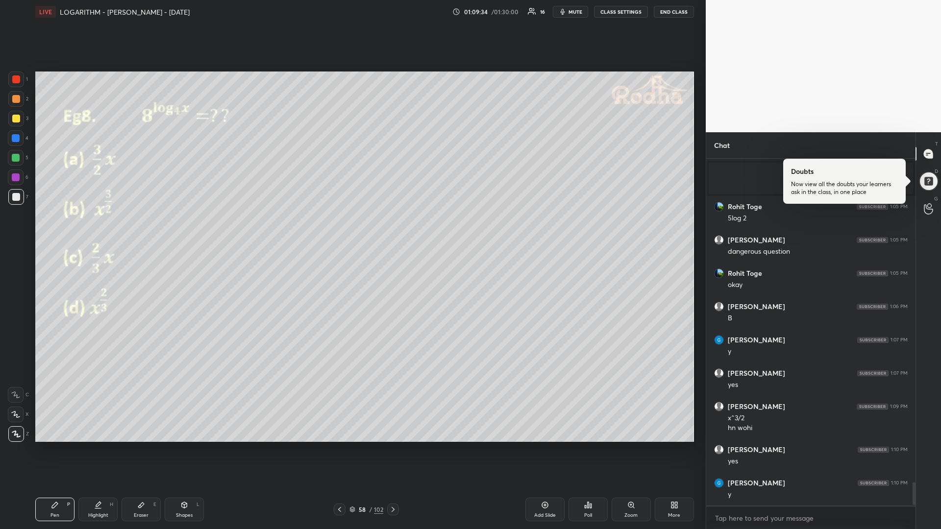
click at [11, 155] on div at bounding box center [16, 158] width 16 height 16
click at [182, 446] on div "Shapes" at bounding box center [184, 515] width 17 height 5
click at [13, 433] on icon at bounding box center [16, 434] width 7 height 7
click at [54, 446] on div "Pen P" at bounding box center [54, 510] width 39 height 24
click at [16, 120] on div at bounding box center [16, 119] width 8 height 8
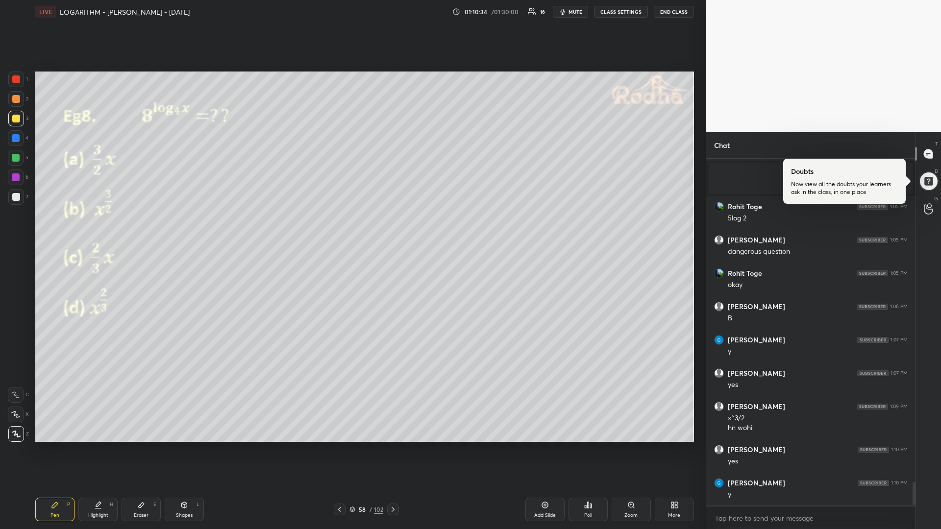
drag, startPoint x: 16, startPoint y: 159, endPoint x: 9, endPoint y: 158, distance: 6.9
click at [16, 161] on div at bounding box center [16, 158] width 8 height 8
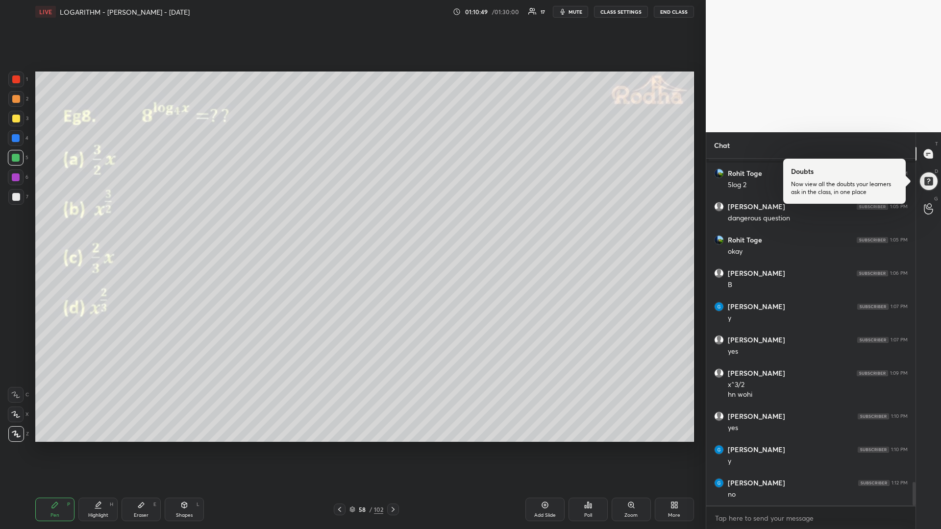
click at [393, 446] on icon at bounding box center [392, 509] width 3 height 5
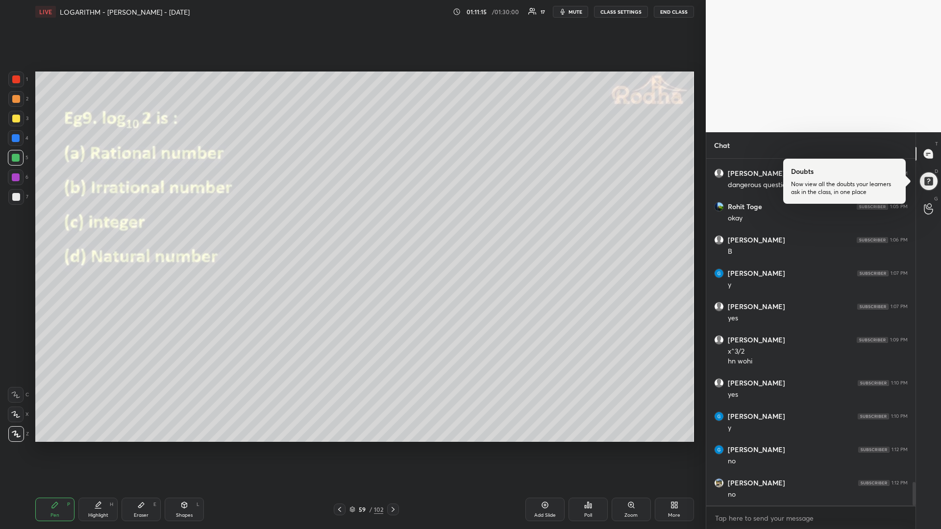
click at [534, 446] on div "Add Slide" at bounding box center [544, 510] width 39 height 24
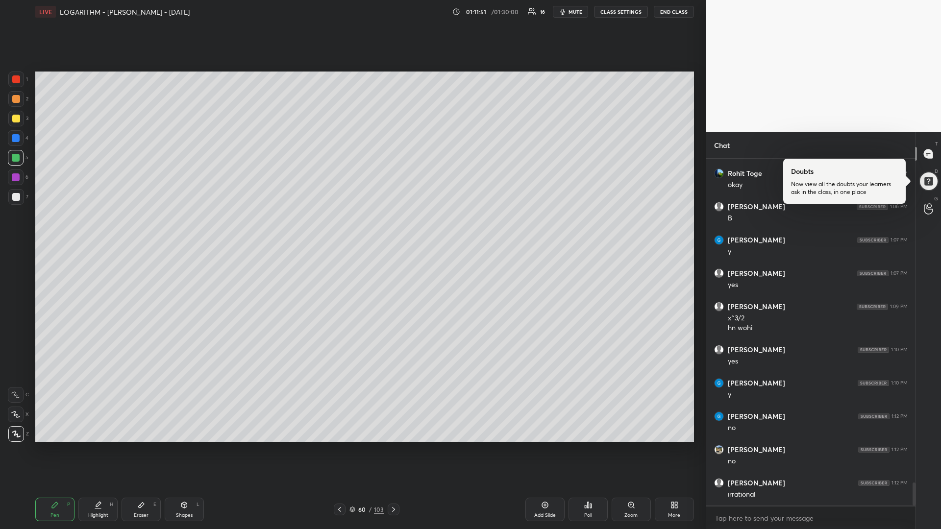
click at [335, 446] on div at bounding box center [340, 510] width 12 height 12
click at [12, 179] on div at bounding box center [16, 177] width 8 height 8
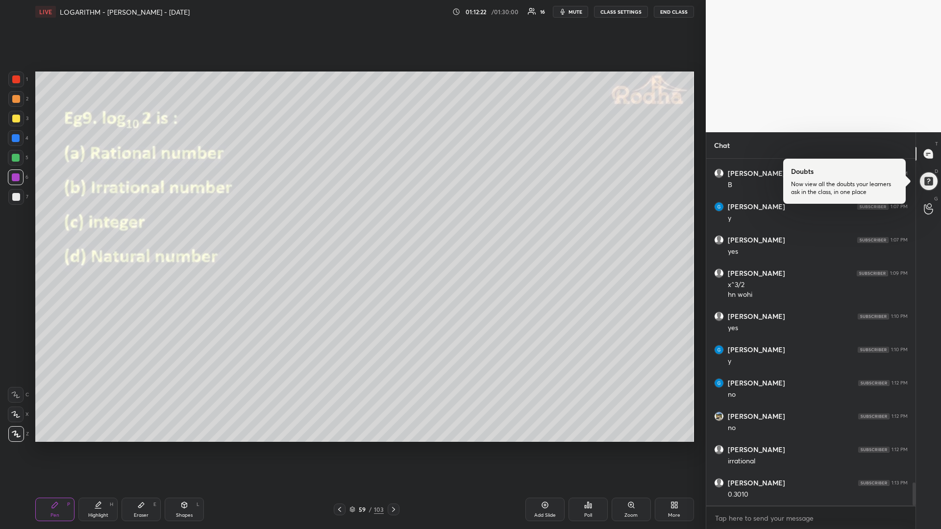
drag, startPoint x: 16, startPoint y: 118, endPoint x: 8, endPoint y: 124, distance: 10.4
click at [13, 117] on div at bounding box center [16, 119] width 8 height 8
click at [141, 446] on icon at bounding box center [141, 505] width 6 height 5
click at [18, 372] on span "Erase all" at bounding box center [15, 375] width 15 height 7
click at [53, 446] on div "Pen P" at bounding box center [54, 510] width 39 height 24
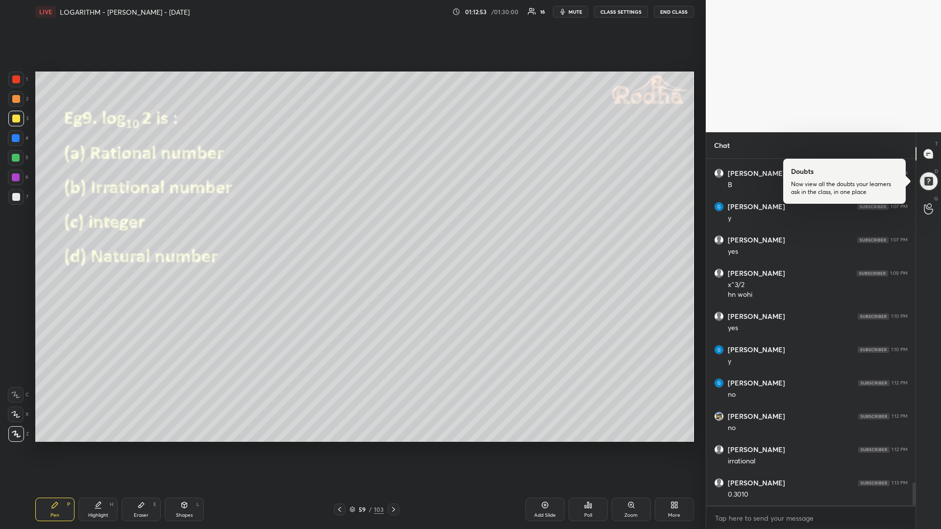
click at [21, 179] on div at bounding box center [16, 178] width 16 height 16
drag, startPoint x: 144, startPoint y: 507, endPoint x: 154, endPoint y: 485, distance: 24.1
click at [142, 446] on icon at bounding box center [141, 505] width 8 height 8
click at [55, 446] on icon at bounding box center [55, 505] width 6 height 6
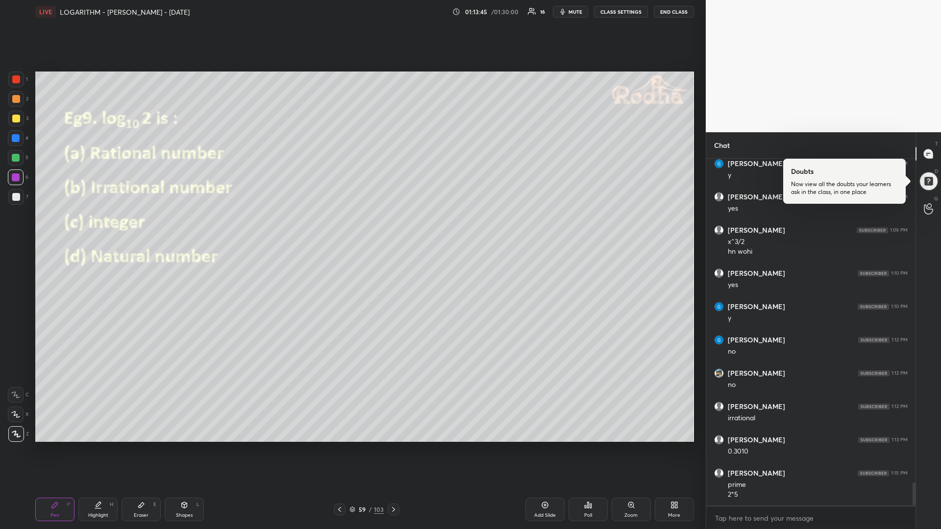
click at [138, 446] on div "Eraser E" at bounding box center [140, 510] width 39 height 24
click at [48, 446] on div "Pen P" at bounding box center [54, 510] width 39 height 24
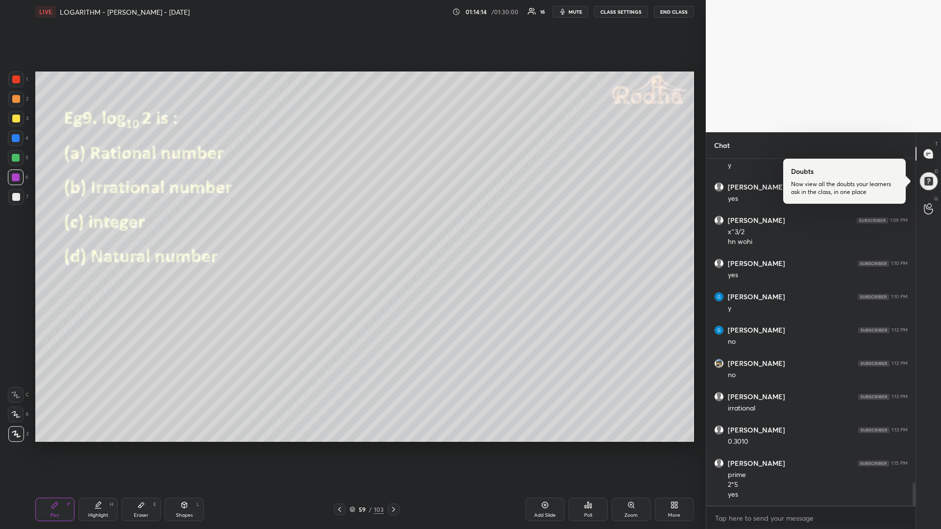
click at [138, 446] on icon at bounding box center [141, 505] width 8 height 8
drag, startPoint x: 51, startPoint y: 514, endPoint x: 83, endPoint y: 495, distance: 37.1
click at [51, 446] on div "Pen" at bounding box center [54, 515] width 9 height 5
drag, startPoint x: 16, startPoint y: 116, endPoint x: 10, endPoint y: 117, distance: 6.0
click at [16, 117] on div at bounding box center [16, 119] width 8 height 8
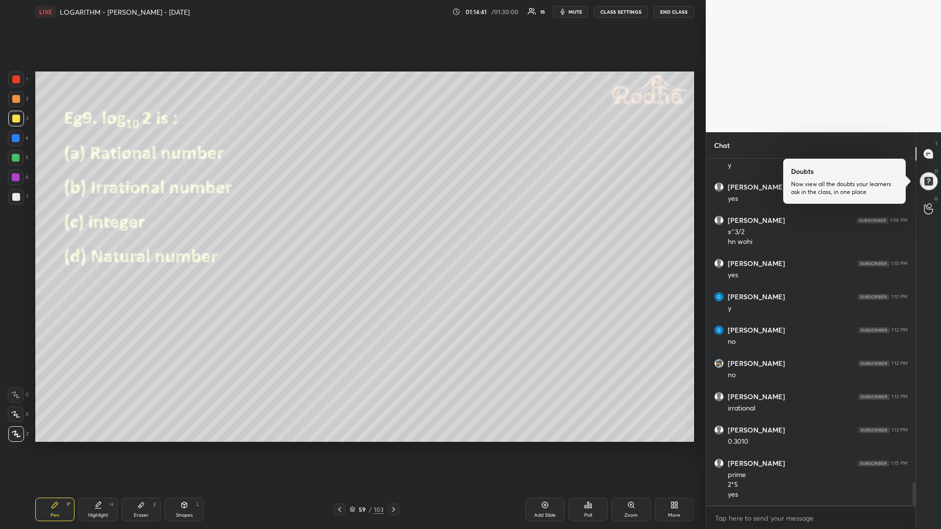
click at [134, 446] on div "Eraser" at bounding box center [141, 515] width 15 height 5
click at [58, 446] on div "Pen P" at bounding box center [54, 510] width 39 height 24
click at [22, 197] on div at bounding box center [16, 197] width 16 height 16
click at [396, 446] on icon at bounding box center [393, 510] width 8 height 8
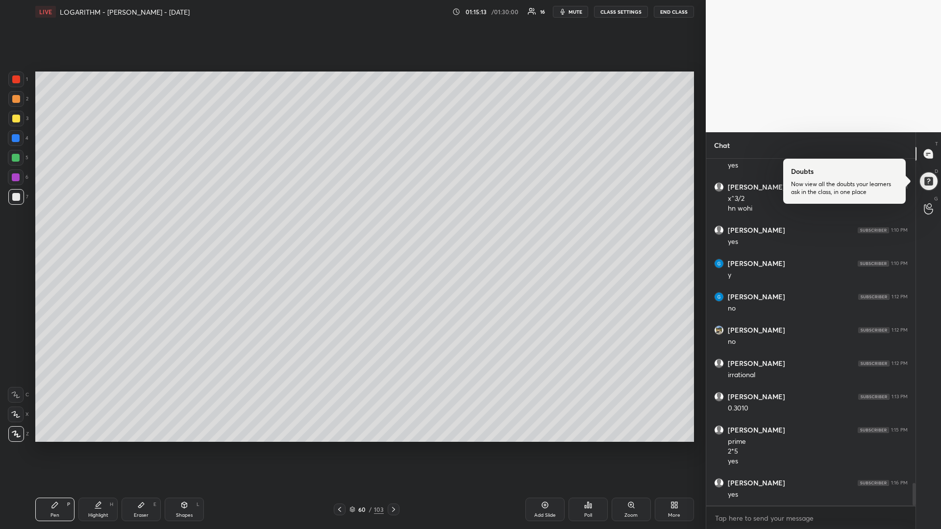
click at [338, 446] on icon at bounding box center [340, 510] width 8 height 8
click at [396, 446] on icon at bounding box center [393, 510] width 8 height 8
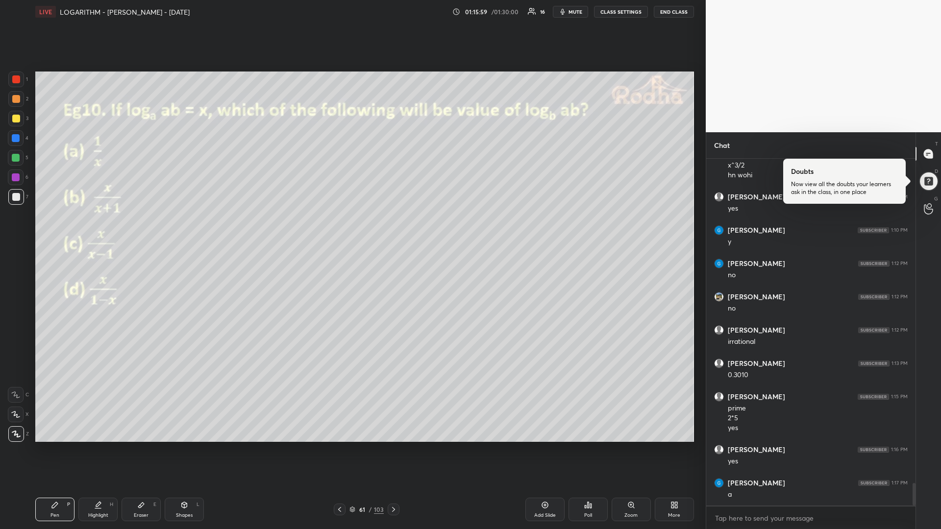
scroll to position [5019, 0]
drag, startPoint x: 16, startPoint y: 160, endPoint x: 31, endPoint y: 155, distance: 15.3
click at [17, 159] on div at bounding box center [16, 158] width 8 height 8
click at [184, 446] on div "Shapes L" at bounding box center [184, 510] width 39 height 24
click at [18, 433] on icon at bounding box center [16, 434] width 7 height 7
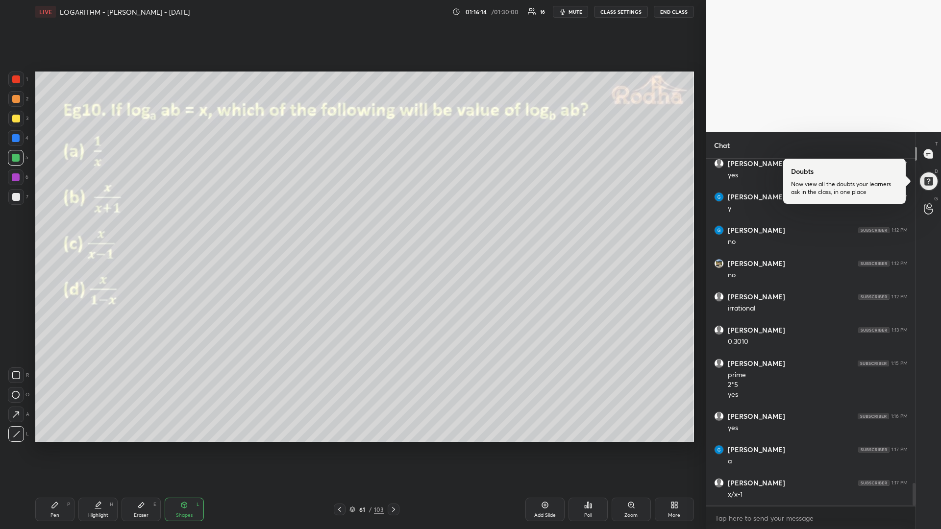
click at [53, 446] on icon at bounding box center [55, 505] width 8 height 8
drag, startPoint x: 96, startPoint y: 510, endPoint x: 109, endPoint y: 470, distance: 42.1
click at [97, 446] on div "Highlight H" at bounding box center [97, 510] width 39 height 24
drag, startPoint x: 14, startPoint y: 118, endPoint x: 26, endPoint y: 127, distance: 15.7
click at [14, 119] on div at bounding box center [16, 119] width 8 height 8
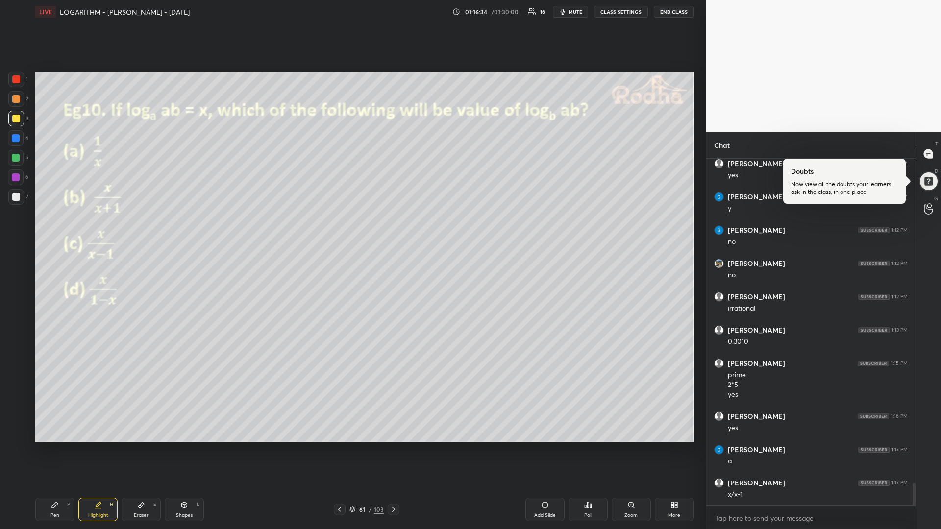
click at [52, 446] on div "Pen P" at bounding box center [54, 510] width 39 height 24
drag, startPoint x: 13, startPoint y: 195, endPoint x: 4, endPoint y: 200, distance: 10.8
click at [11, 195] on div at bounding box center [16, 197] width 16 height 16
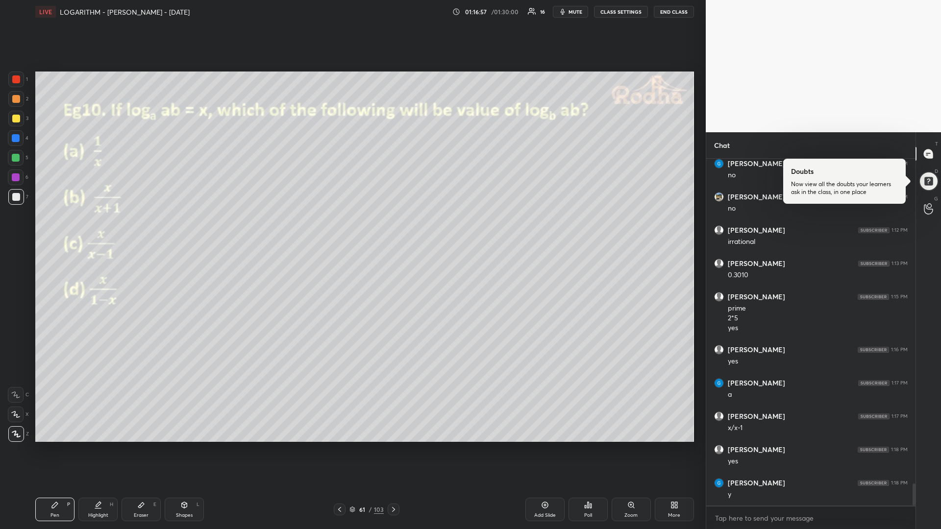
scroll to position [5119, 0]
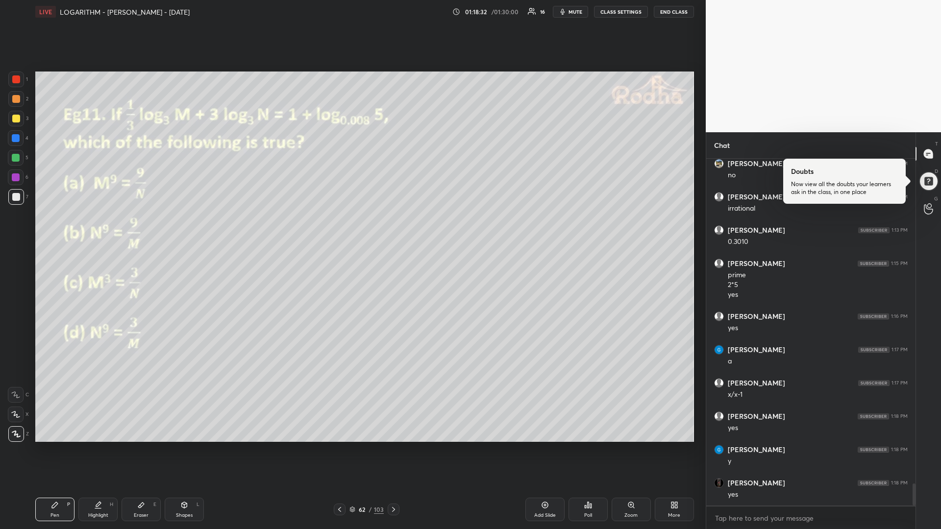
click at [15, 197] on div at bounding box center [16, 197] width 8 height 8
click at [16, 162] on div at bounding box center [16, 158] width 16 height 16
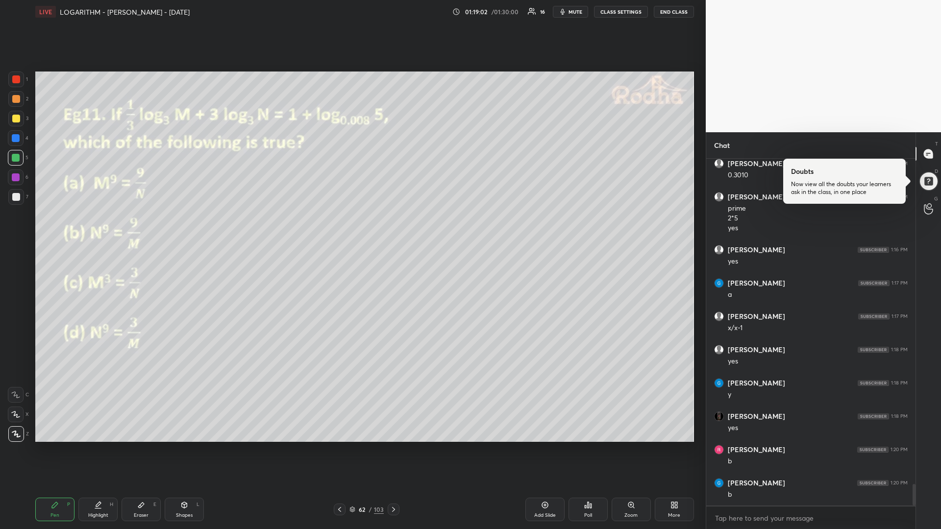
drag, startPoint x: 21, startPoint y: 173, endPoint x: 28, endPoint y: 185, distance: 13.5
click at [21, 174] on div at bounding box center [16, 178] width 16 height 16
click at [16, 156] on div at bounding box center [16, 158] width 8 height 8
click at [101, 446] on icon at bounding box center [98, 505] width 8 height 8
click at [52, 446] on div "Pen" at bounding box center [54, 515] width 9 height 5
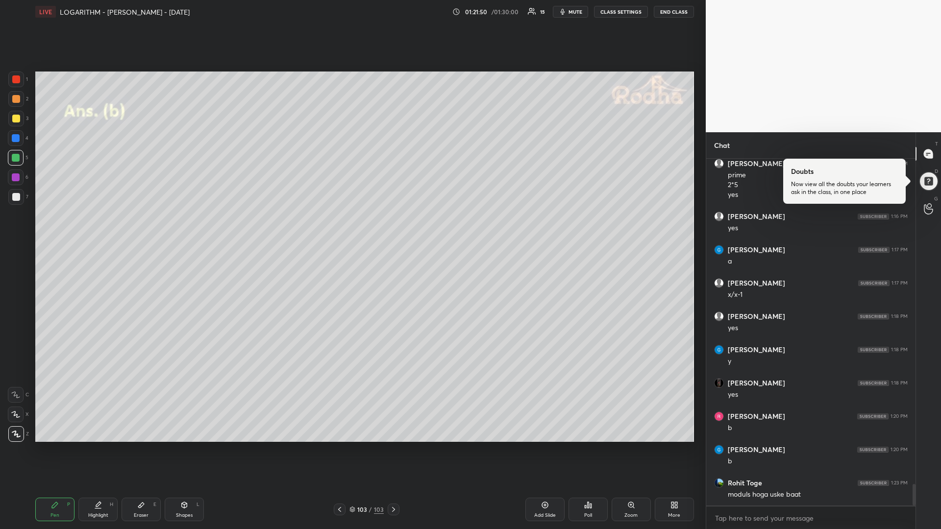
scroll to position [5253, 0]
click at [668, 14] on button "END CLASS" at bounding box center [674, 12] width 40 height 12
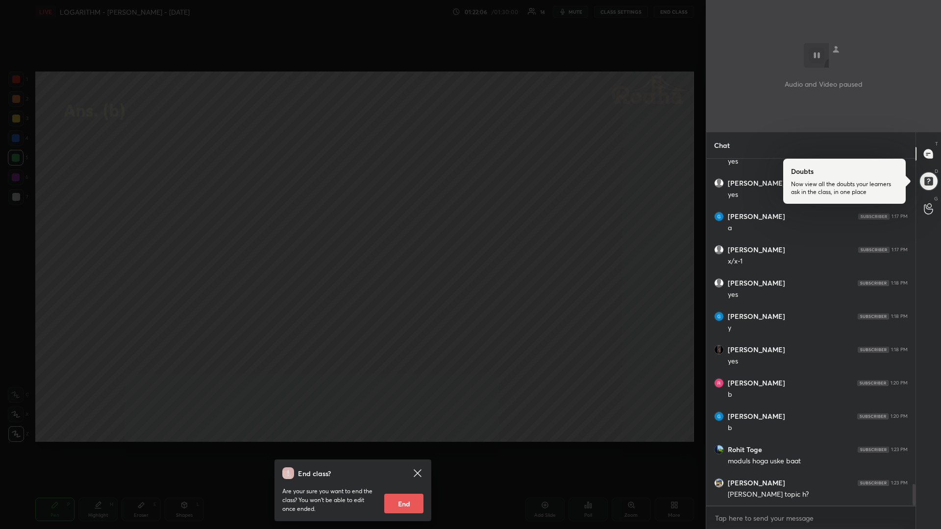
scroll to position [5286, 0]
click at [394, 446] on button "End" at bounding box center [403, 504] width 39 height 20
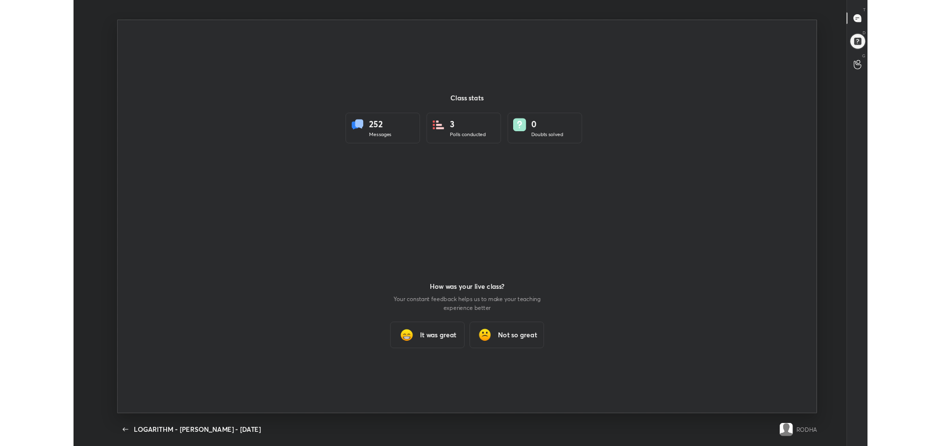
scroll to position [466, 933]
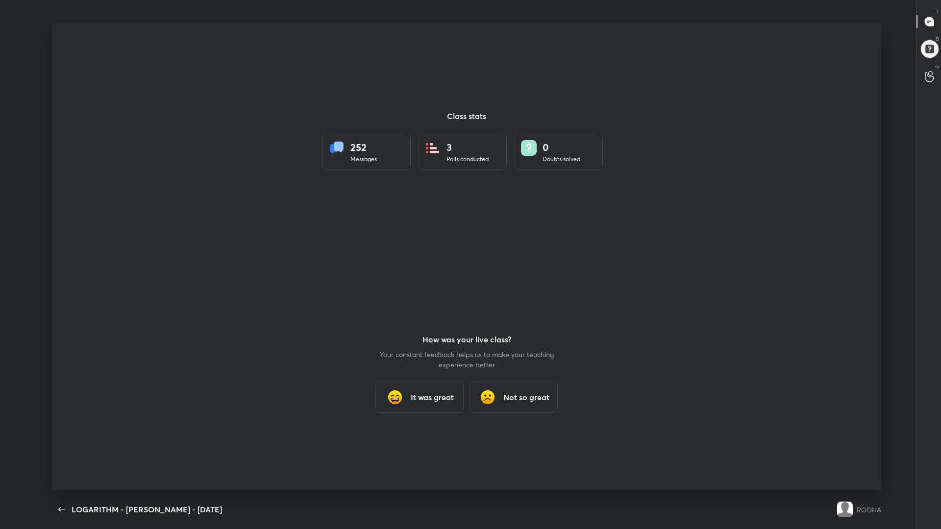
click at [417, 408] on div "It was great" at bounding box center [419, 397] width 88 height 31
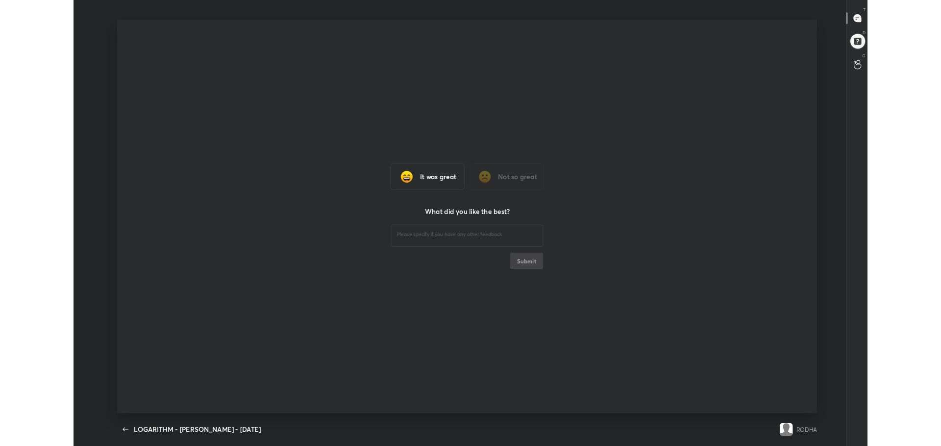
scroll to position [48606, 48057]
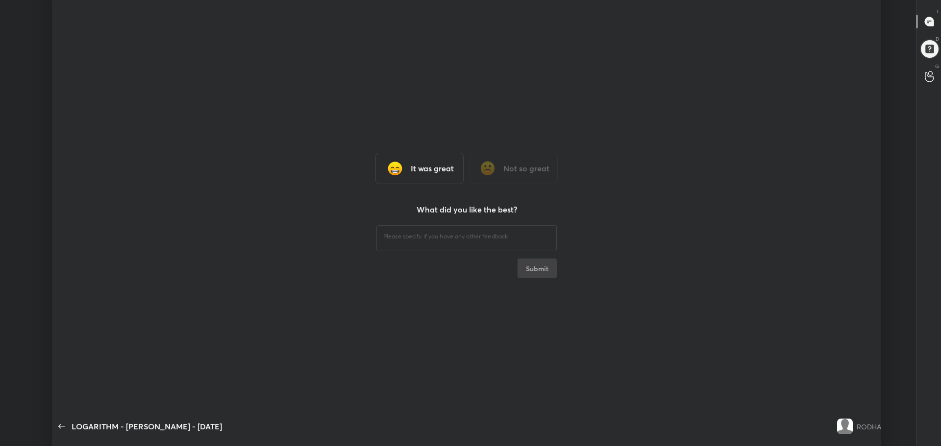
type textarea "x"
